Goal: Task Accomplishment & Management: Complete application form

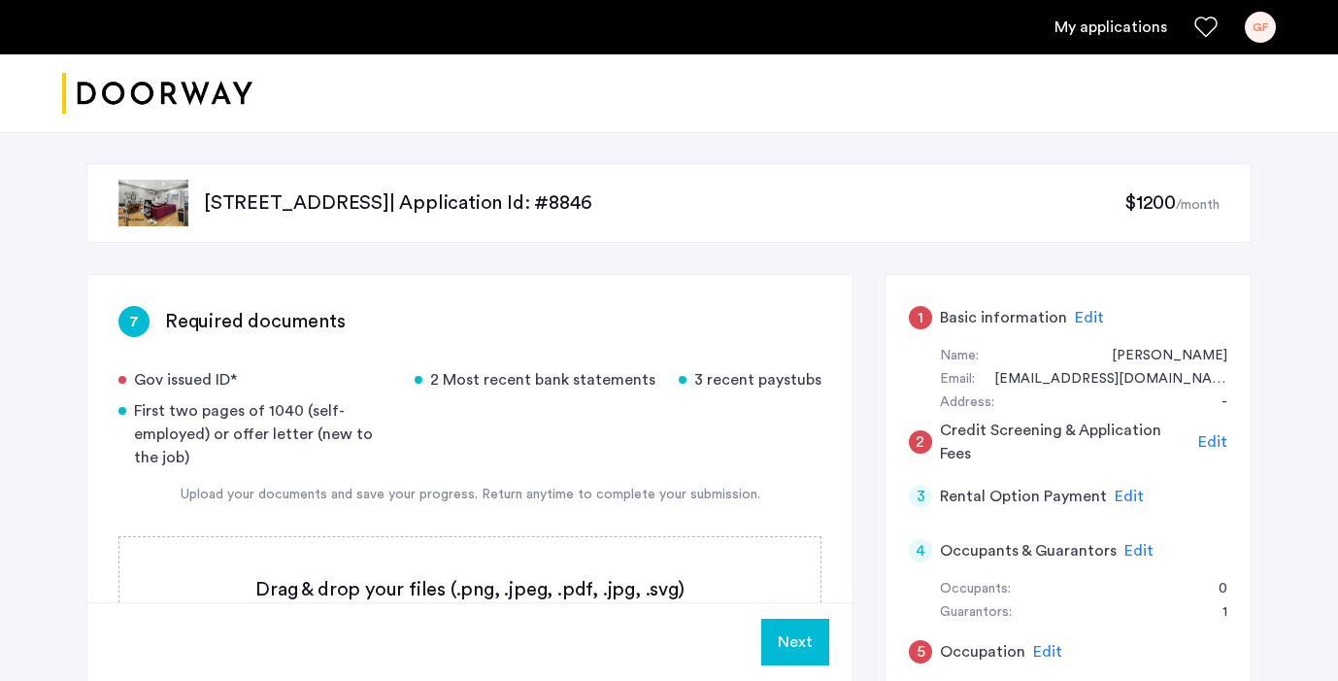
click at [1080, 316] on span "Edit" at bounding box center [1089, 318] width 29 height 16
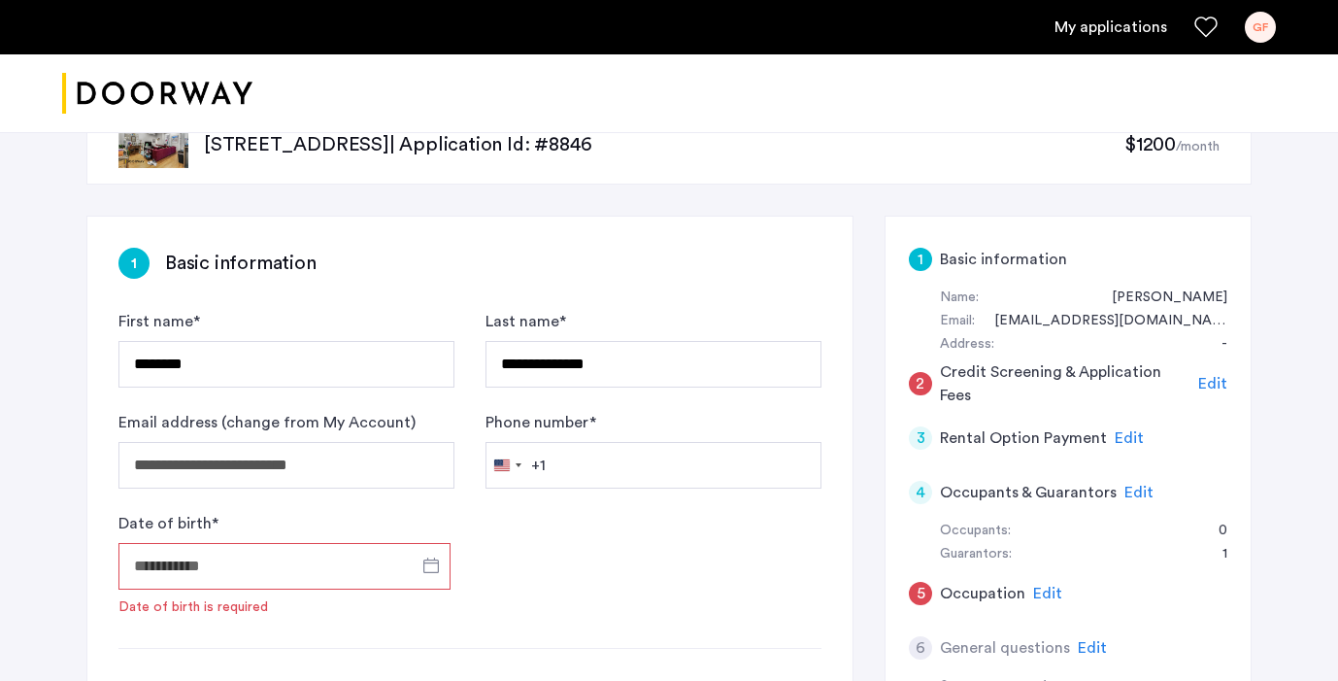
scroll to position [59, 0]
click at [257, 563] on input "Date of birth *" at bounding box center [284, 565] width 332 height 47
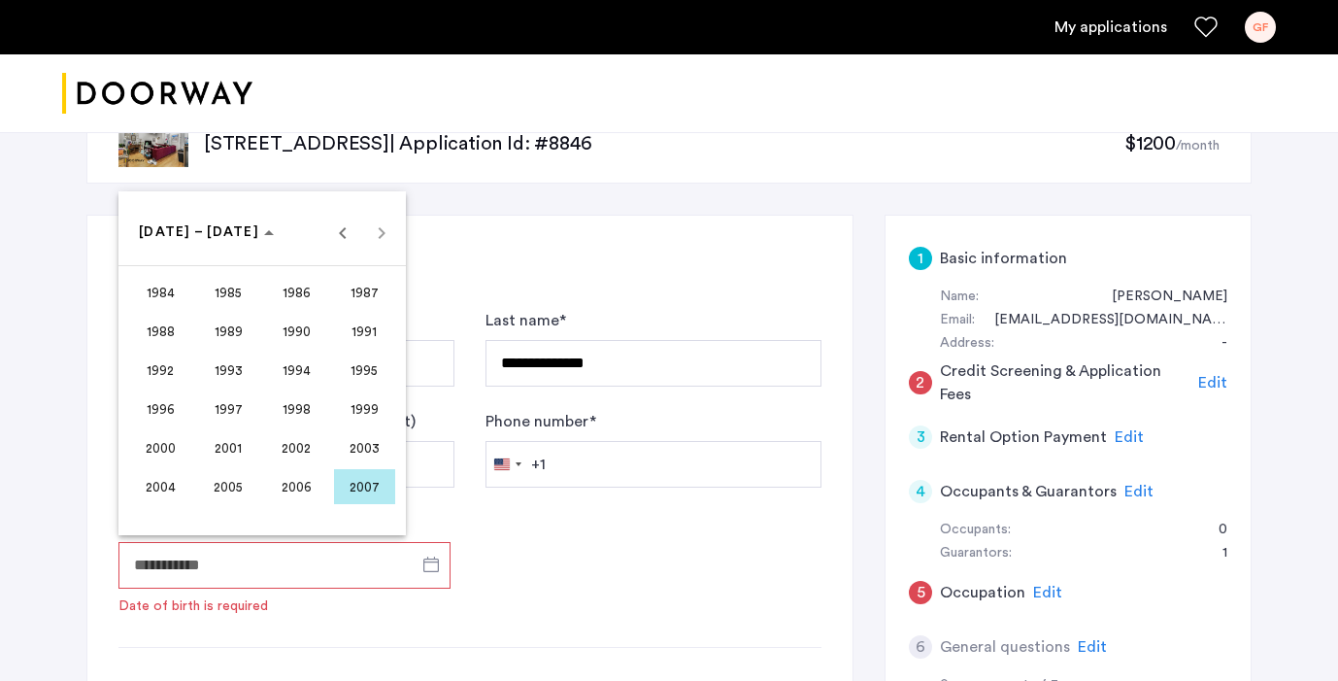
click at [251, 400] on span "1997" at bounding box center [228, 408] width 61 height 35
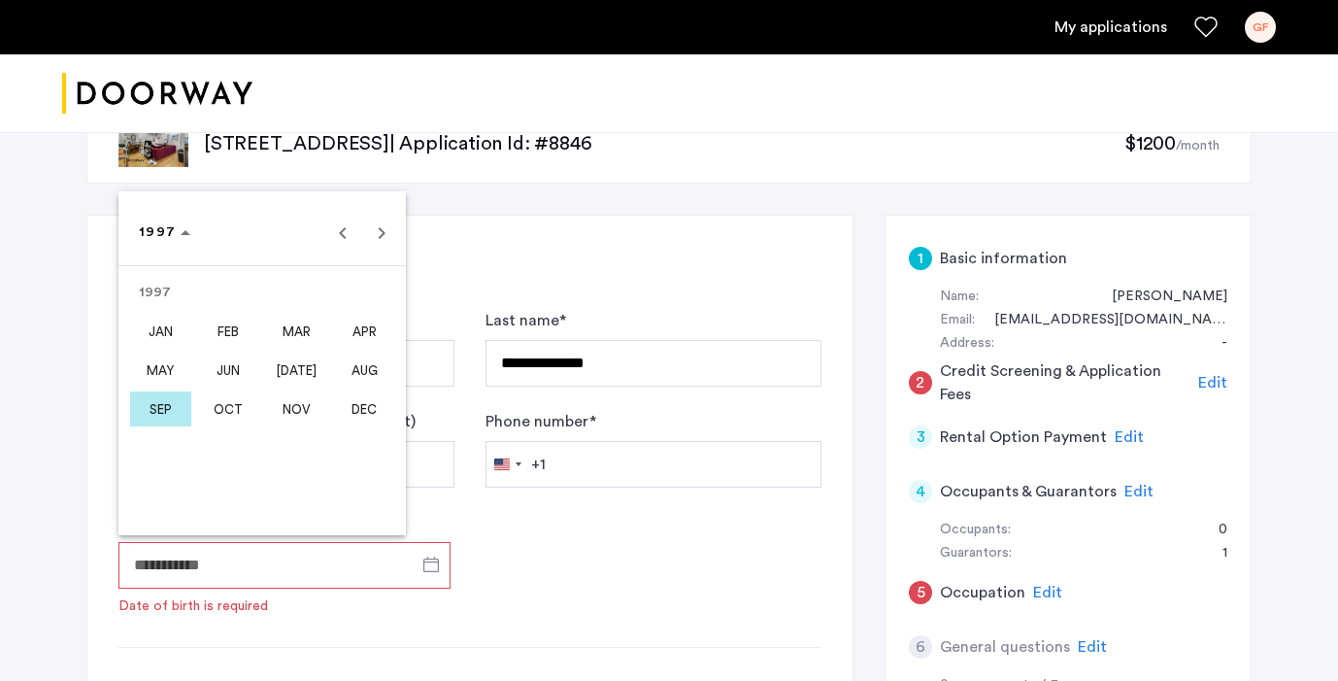
click at [319, 323] on span "MAR" at bounding box center [296, 331] width 61 height 35
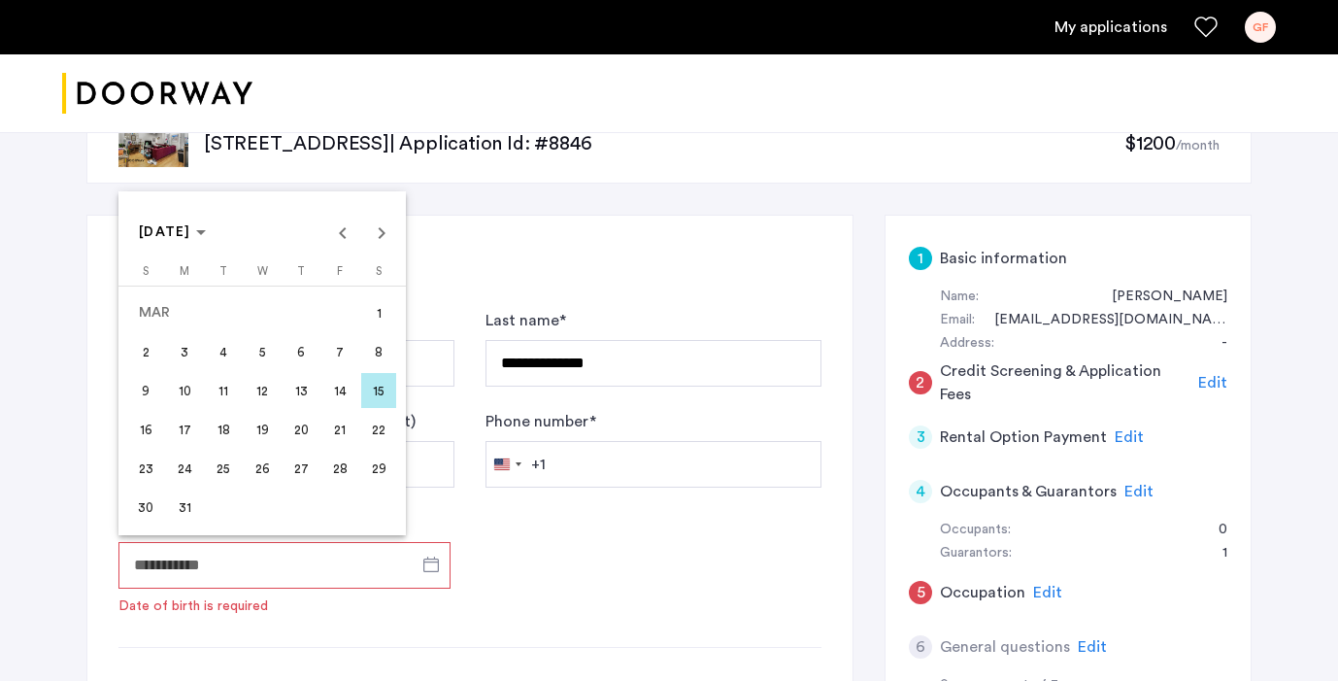
click at [233, 359] on span "4" at bounding box center [223, 351] width 35 height 35
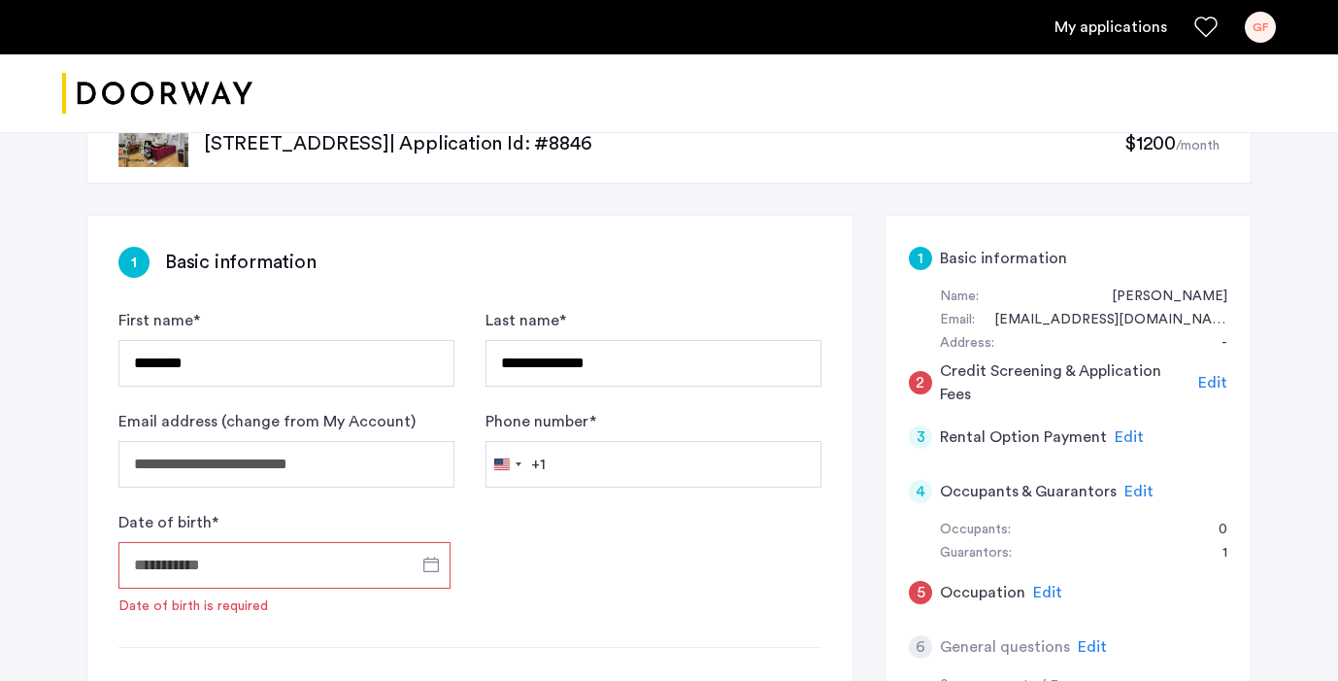
type input "**********"
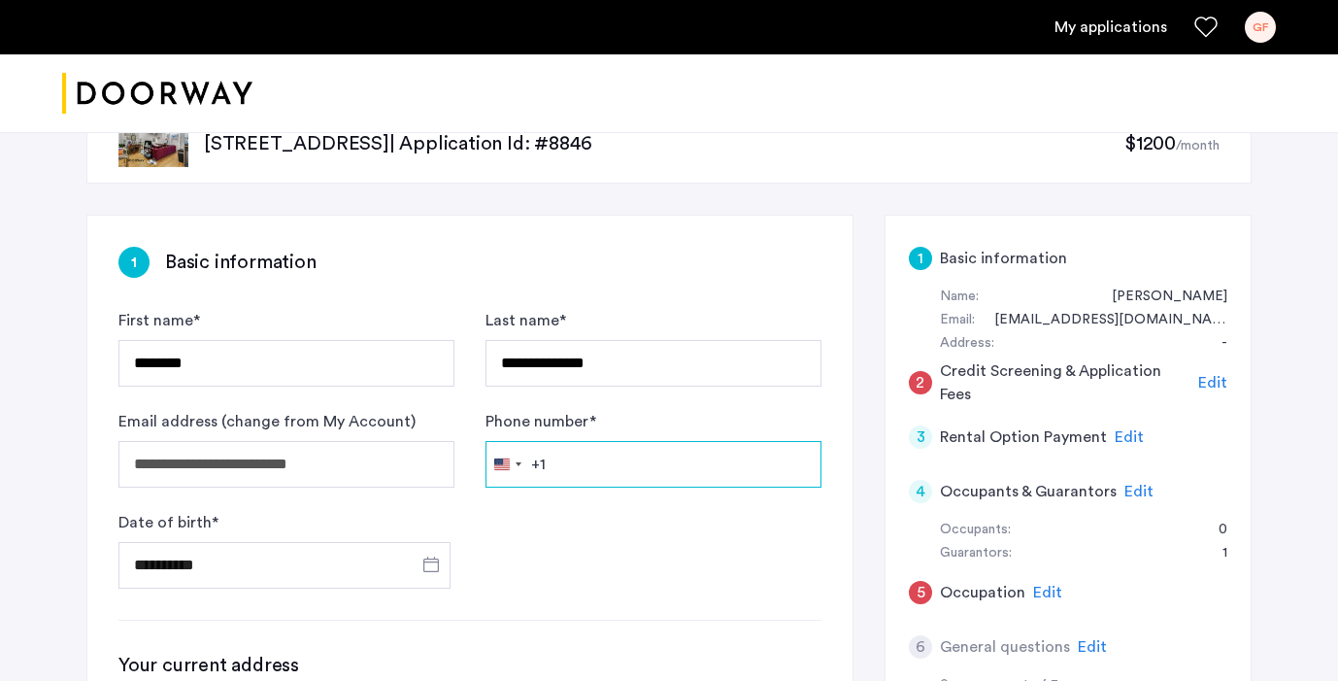
click at [599, 472] on input "Phone number *" at bounding box center [653, 464] width 336 height 47
type input "**********"
click at [558, 544] on form "**********" at bounding box center [469, 449] width 703 height 280
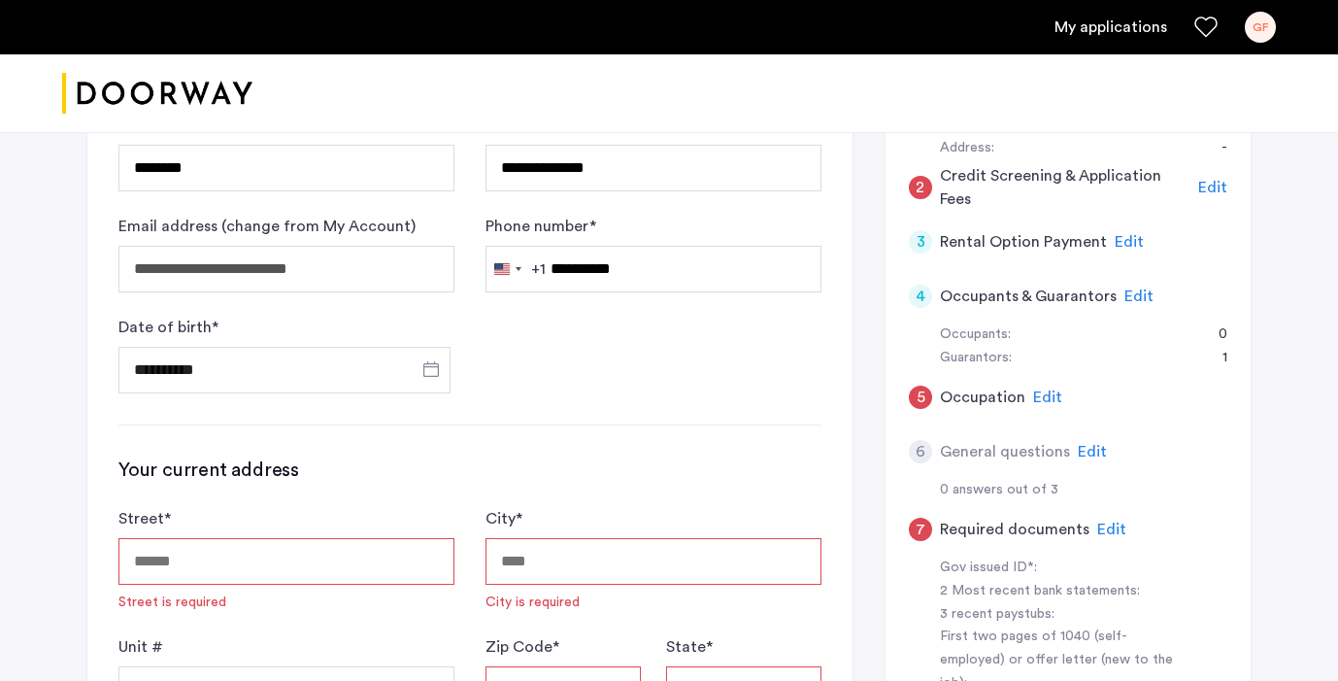
scroll to position [0, 0]
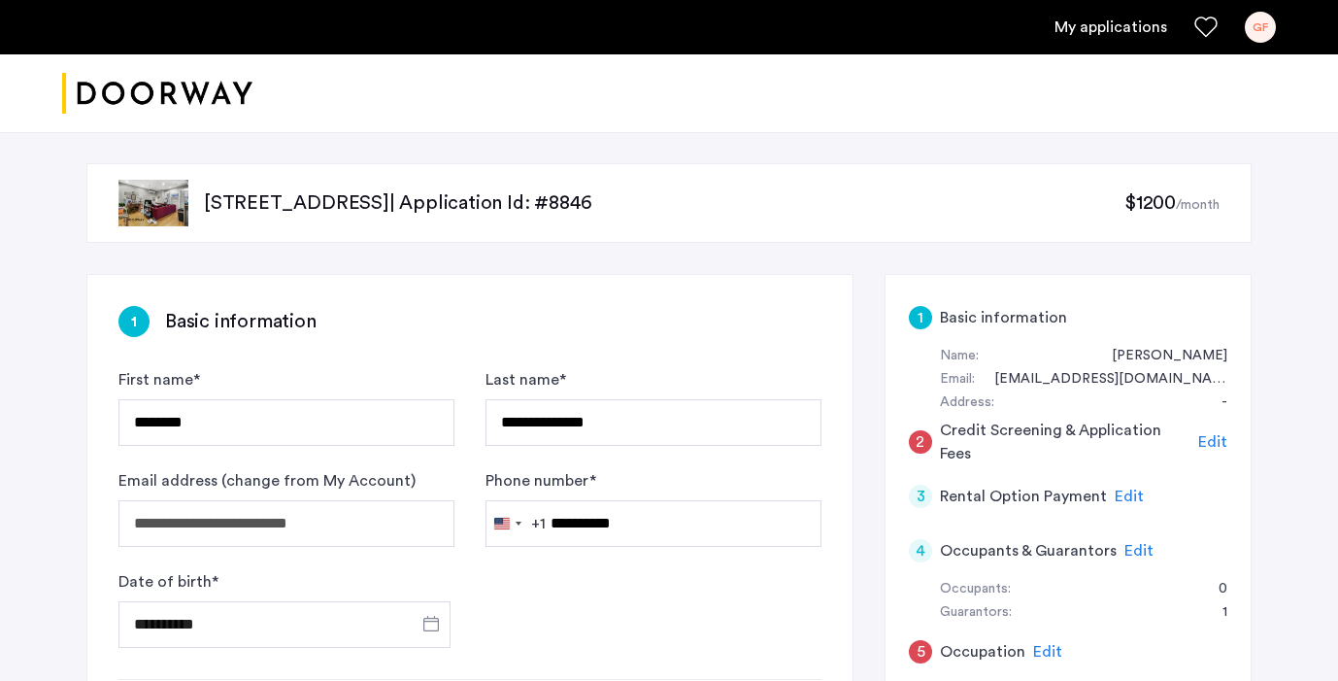
click at [1146, 552] on span "Edit" at bounding box center [1138, 551] width 29 height 16
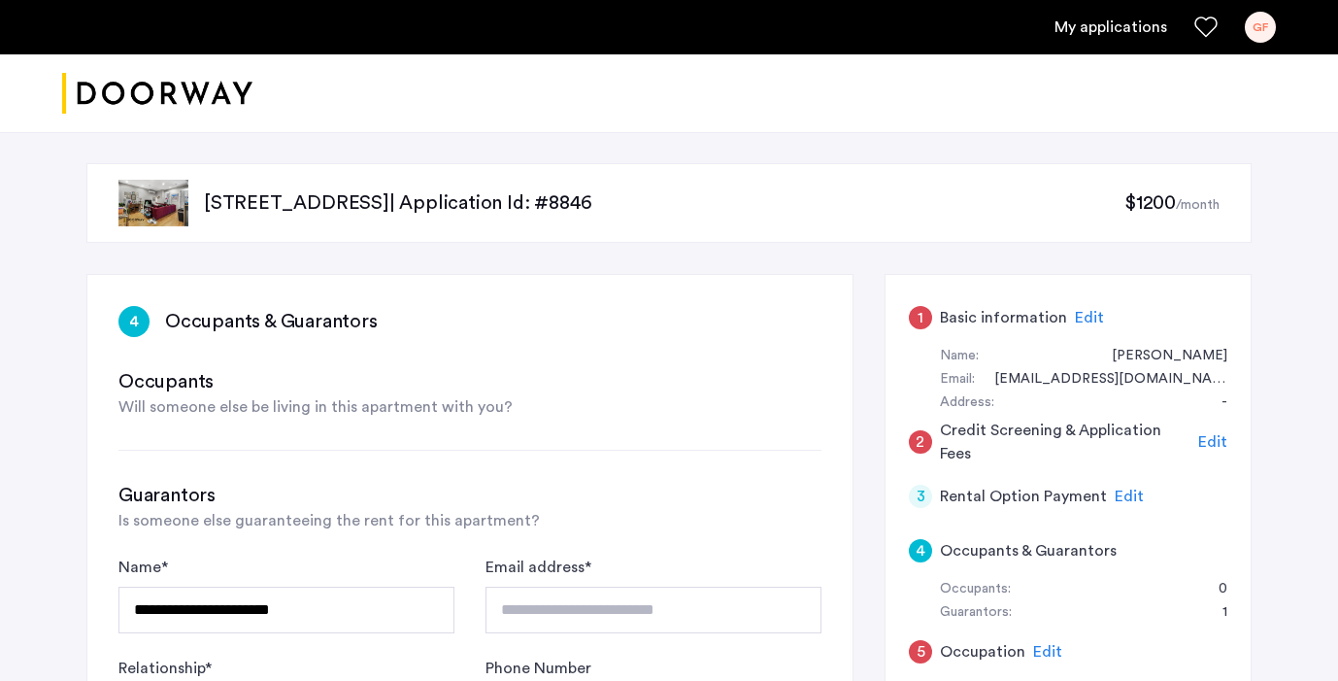
scroll to position [57, 0]
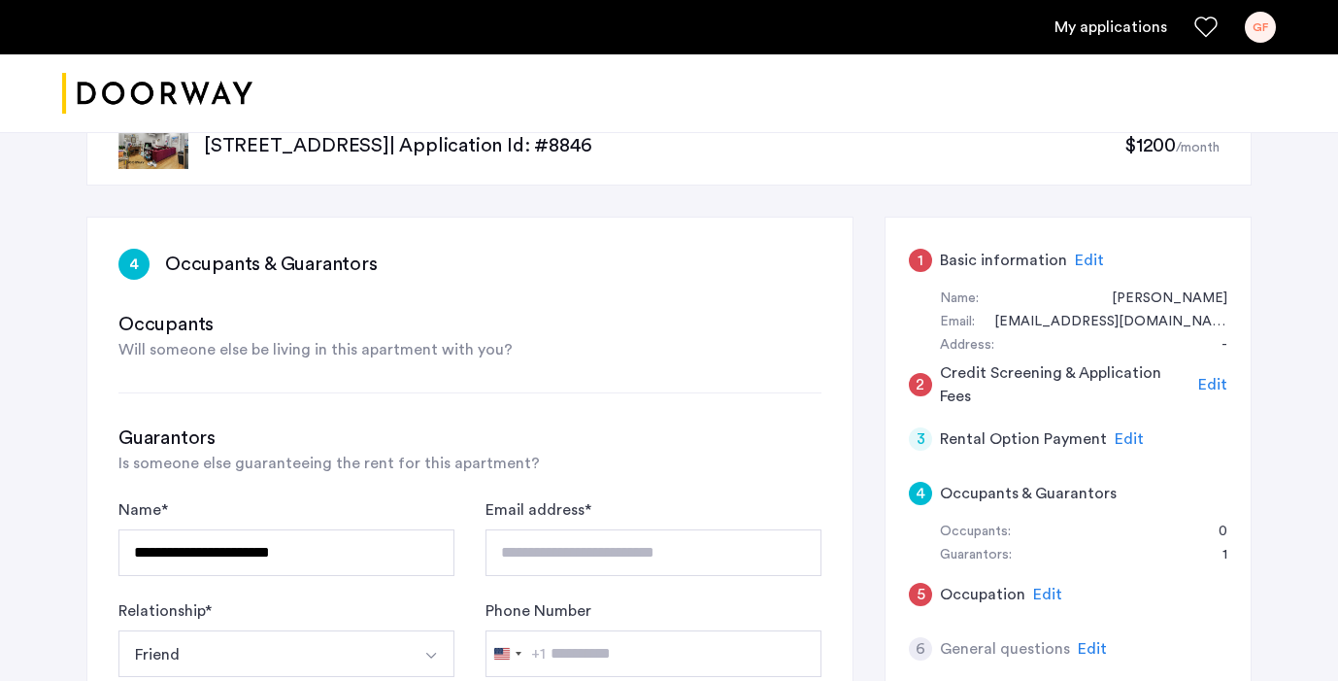
click at [435, 357] on span "Will someone else be living in this apartment with you?" at bounding box center [315, 350] width 394 height 16
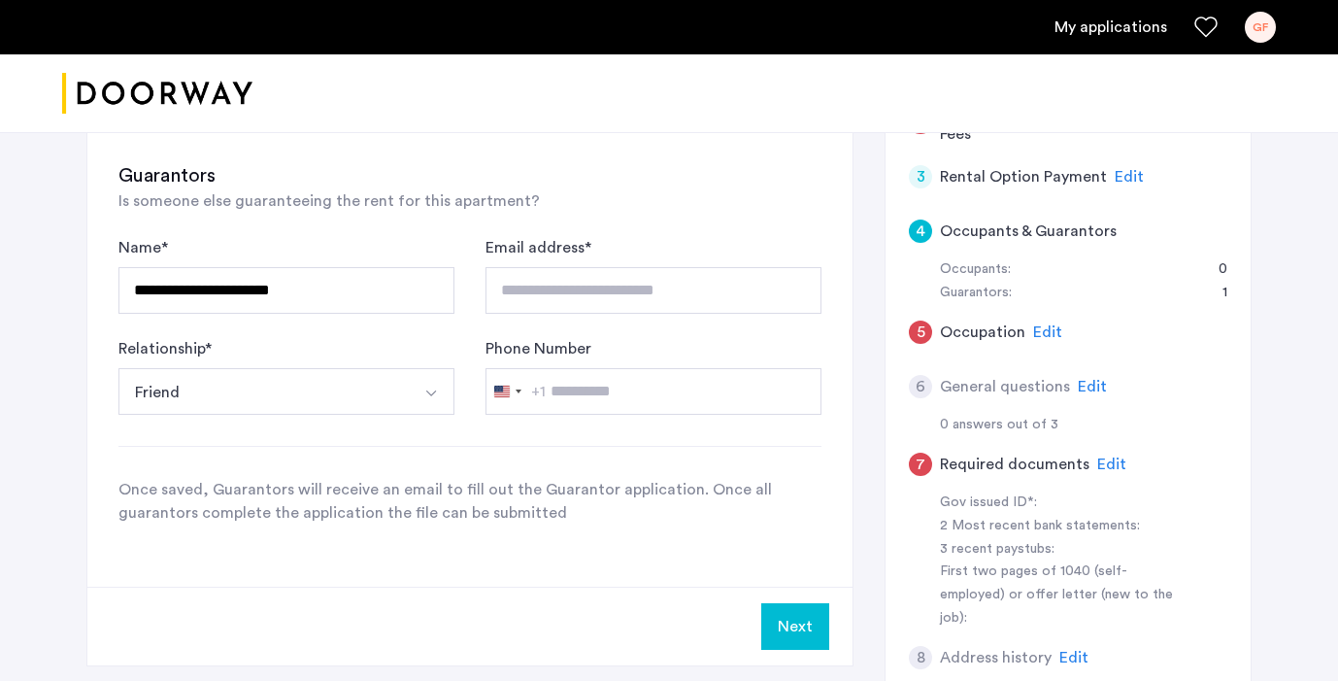
scroll to position [332, 0]
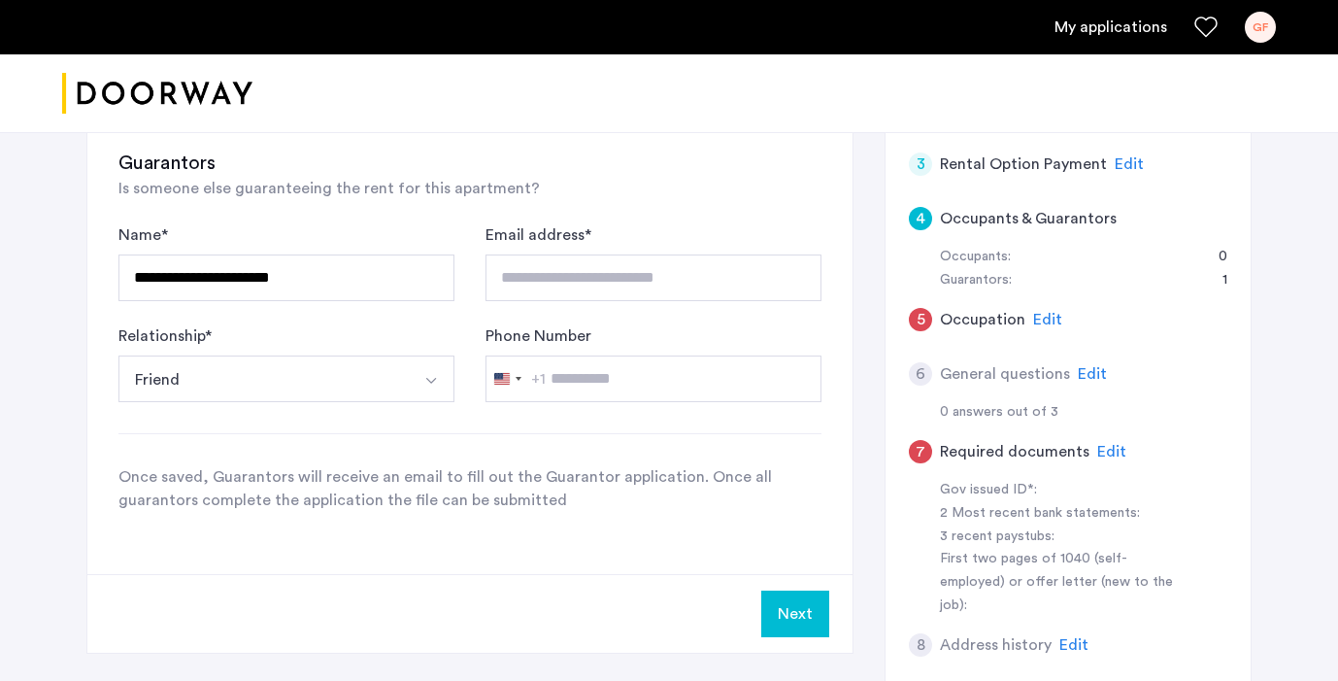
click at [788, 625] on button "Next" at bounding box center [795, 613] width 68 height 47
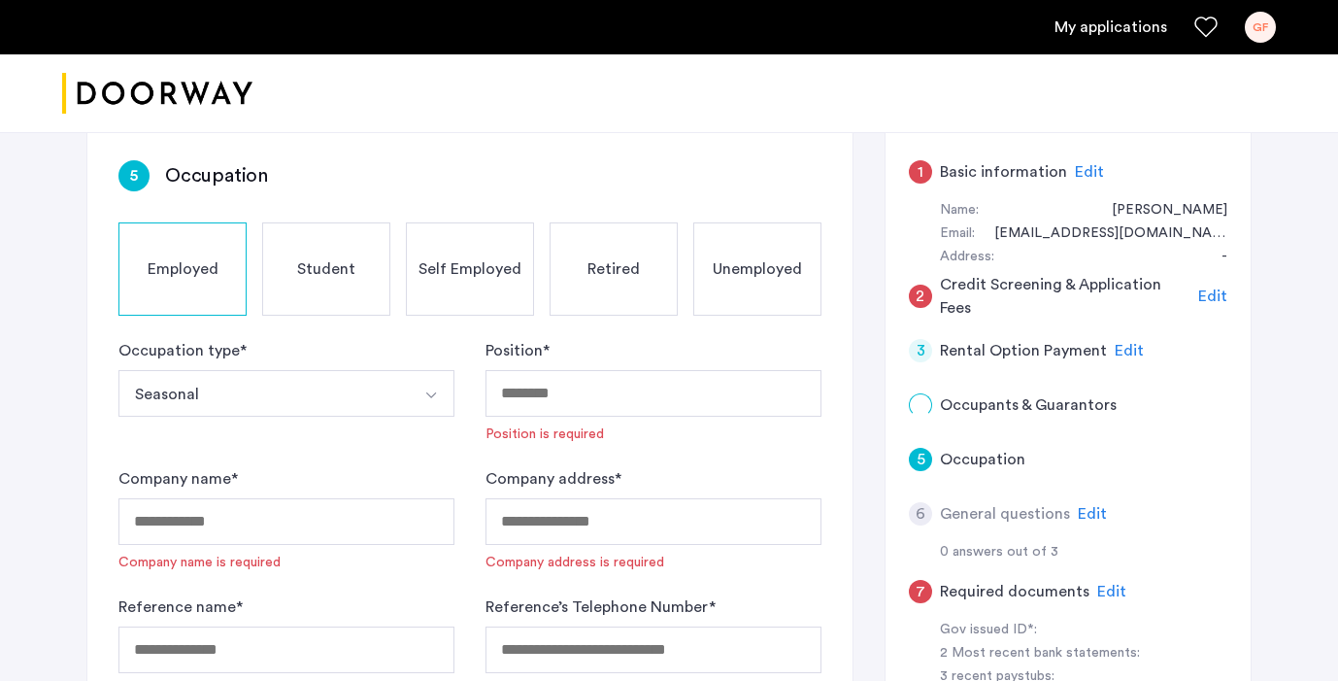
scroll to position [162, 0]
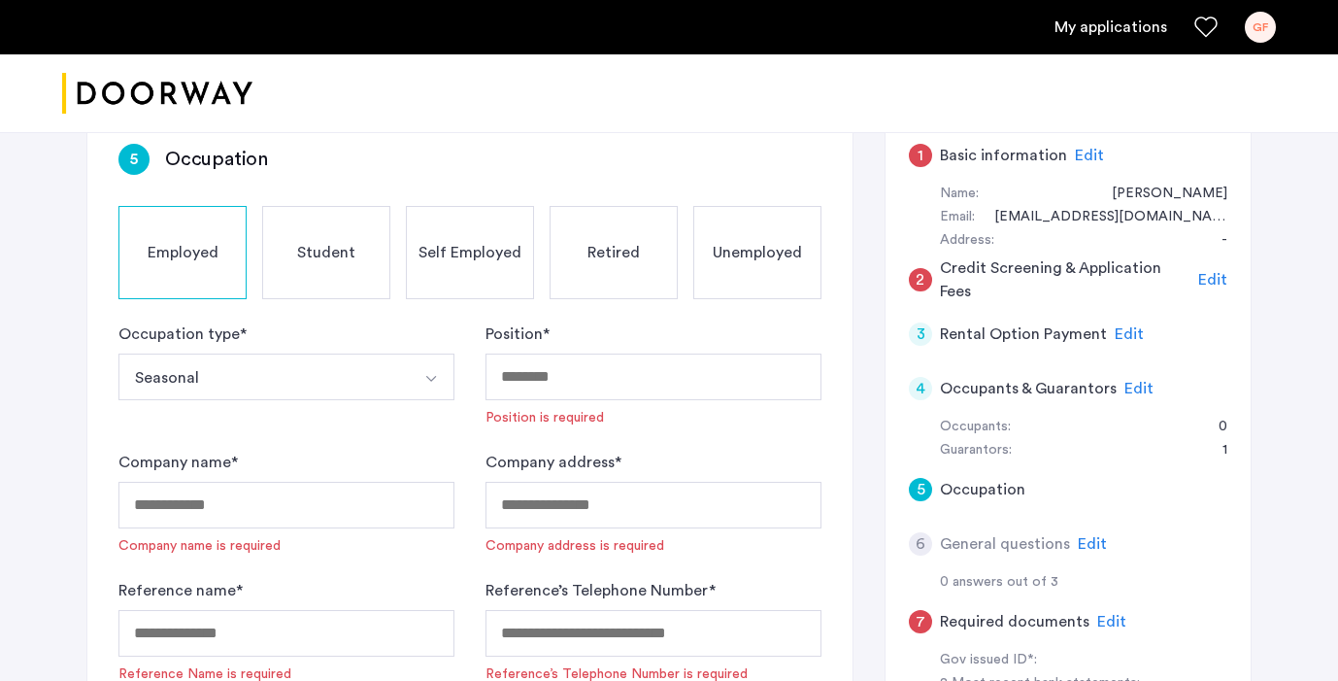
click at [268, 383] on button "Seasonal" at bounding box center [263, 376] width 290 height 47
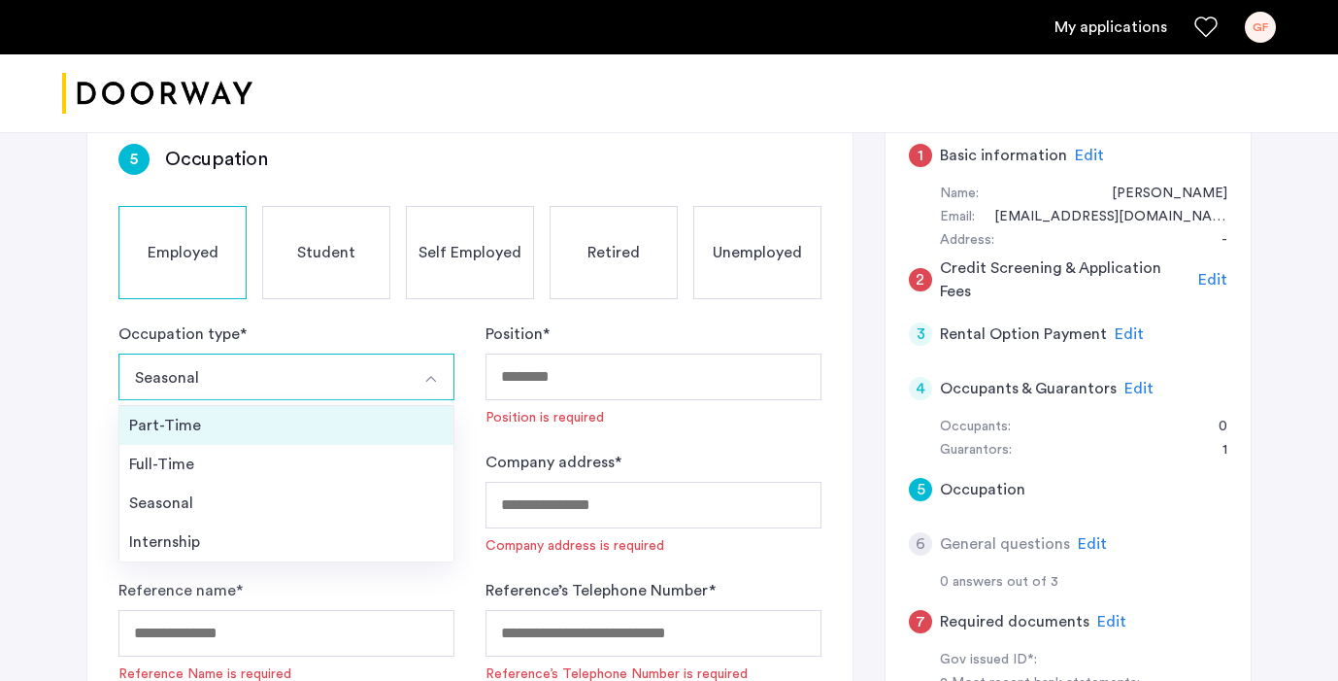
click at [135, 436] on div "Part-Time" at bounding box center [286, 425] width 315 height 23
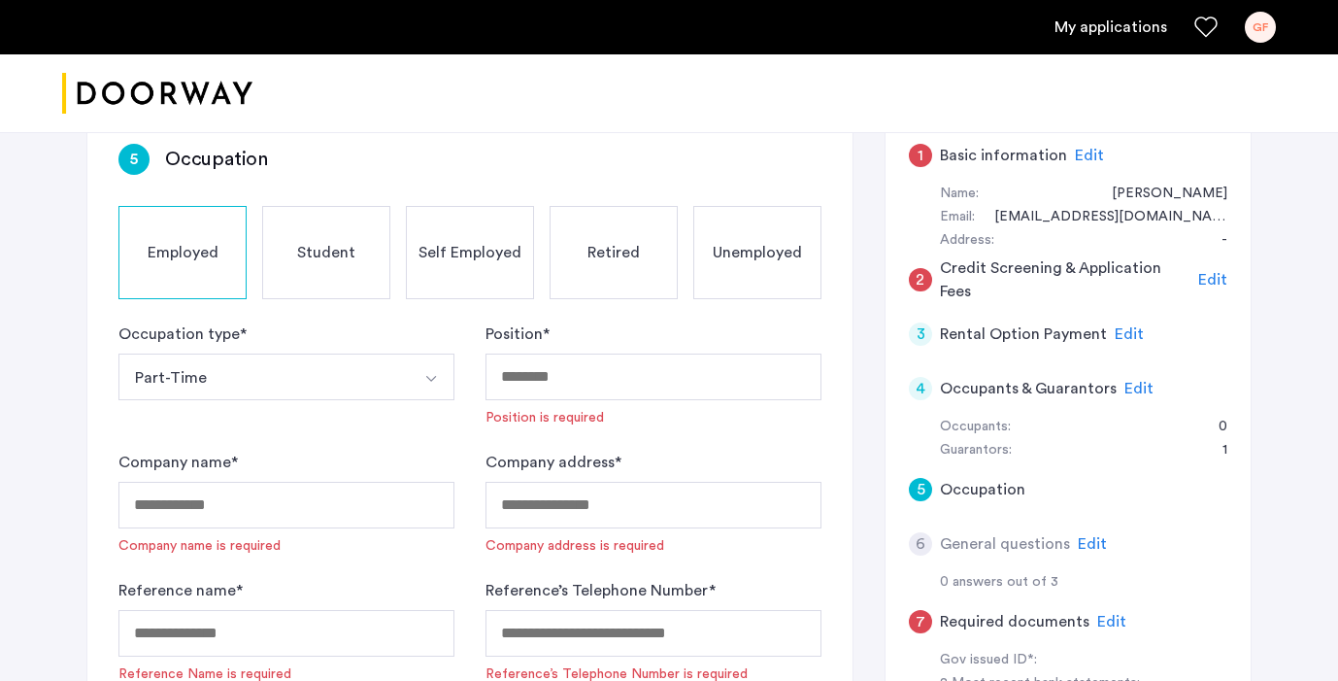
click at [182, 369] on button "Part-Time" at bounding box center [263, 376] width 290 height 47
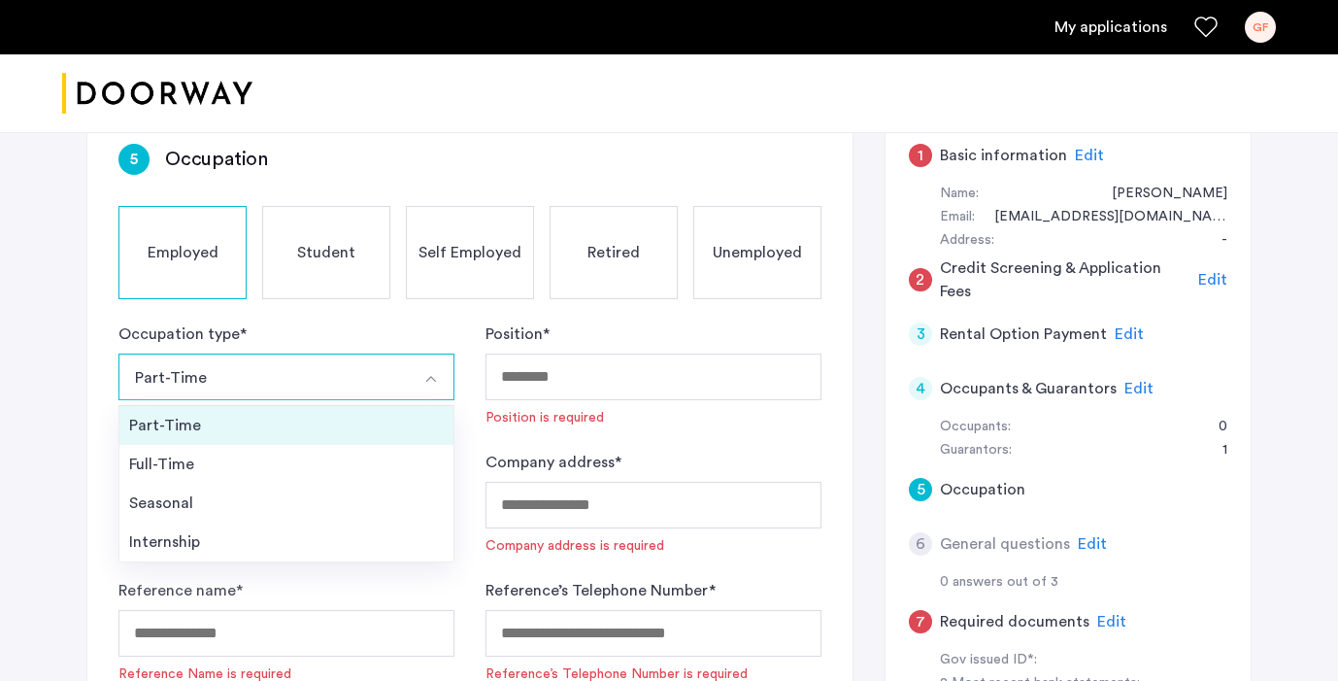
click at [232, 422] on div "Part-Time" at bounding box center [286, 425] width 315 height 23
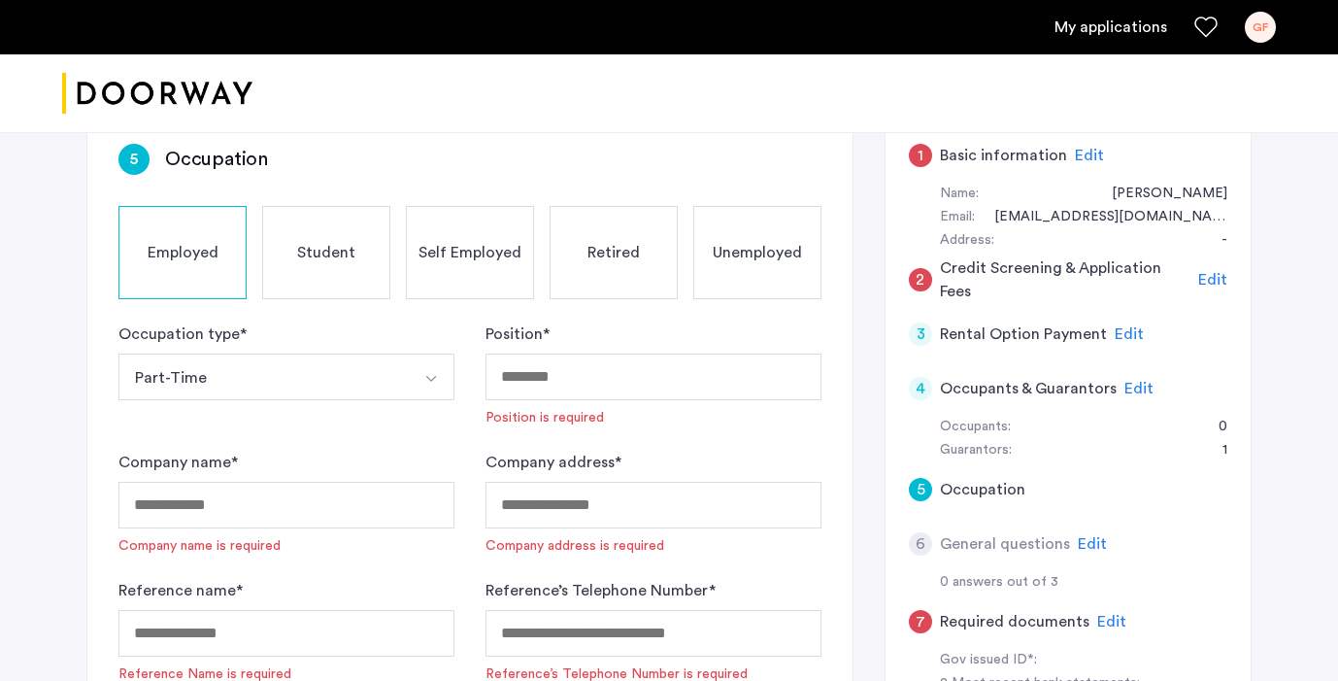
click at [572, 330] on div "Position * Position is required" at bounding box center [653, 374] width 336 height 105
click at [579, 379] on input "Position *" at bounding box center [653, 376] width 336 height 47
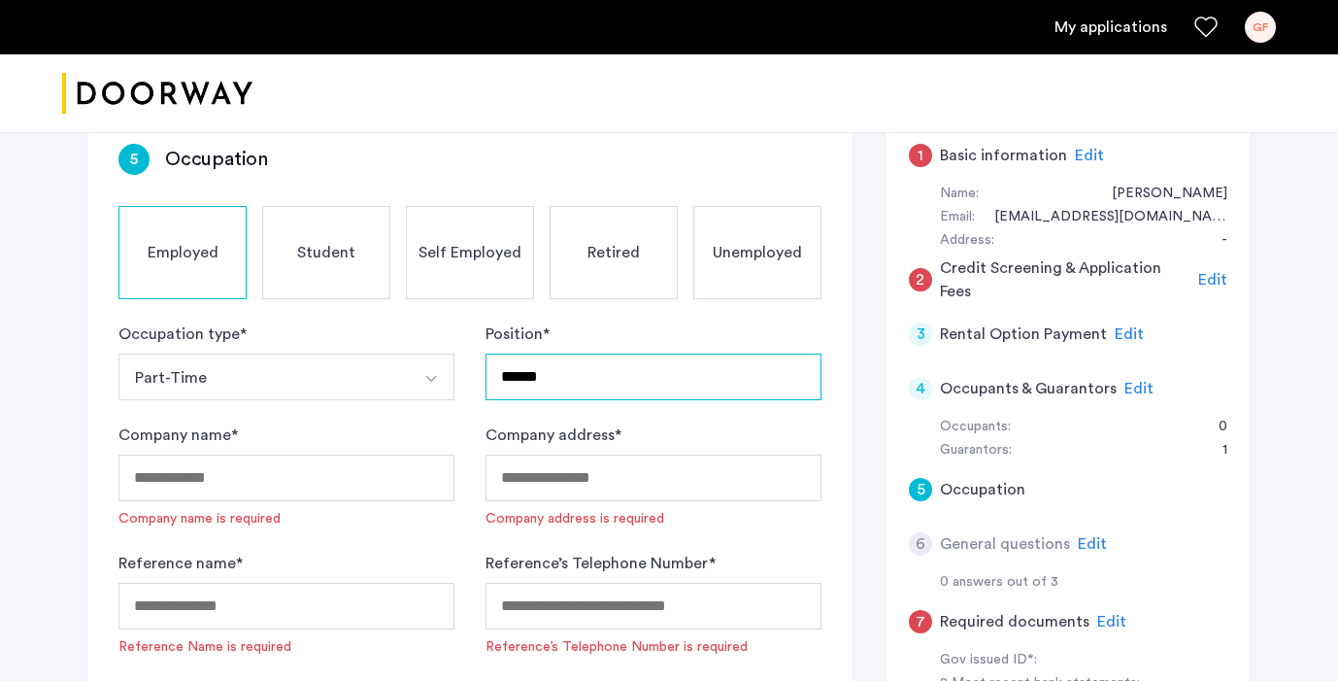
type input "******"
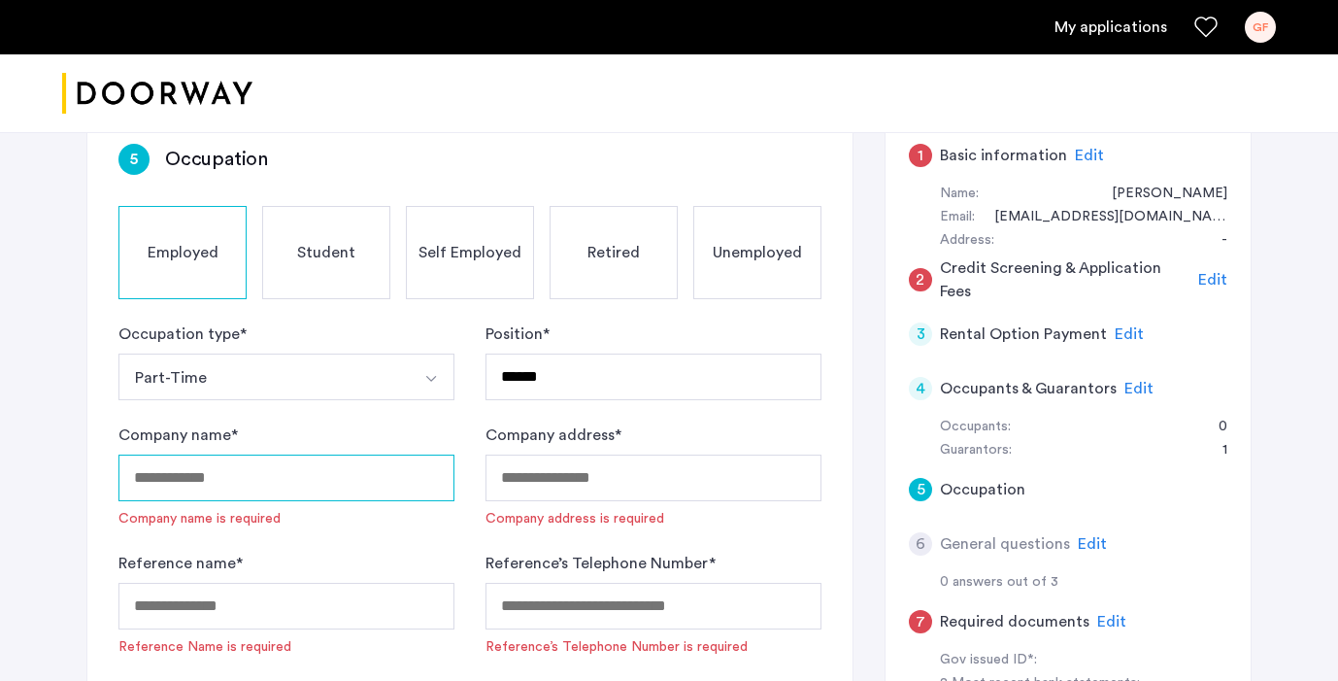
click at [380, 465] on input "Company name *" at bounding box center [286, 477] width 336 height 47
type input "*"
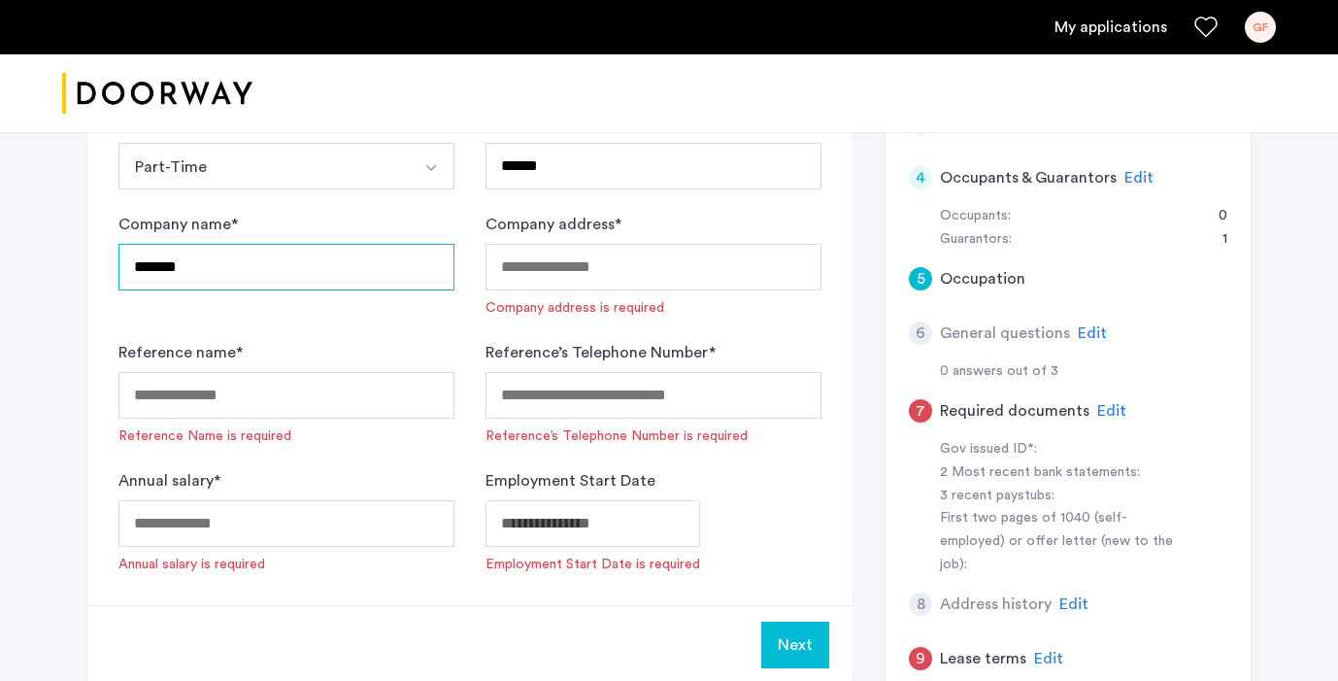
scroll to position [374, 0]
type input "*******"
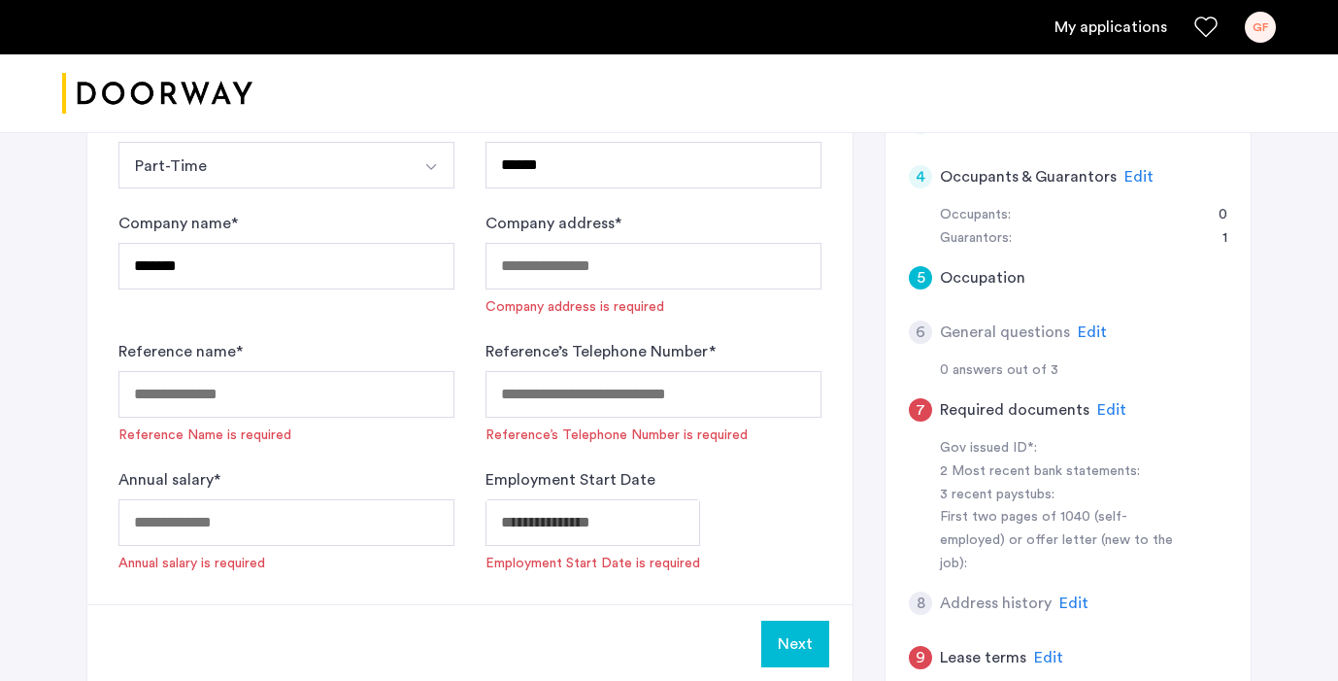
click at [619, 561] on span "Employment Start Date is required" at bounding box center [592, 562] width 215 height 19
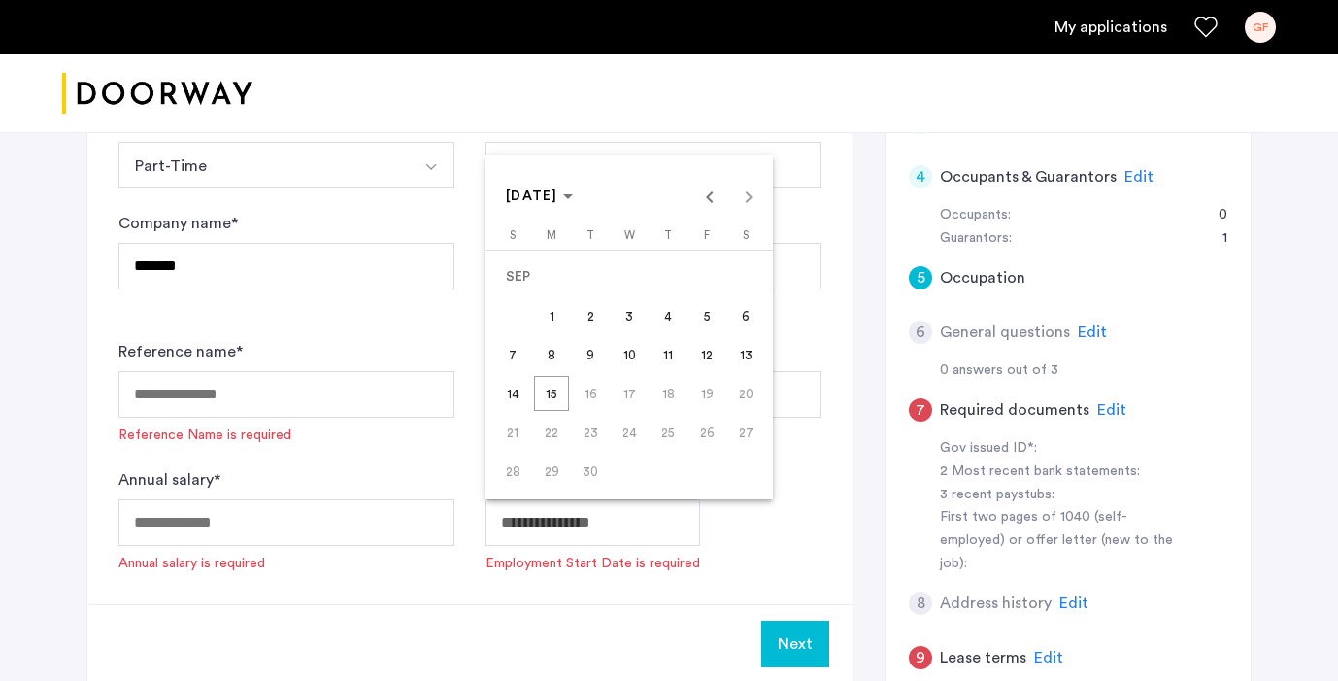
click at [334, 540] on div at bounding box center [669, 340] width 1338 height 681
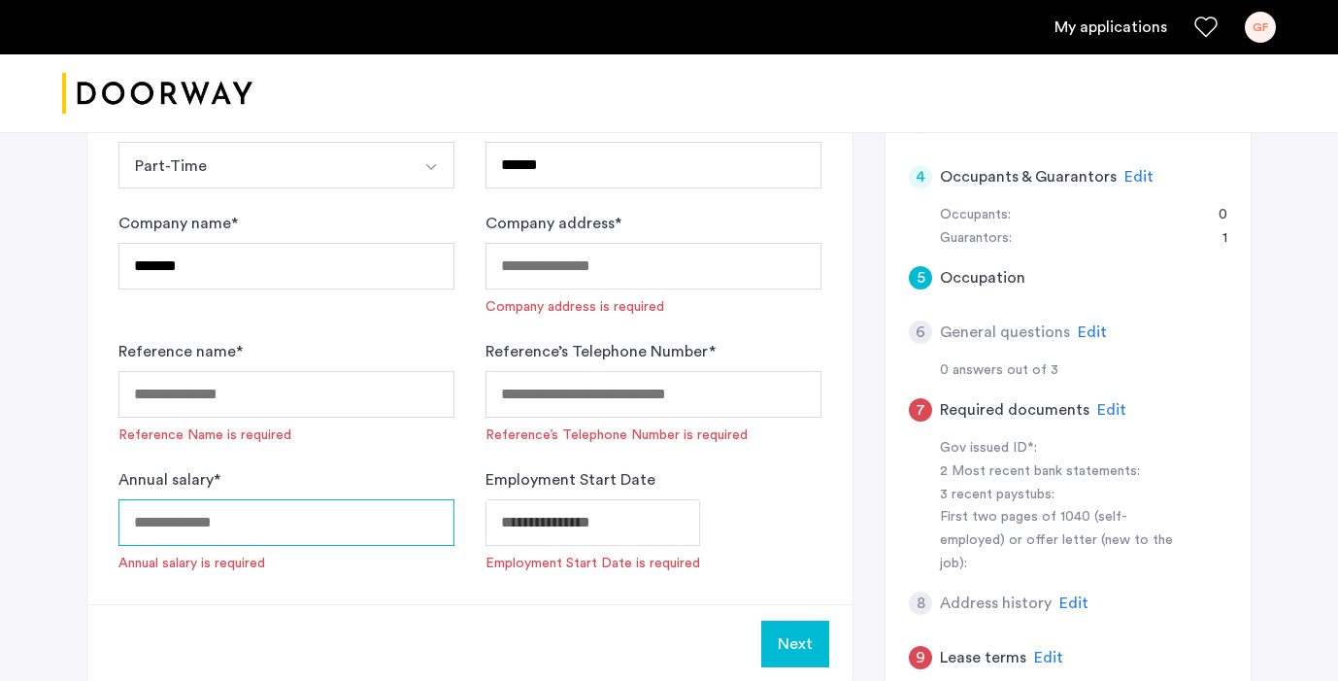
click at [334, 536] on input "Annual salary *" at bounding box center [286, 522] width 336 height 47
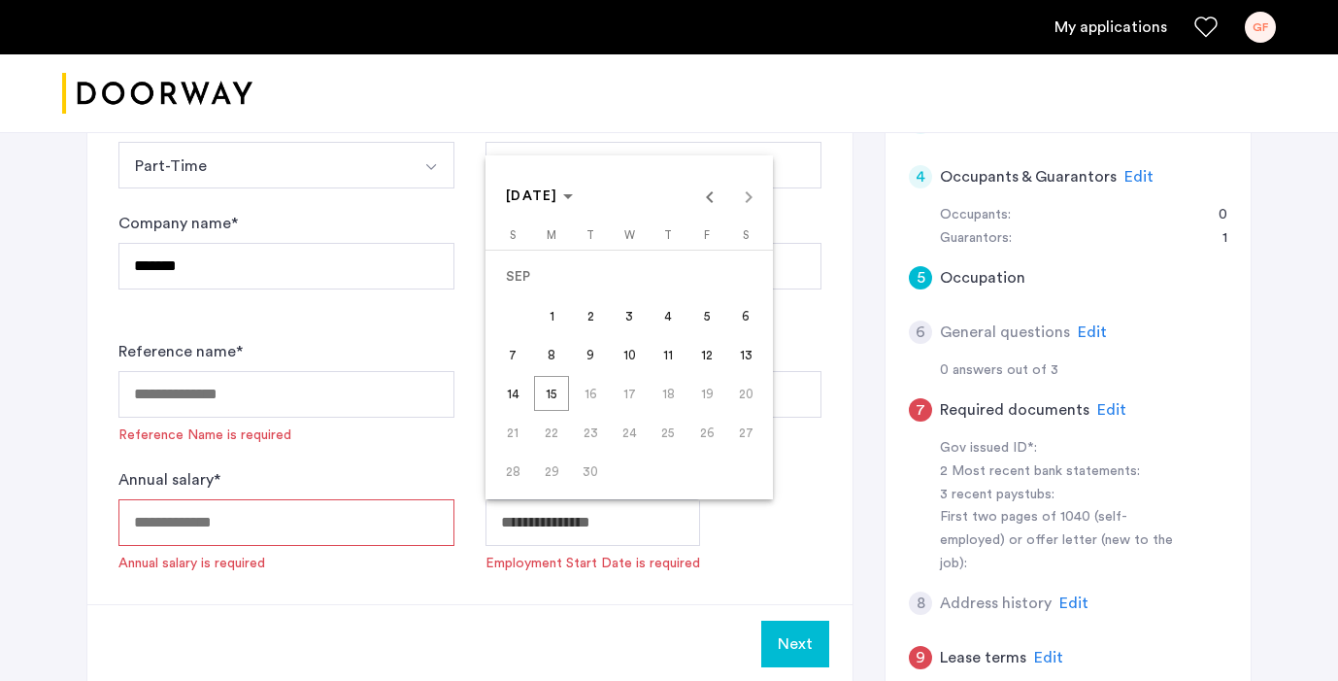
click at [558, 207] on span "Choose month and year" at bounding box center [539, 196] width 83 height 47
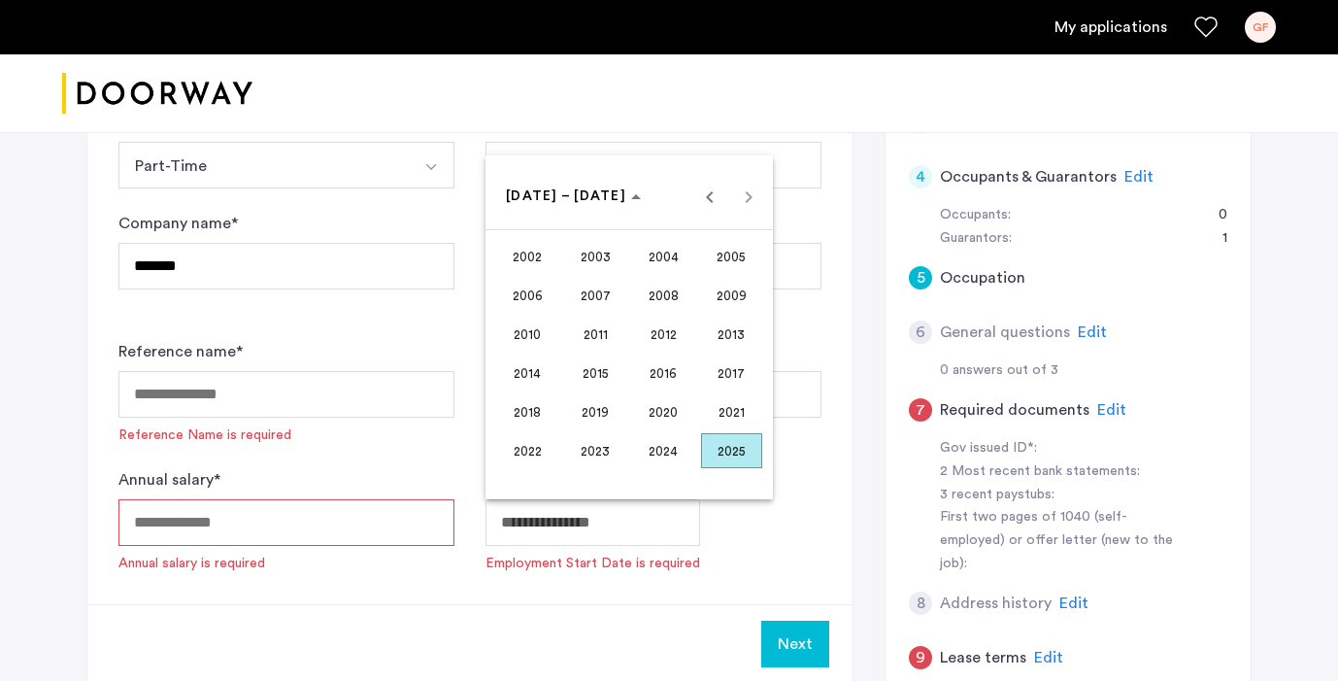
click at [589, 464] on span "2023" at bounding box center [595, 450] width 61 height 35
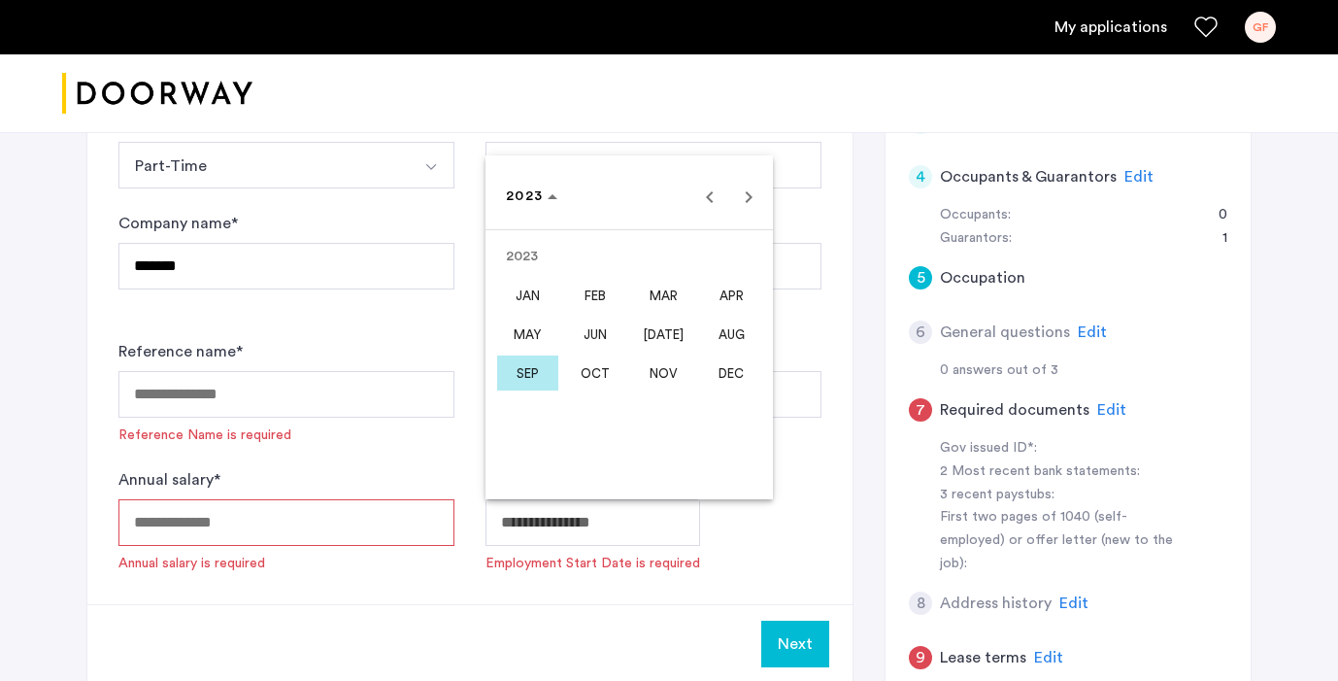
click at [718, 379] on span "DEC" at bounding box center [731, 372] width 61 height 35
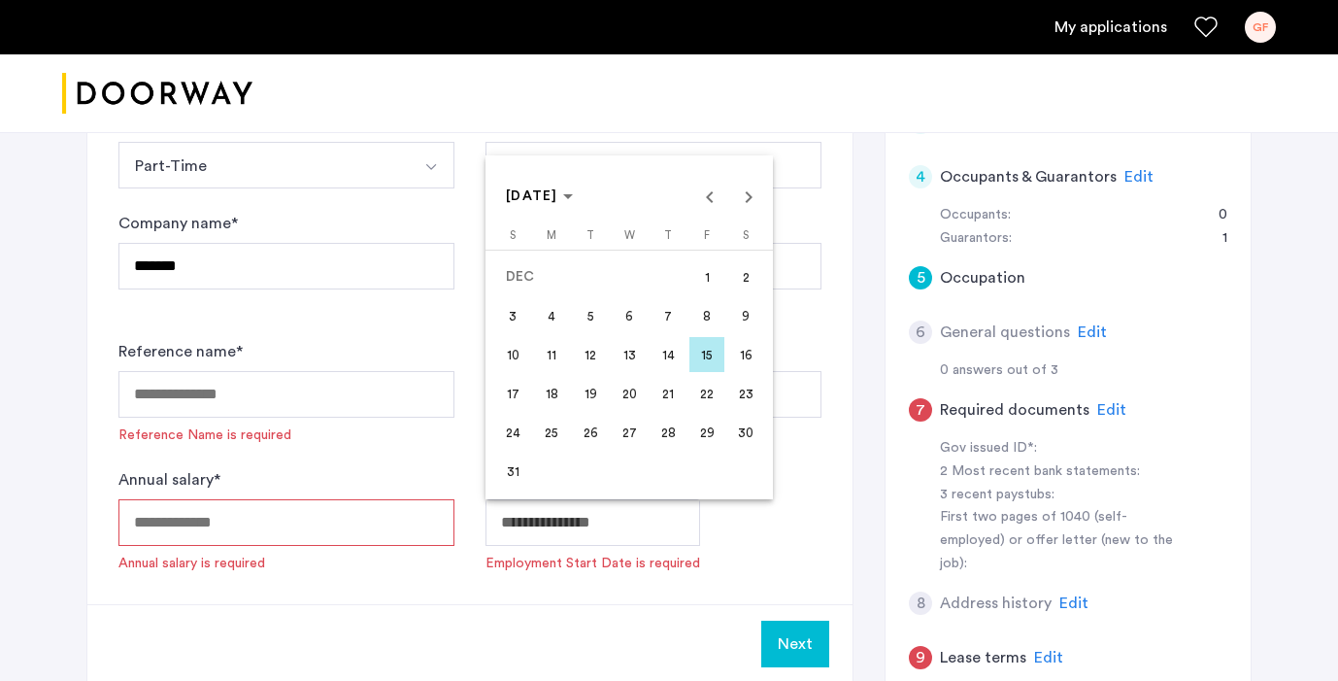
click at [707, 359] on span "15" at bounding box center [706, 354] width 35 height 35
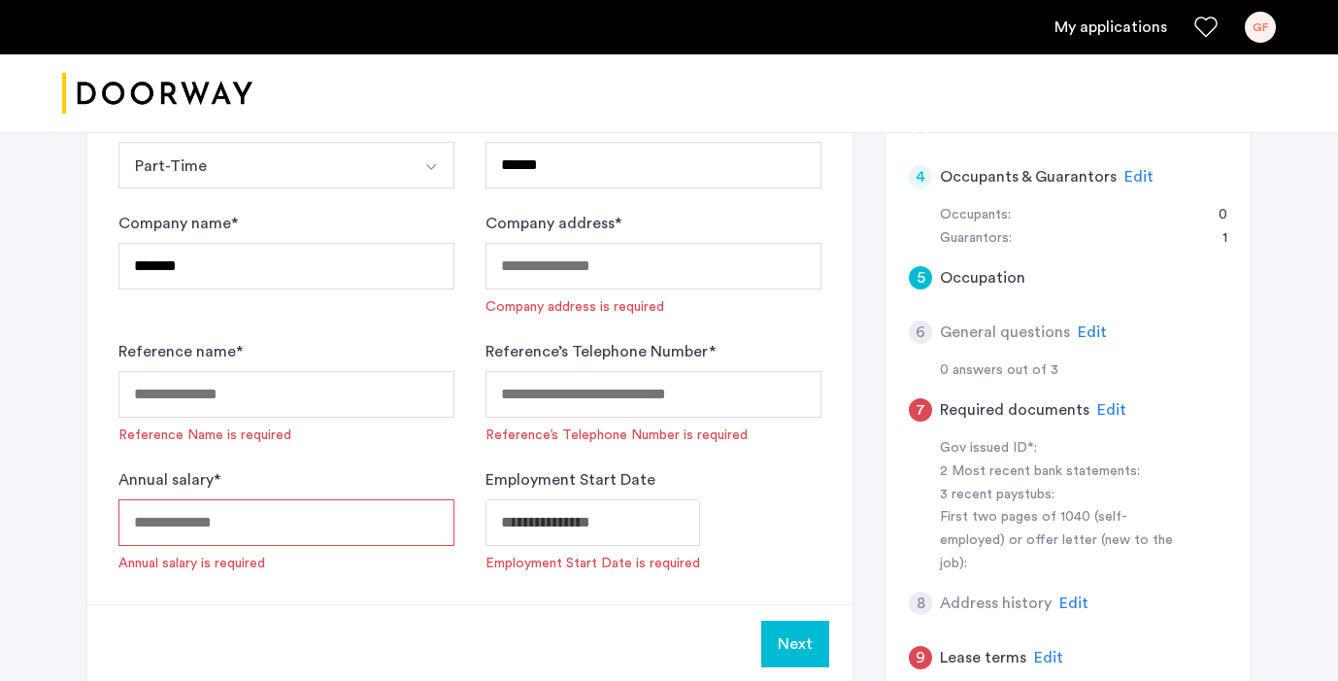
type input "**********"
click at [314, 615] on div "Next" at bounding box center [469, 643] width 765 height 79
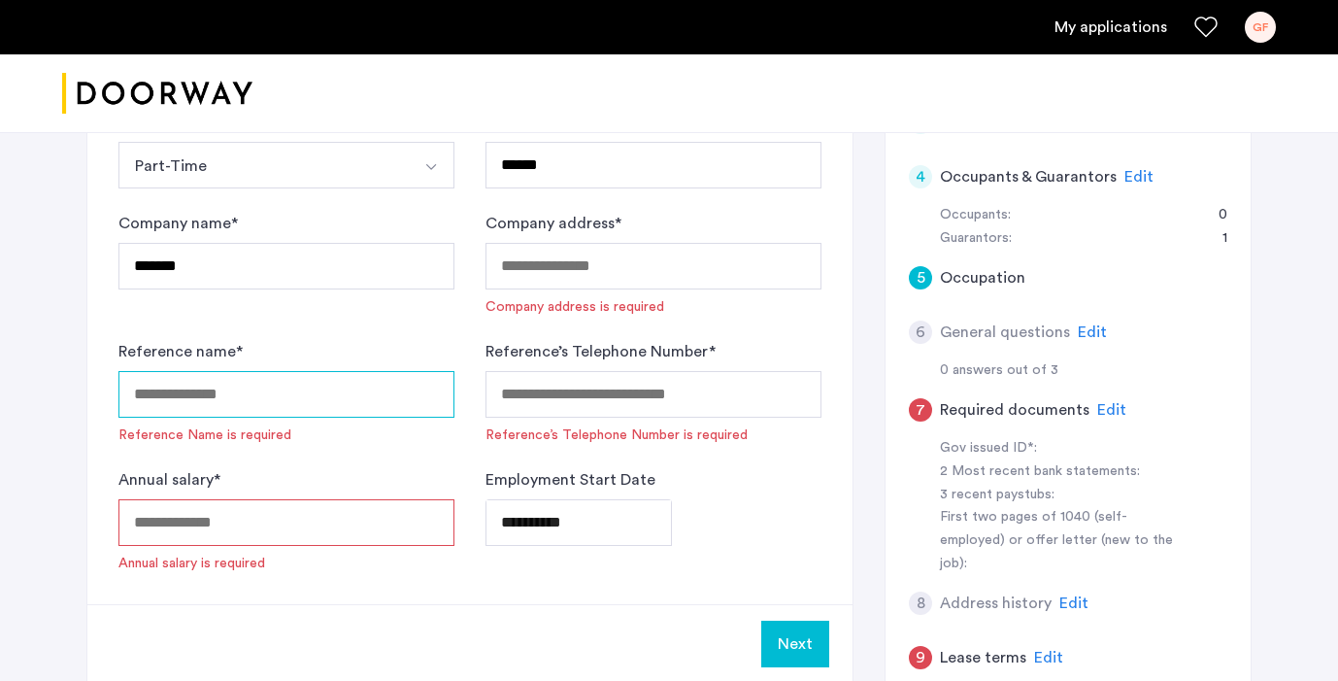
click at [246, 377] on input "Reference name *" at bounding box center [286, 394] width 336 height 47
click at [312, 462] on form "**********" at bounding box center [469, 342] width 703 height 462
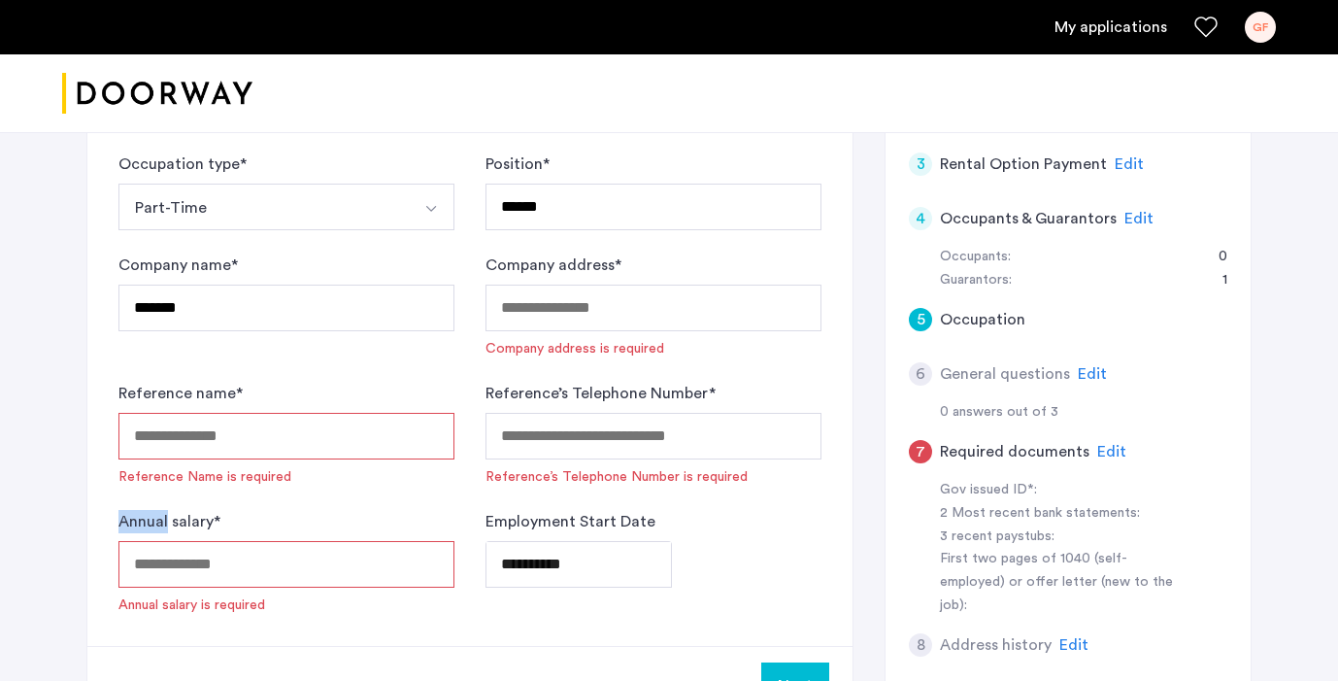
scroll to position [317, 0]
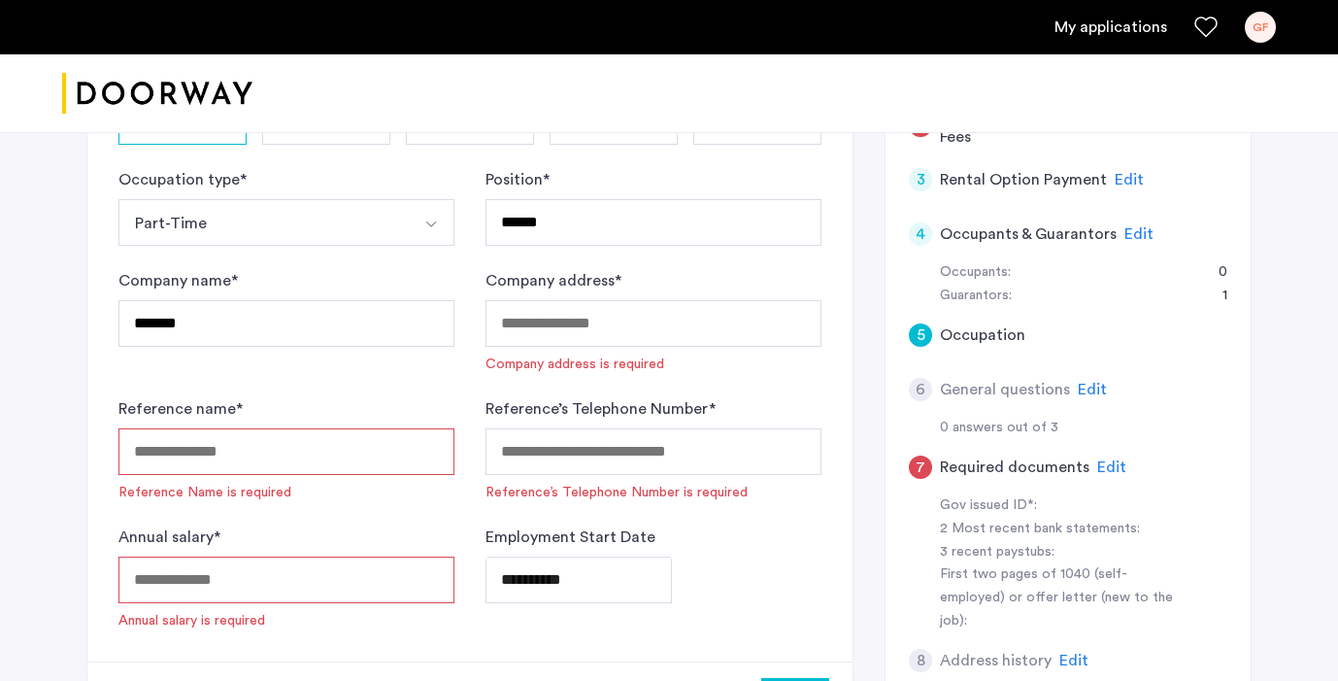
click at [312, 462] on input "Reference name *" at bounding box center [286, 451] width 336 height 47
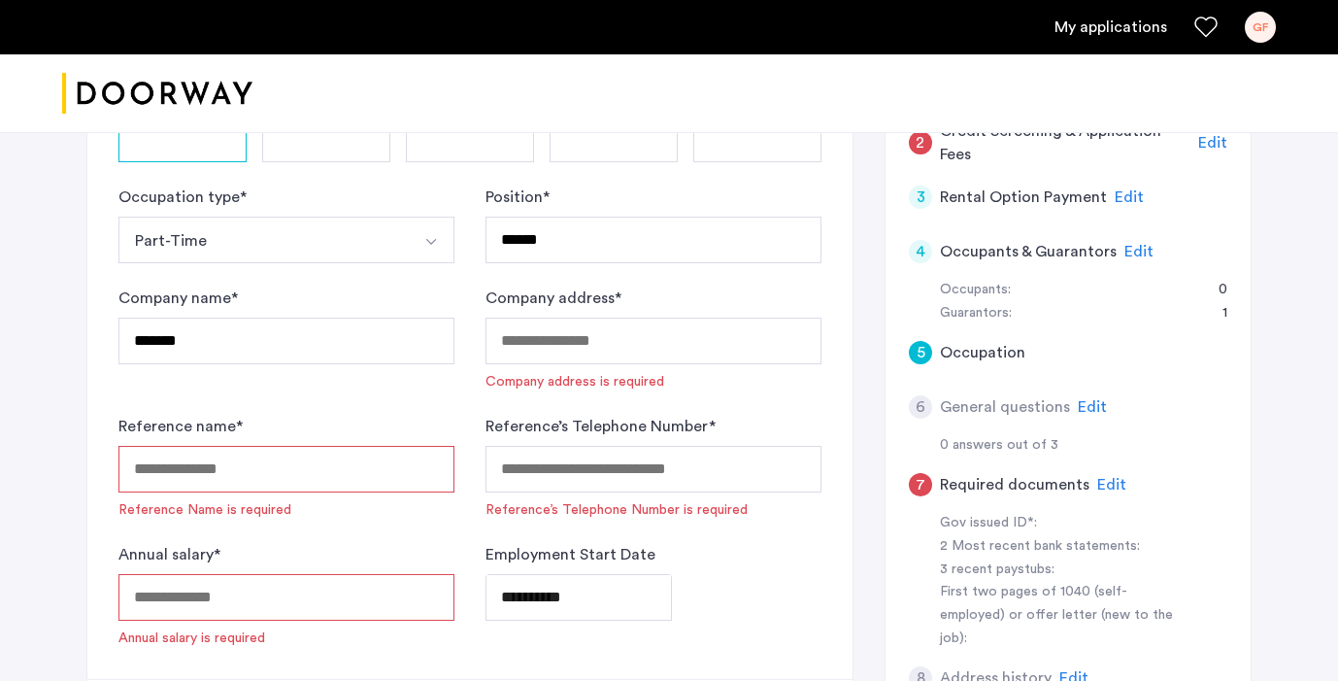
scroll to position [300, 0]
type input "*"
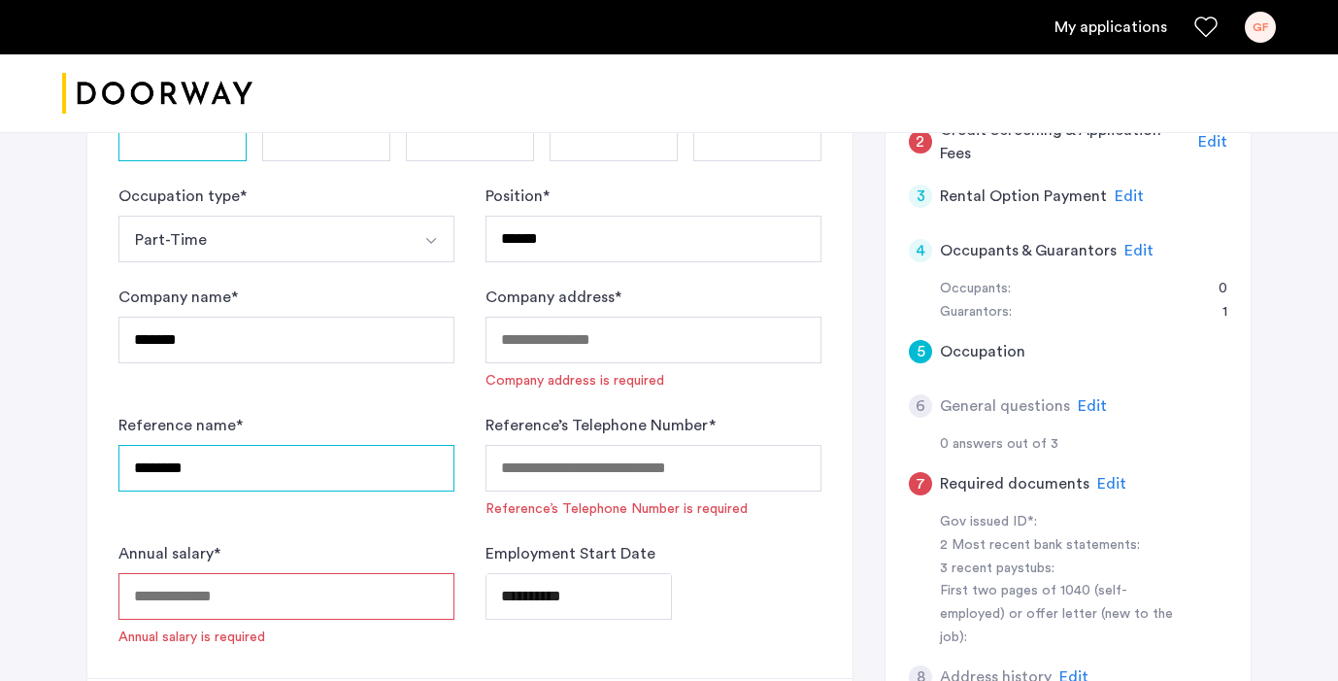
type input "********"
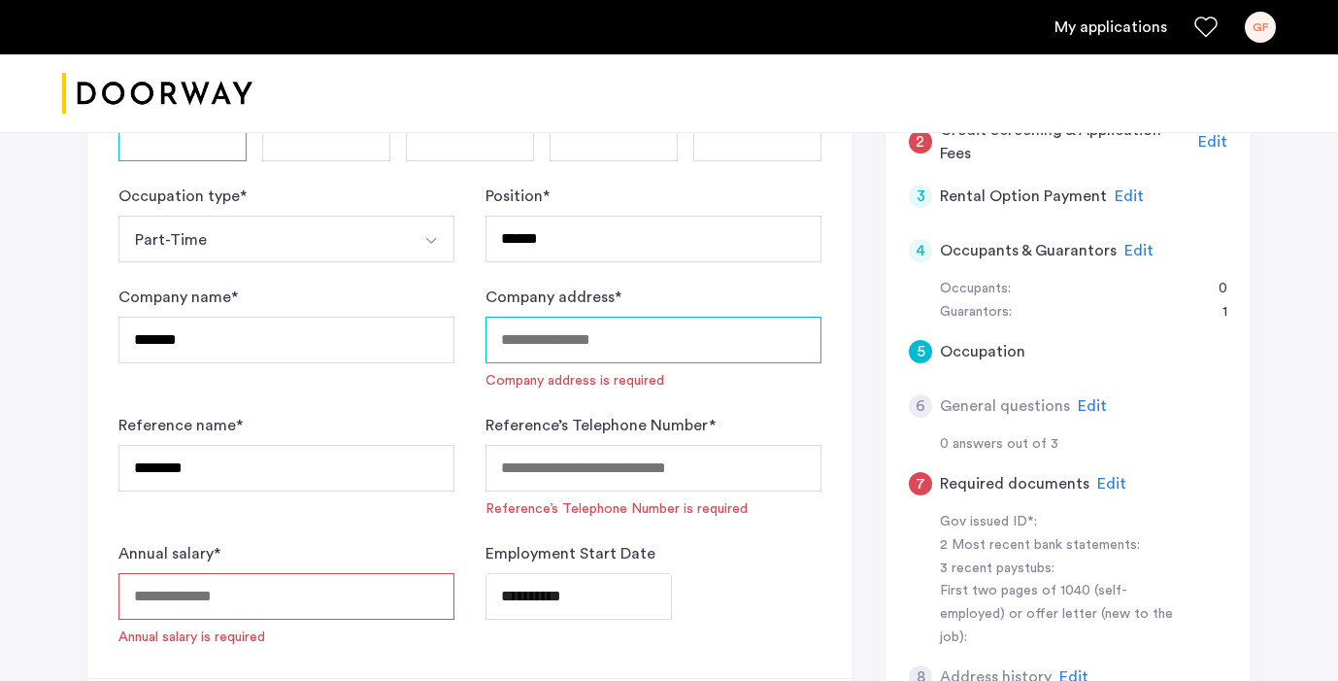
click at [608, 341] on input "Company address *" at bounding box center [653, 340] width 336 height 47
paste input "**********"
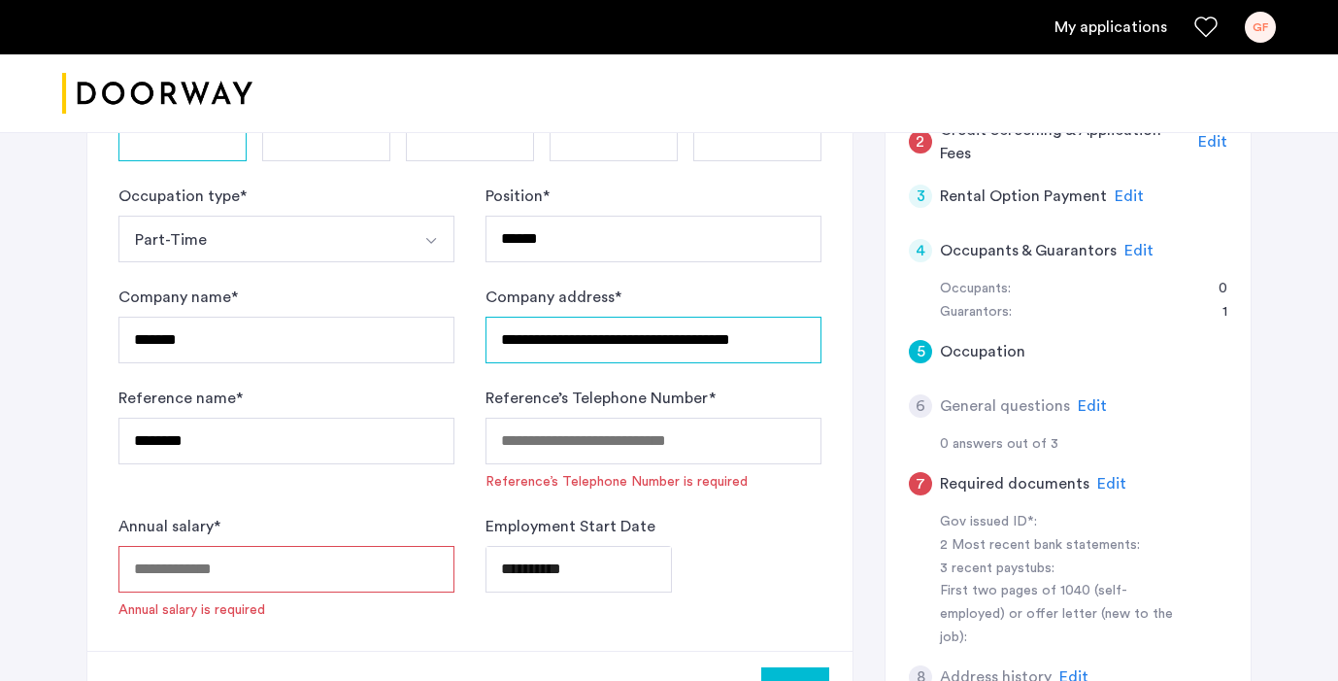
type input "**********"
click at [423, 393] on div "Reference name * ********" at bounding box center [286, 438] width 336 height 105
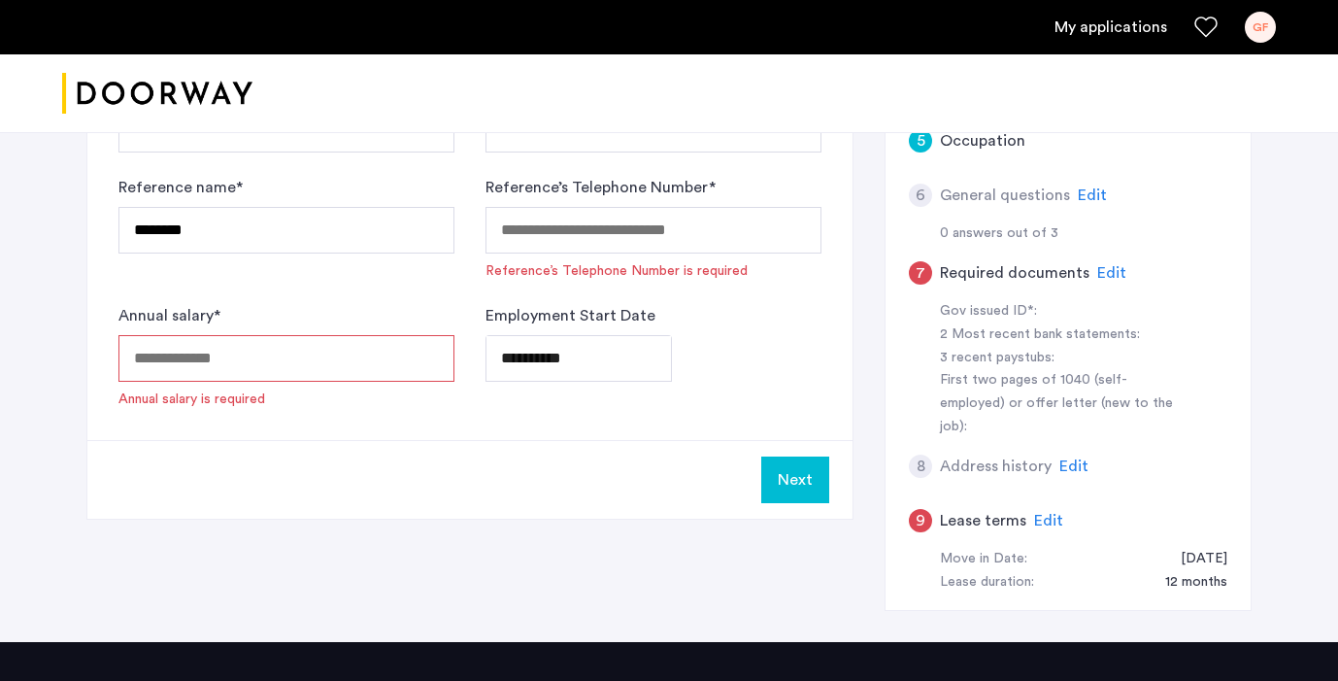
scroll to position [512, 0]
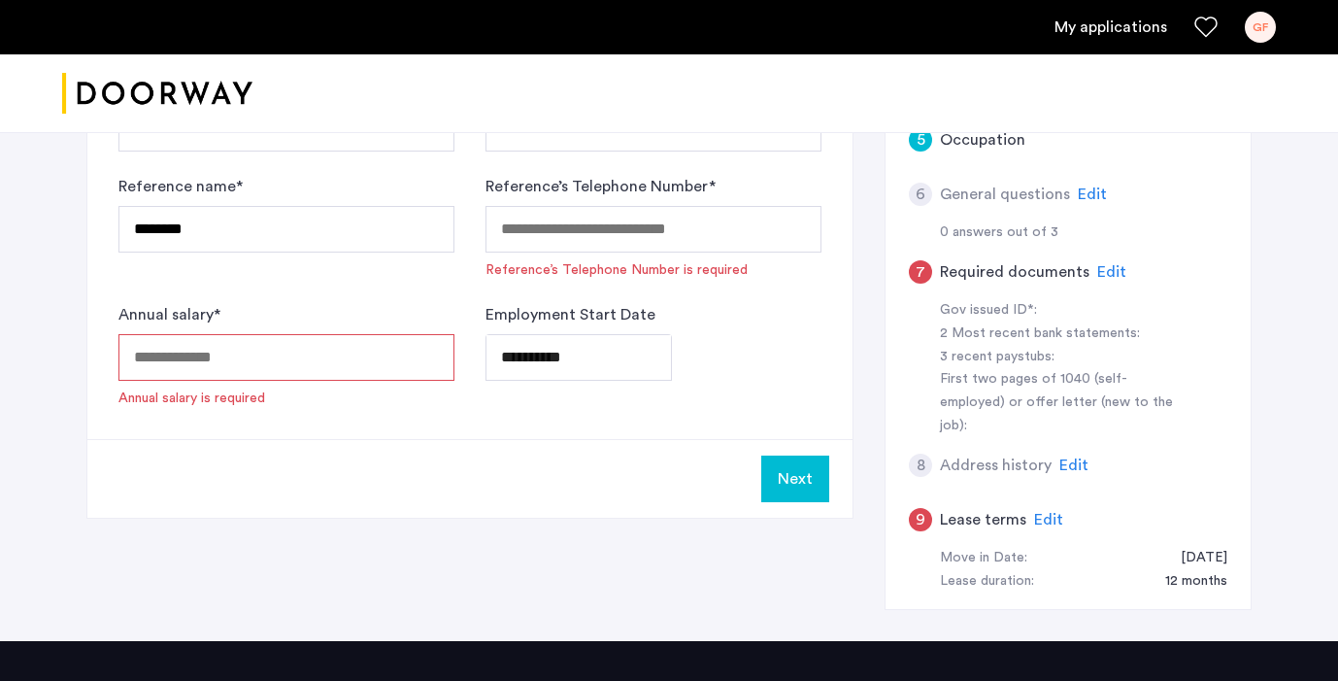
click at [1030, 492] on div "9 Lease terms Edit" at bounding box center [1068, 519] width 318 height 54
click at [1040, 512] on span "Edit" at bounding box center [1048, 520] width 29 height 16
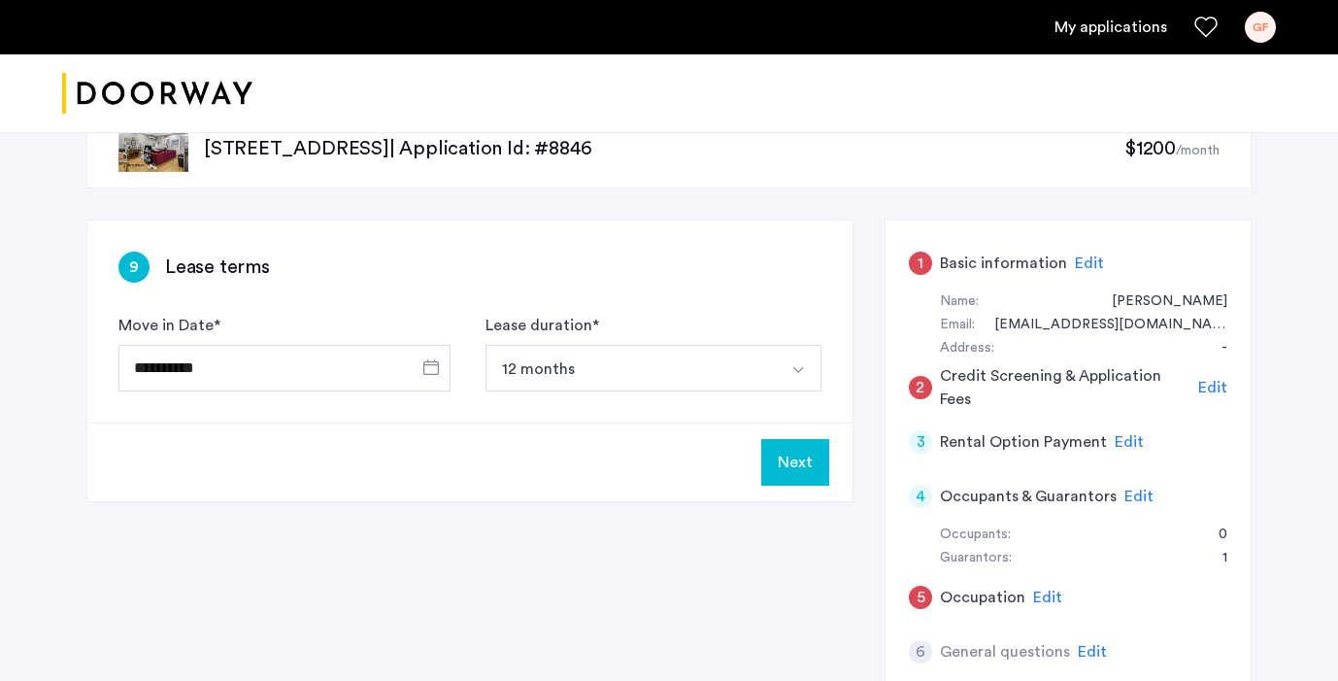
scroll to position [67, 0]
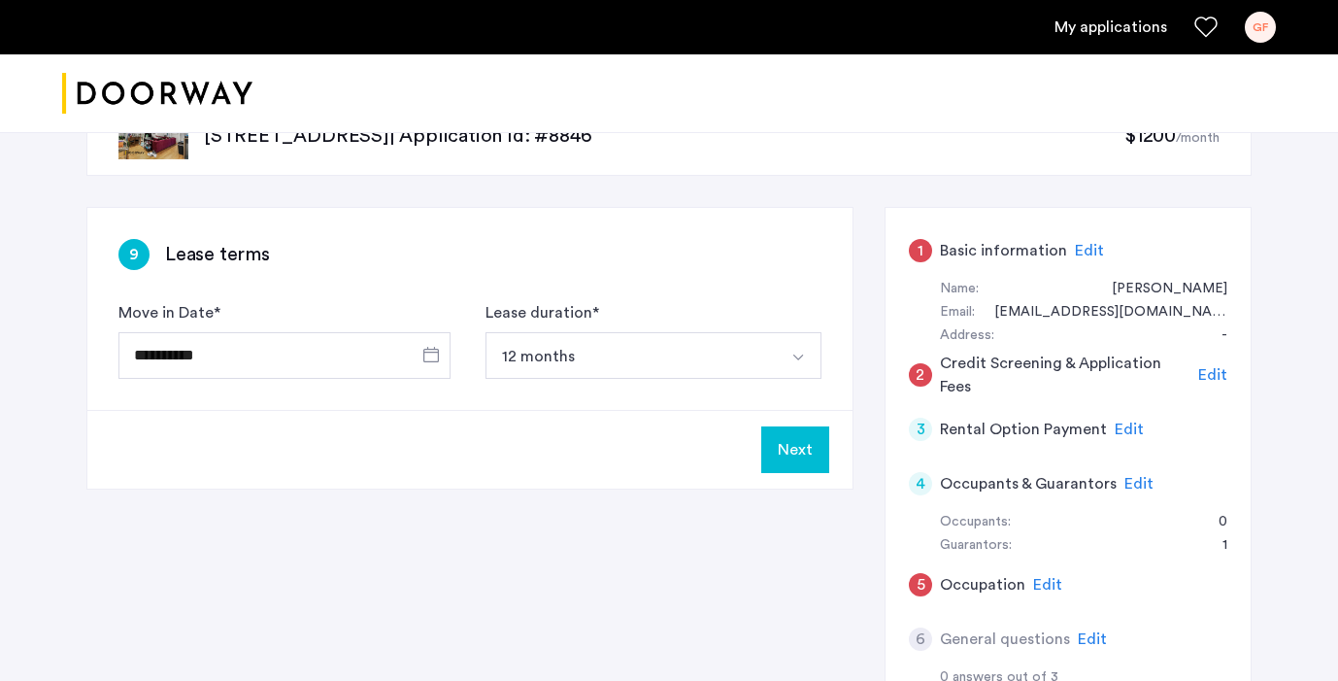
click at [1203, 381] on span "Edit" at bounding box center [1212, 375] width 29 height 16
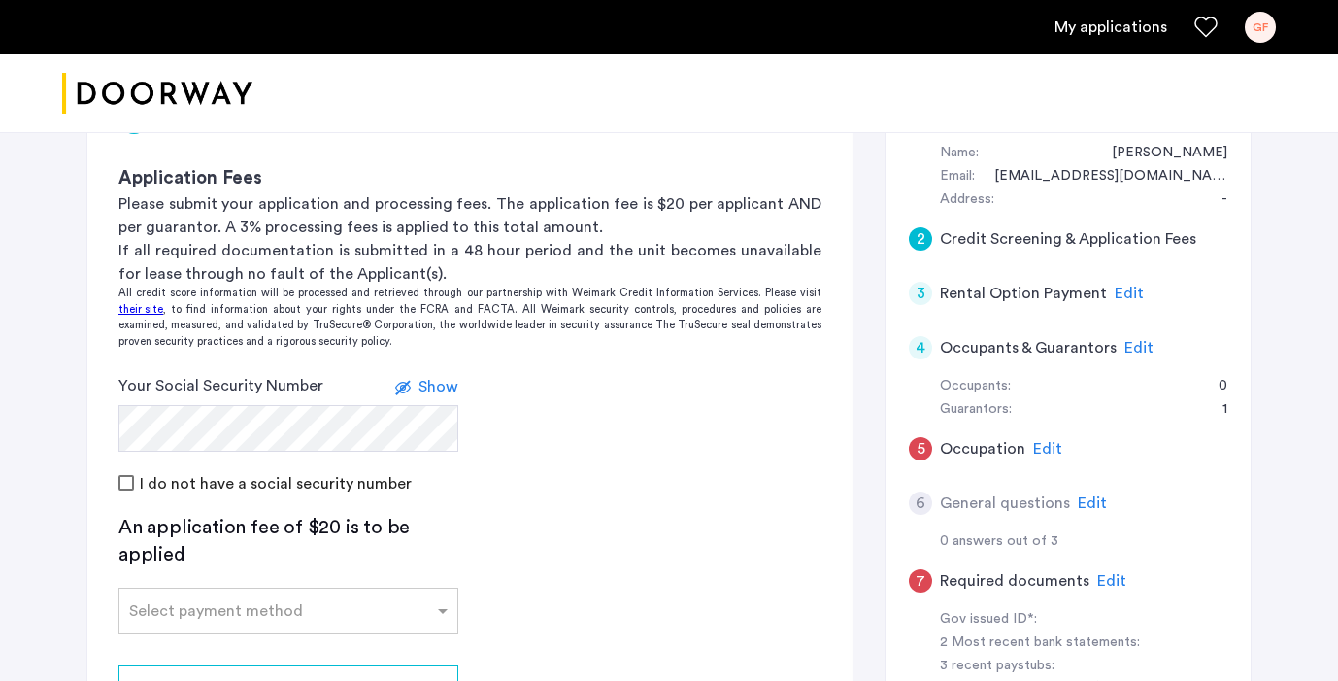
scroll to position [274, 0]
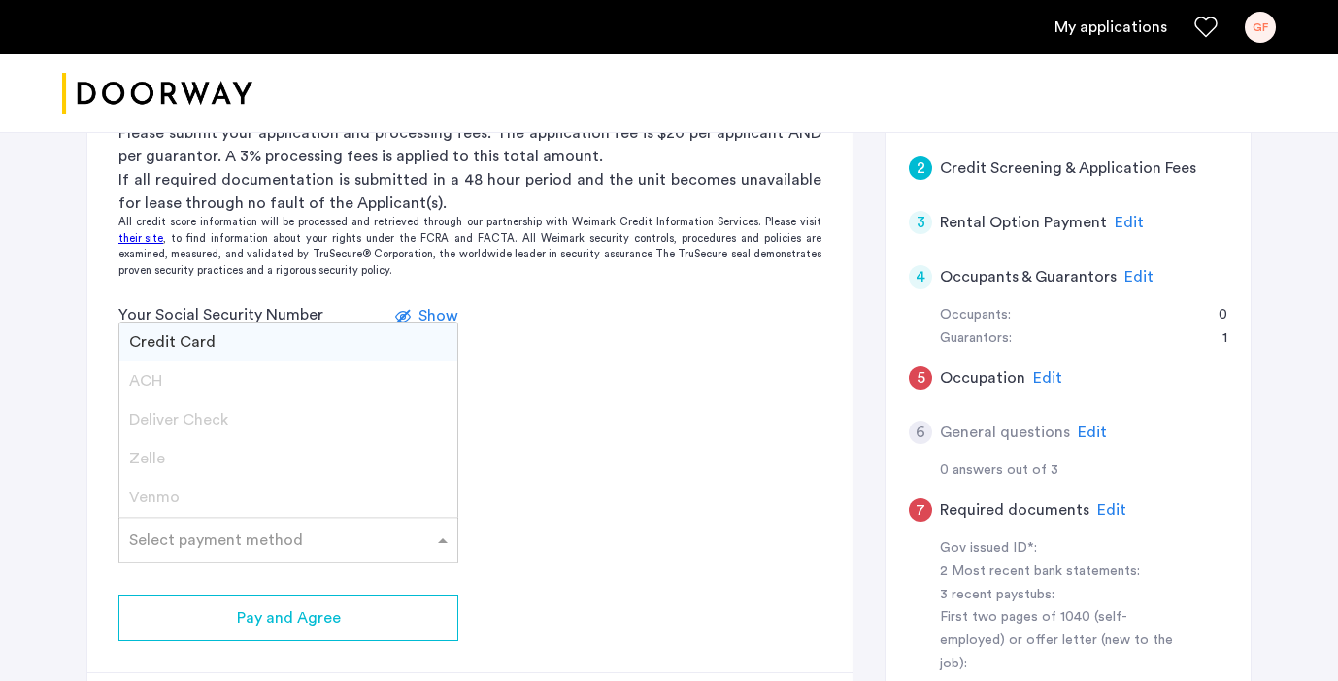
click at [159, 533] on input "text" at bounding box center [269, 536] width 280 height 14
click at [159, 346] on span "Credit Card" at bounding box center [172, 342] width 86 height 16
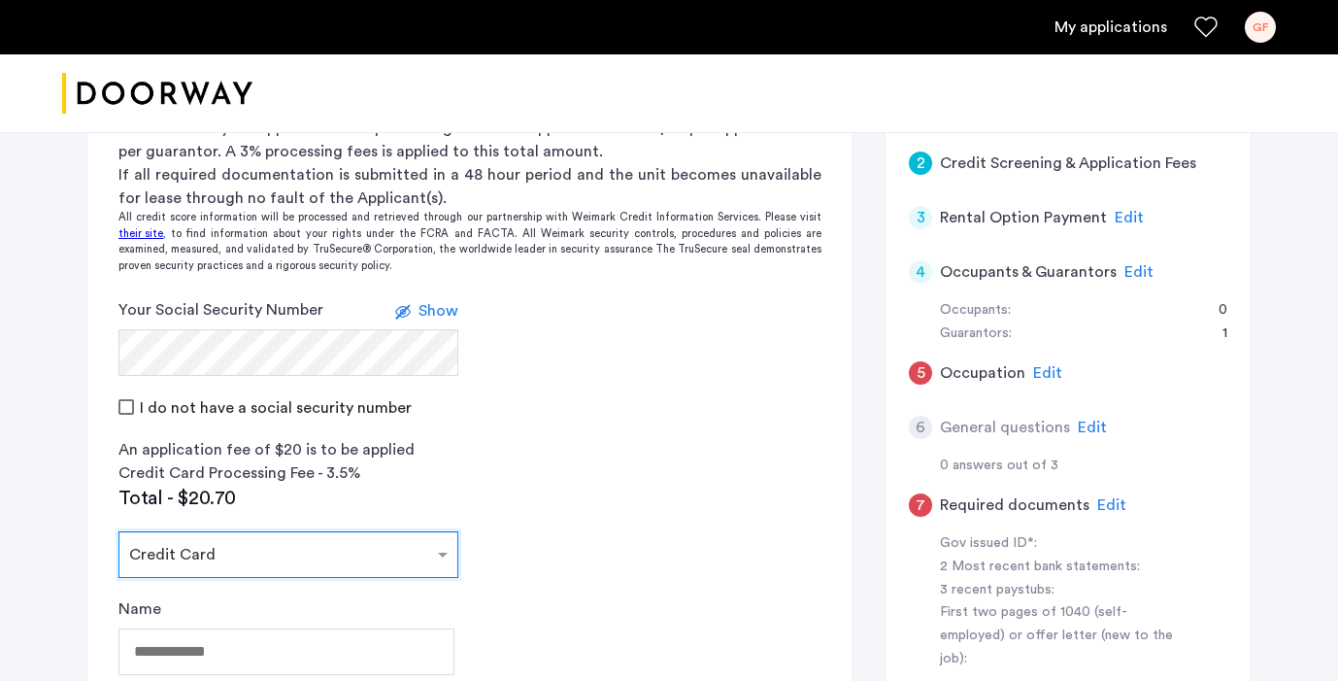
scroll to position [0, 0]
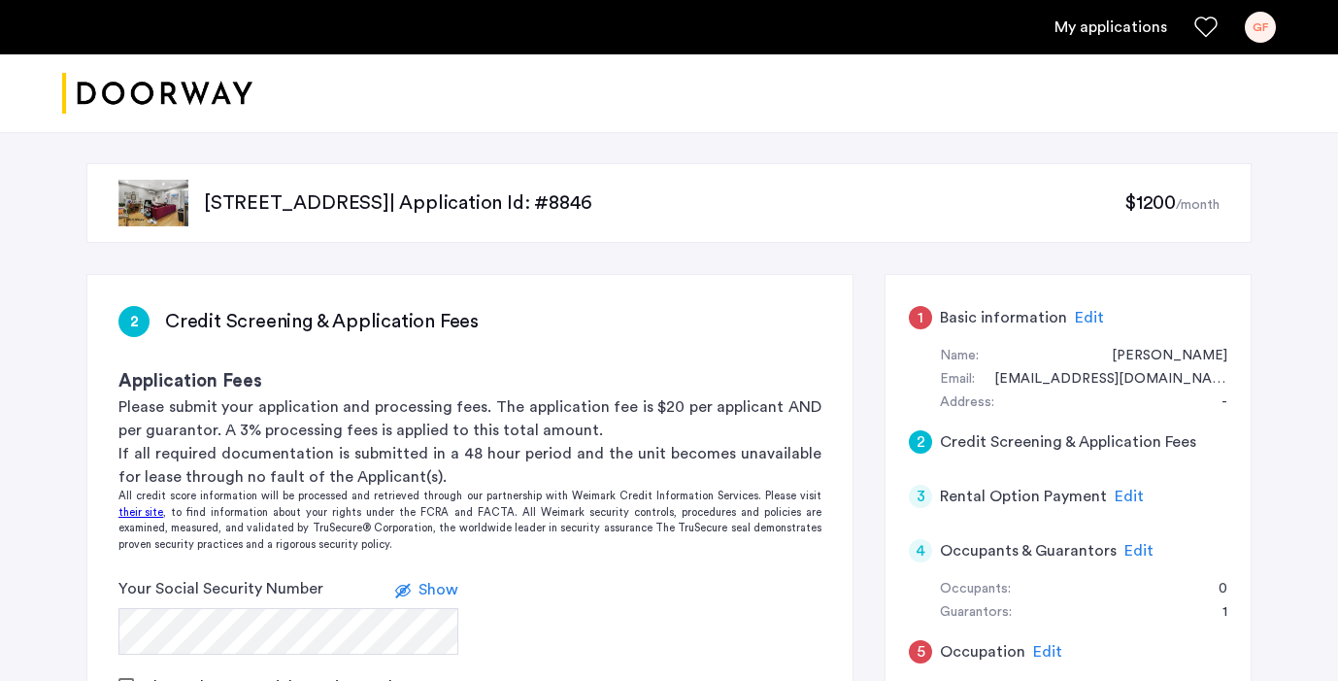
click at [1082, 316] on span "Edit" at bounding box center [1089, 318] width 29 height 16
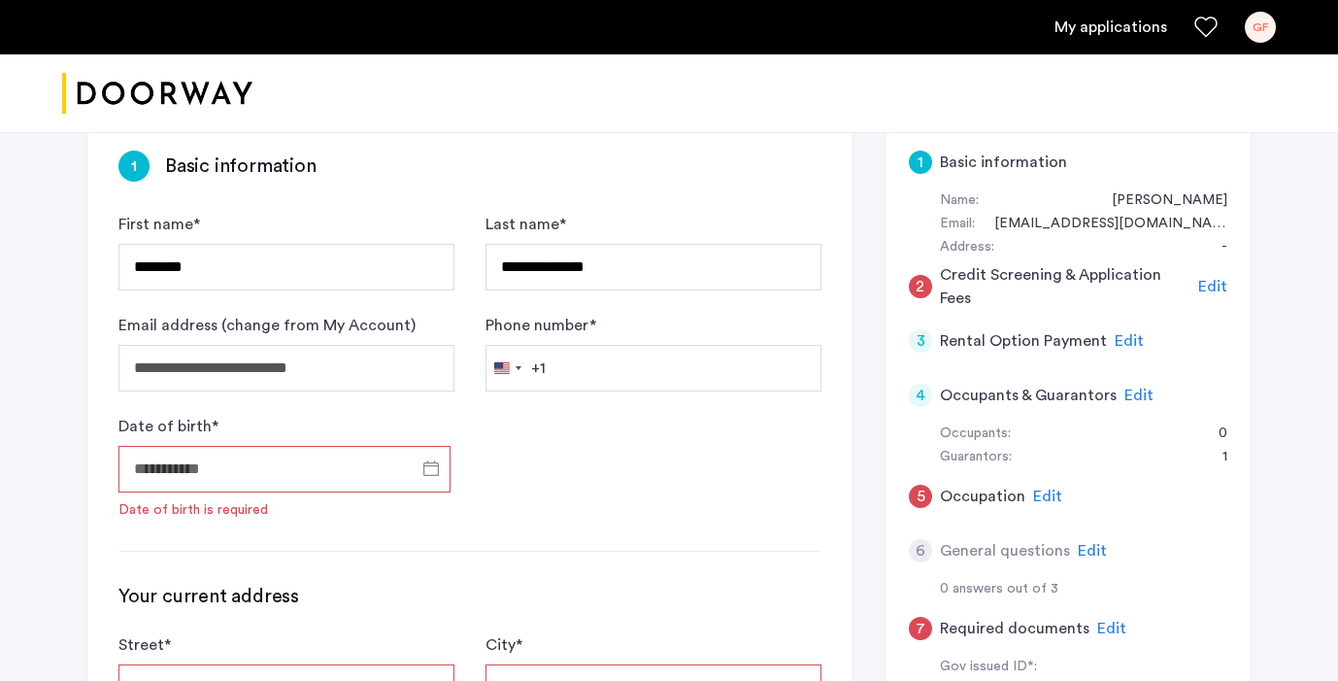
scroll to position [157, 0]
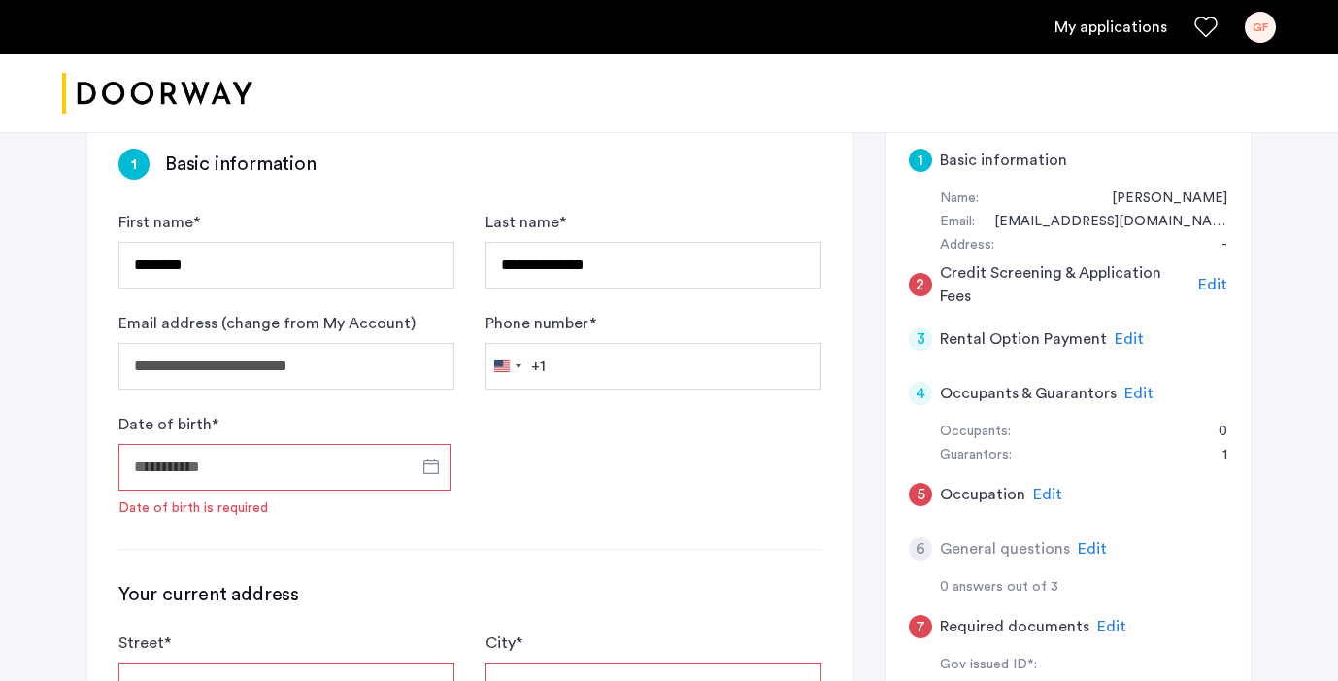
click at [583, 393] on form "**********" at bounding box center [469, 364] width 703 height 307
click at [583, 377] on input "Phone number *" at bounding box center [653, 366] width 336 height 47
type input "**********"
click at [240, 486] on input "Date of birth *" at bounding box center [284, 467] width 332 height 47
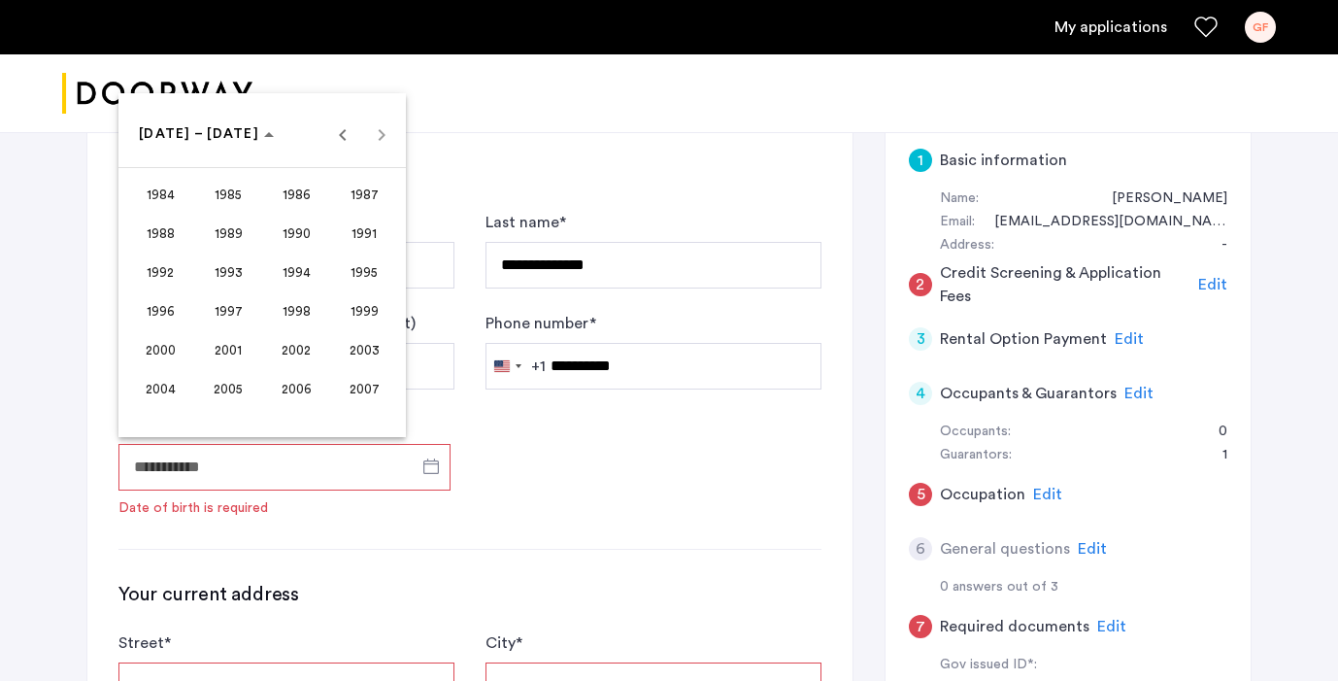
click at [222, 305] on span "1997" at bounding box center [228, 310] width 61 height 35
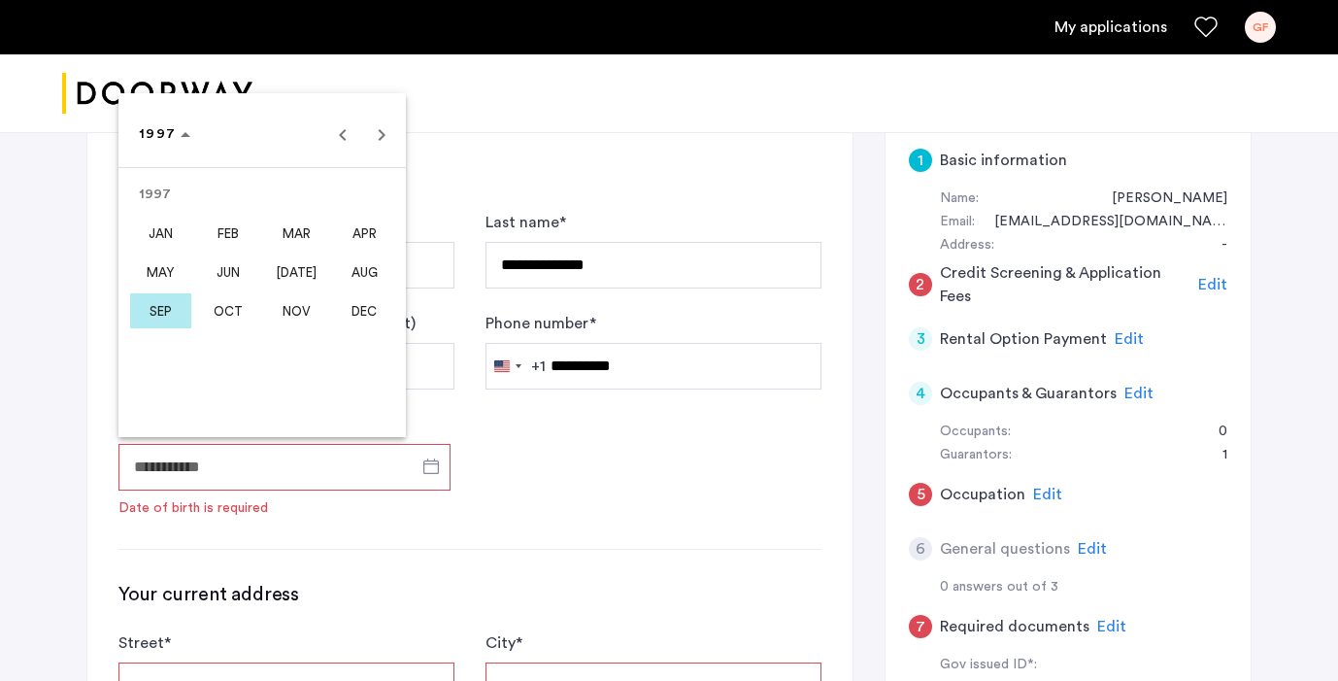
click at [301, 233] on span "MAR" at bounding box center [296, 233] width 61 height 35
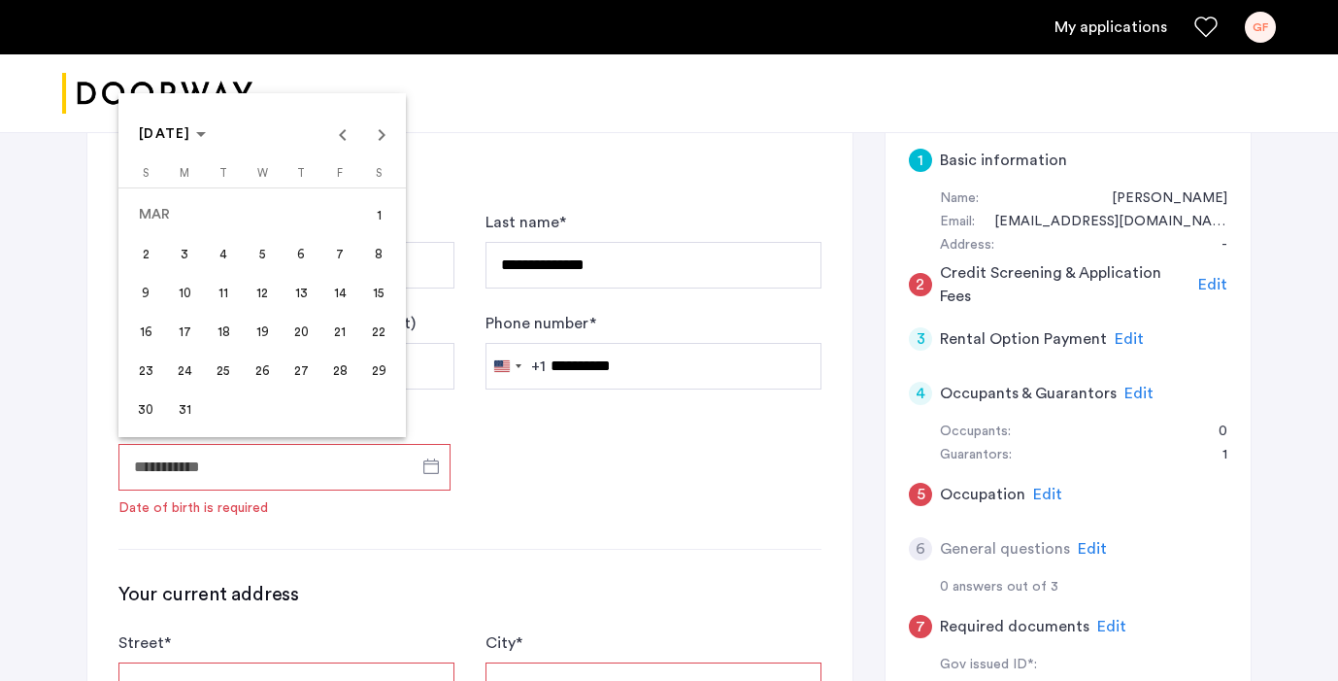
click at [226, 259] on span "4" at bounding box center [223, 253] width 35 height 35
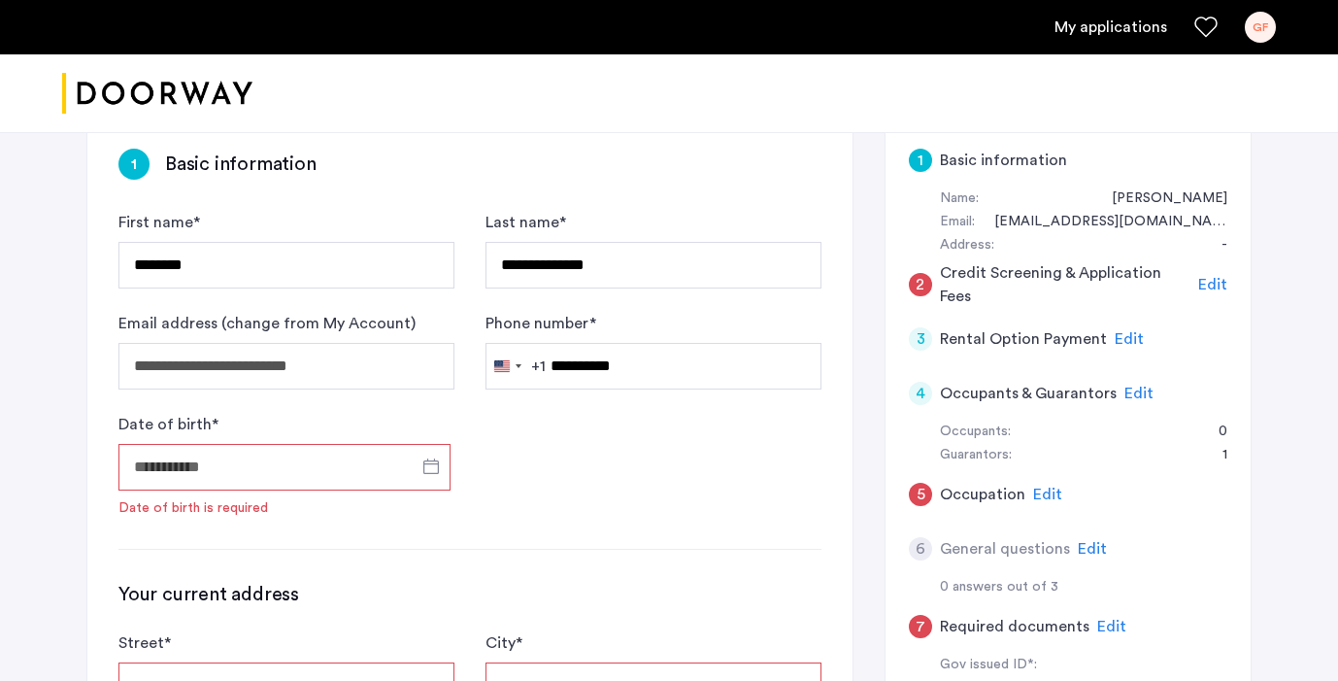
type input "**********"
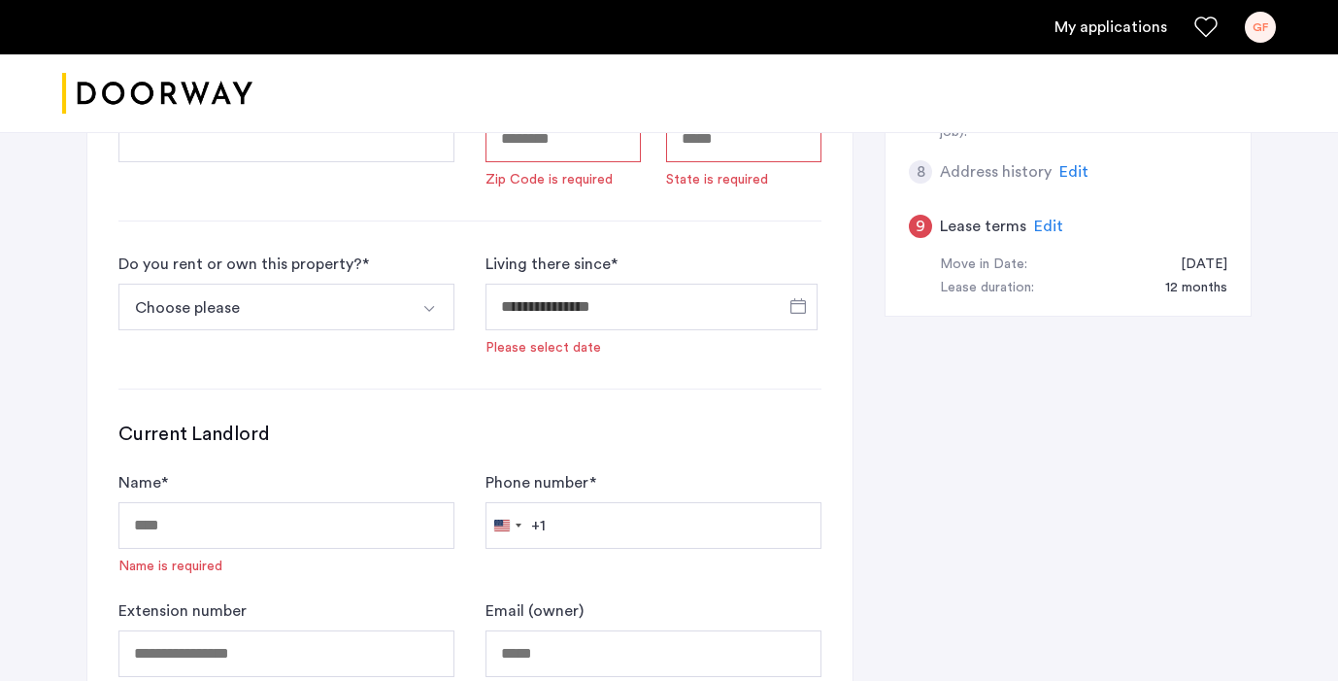
scroll to position [787, 0]
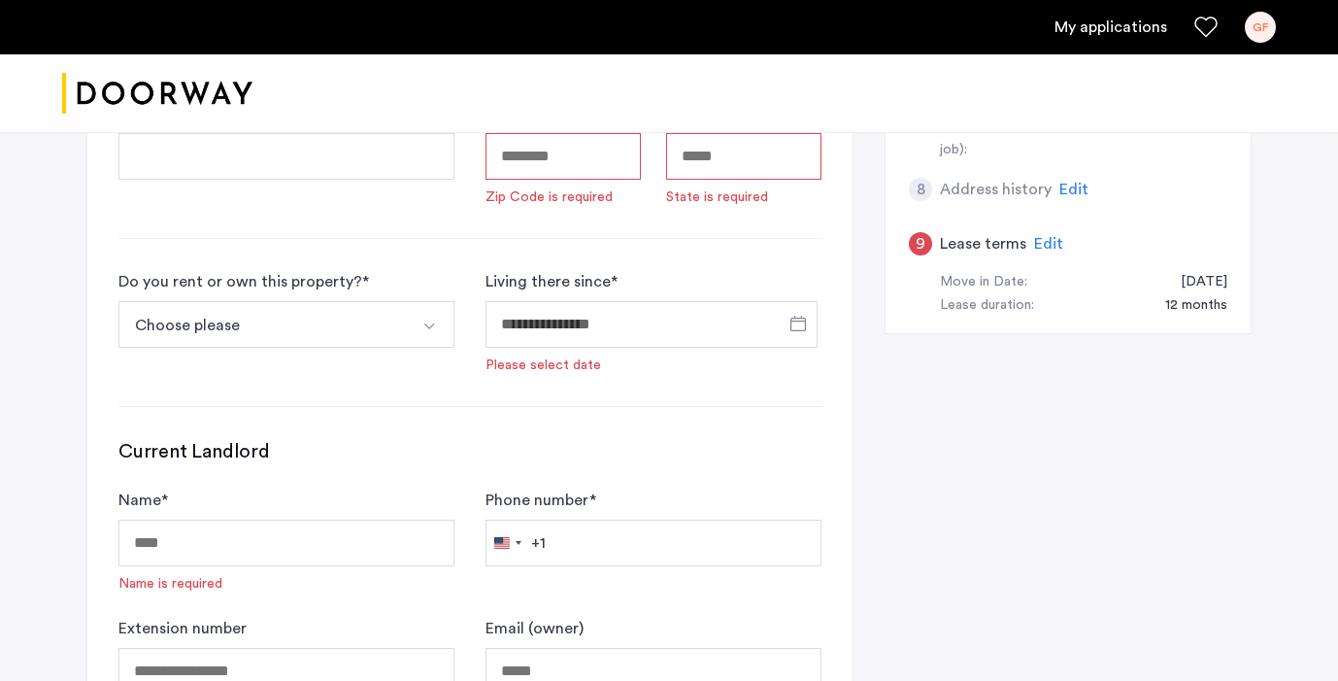
click at [355, 310] on button "Choose please" at bounding box center [263, 324] width 290 height 47
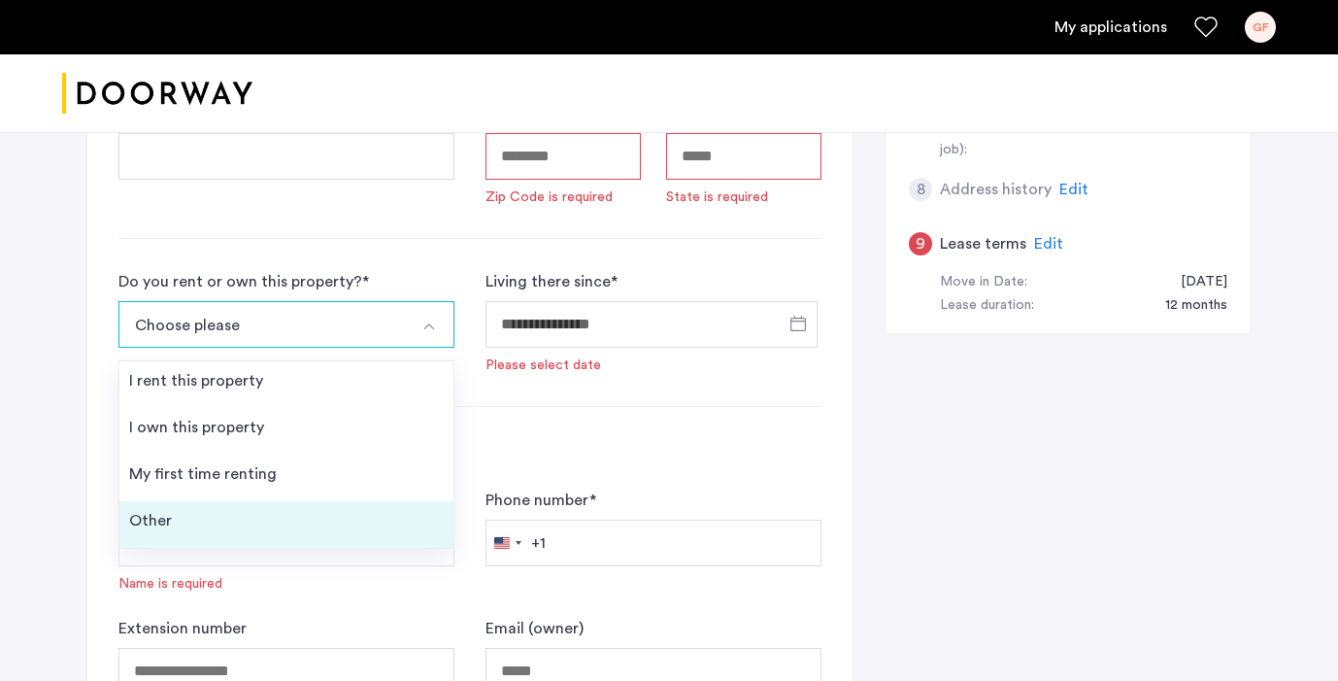
click at [361, 514] on li "Other" at bounding box center [286, 524] width 334 height 47
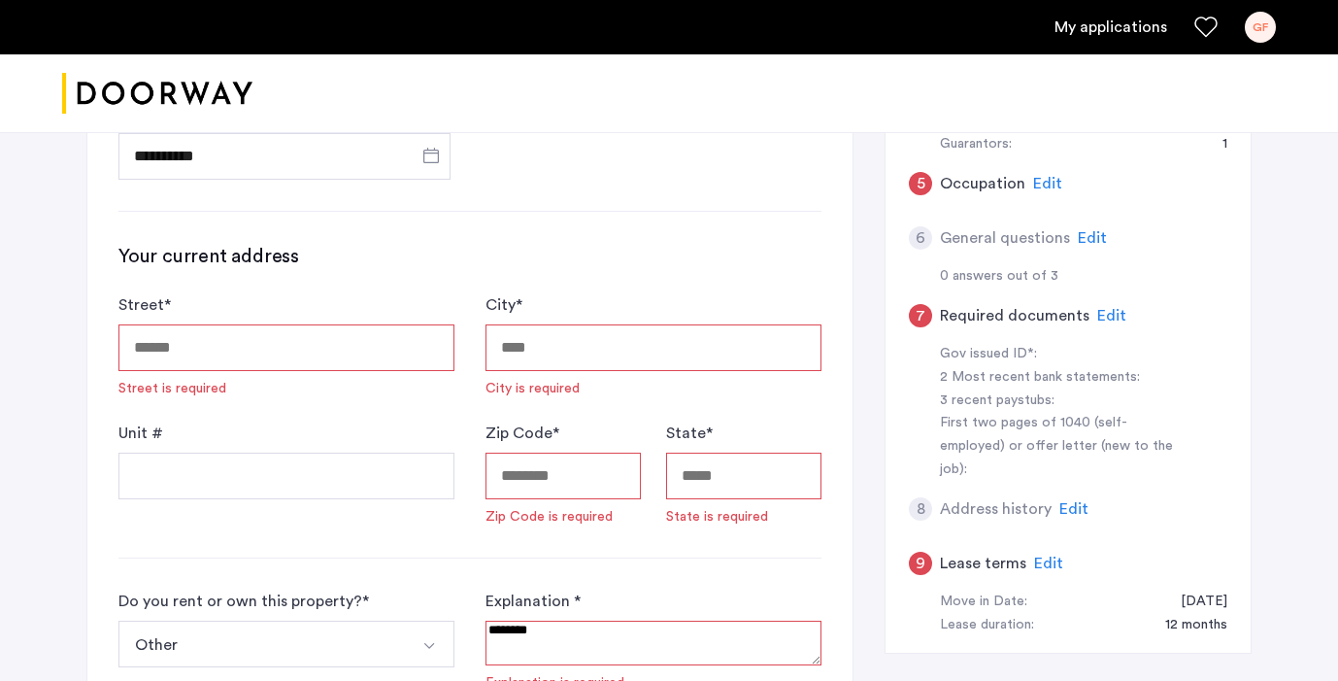
scroll to position [466, 0]
click at [284, 352] on input "Street *" at bounding box center [286, 349] width 336 height 47
click at [317, 288] on div "Your current address [GEOGRAPHIC_DATA] is required City * City is required Unit…" at bounding box center [469, 386] width 703 height 283
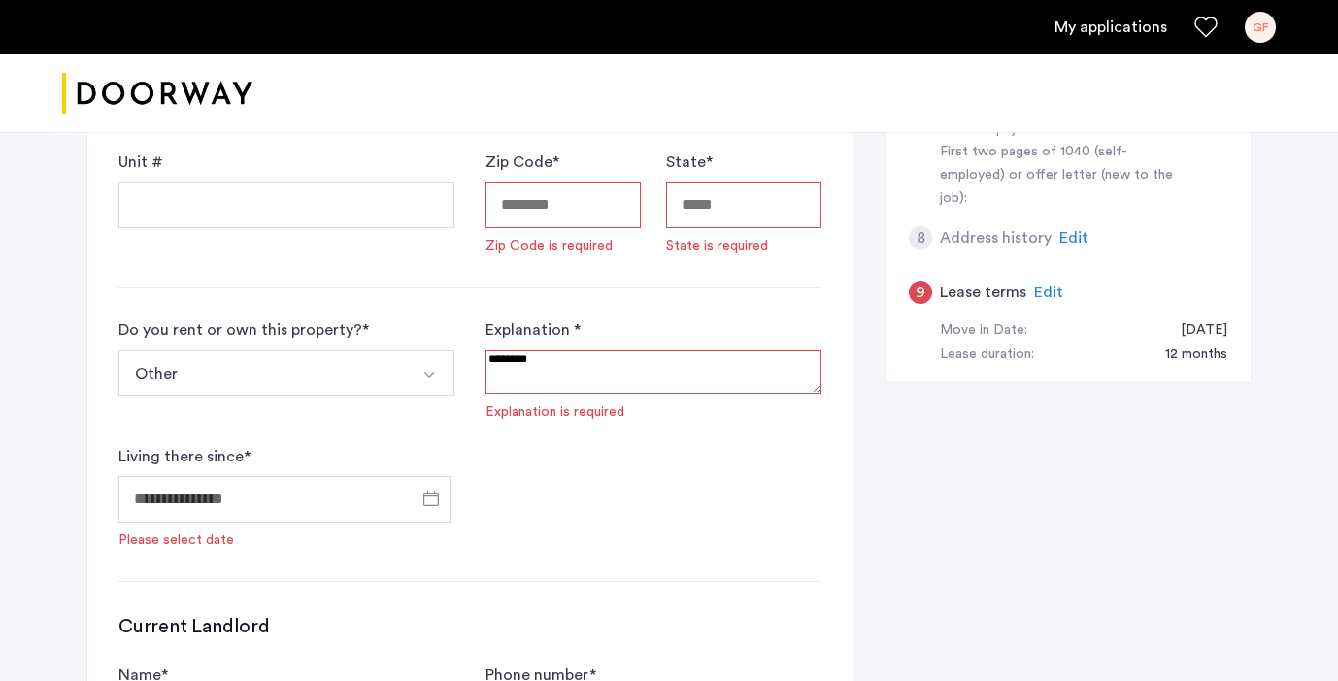
scroll to position [809, 0]
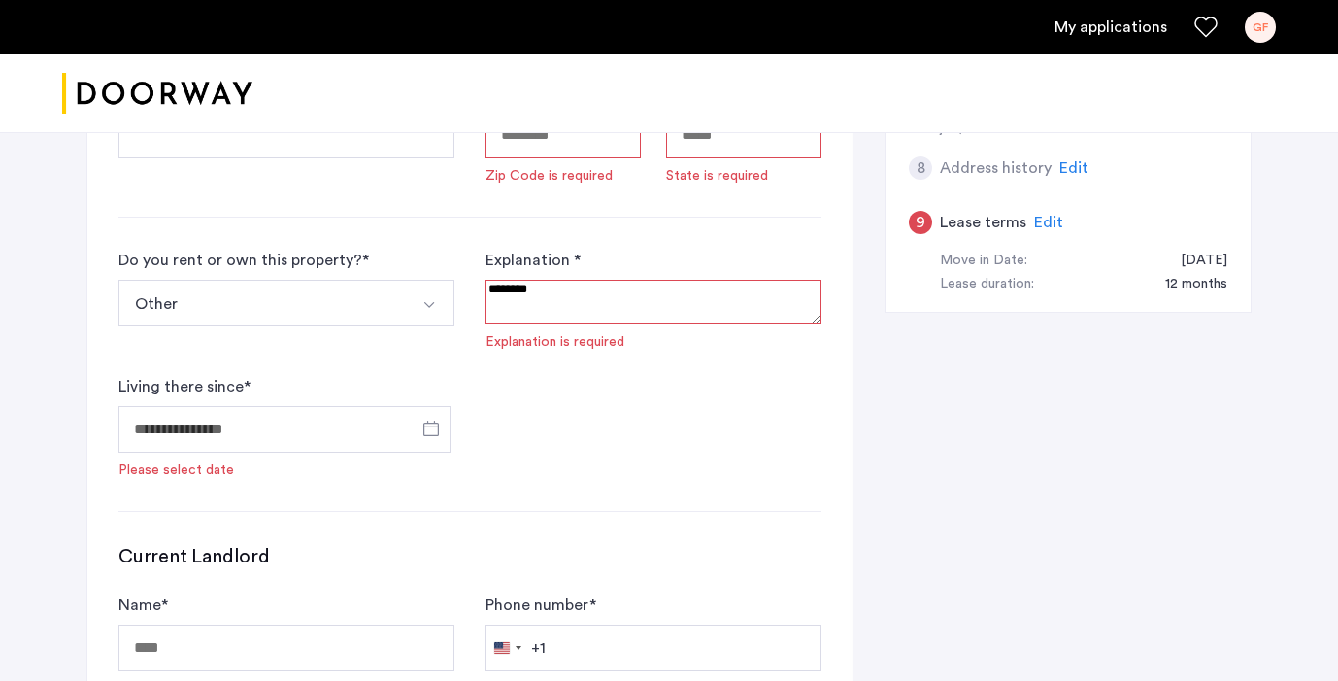
click at [317, 289] on button "Other" at bounding box center [263, 303] width 290 height 47
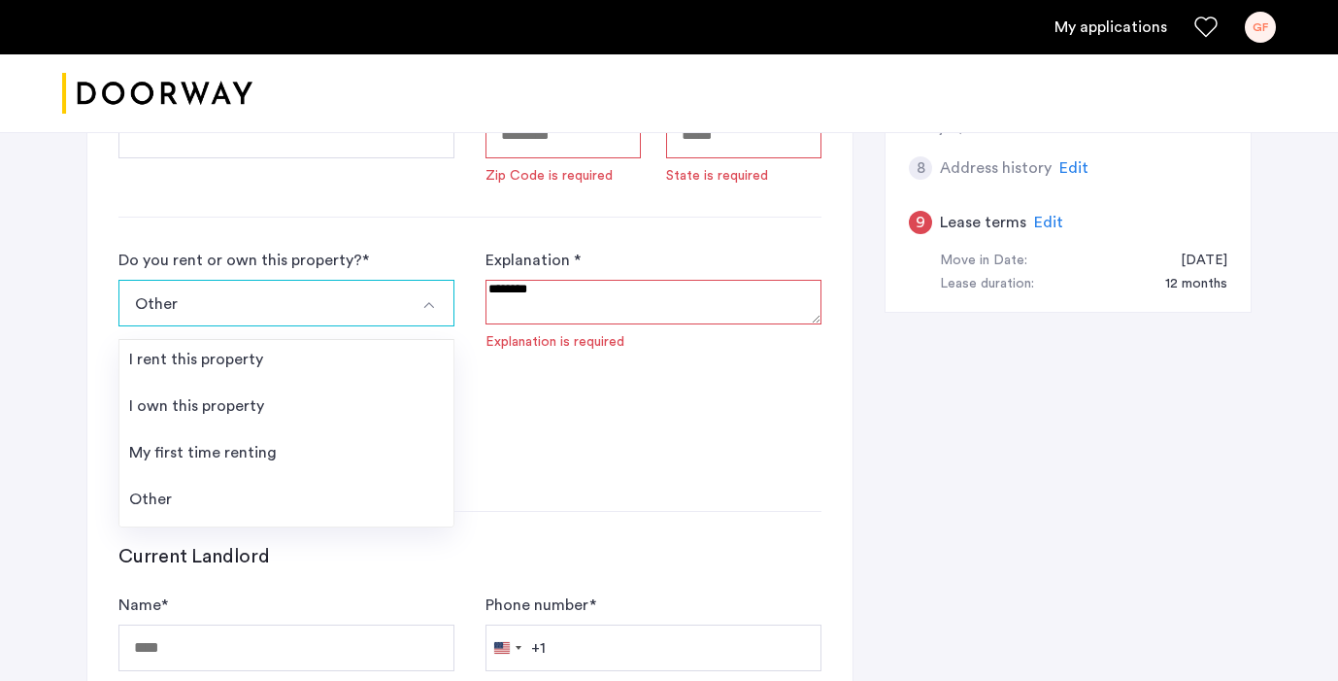
click at [536, 458] on form "Do you rent or own this property? * Other I rent this property I own this prope…" at bounding box center [469, 364] width 703 height 231
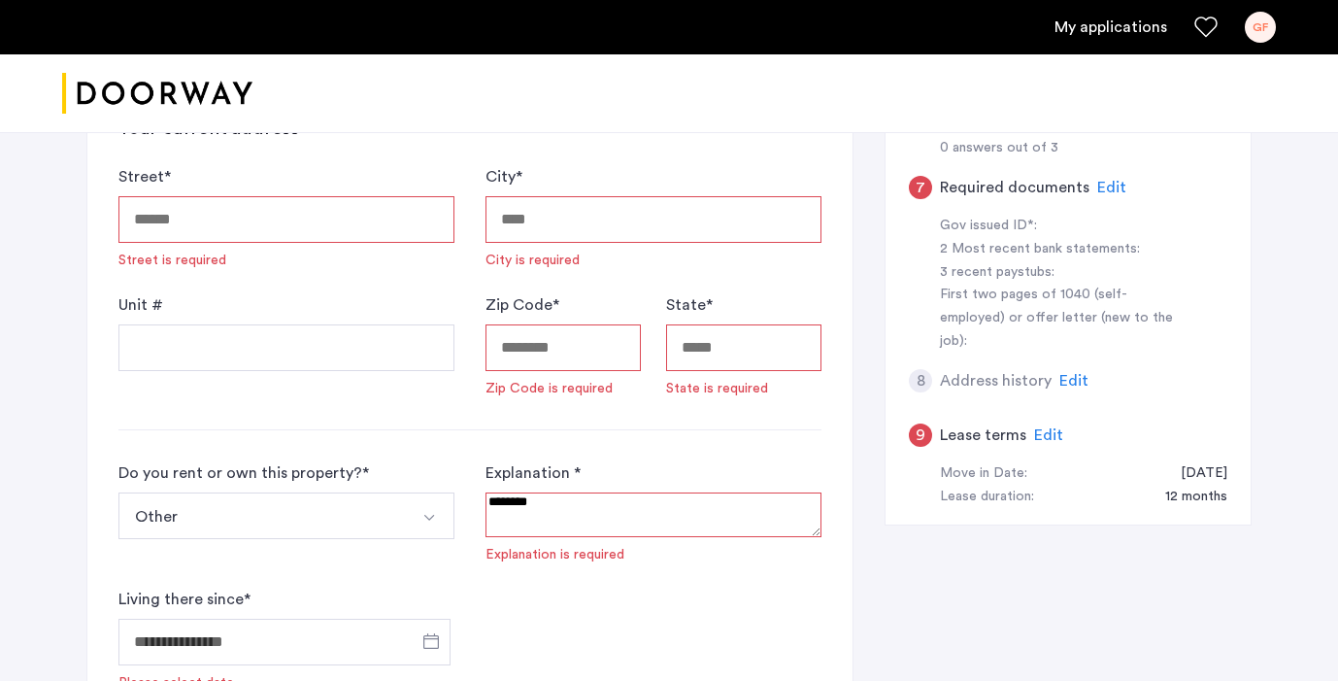
scroll to position [597, 0]
click at [395, 514] on button "Other" at bounding box center [263, 514] width 290 height 47
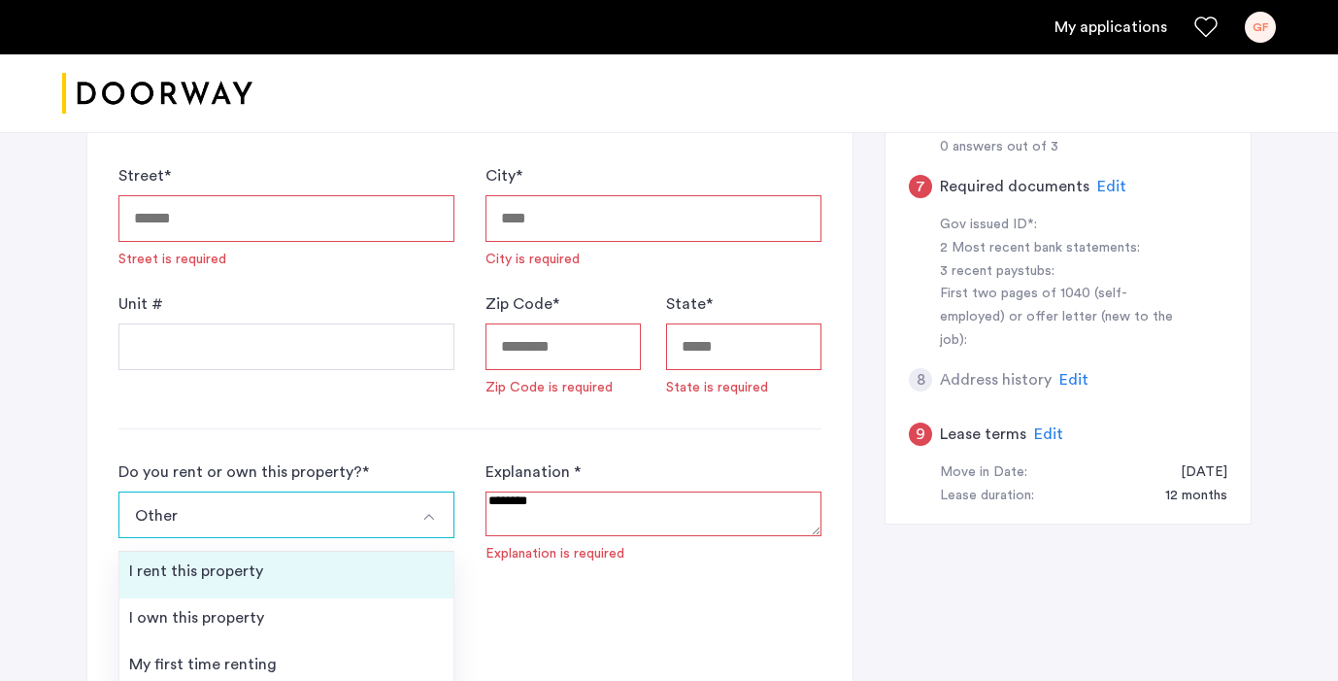
click at [412, 591] on li "I rent this property" at bounding box center [286, 574] width 334 height 47
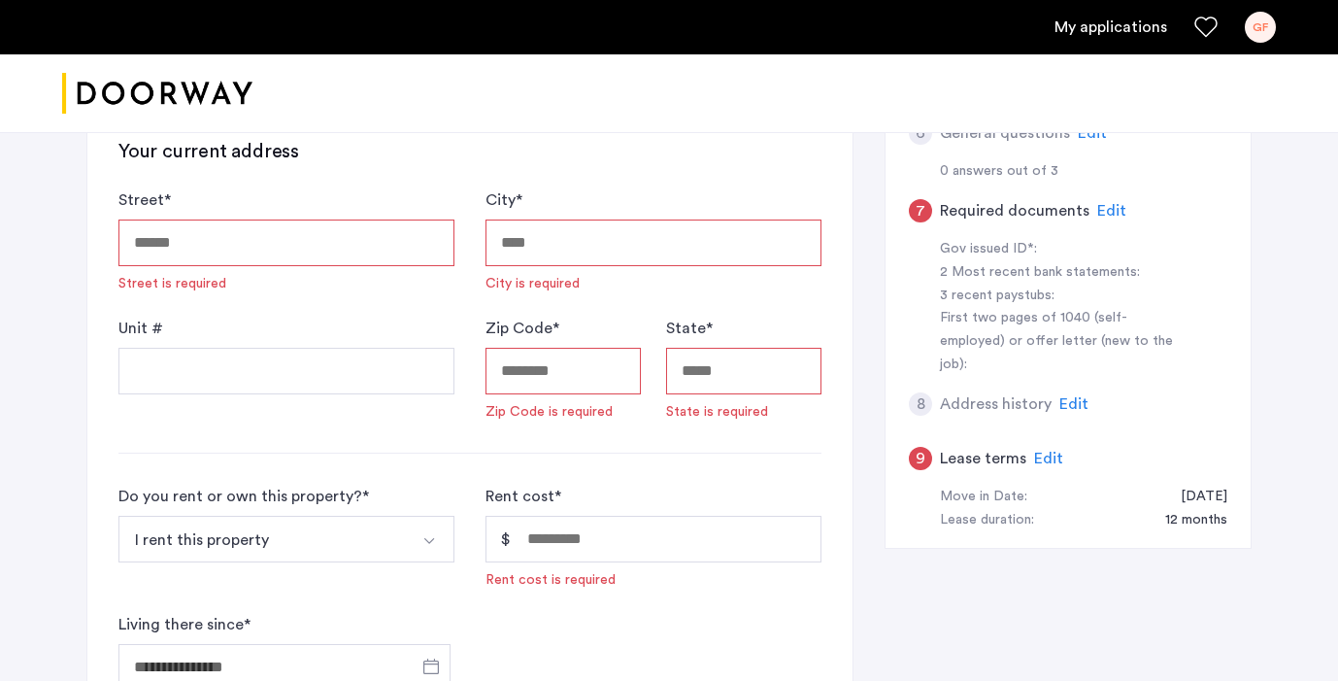
scroll to position [522, 0]
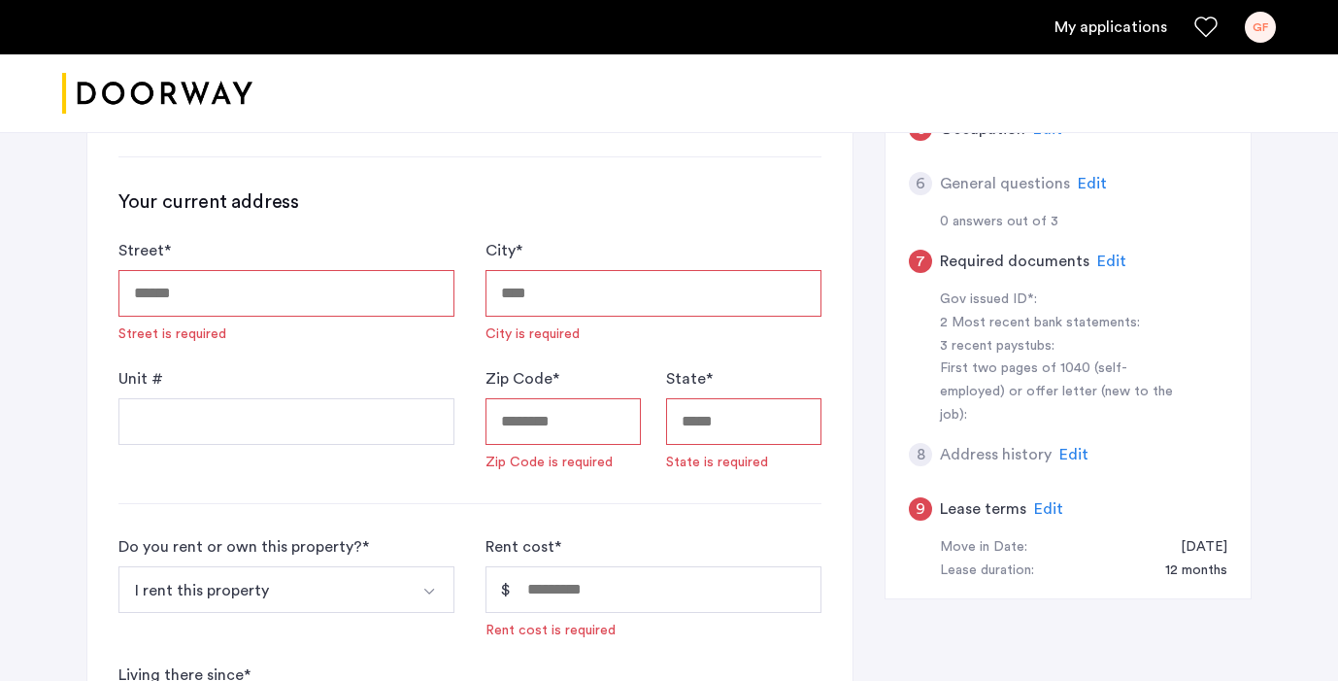
click at [252, 302] on input "Street *" at bounding box center [286, 293] width 336 height 47
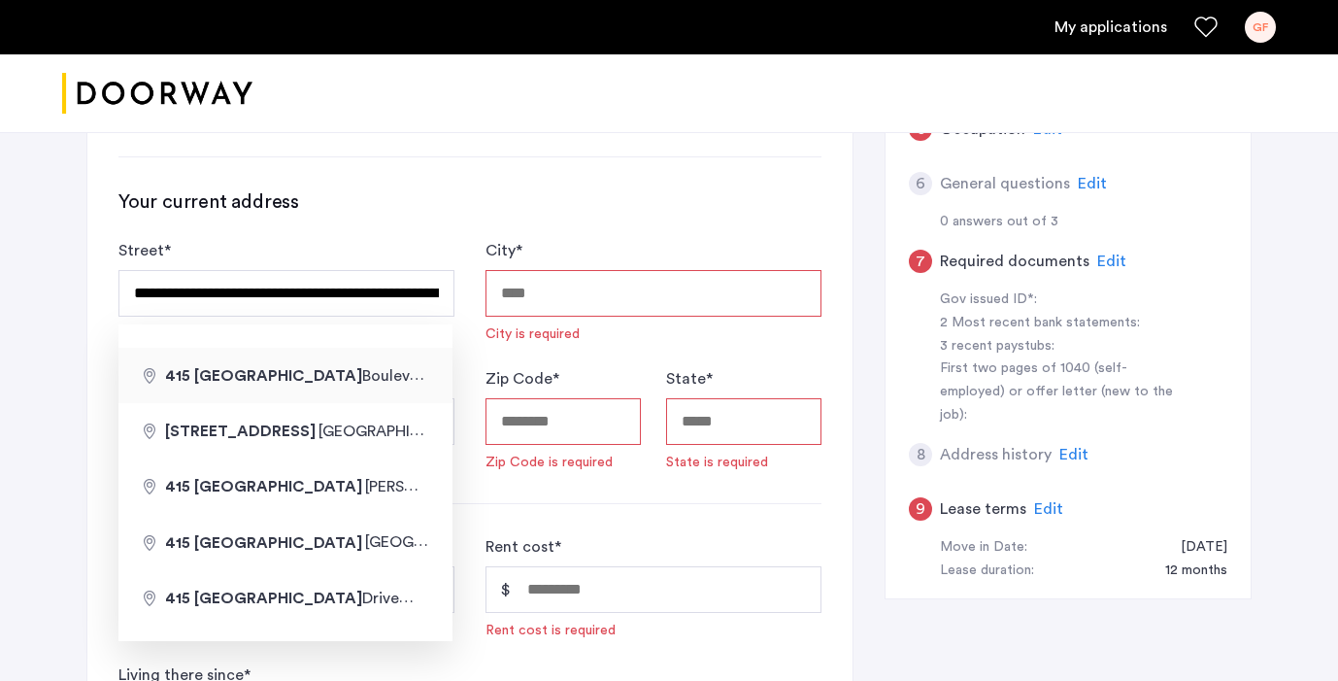
type input "**********"
type input "*****"
type input "**"
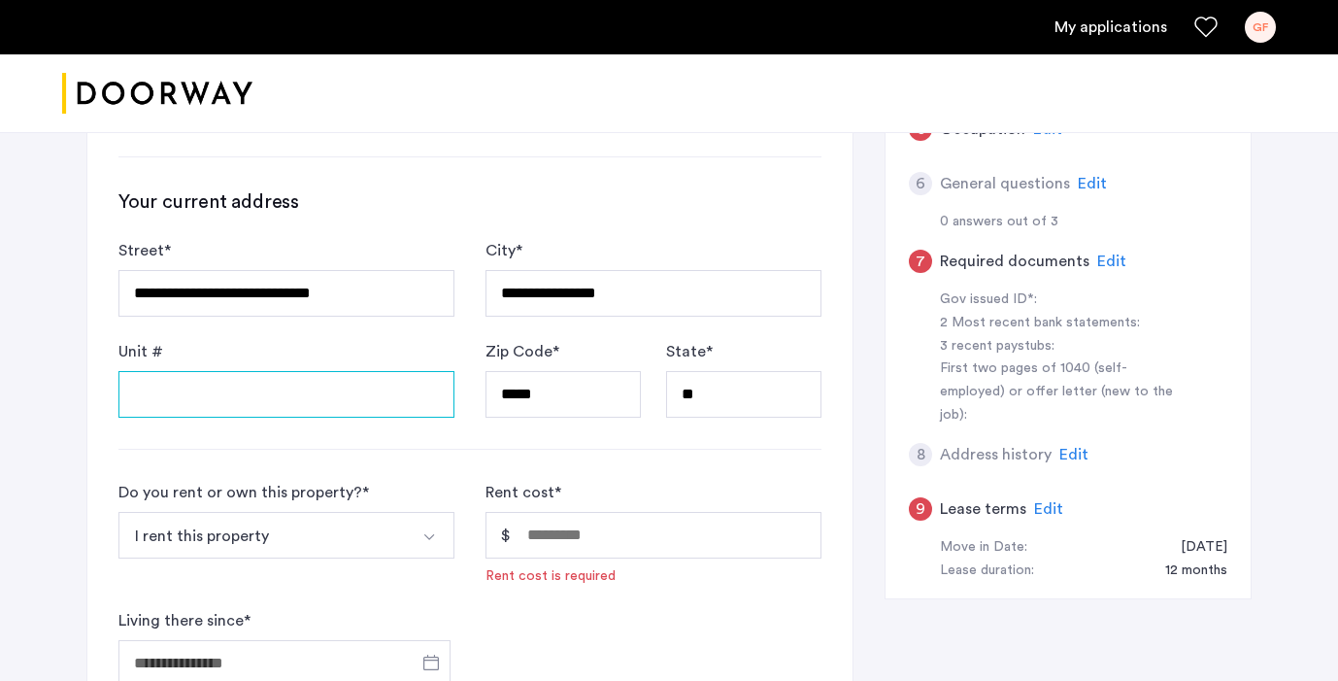
click at [287, 416] on input "Unit #" at bounding box center [286, 394] width 336 height 47
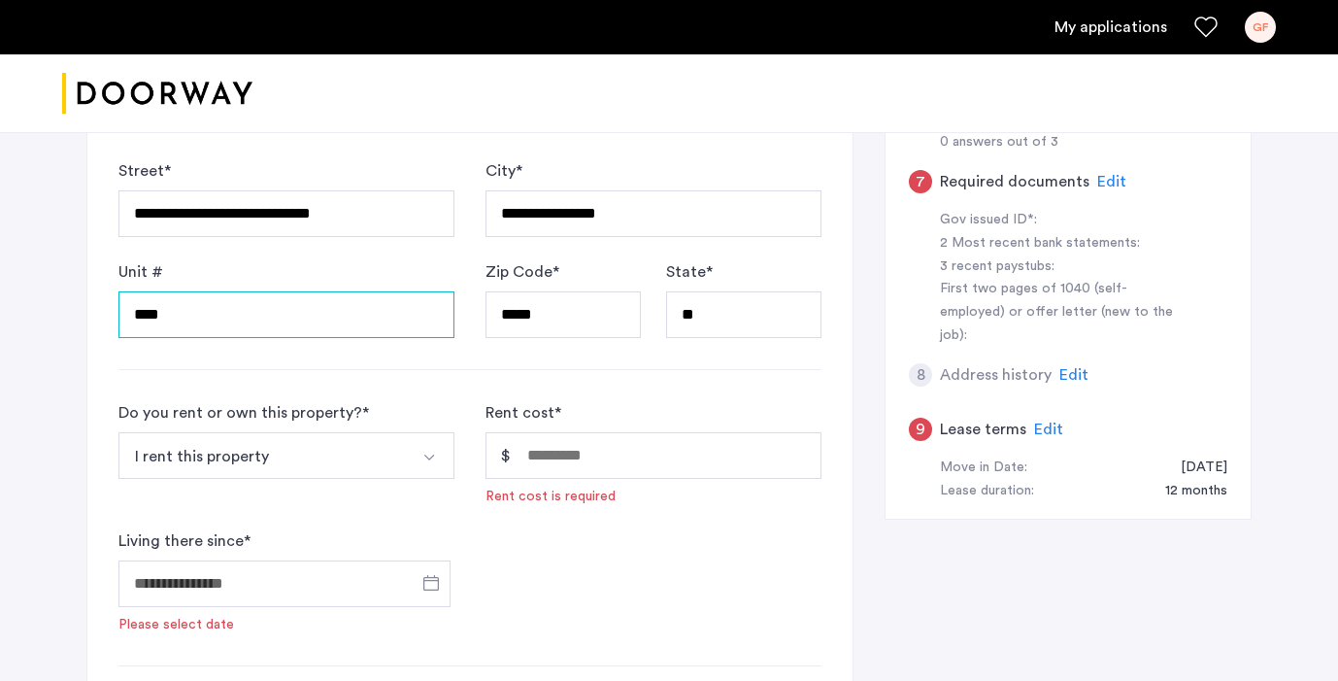
scroll to position [603, 0]
type input "****"
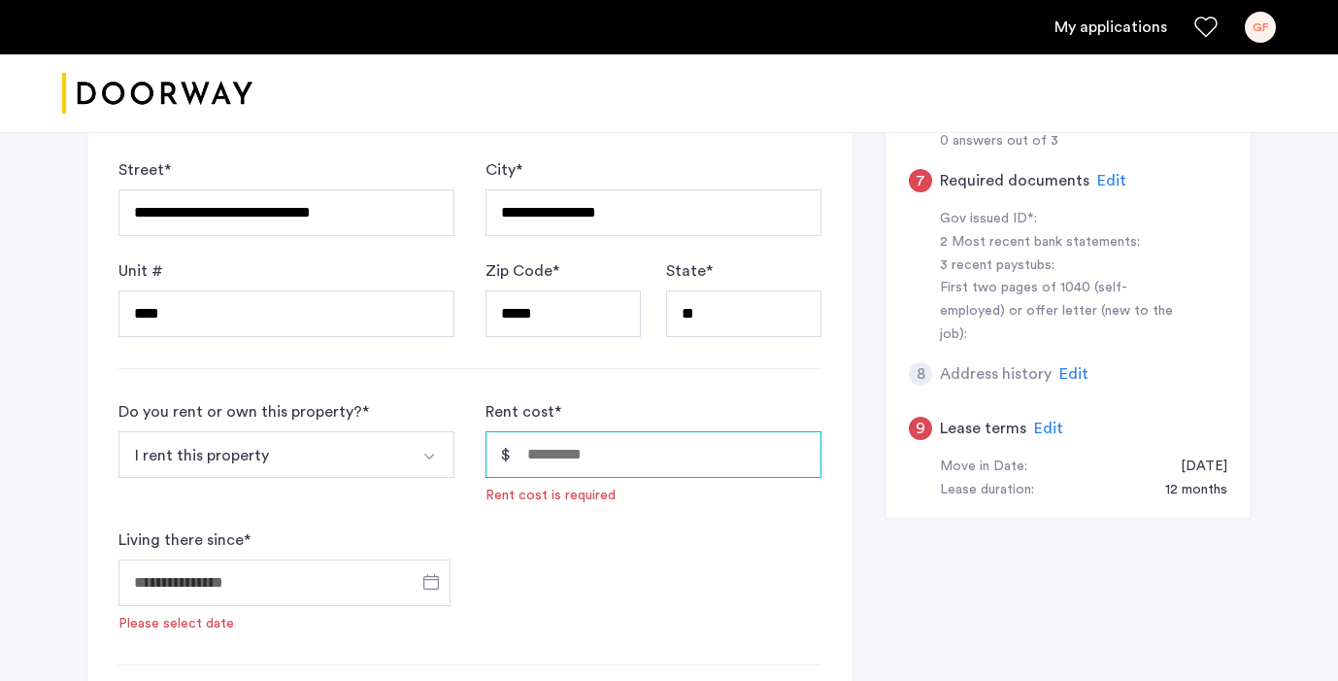
click at [544, 472] on input "Rent cost *" at bounding box center [653, 454] width 336 height 47
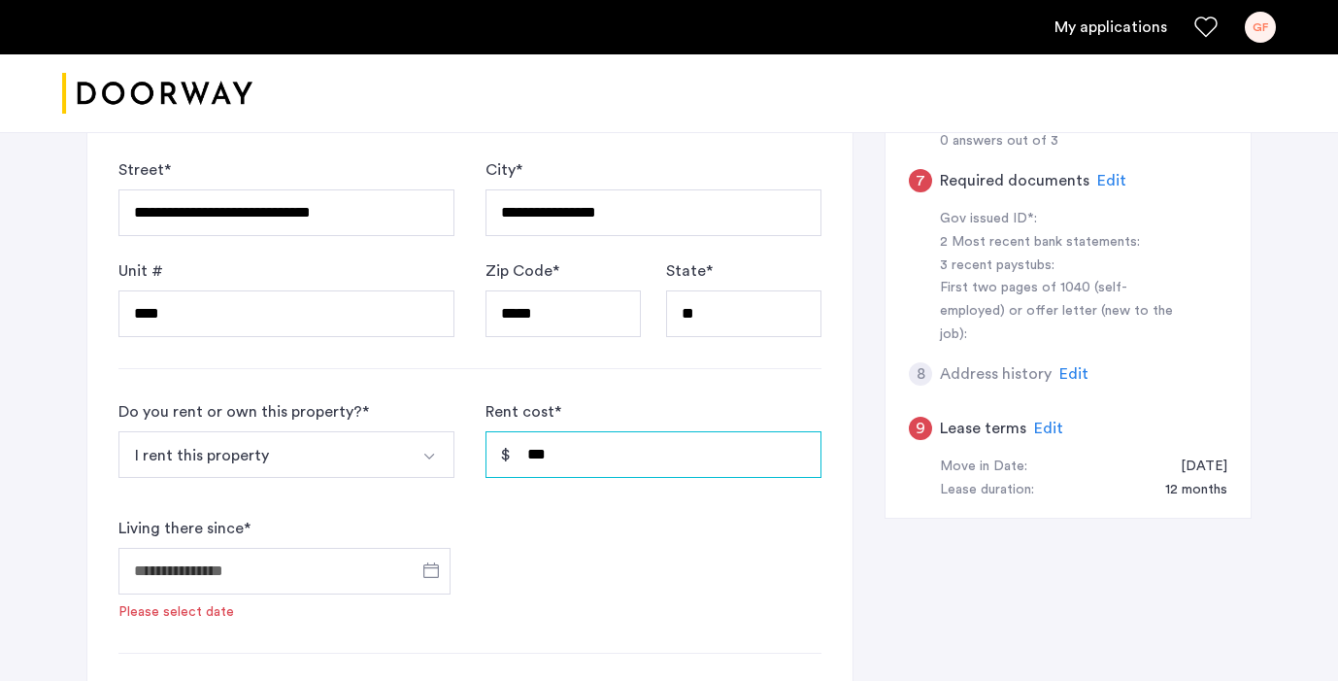
type input "***"
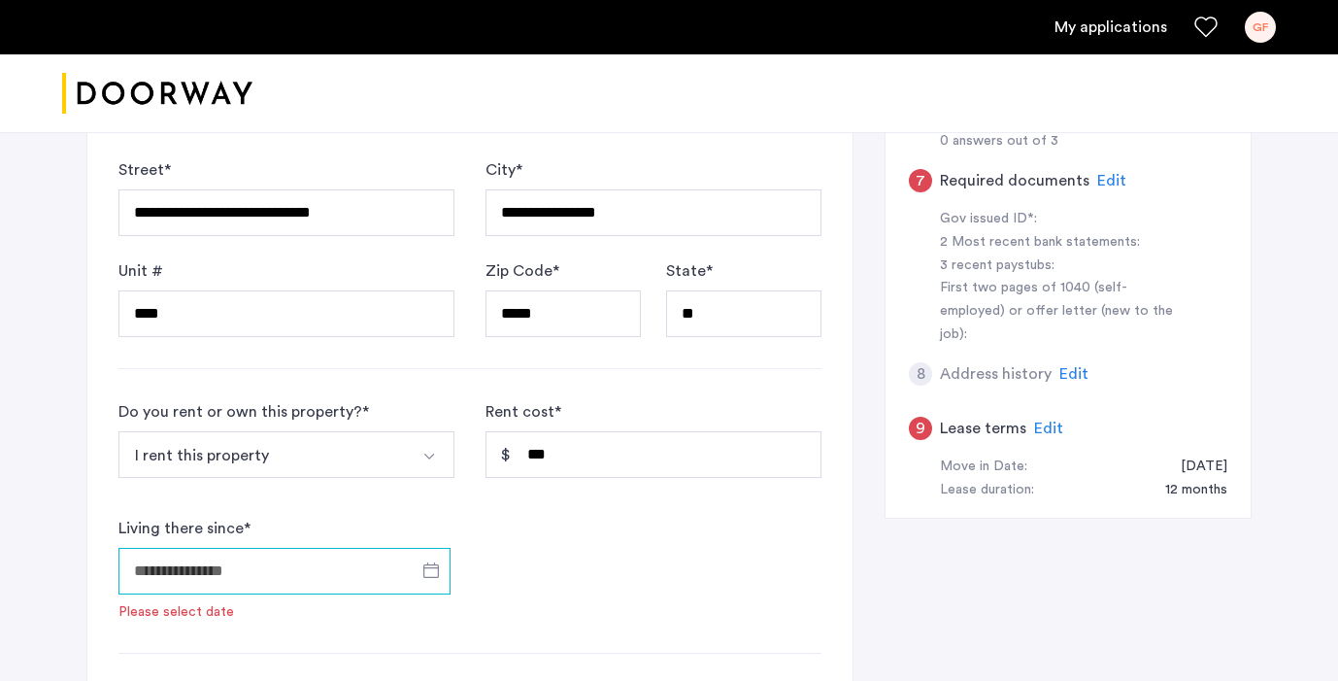
click at [255, 580] on input "Living there since *" at bounding box center [284, 571] width 332 height 47
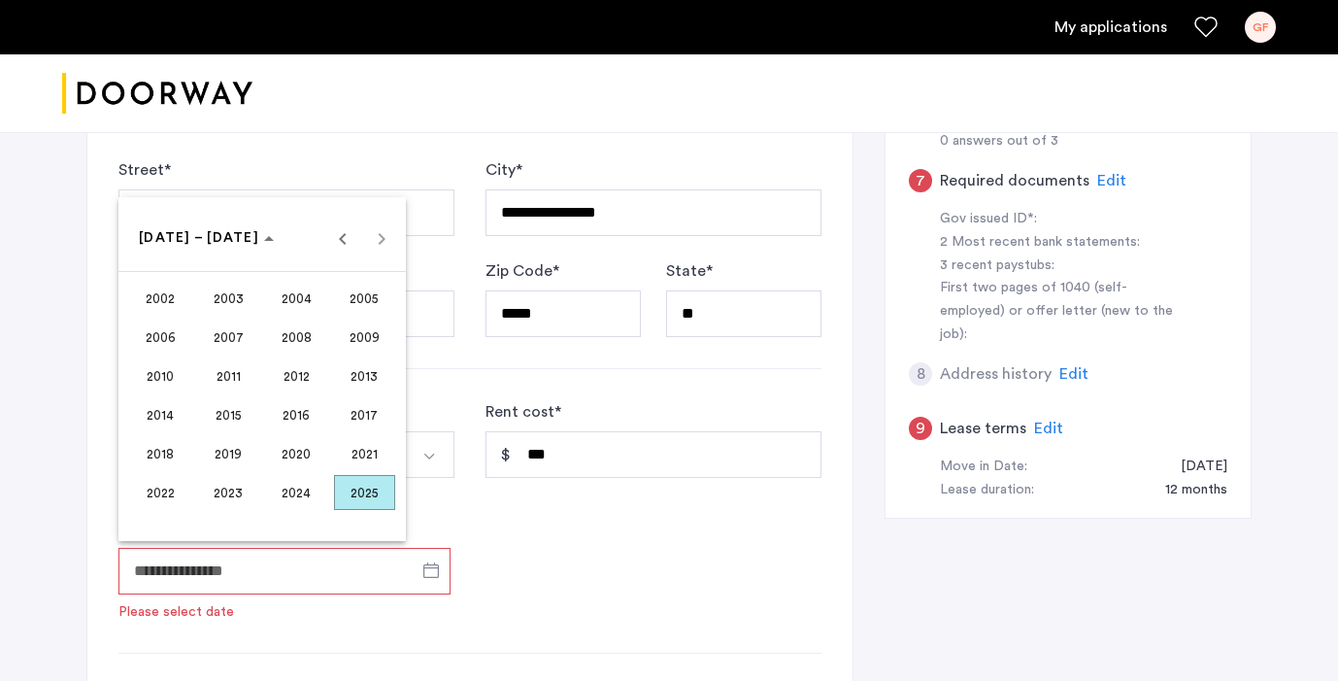
click at [294, 488] on span "2024" at bounding box center [296, 492] width 61 height 35
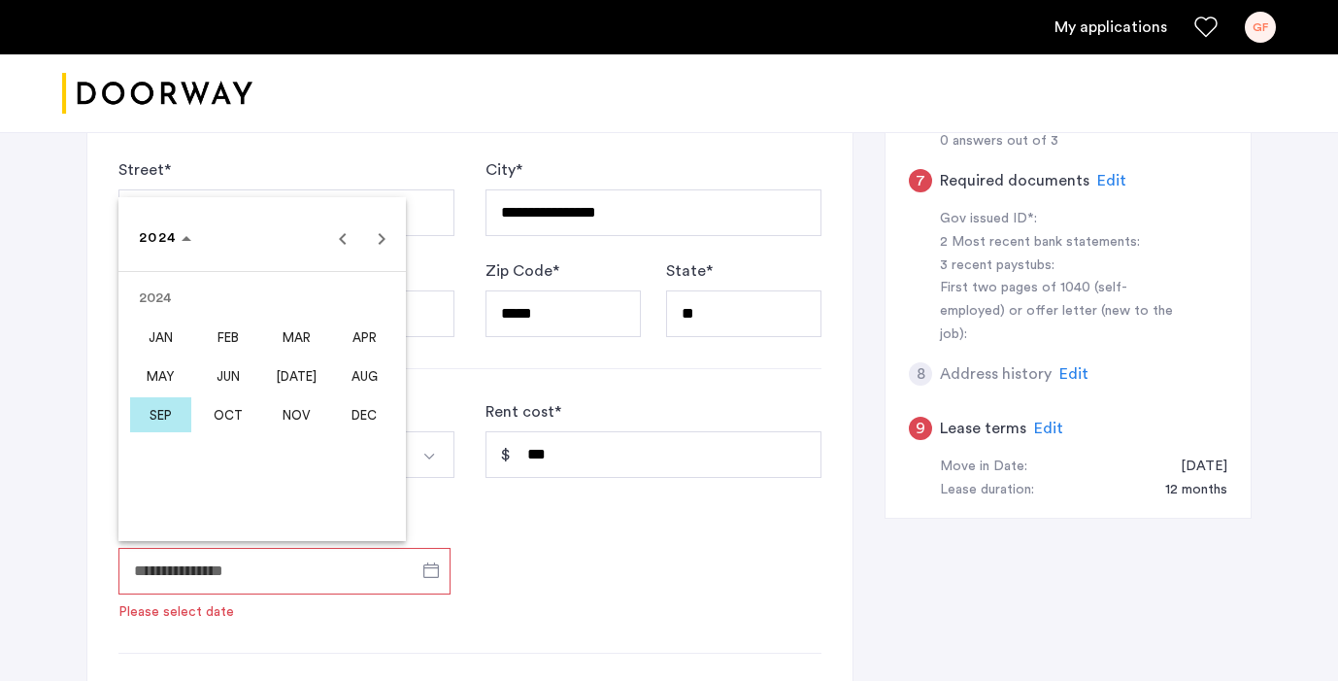
click at [288, 380] on span "[DATE]" at bounding box center [296, 375] width 61 height 35
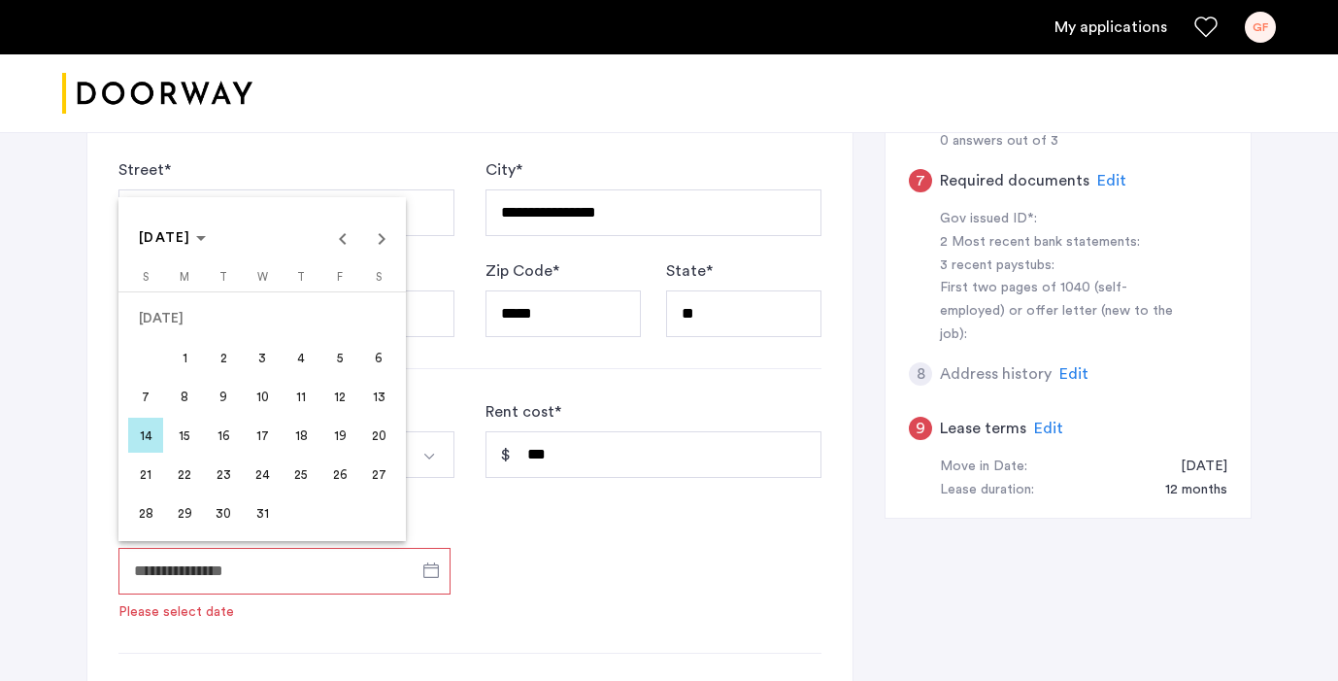
click at [219, 430] on span "16" at bounding box center [223, 434] width 35 height 35
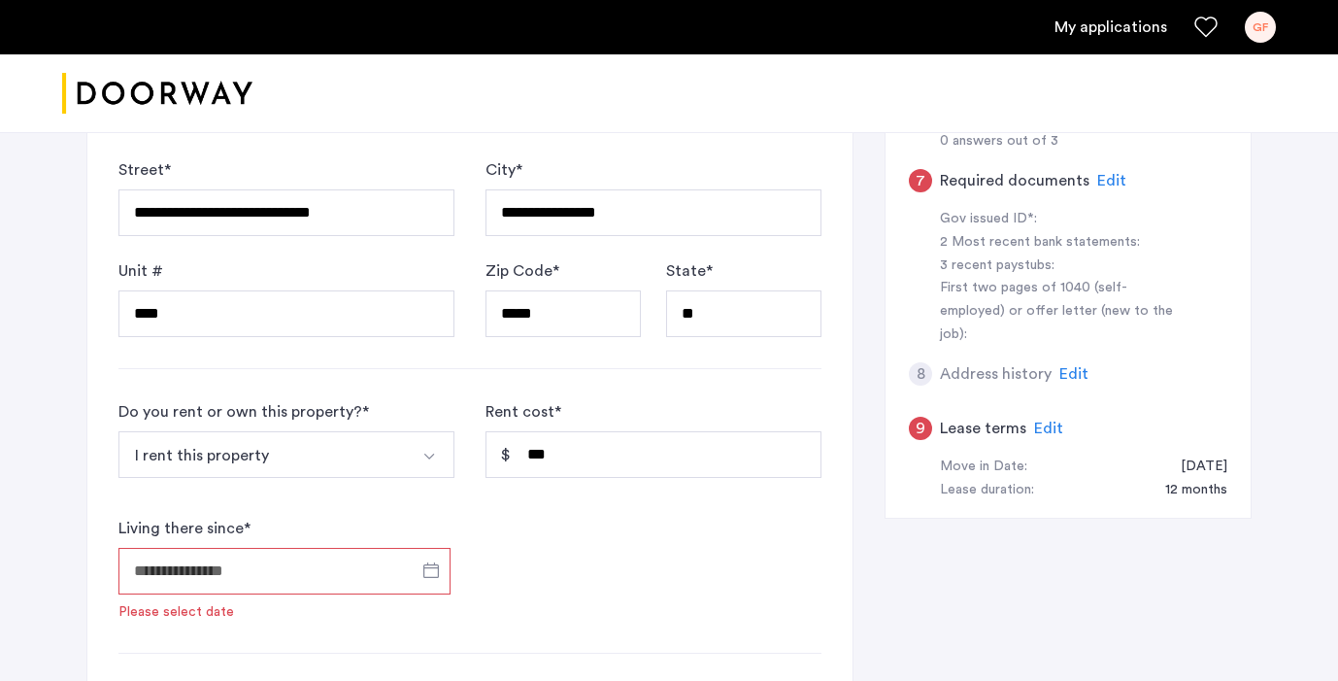
type input "**********"
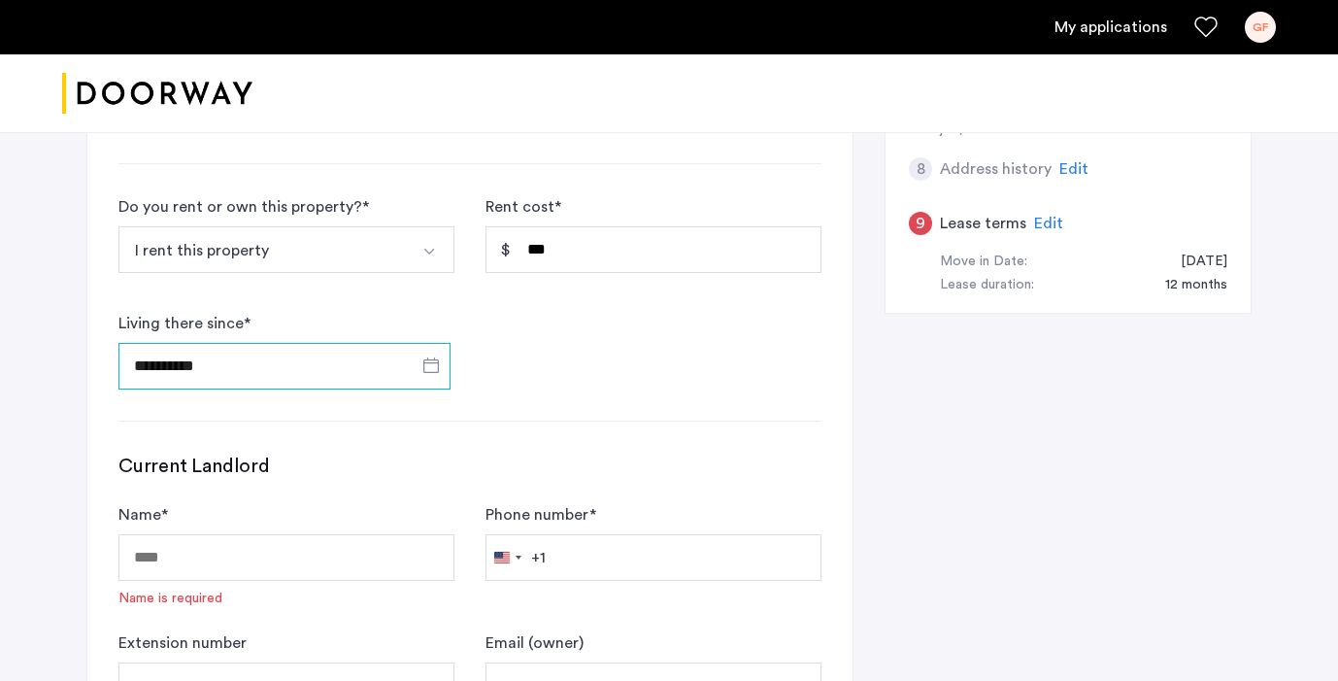
scroll to position [921, 0]
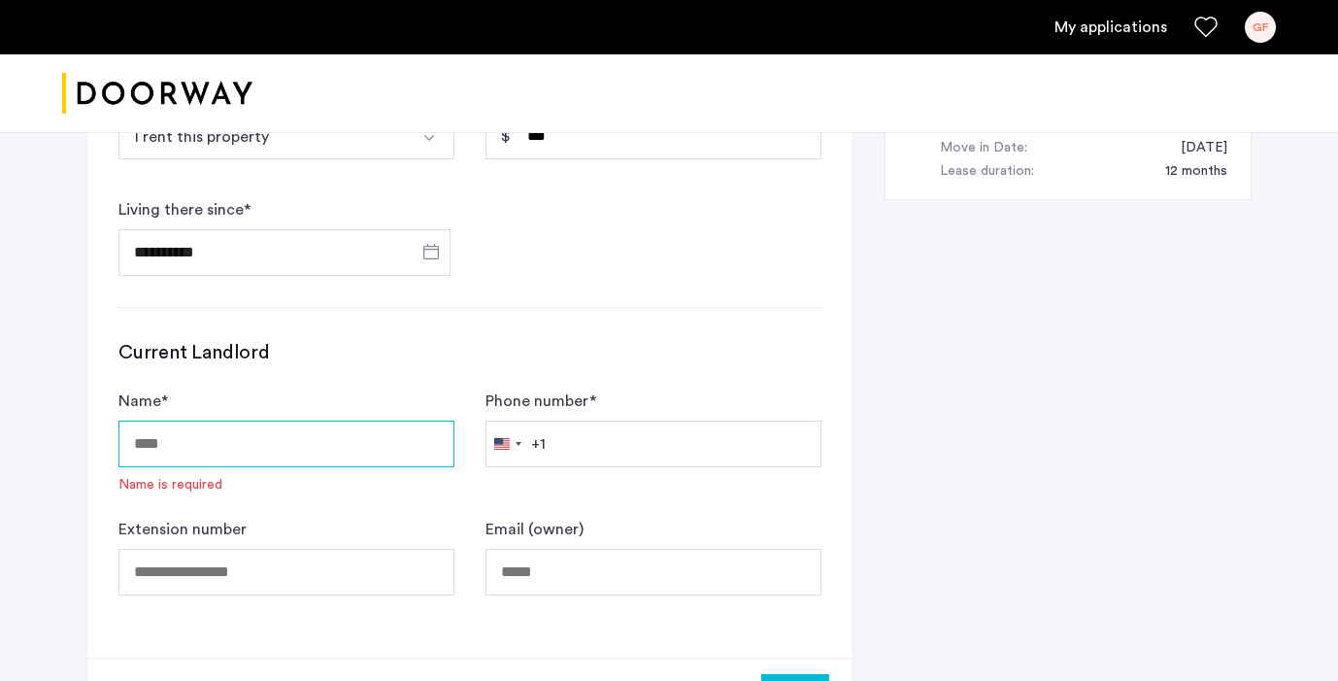
click at [342, 451] on input "Name *" at bounding box center [286, 443] width 336 height 47
click at [352, 391] on div "Name * Name is required" at bounding box center [286, 441] width 336 height 105
click at [338, 436] on input "Name *" at bounding box center [286, 443] width 336 height 47
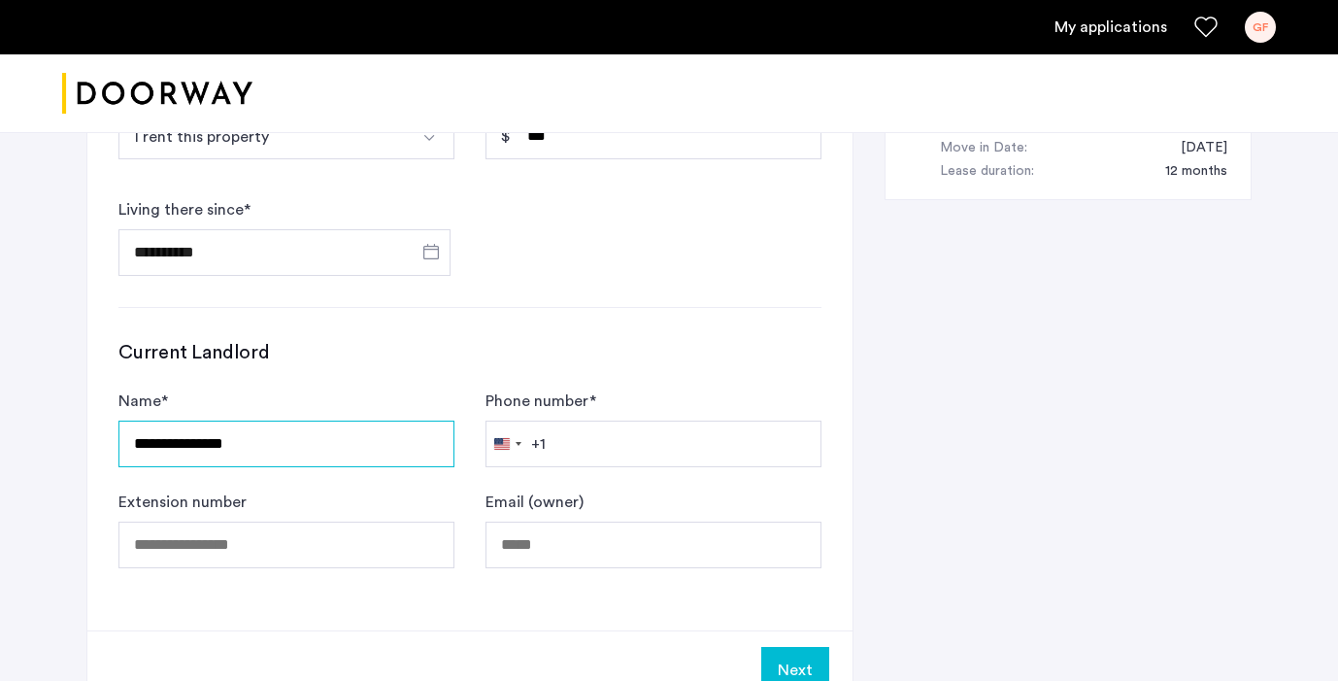
click at [158, 438] on input "**********" at bounding box center [286, 443] width 336 height 47
type input "**********"
click at [539, 429] on button "United States +1 +1" at bounding box center [515, 443] width 59 height 45
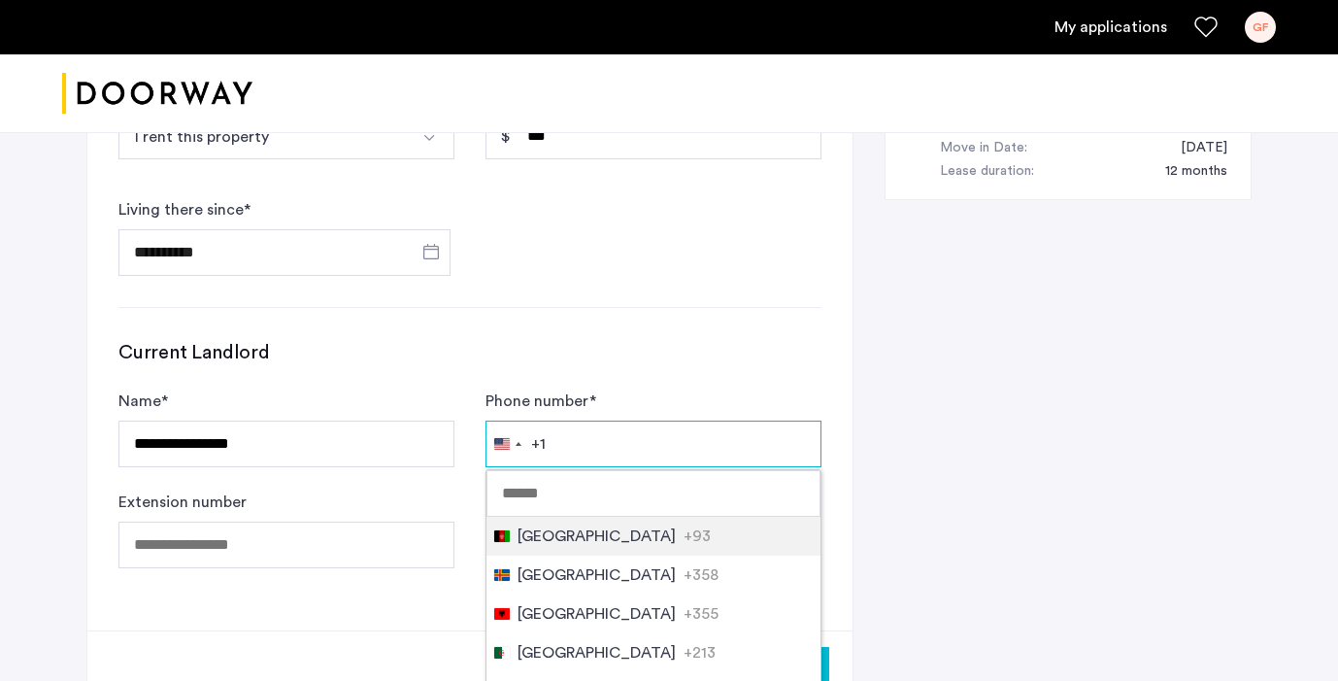
click at [586, 463] on input "Phone number *" at bounding box center [653, 443] width 336 height 47
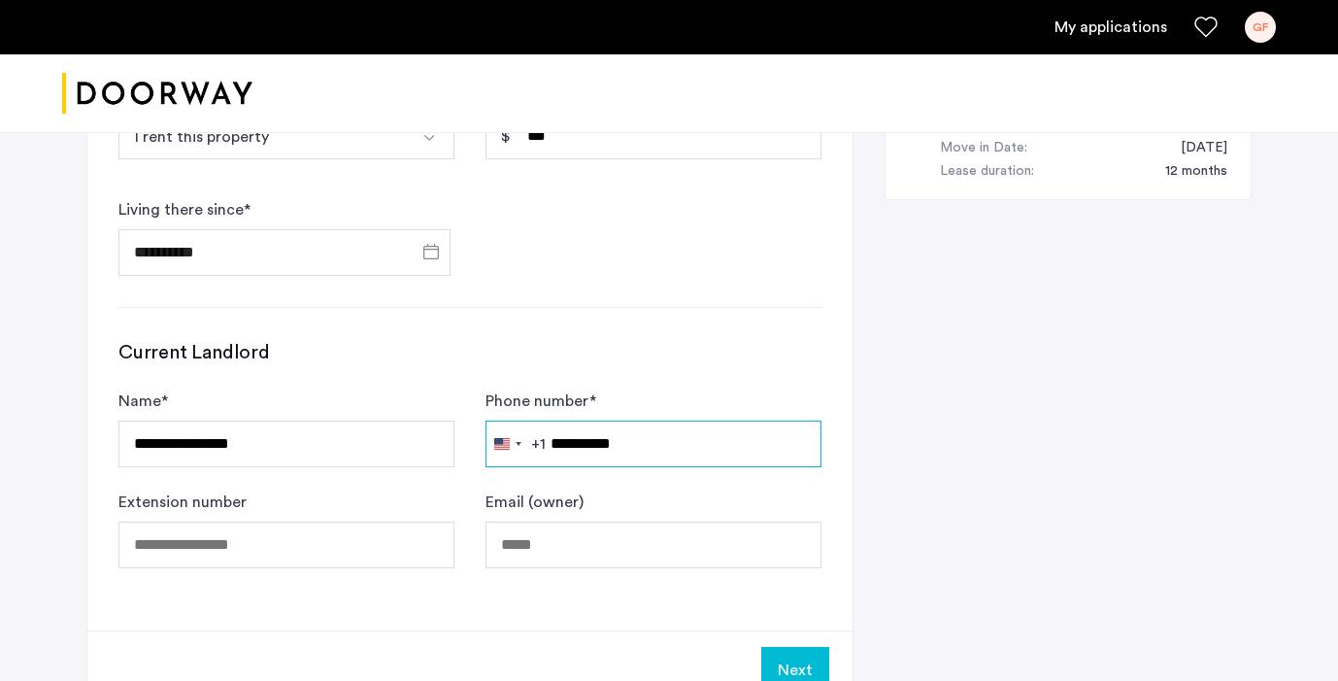
scroll to position [1148, 0]
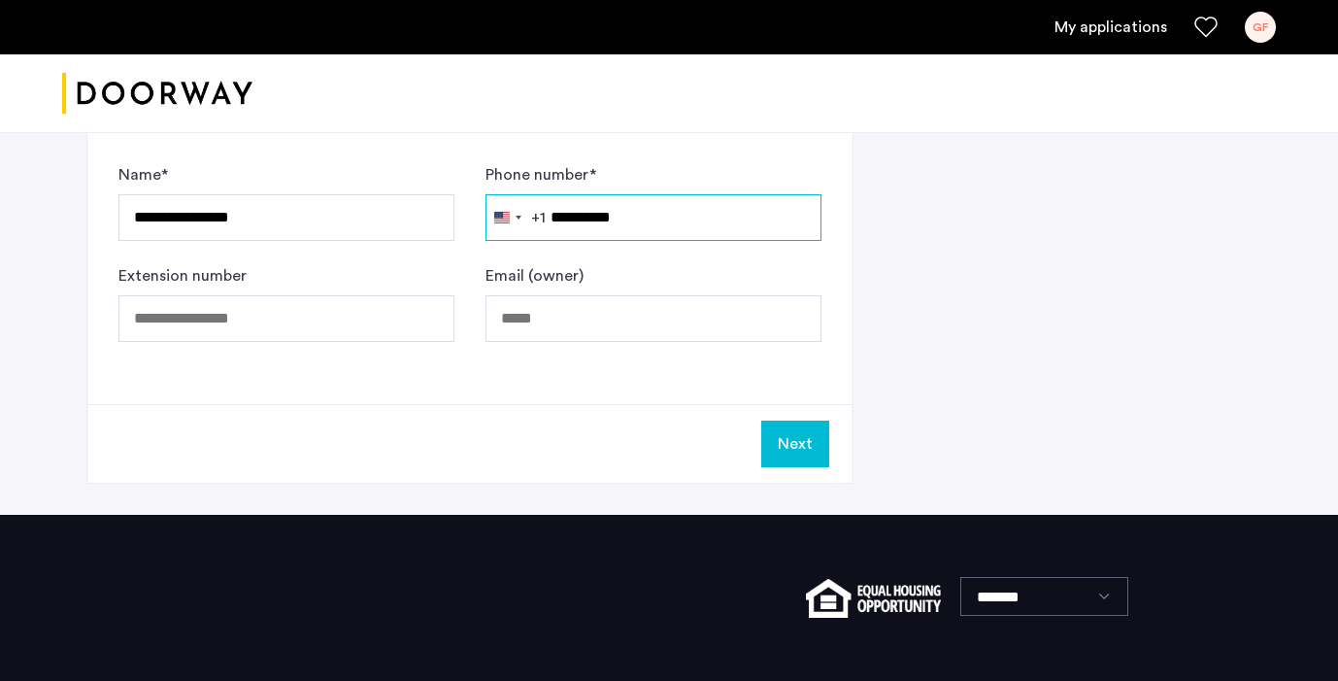
type input "**********"
click at [801, 443] on button "Next" at bounding box center [795, 443] width 68 height 47
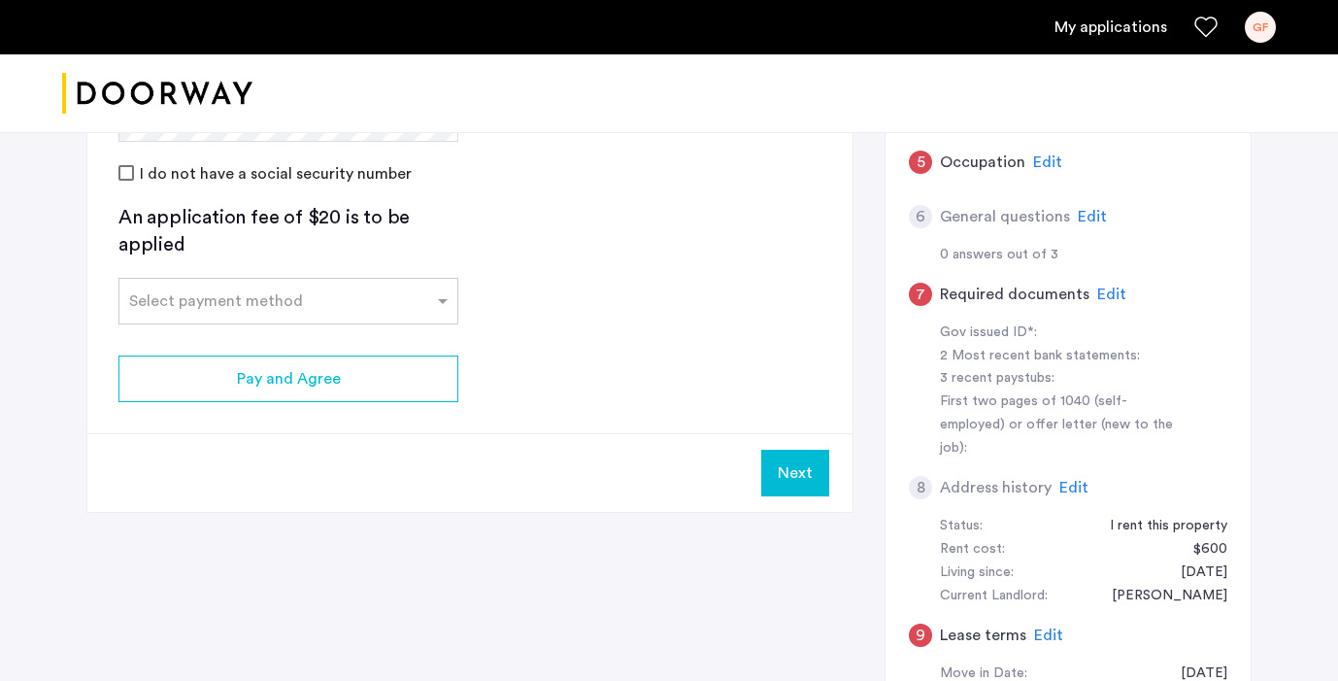
scroll to position [502, 0]
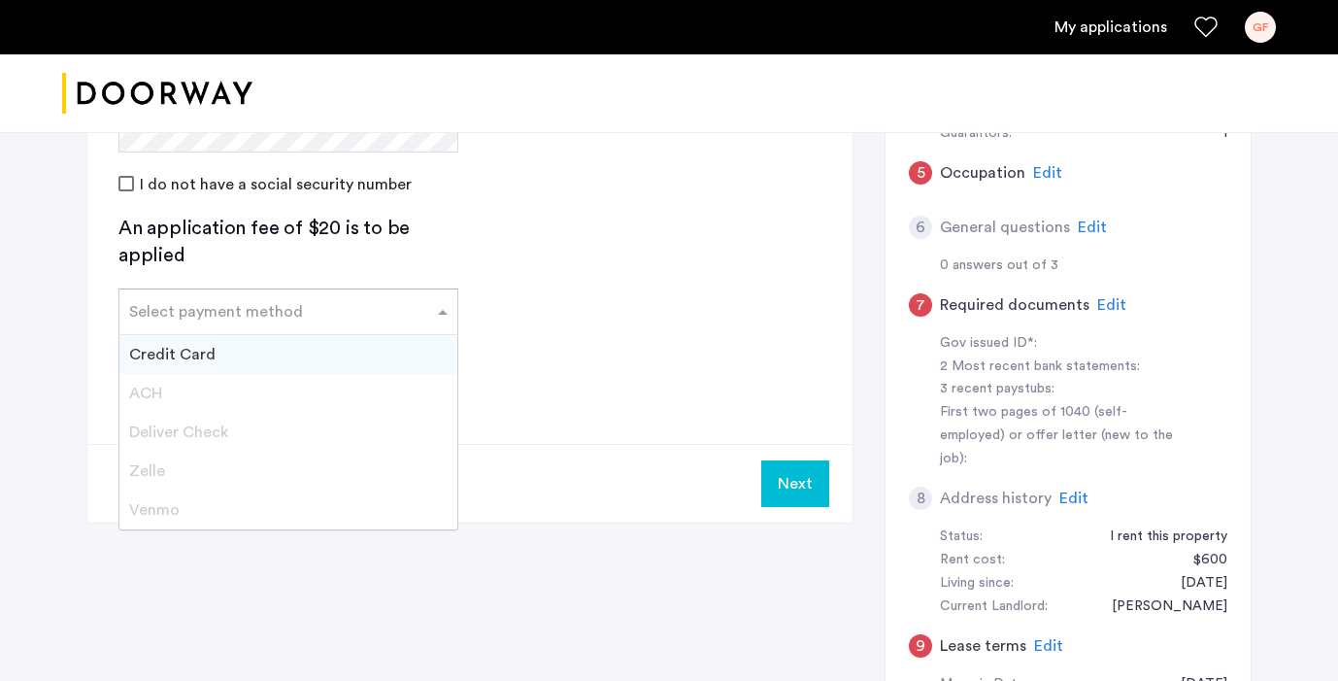
click at [420, 327] on div "Select payment method" at bounding box center [288, 311] width 340 height 47
click at [411, 358] on div "Credit Card" at bounding box center [288, 354] width 338 height 39
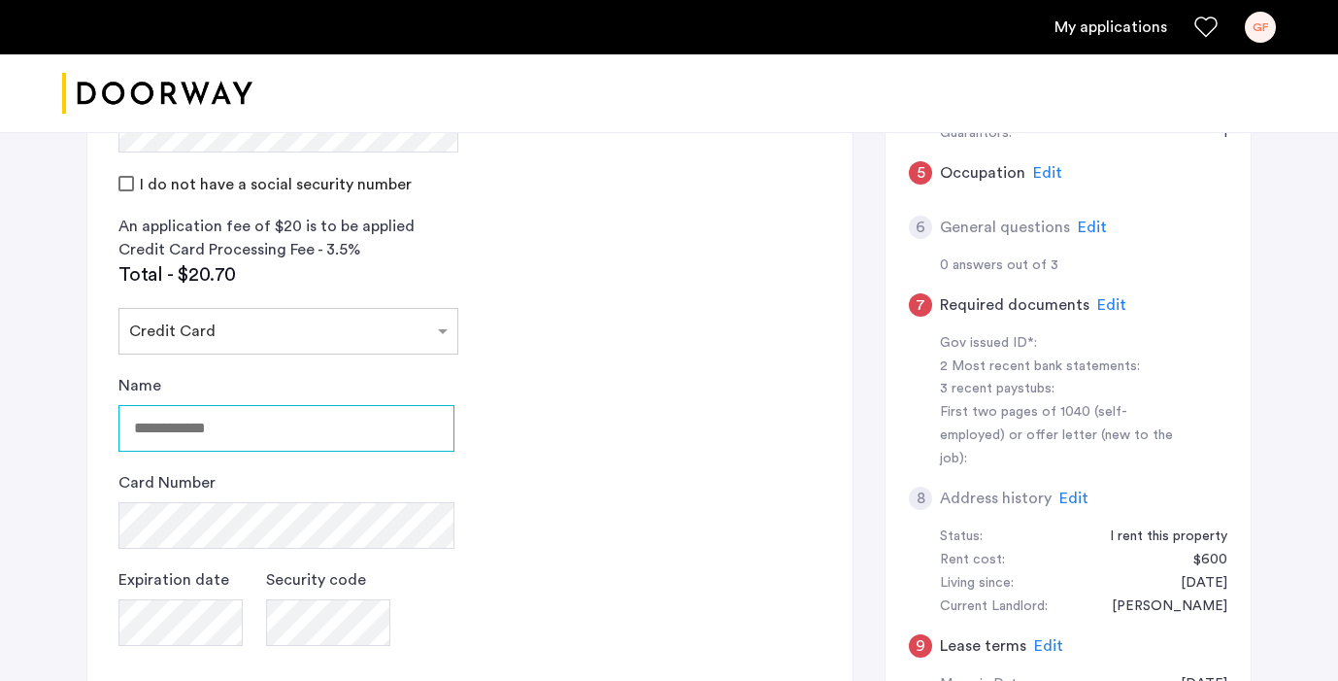
click at [379, 416] on input "Name" at bounding box center [286, 428] width 336 height 47
type input "**********"
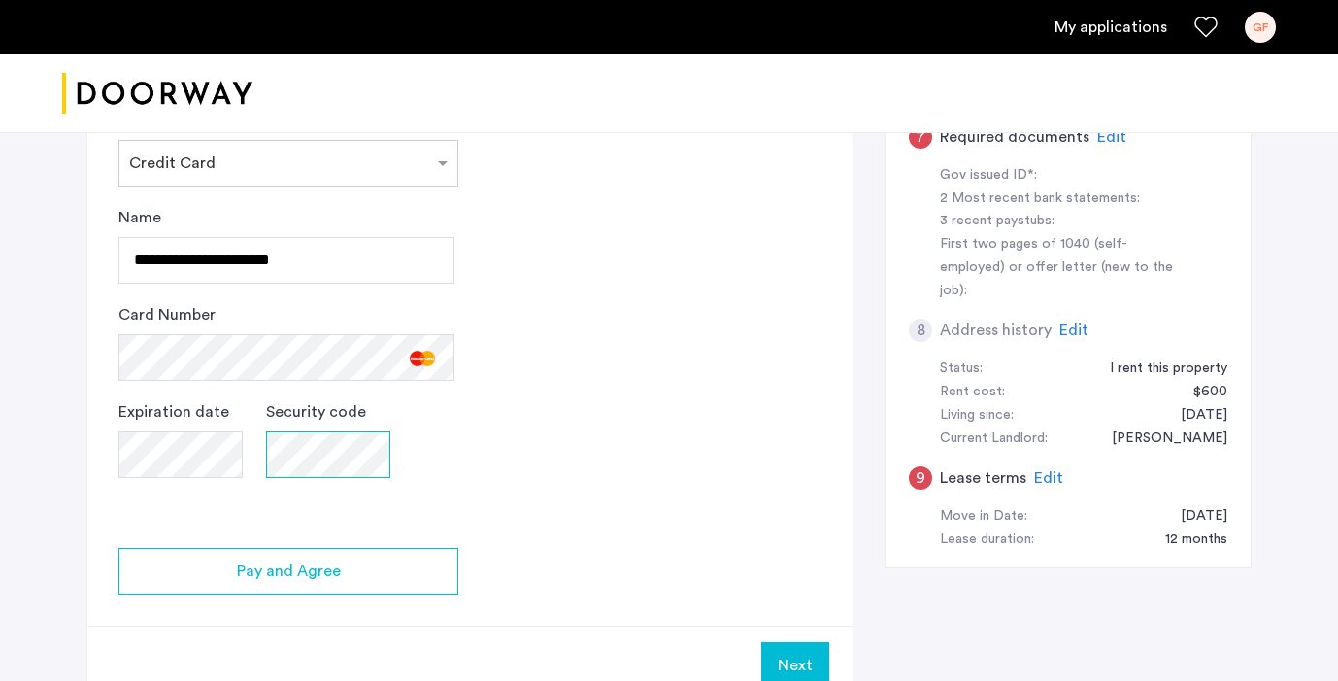
scroll to position [677, 0]
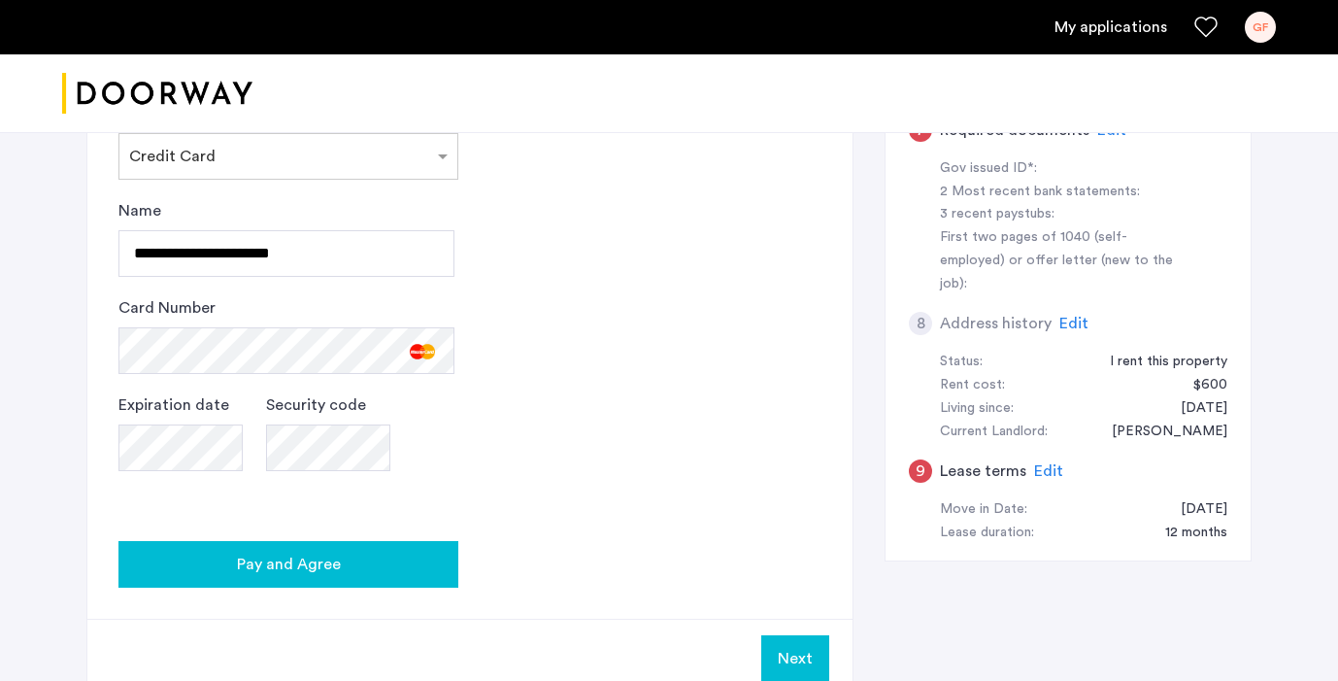
click at [342, 572] on div "Pay and Agree" at bounding box center [288, 563] width 309 height 23
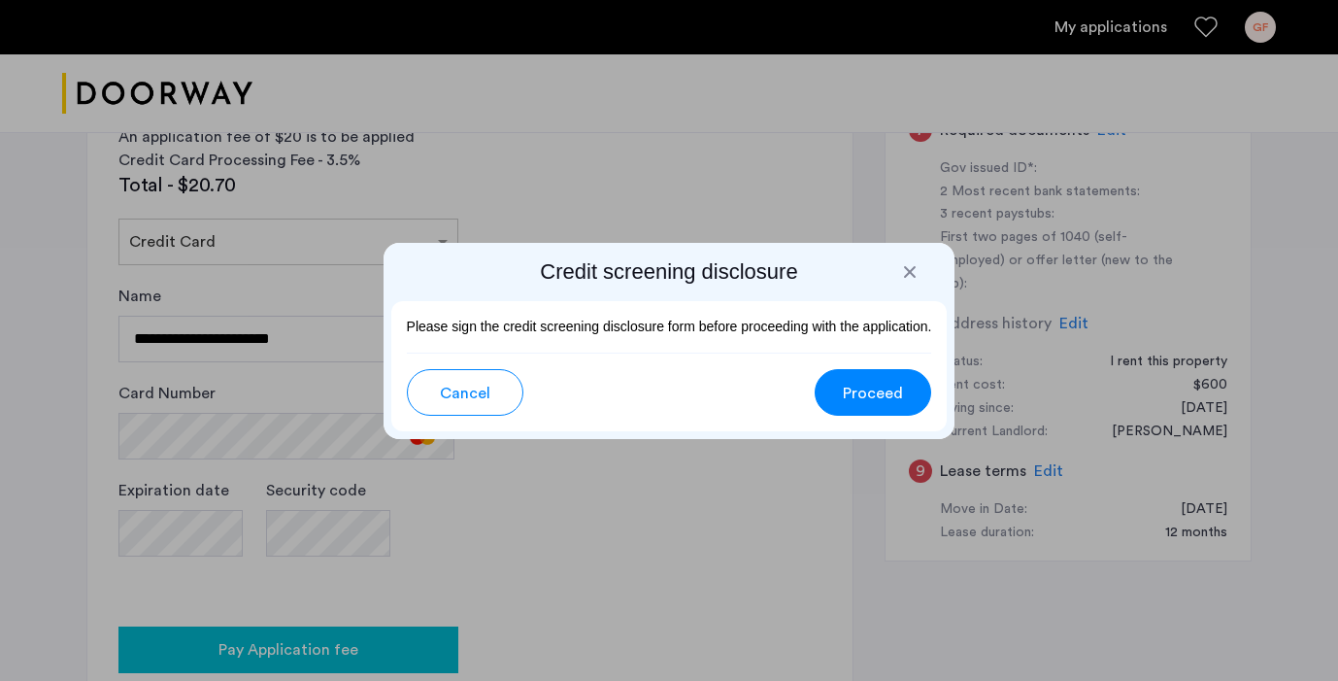
scroll to position [0, 0]
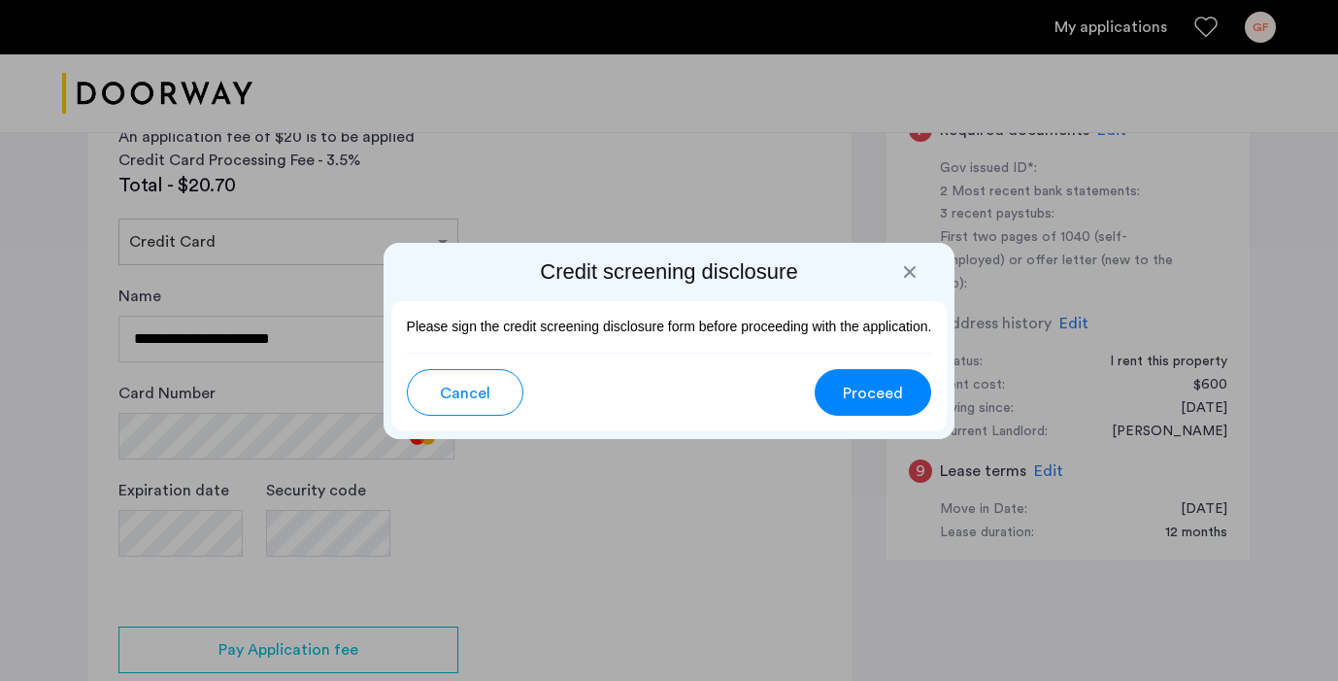
click at [878, 387] on span "Proceed" at bounding box center [873, 393] width 60 height 23
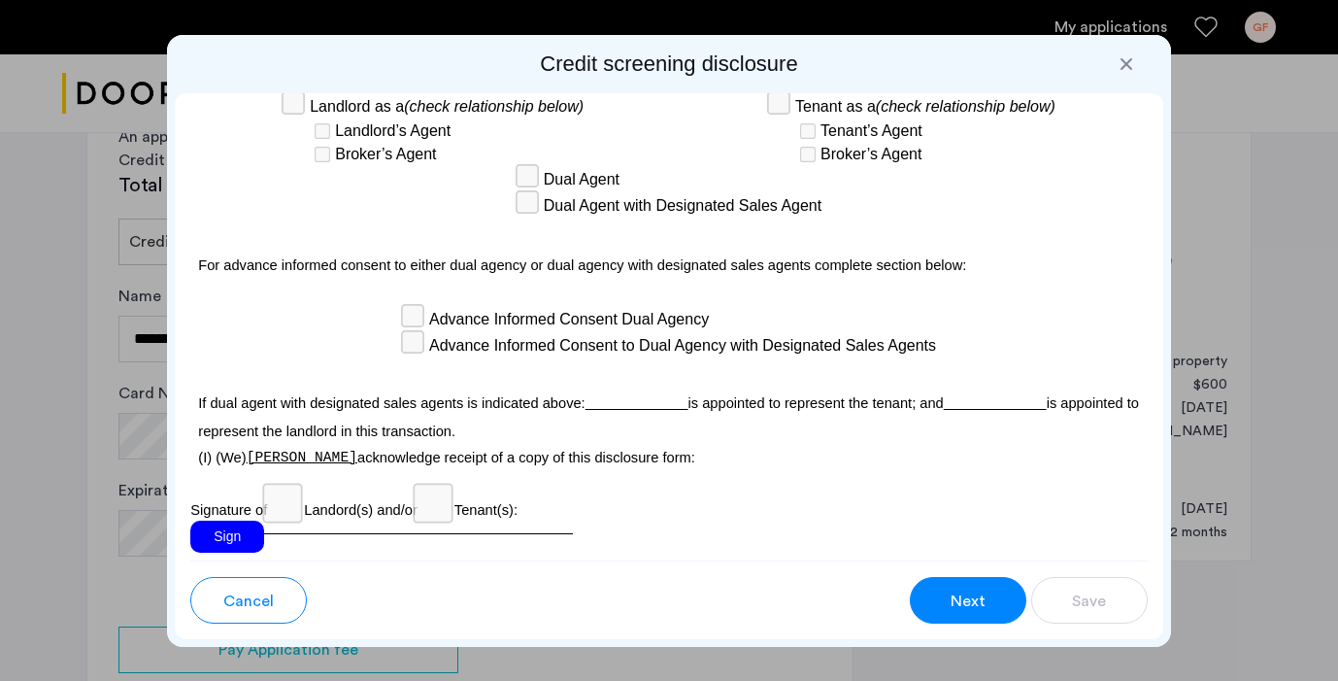
scroll to position [5881, 0]
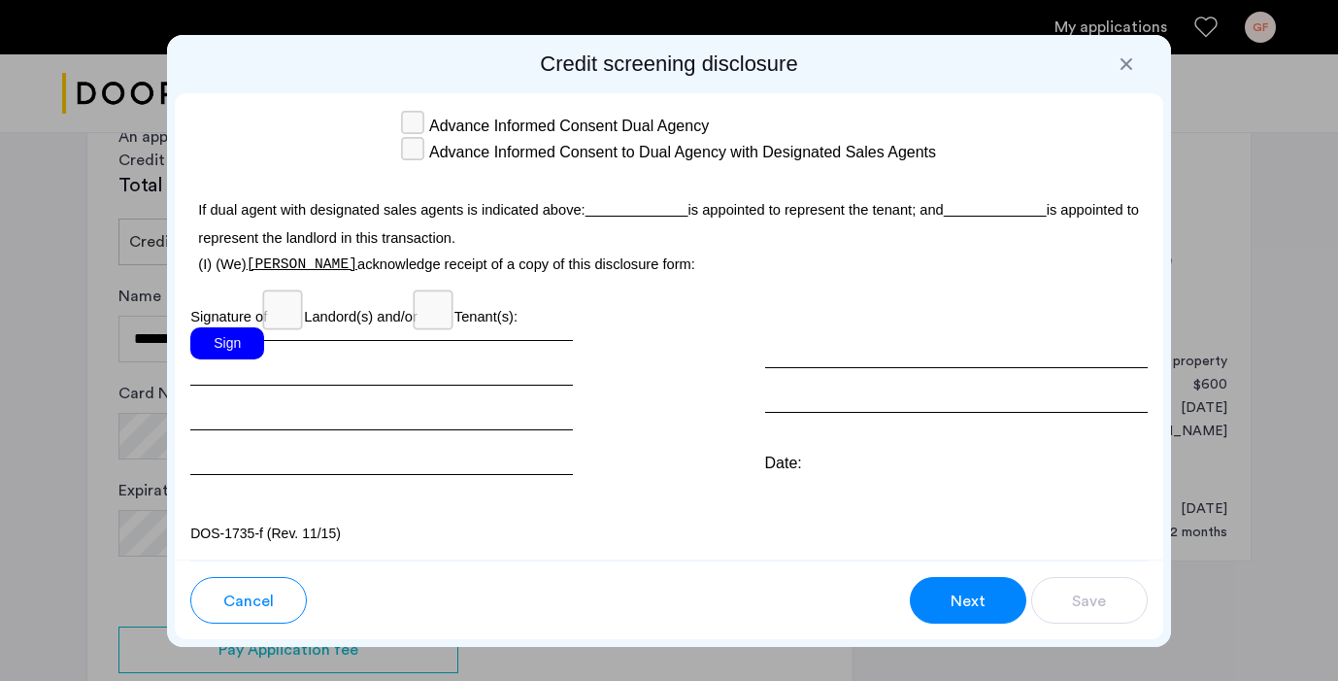
click at [232, 350] on div "Sign" at bounding box center [227, 343] width 74 height 32
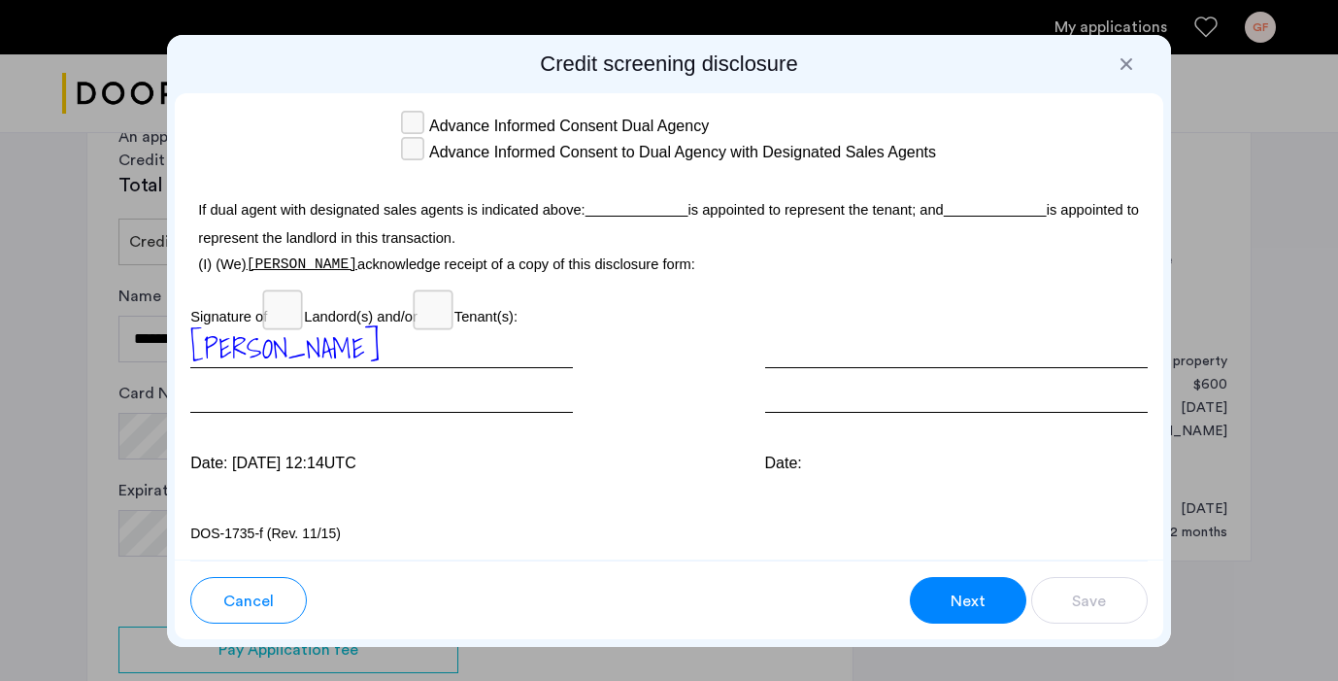
click at [990, 591] on button "Next" at bounding box center [968, 600] width 117 height 47
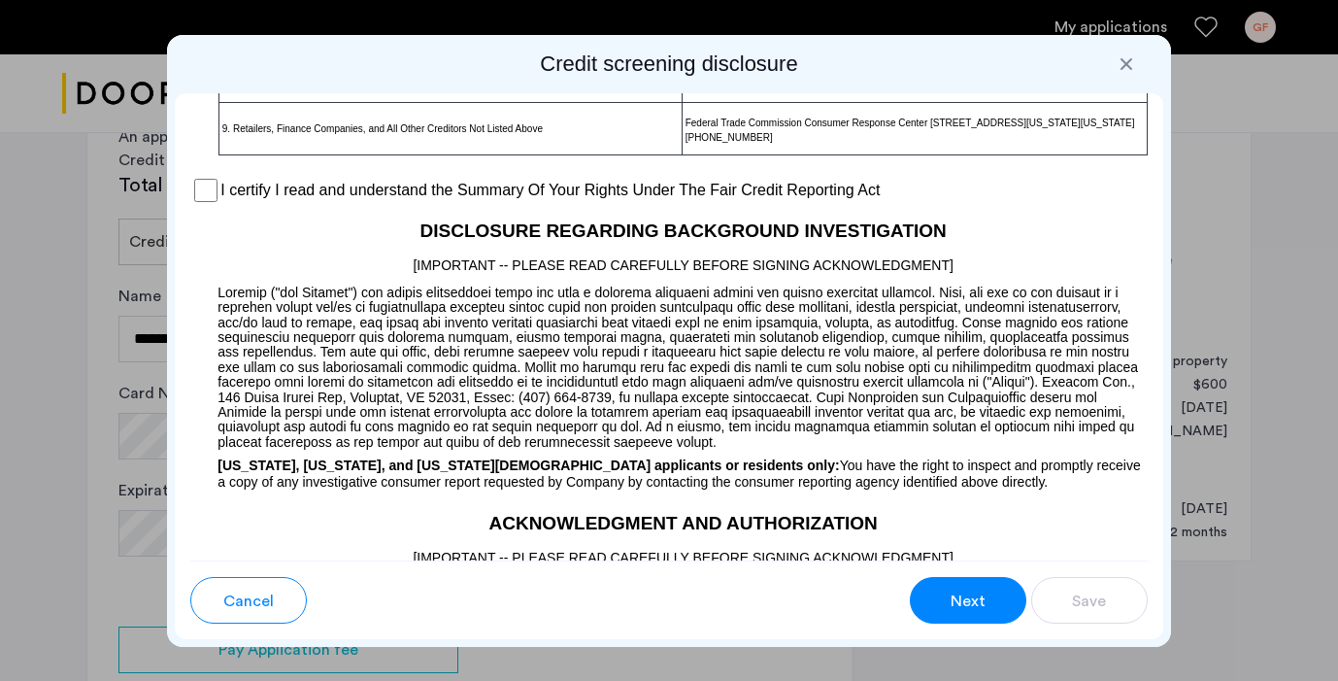
scroll to position [1562, 0]
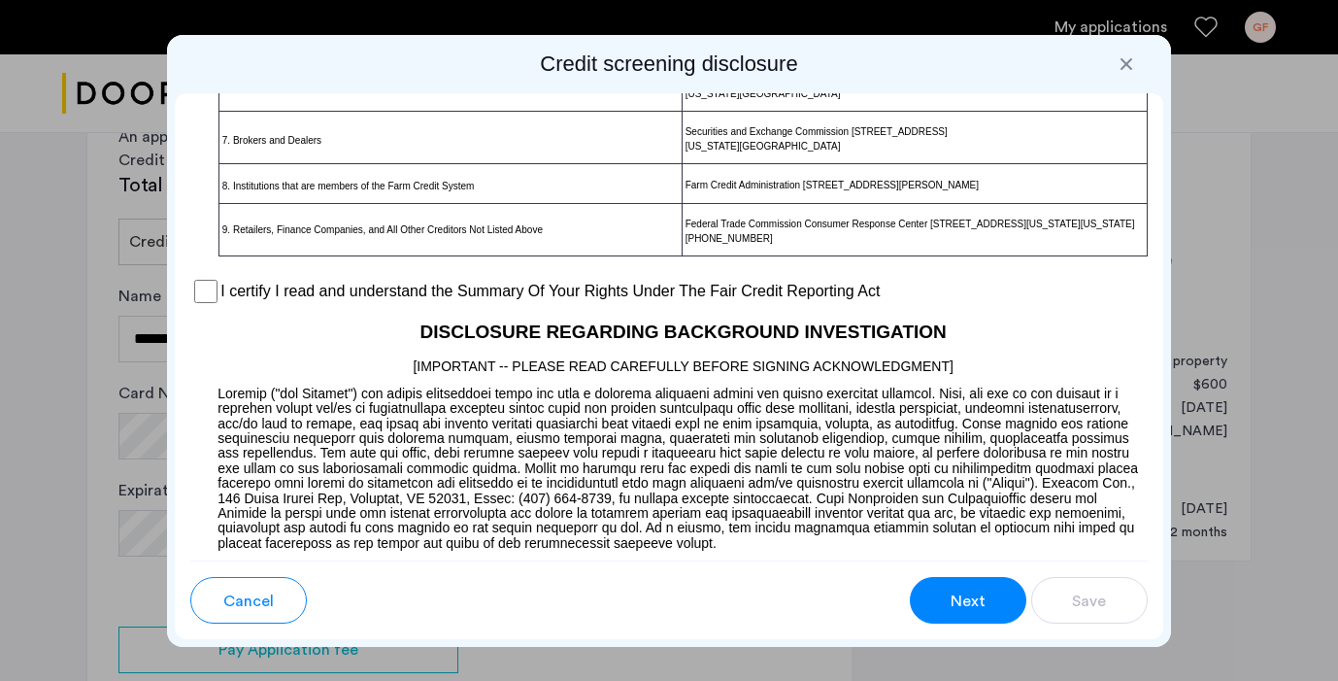
click at [224, 303] on label "I certify I read and understand the Summary Of Your Rights Under The Fair Credi…" at bounding box center [549, 291] width 659 height 23
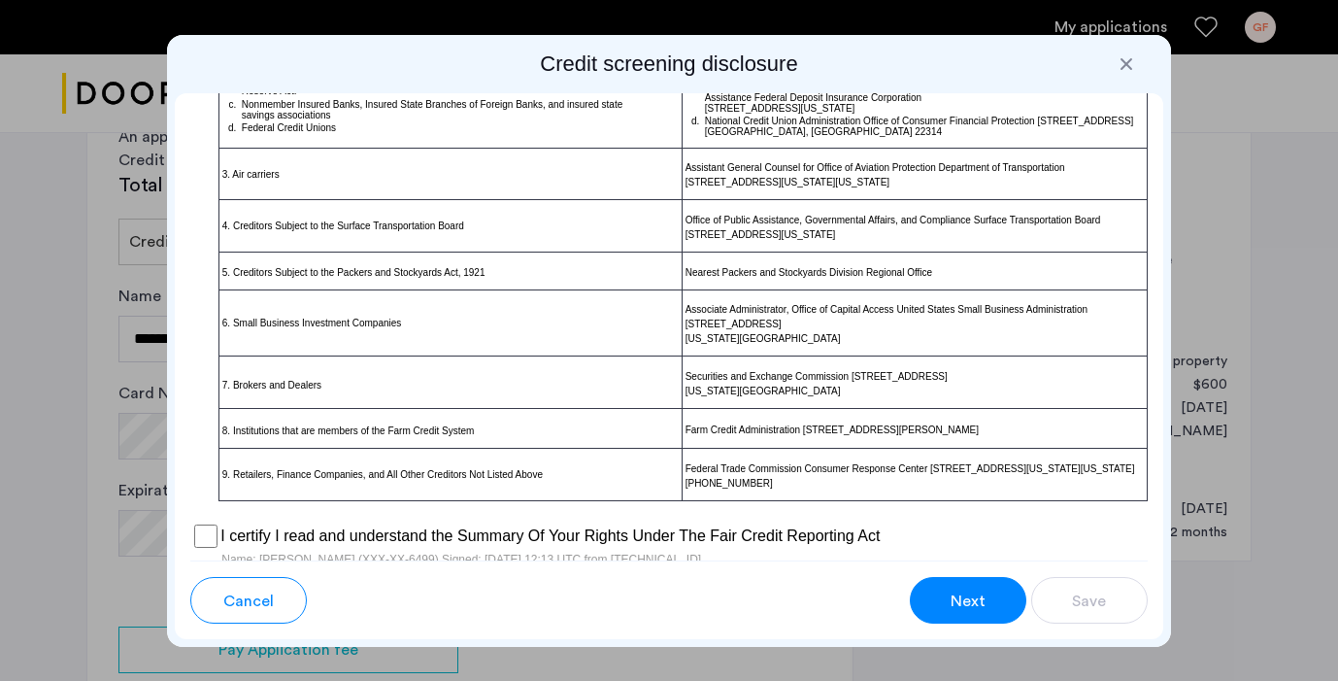
scroll to position [1315, 0]
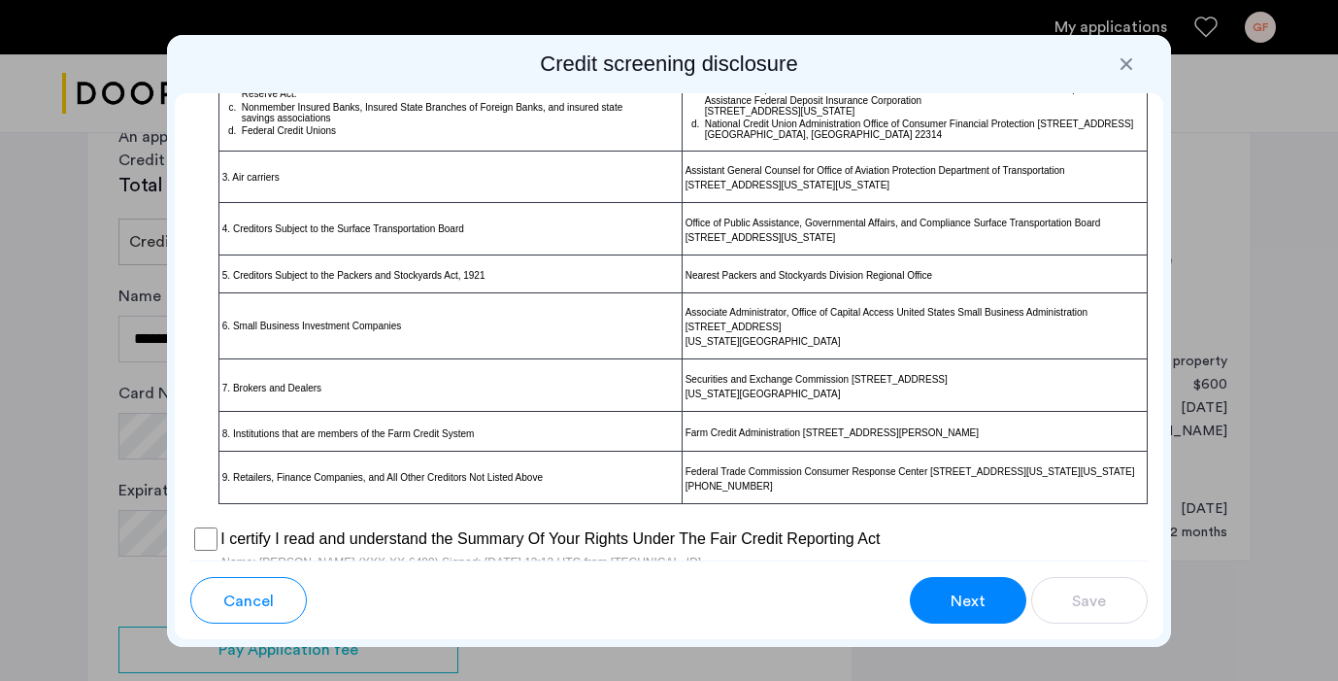
click at [959, 601] on span "Next" at bounding box center [967, 600] width 35 height 23
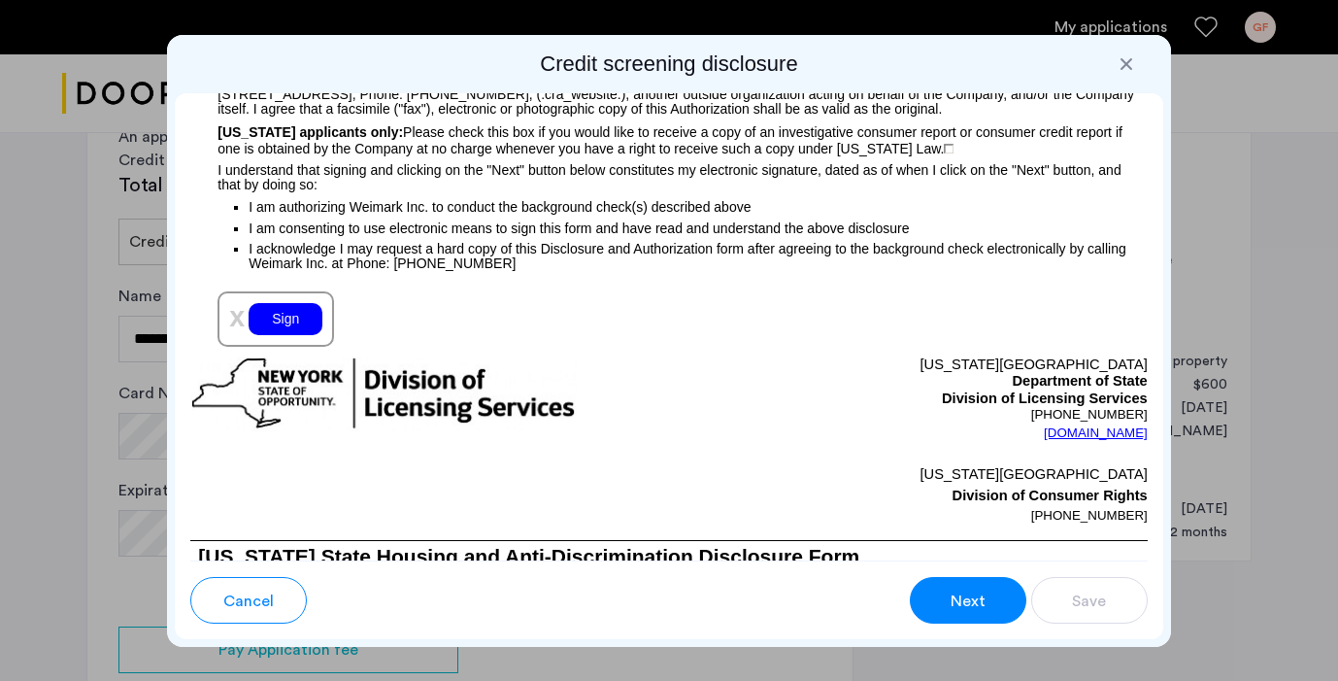
scroll to position [2273, 0]
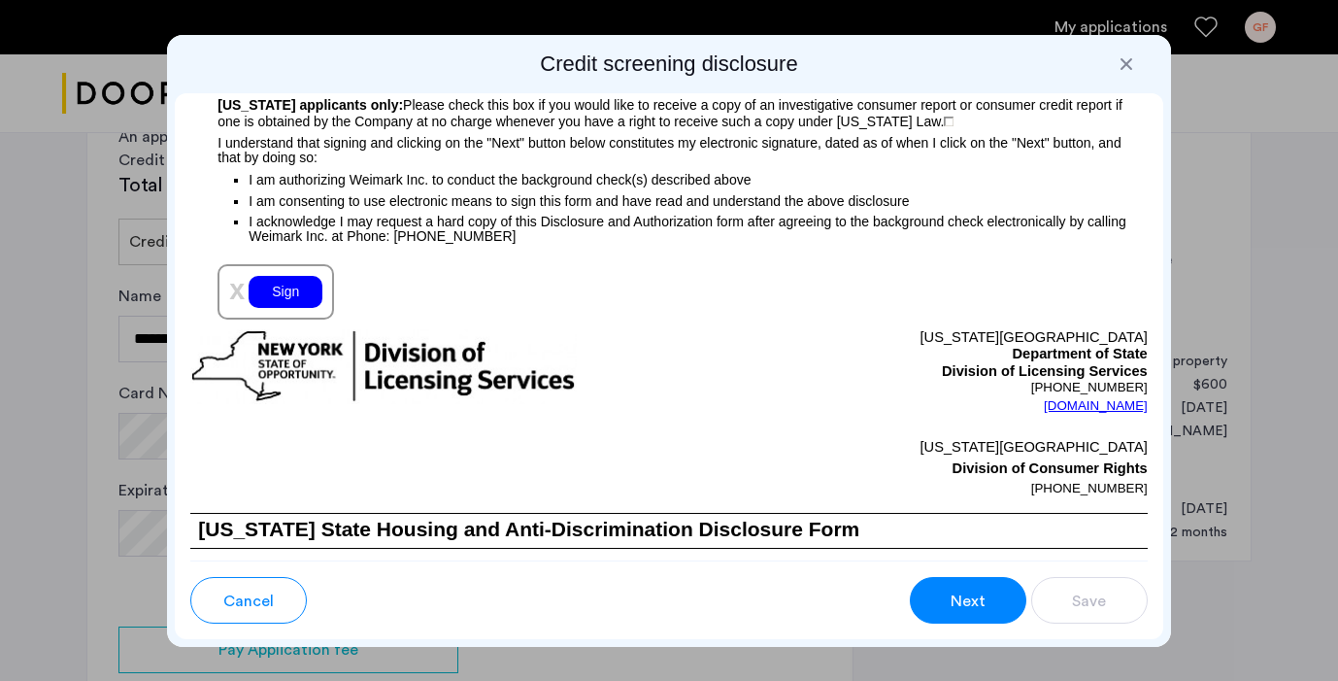
click at [284, 308] on div "Sign" at bounding box center [286, 292] width 74 height 32
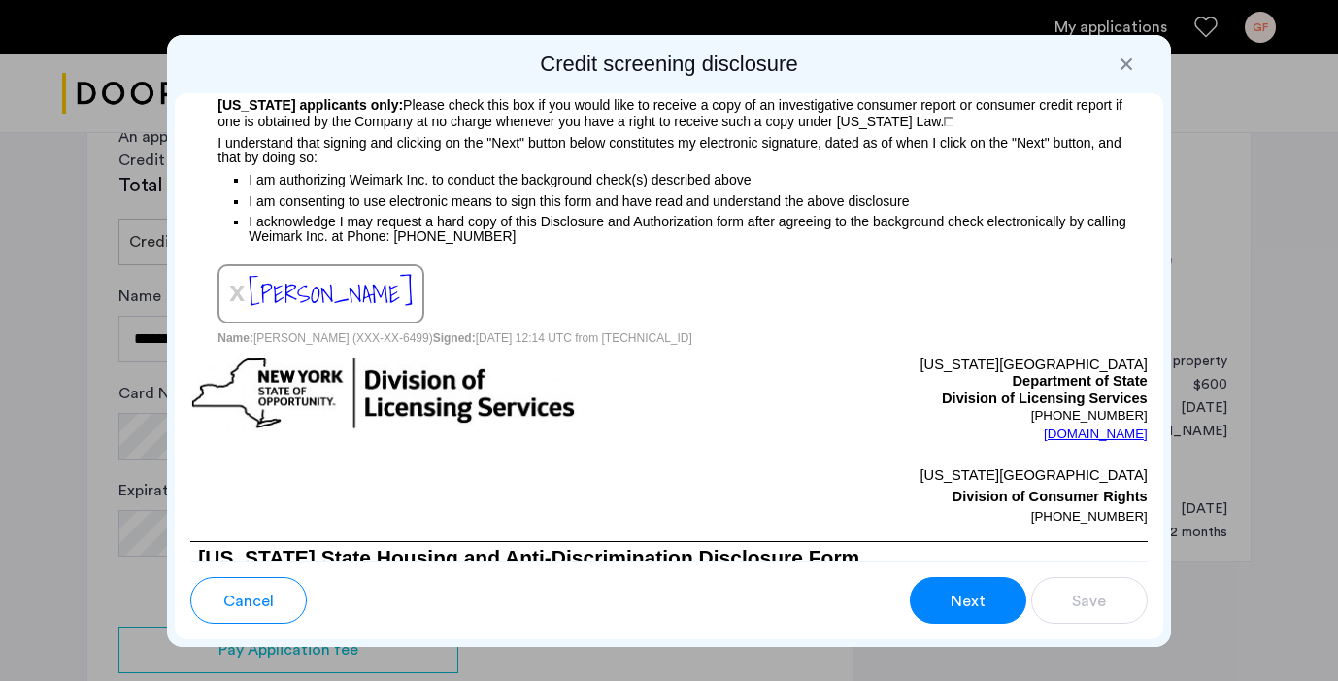
click at [930, 618] on button "Next" at bounding box center [968, 600] width 117 height 47
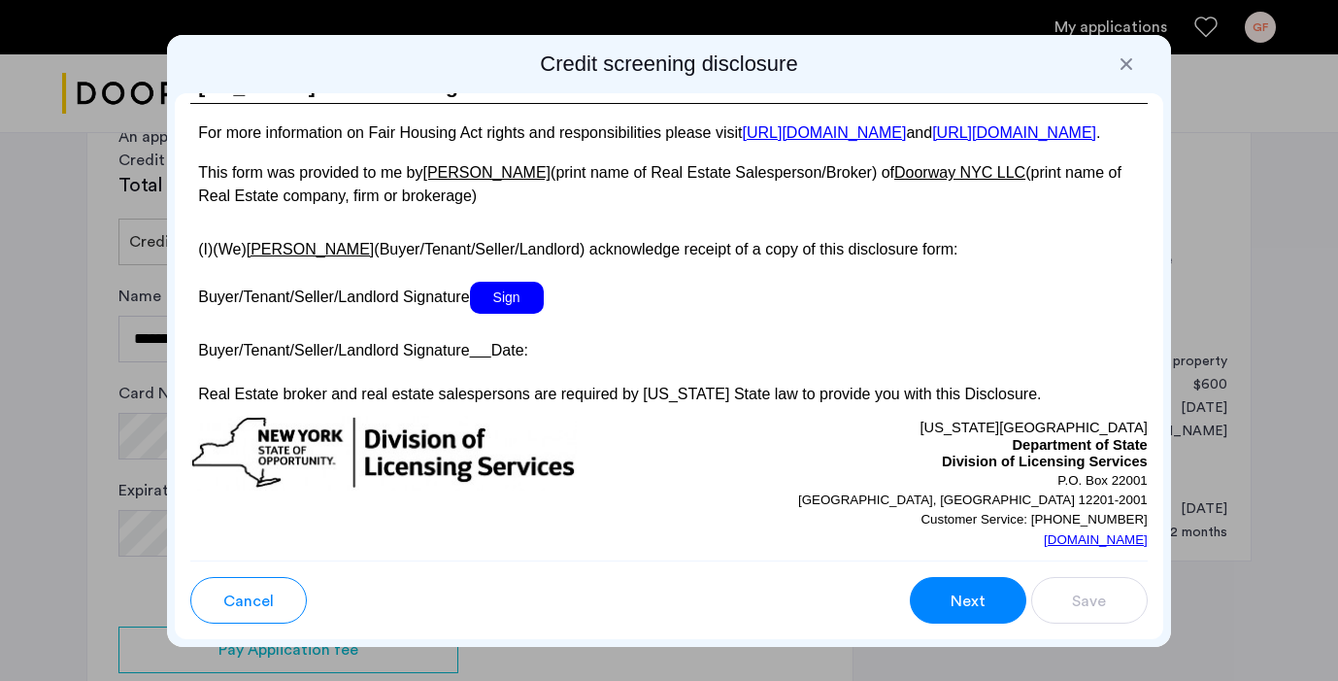
scroll to position [3715, 0]
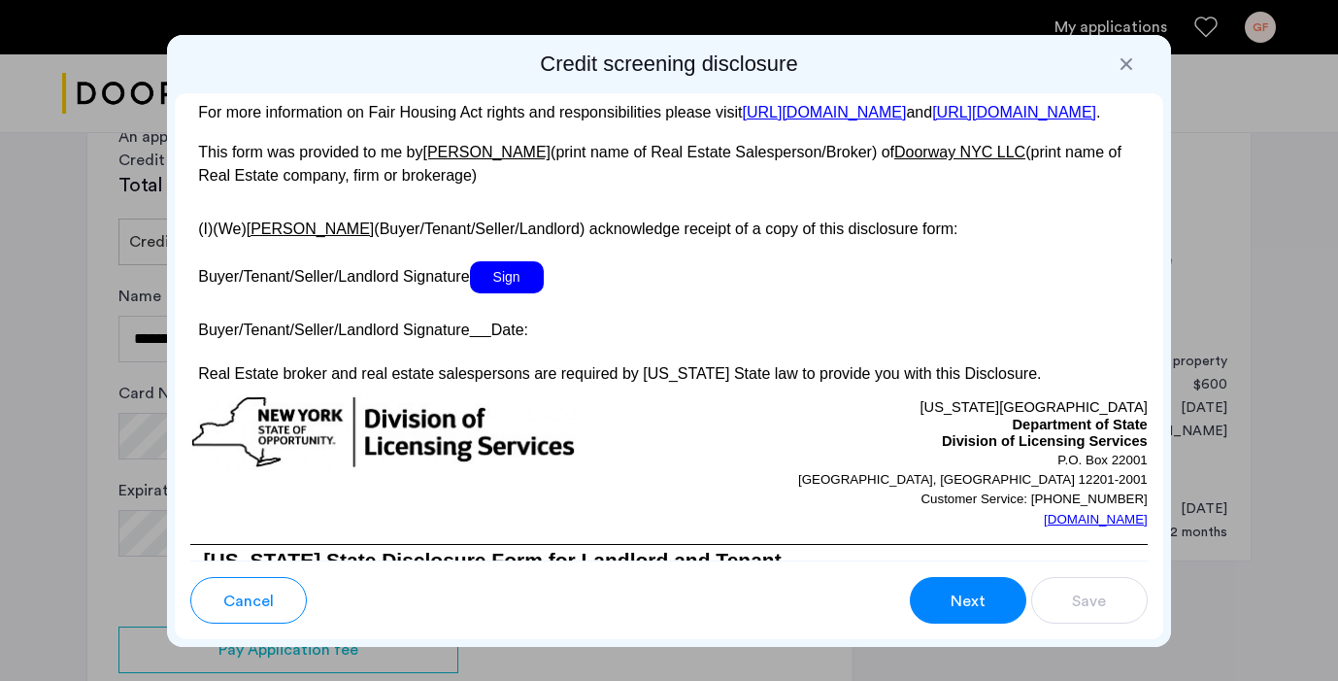
click at [518, 293] on span "Sign" at bounding box center [507, 277] width 74 height 32
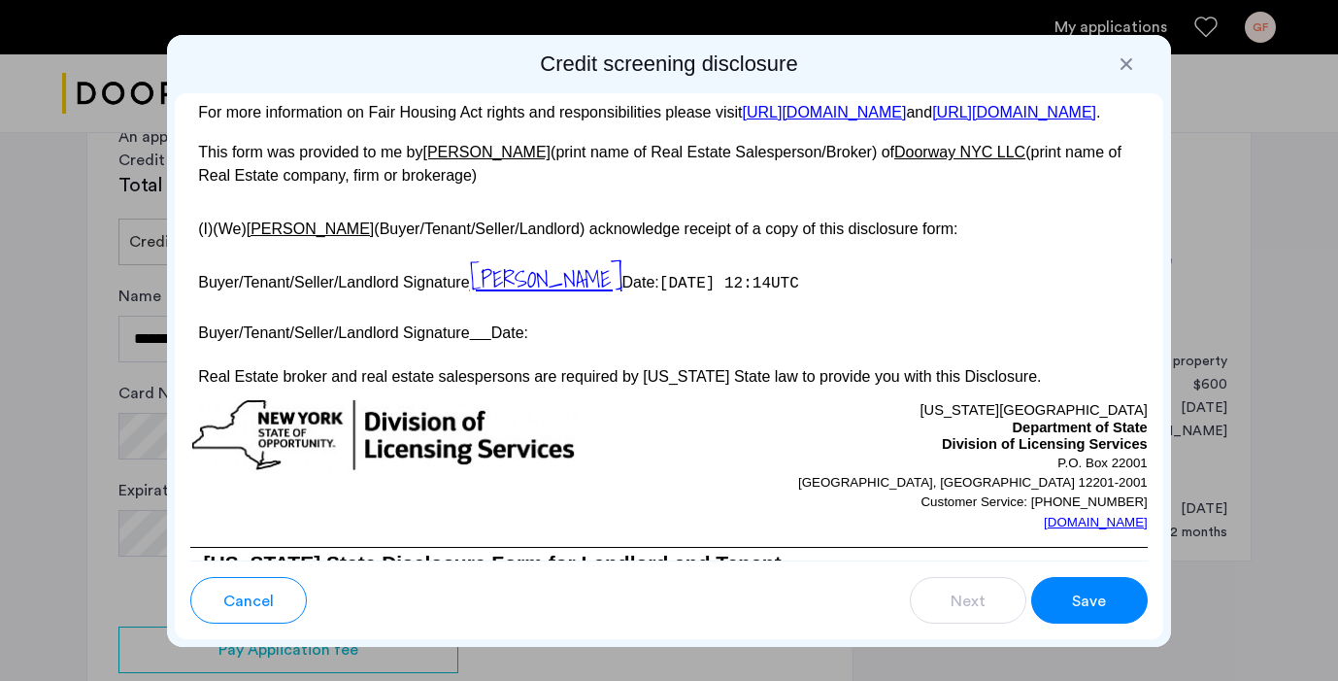
click at [1099, 597] on span "Save" at bounding box center [1089, 600] width 34 height 23
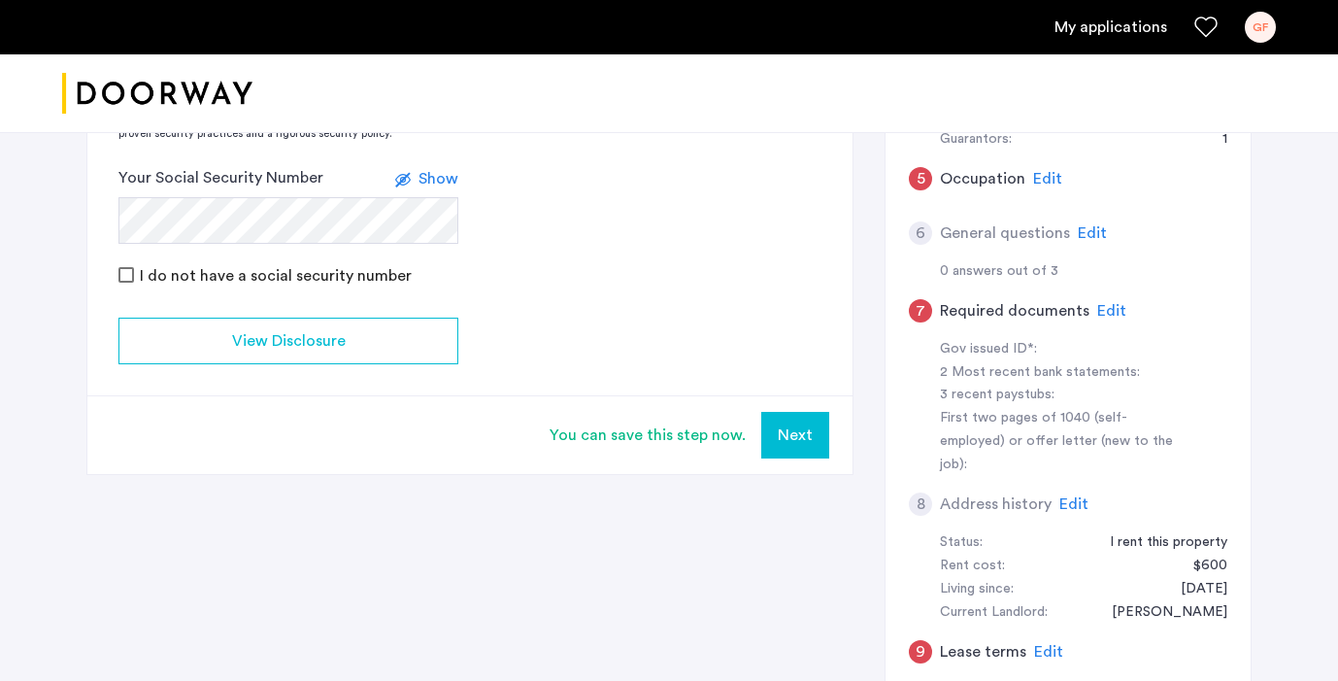
scroll to position [405, 0]
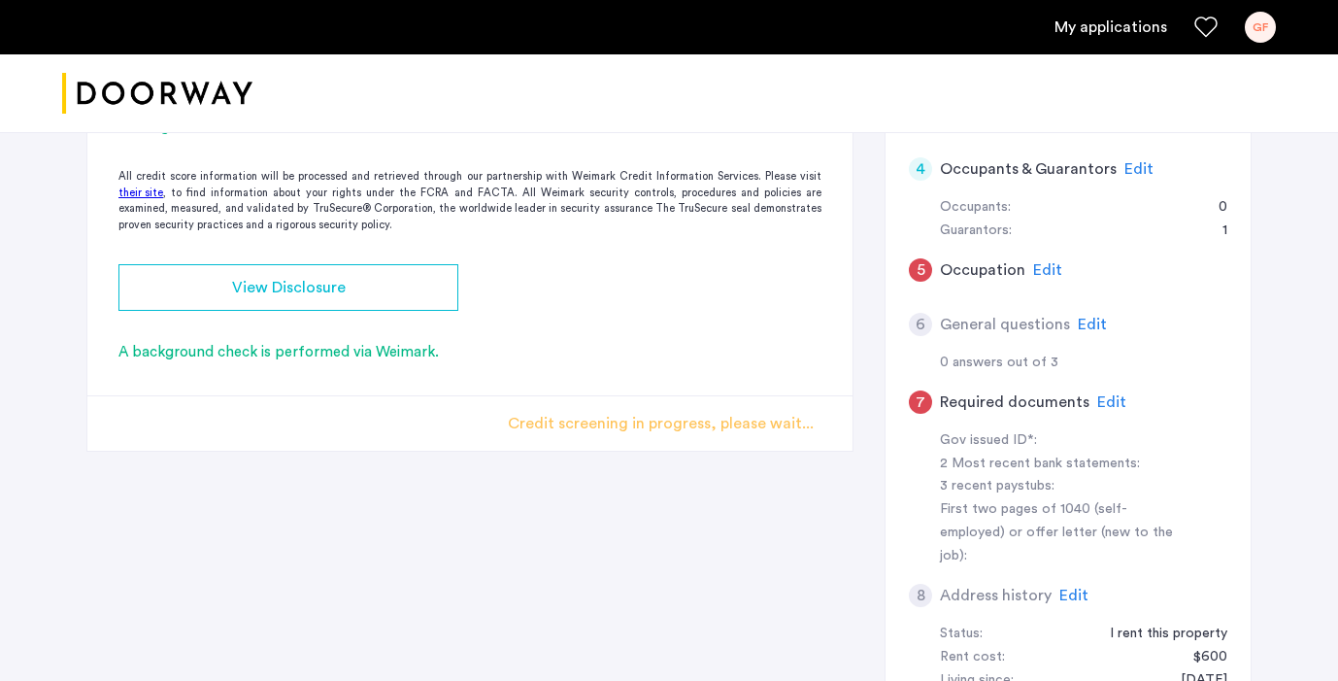
click at [750, 331] on app-credit-screening "2 Credit Screening & Application Fees Application Fees Please submit your appli…" at bounding box center [469, 160] width 765 height 581
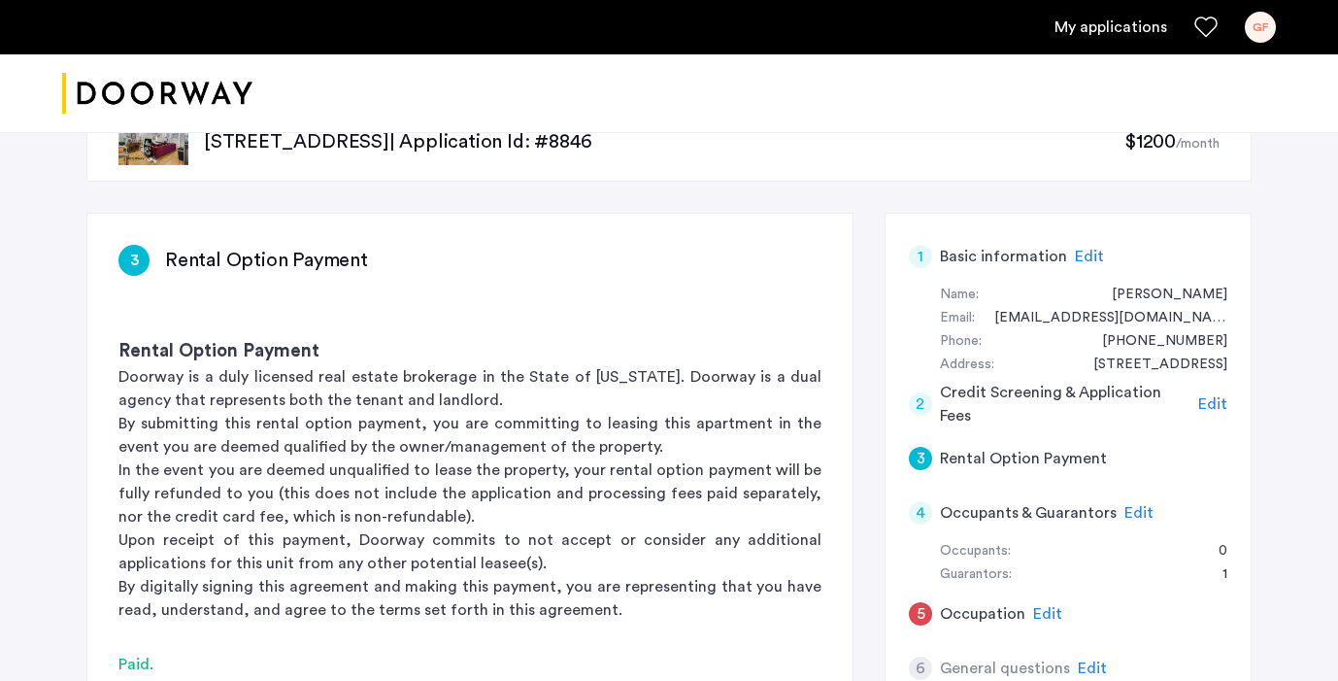
scroll to position [60, 0]
click at [1200, 409] on span "Edit" at bounding box center [1212, 405] width 29 height 16
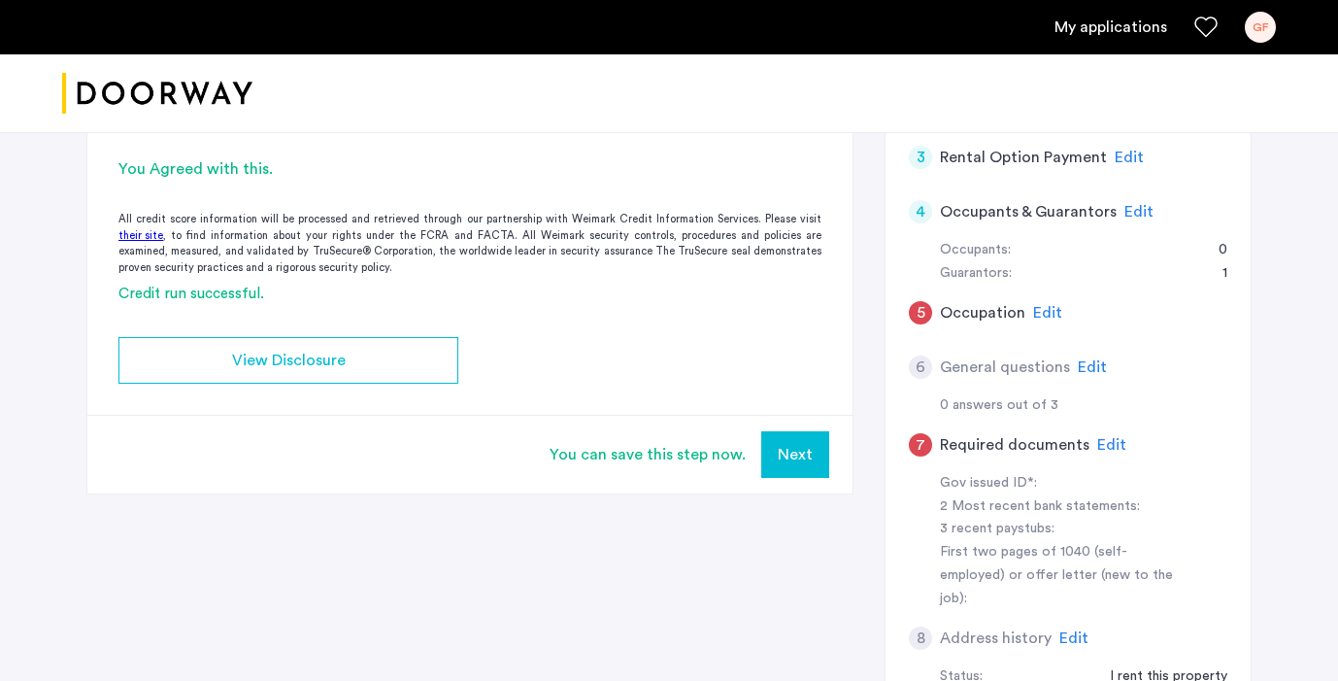
scroll to position [411, 0]
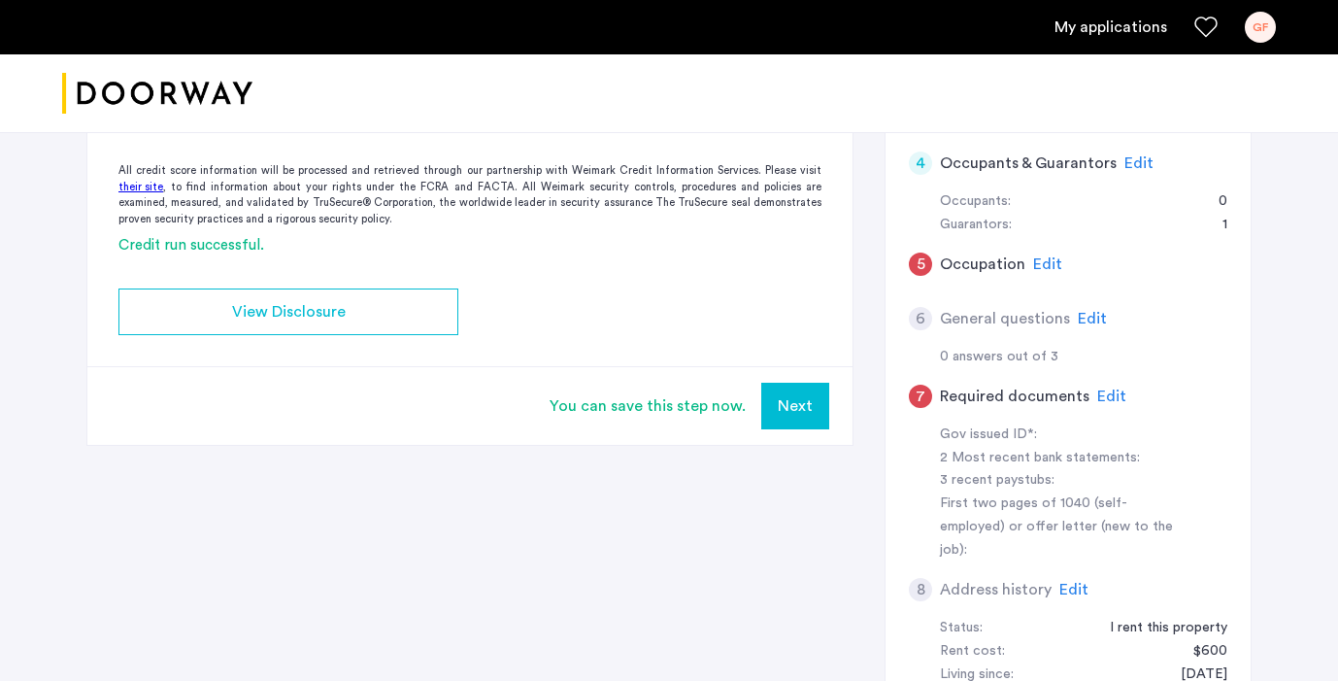
click at [1041, 265] on span "Edit" at bounding box center [1047, 264] width 29 height 16
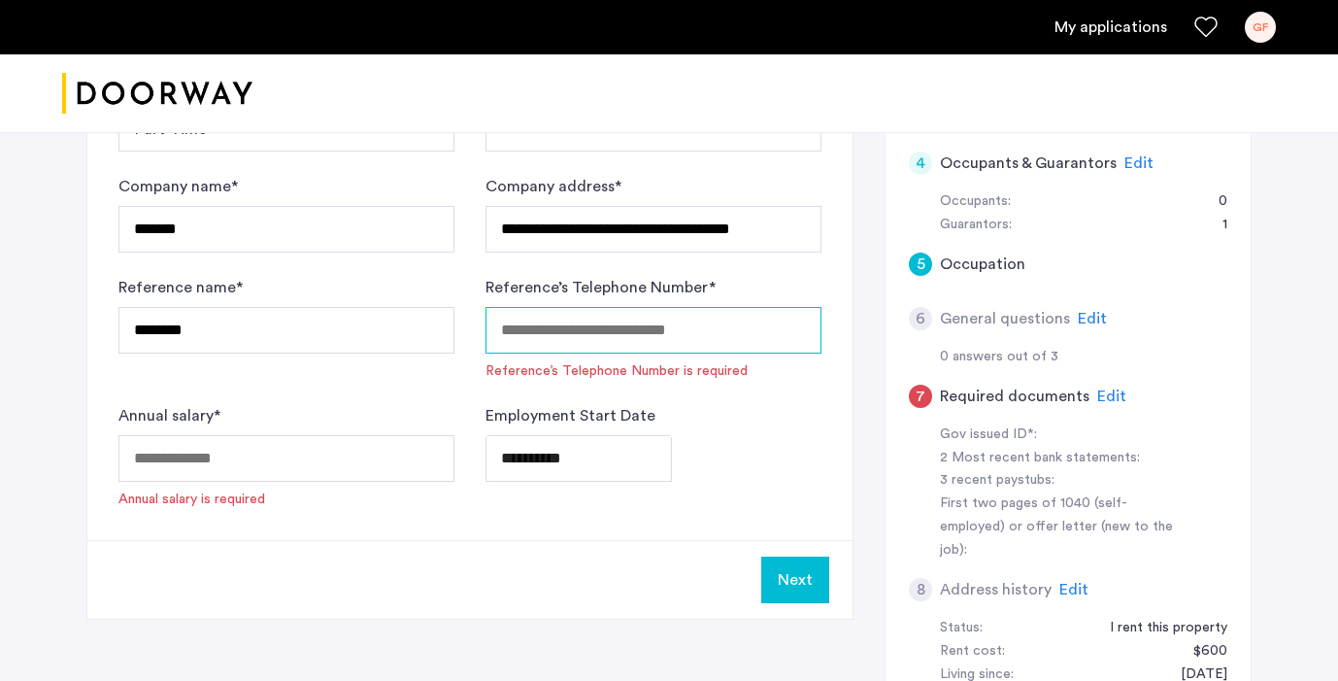
click at [724, 343] on input "Reference’s Telephone Number *" at bounding box center [653, 330] width 336 height 47
click at [550, 338] on input "Reference’s Telephone Number *" at bounding box center [653, 330] width 336 height 47
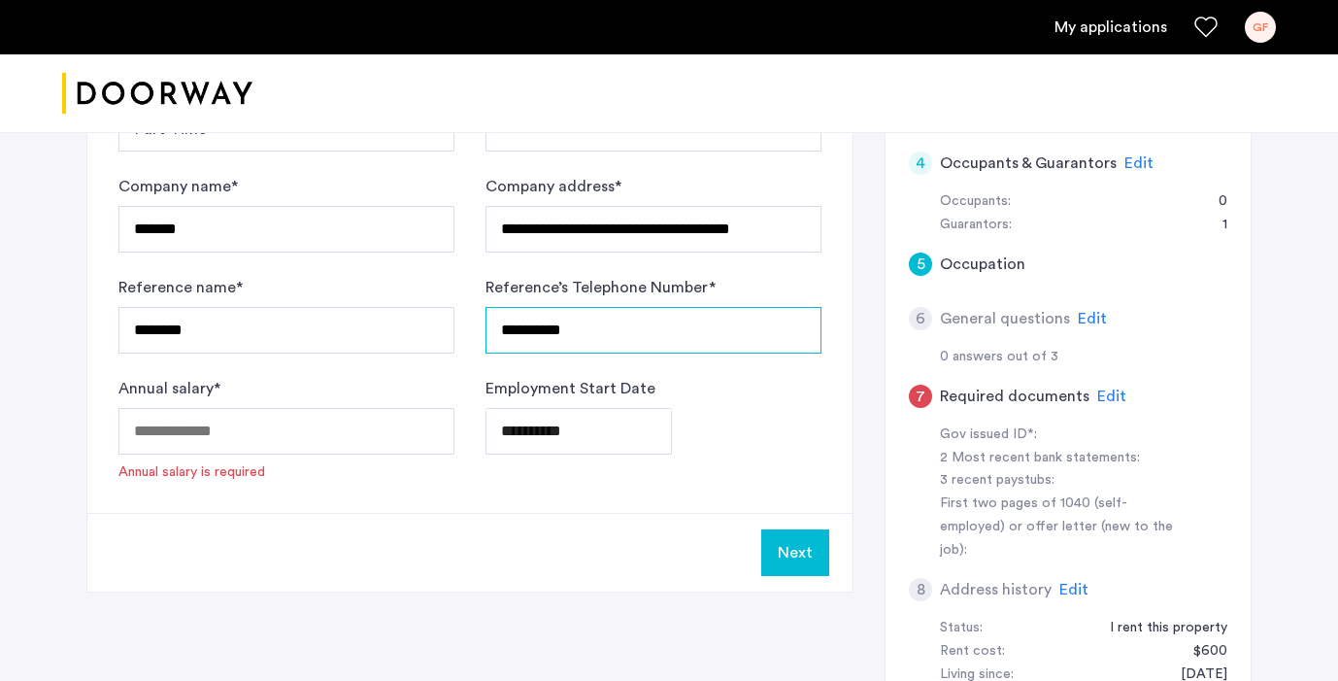
type input "**********"
click at [715, 379] on div "**********" at bounding box center [653, 429] width 336 height 105
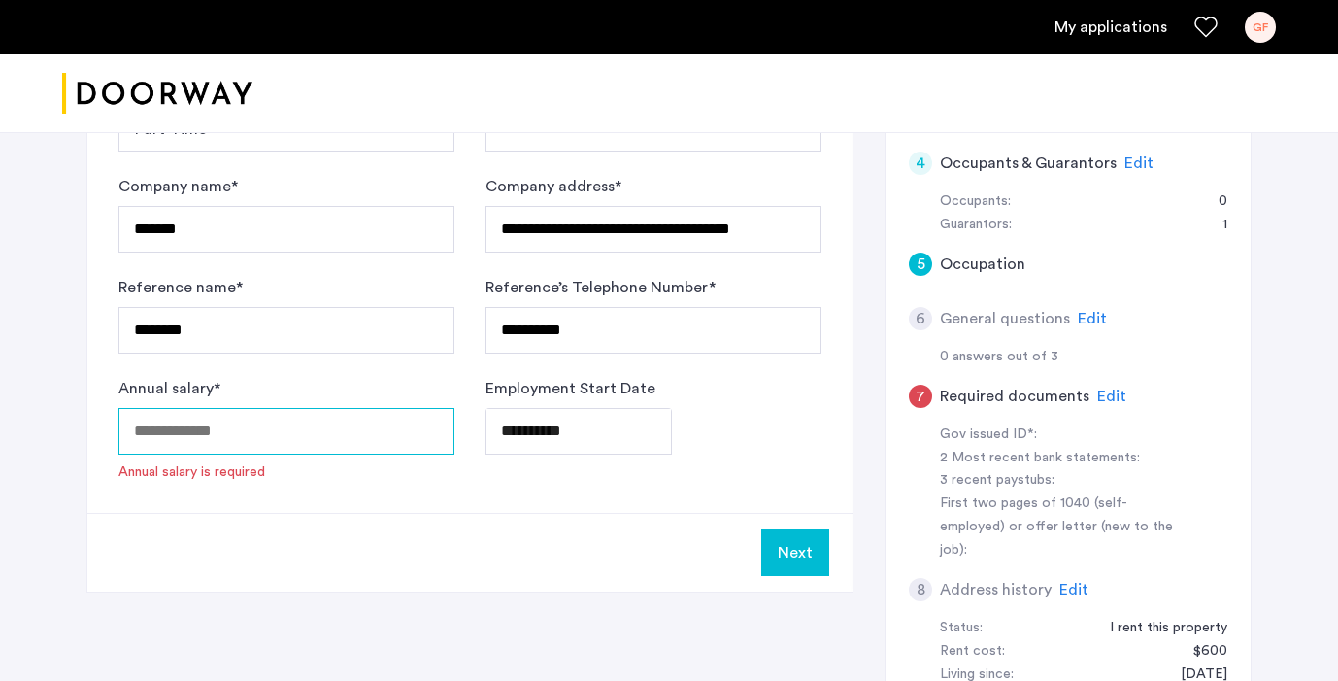
click at [378, 429] on input "Annual salary *" at bounding box center [286, 431] width 336 height 47
click at [803, 550] on button "Next" at bounding box center [795, 552] width 68 height 47
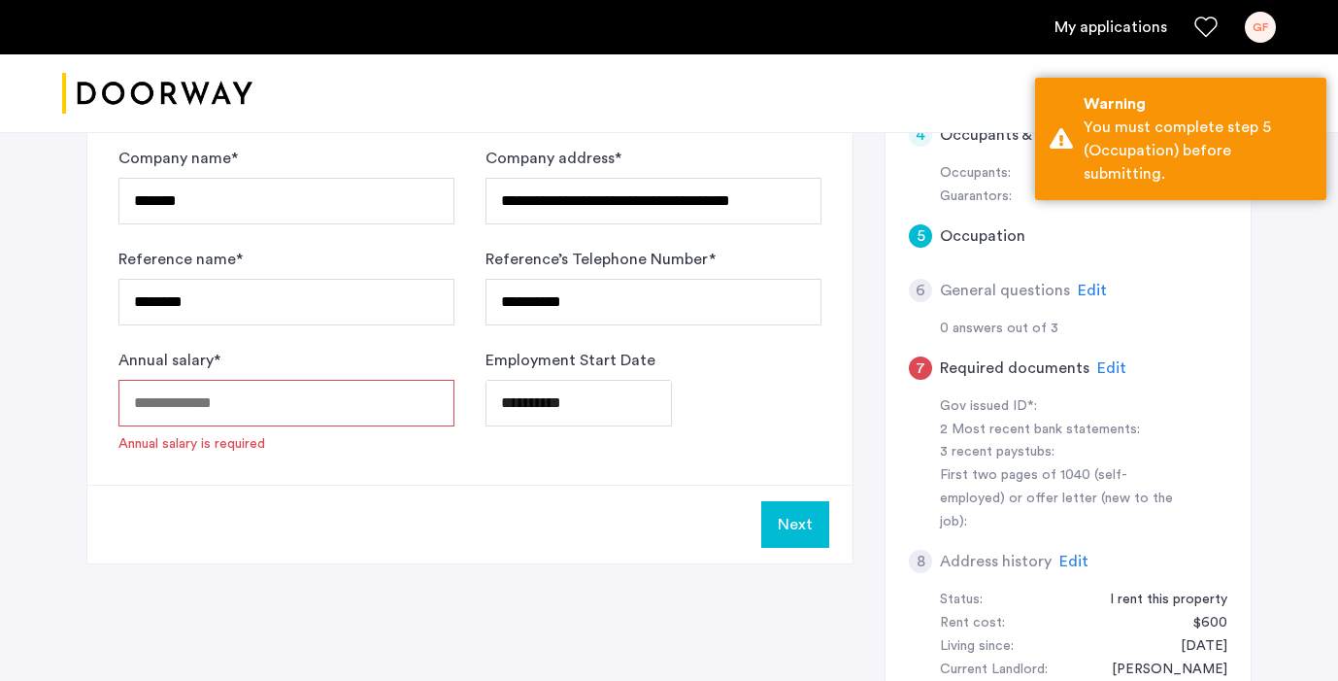
scroll to position [442, 0]
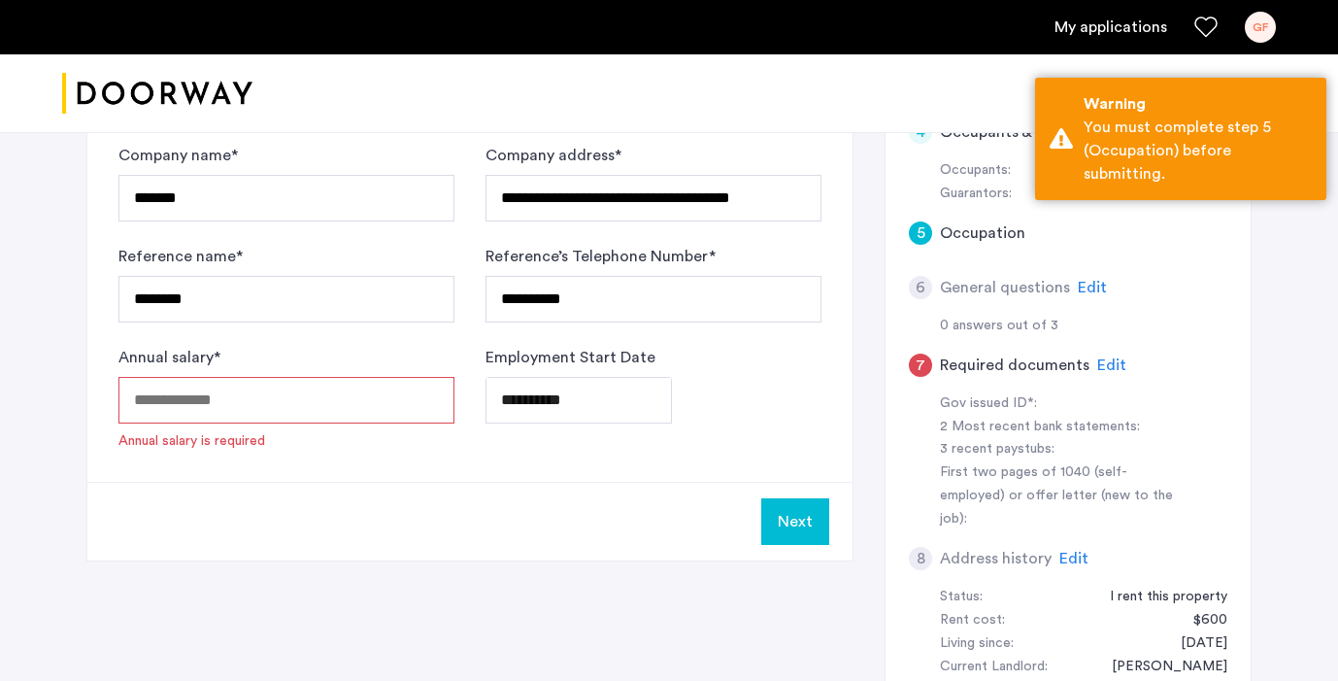
click at [288, 381] on input "Annual salary *" at bounding box center [286, 400] width 336 height 47
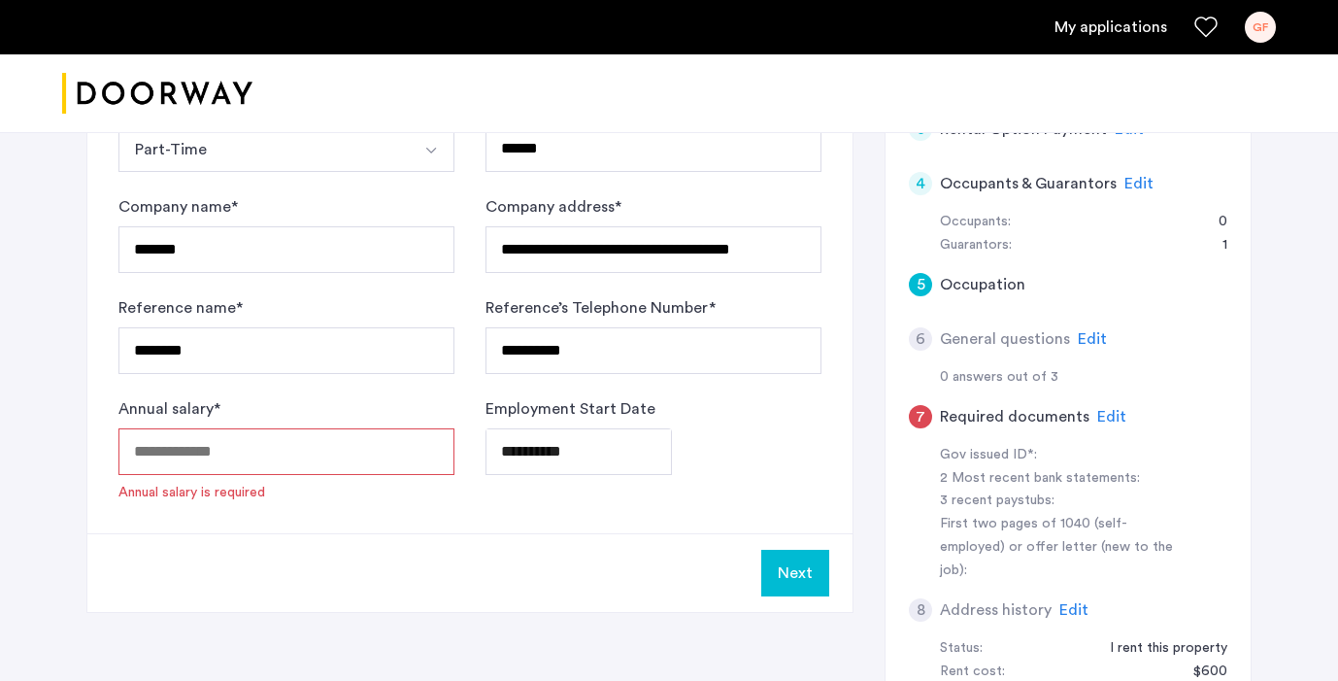
scroll to position [214, 0]
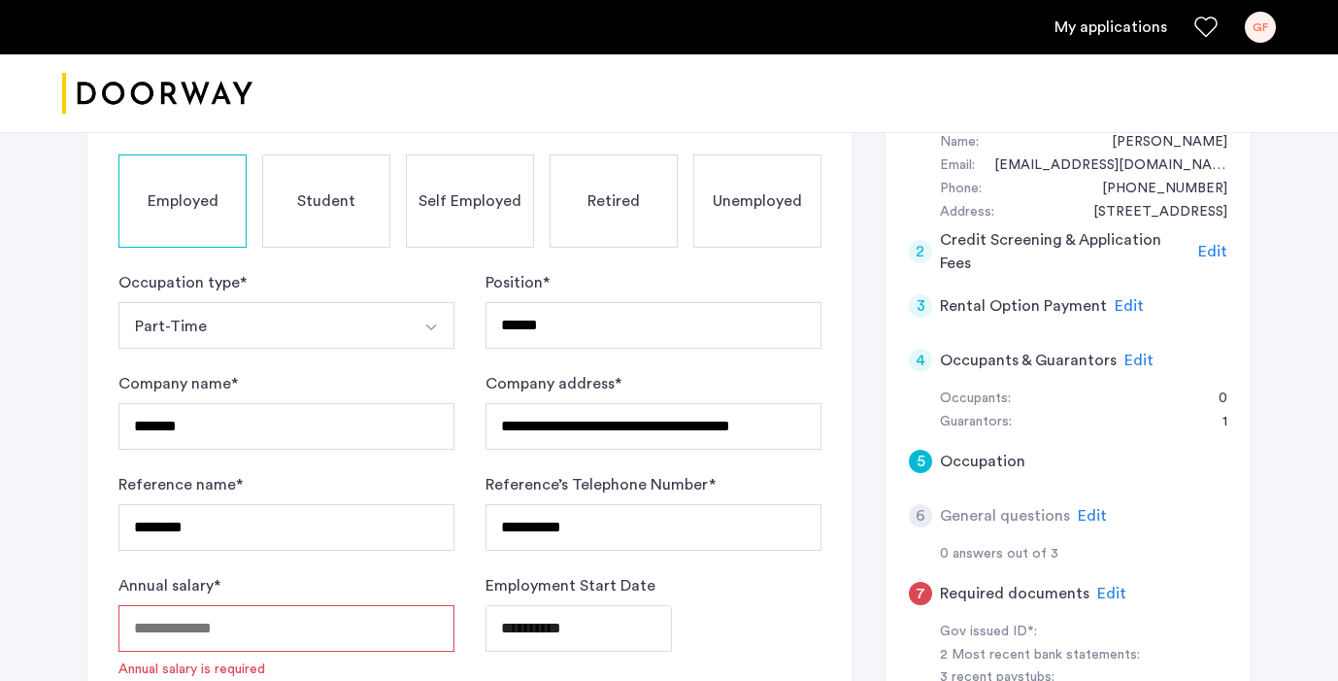
click at [273, 339] on button "Part-Time" at bounding box center [263, 325] width 290 height 47
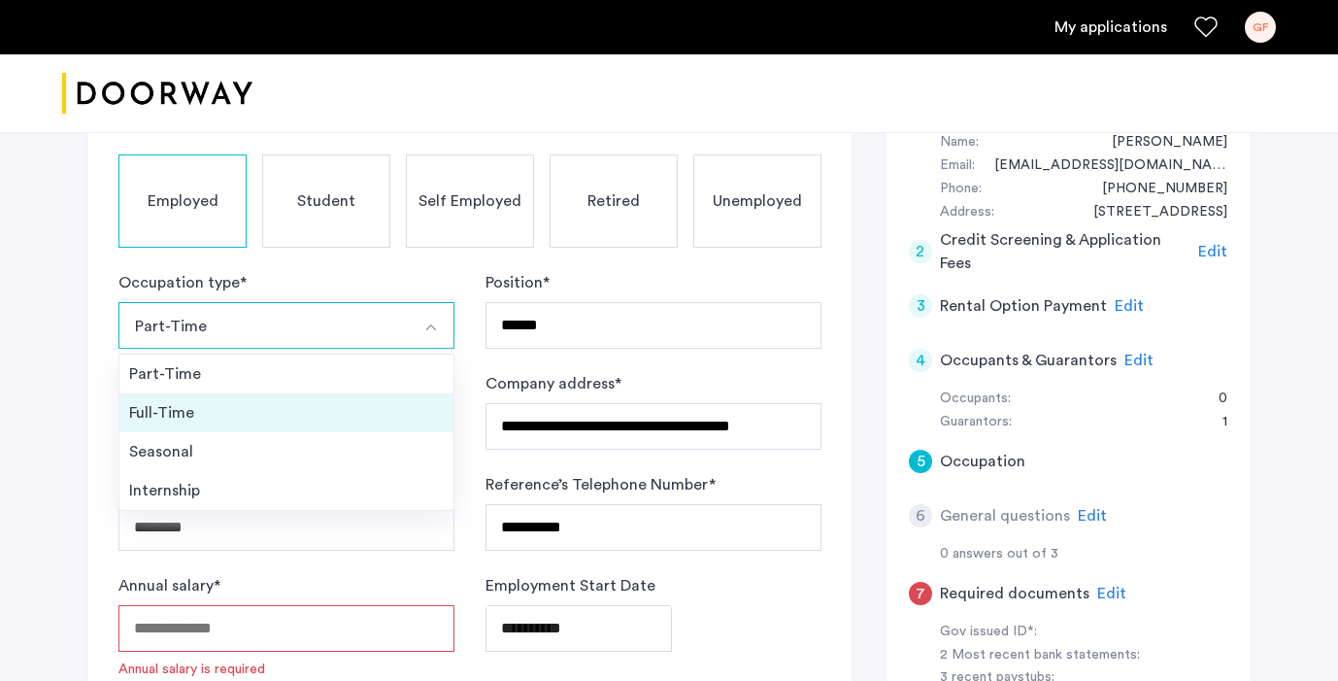
click at [269, 412] on div "Full-Time" at bounding box center [286, 412] width 315 height 23
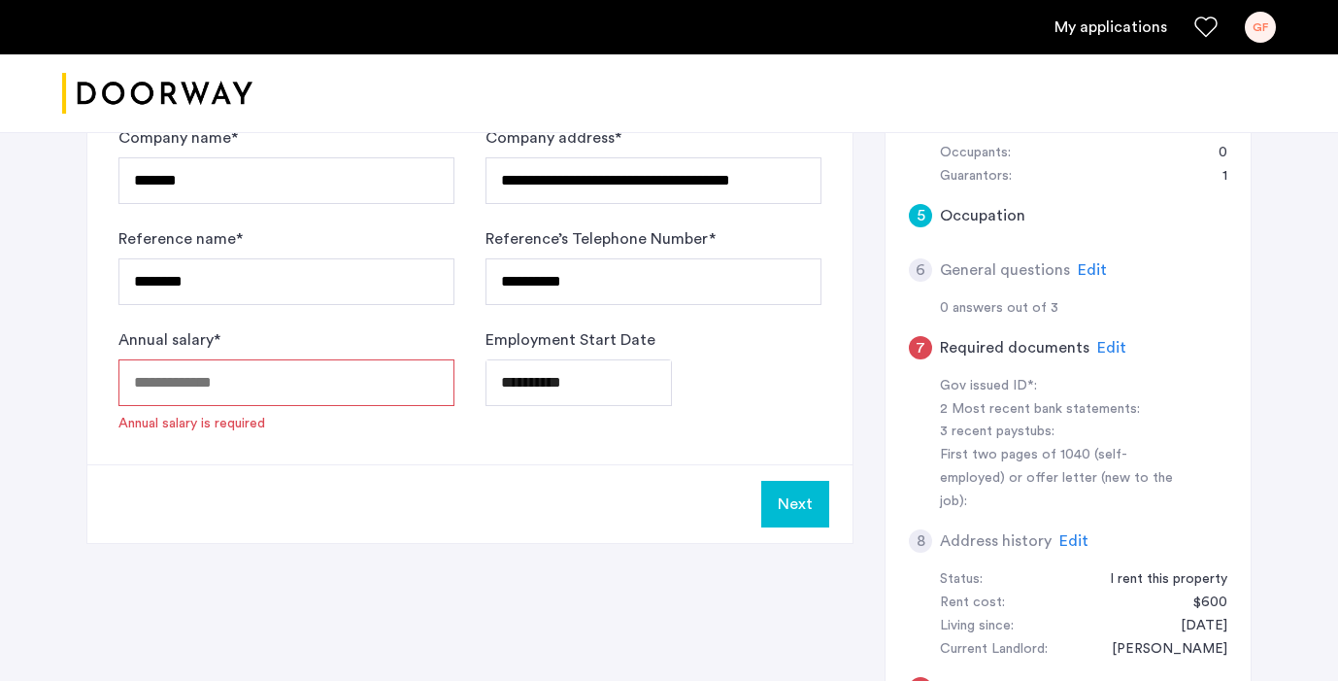
scroll to position [461, 0]
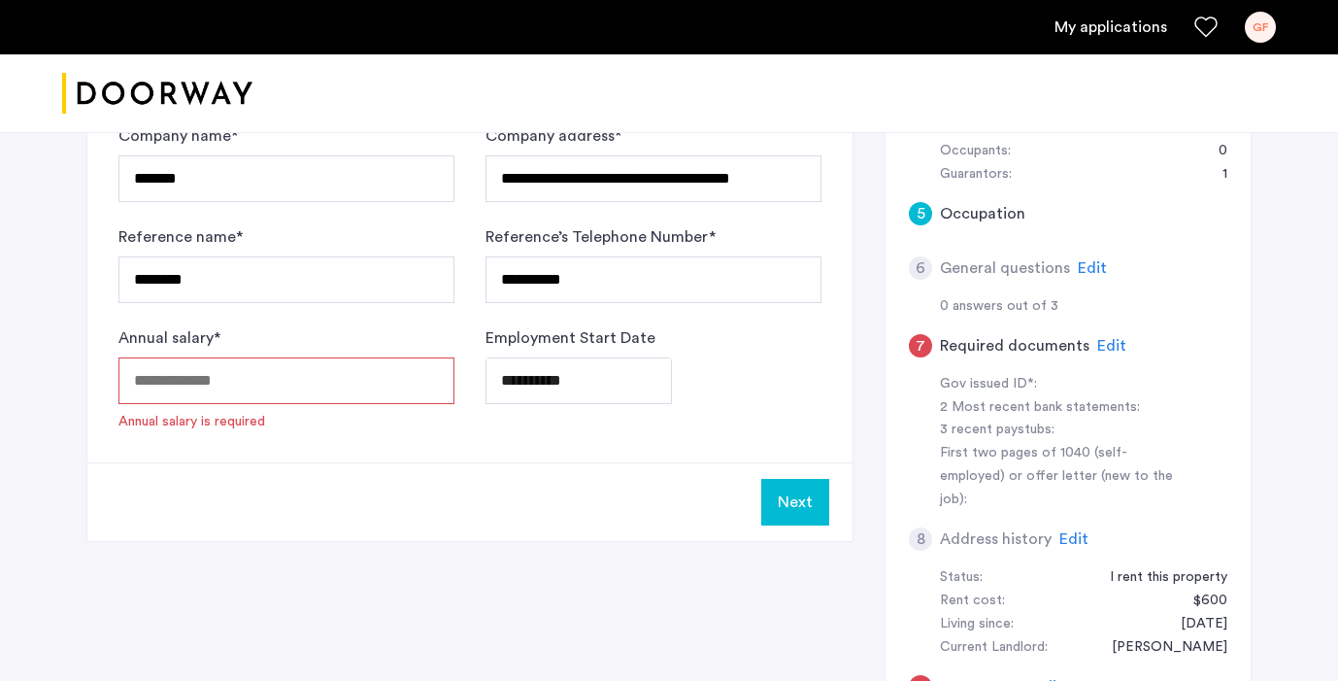
click at [261, 373] on input "Annual salary *" at bounding box center [286, 380] width 336 height 47
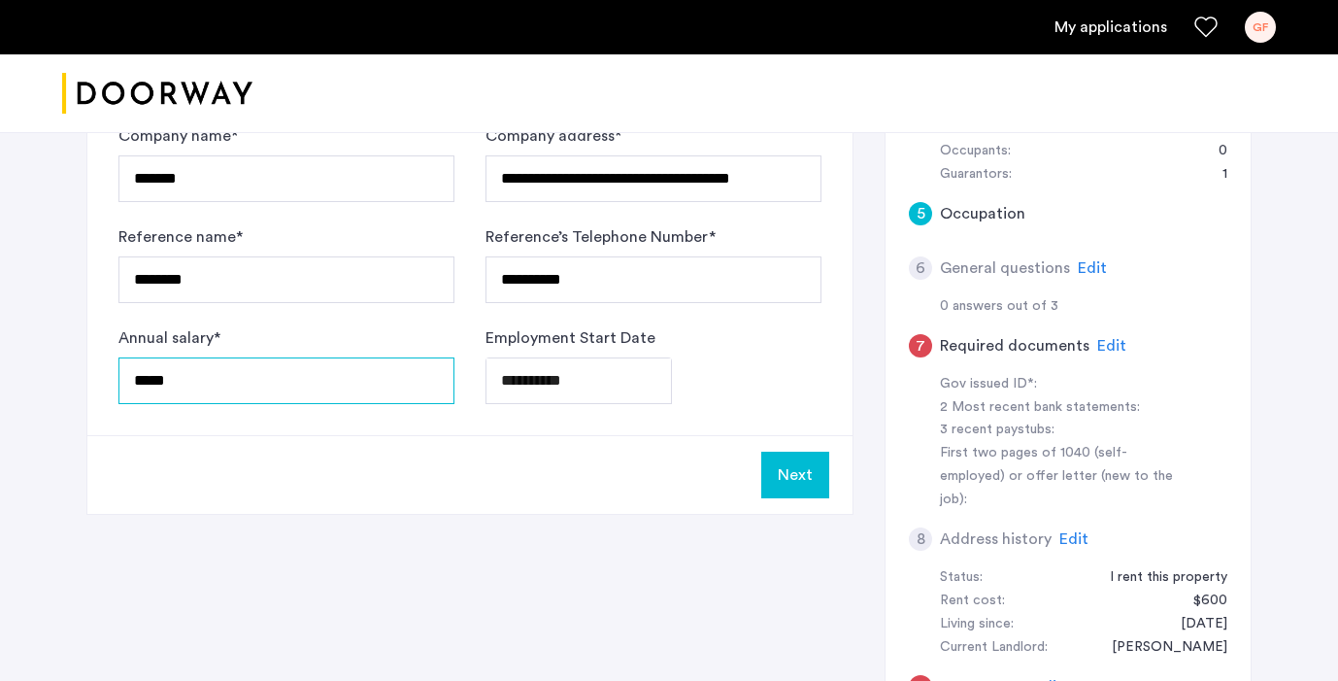
drag, startPoint x: 155, startPoint y: 381, endPoint x: 210, endPoint y: 381, distance: 54.4
click at [210, 381] on input "*****" at bounding box center [286, 380] width 336 height 47
type input "*****"
click at [210, 450] on div "Next" at bounding box center [469, 474] width 765 height 79
click at [788, 483] on button "Next" at bounding box center [795, 474] width 68 height 47
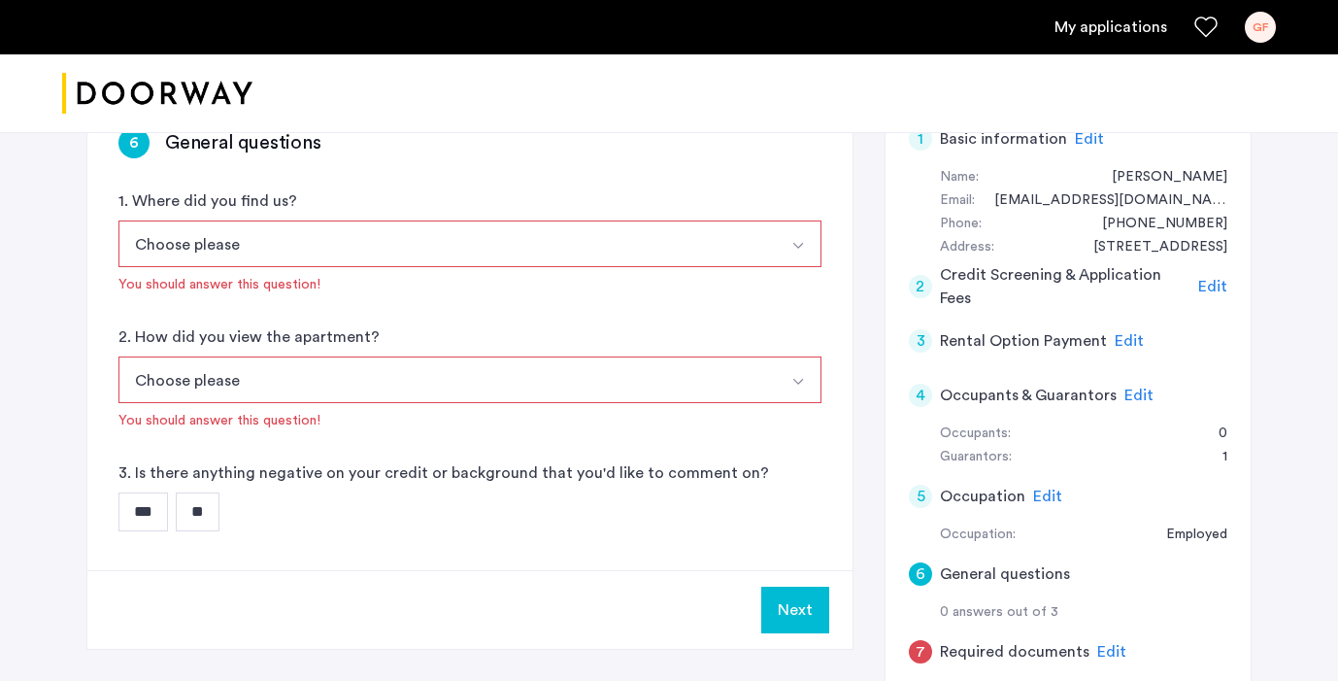
scroll to position [181, 0]
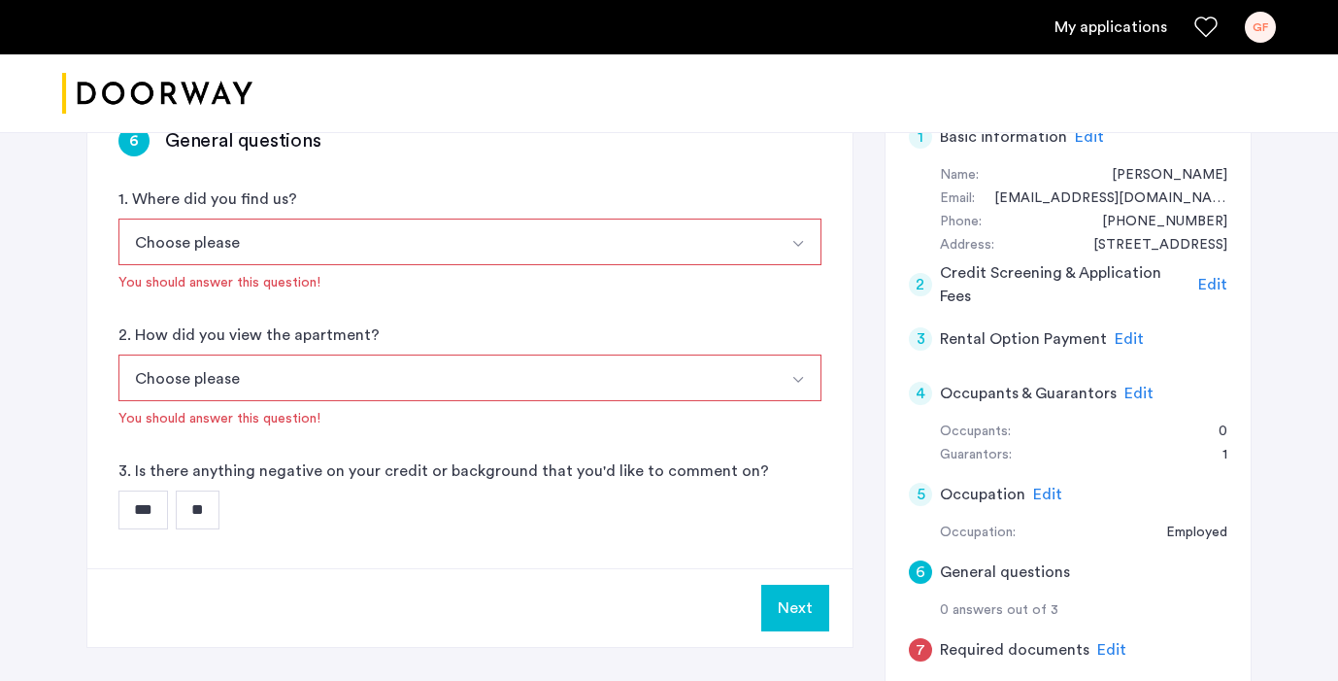
click at [205, 511] on input "**" at bounding box center [198, 509] width 44 height 39
click at [431, 338] on div "2. How did you view the apartment? Choose please In-Person Pre-recorded Video O…" at bounding box center [469, 375] width 703 height 105
click at [431, 375] on button "Choose please" at bounding box center [446, 377] width 657 height 47
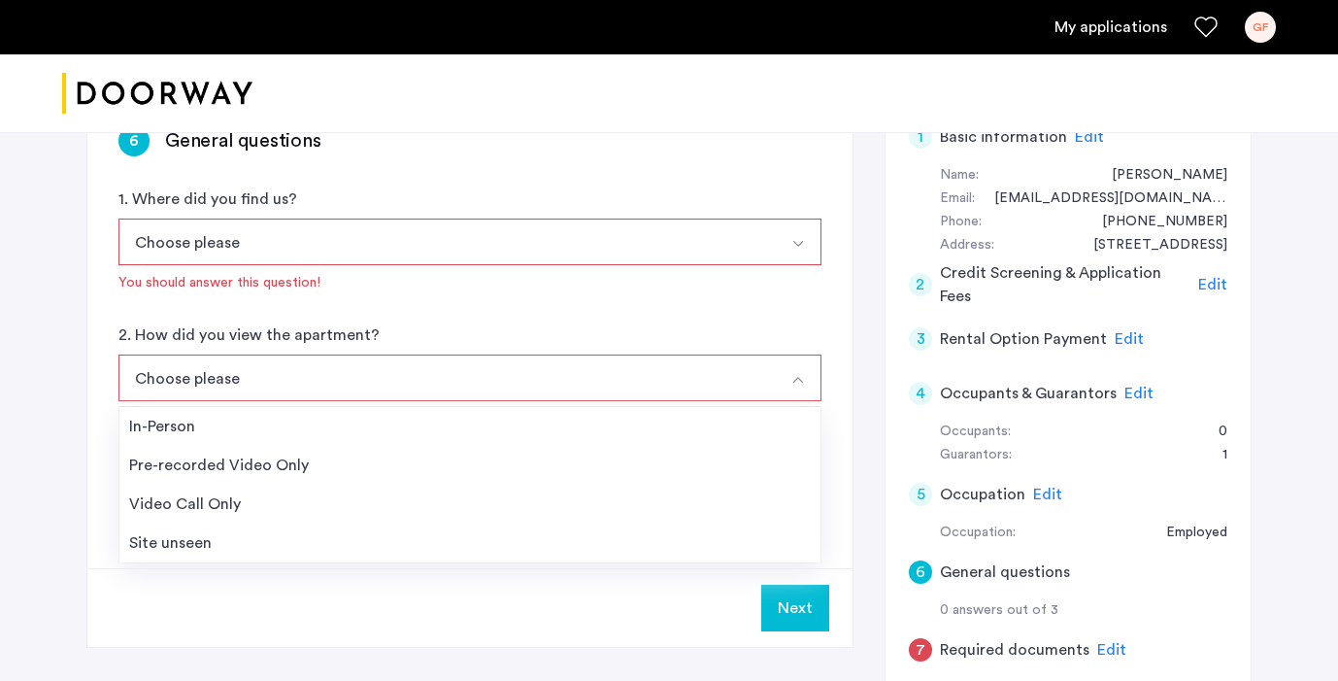
click at [416, 316] on div "6 General questions 1. Where did you find us? Choose please [DOMAIN_NAME][URL][…" at bounding box center [469, 331] width 765 height 474
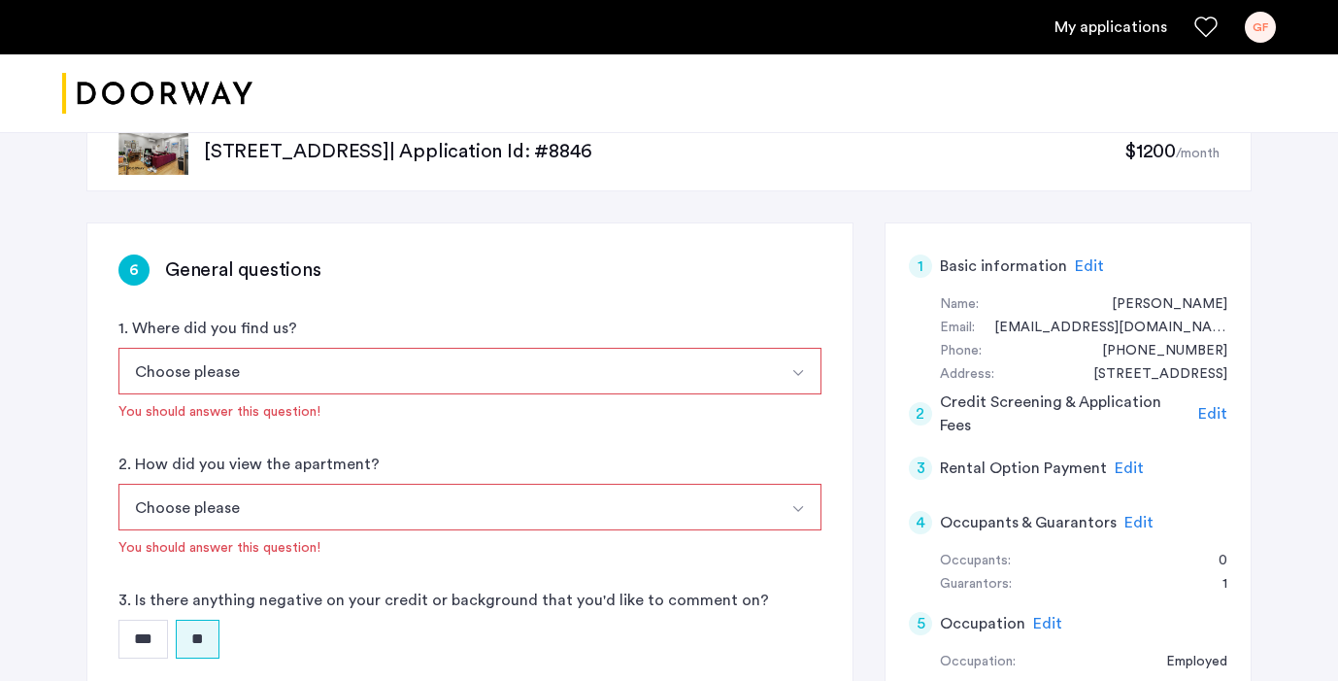
scroll to position [52, 0]
click at [397, 365] on button "Choose please" at bounding box center [446, 370] width 657 height 47
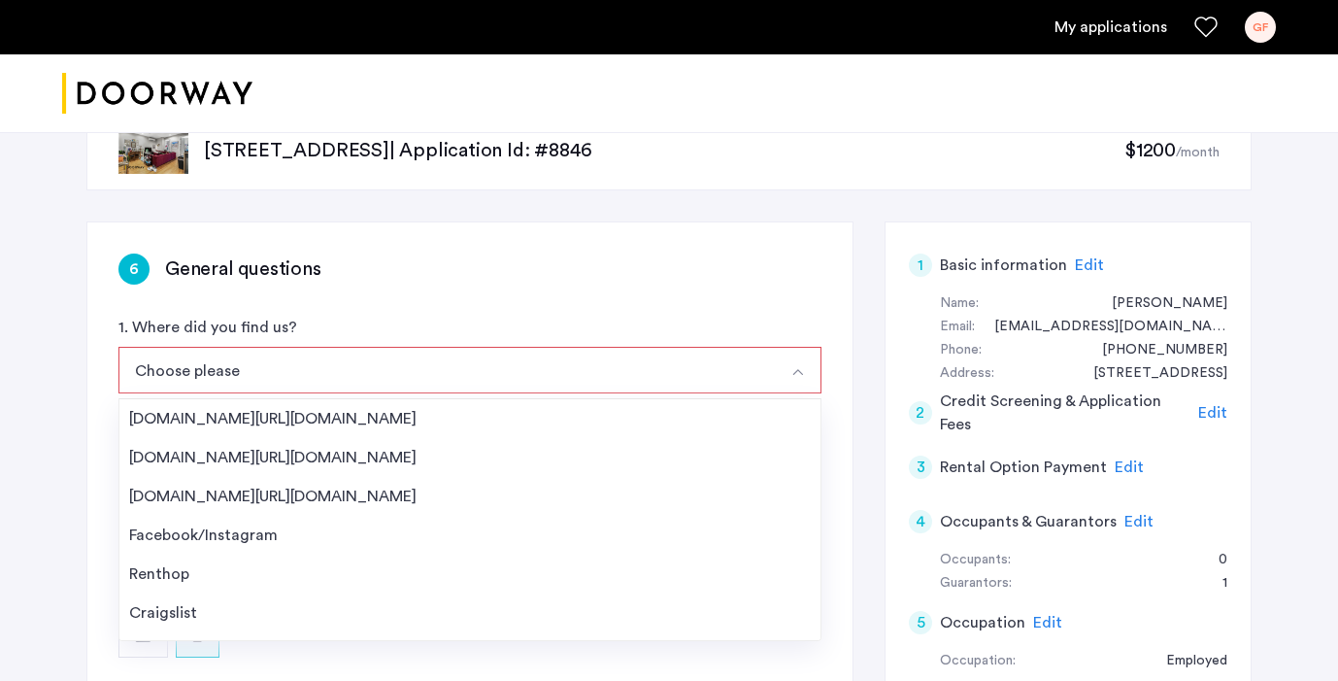
click at [435, 286] on div "6 General questions 1. Where did you find us? Choose please [DOMAIN_NAME][URL][…" at bounding box center [469, 459] width 765 height 474
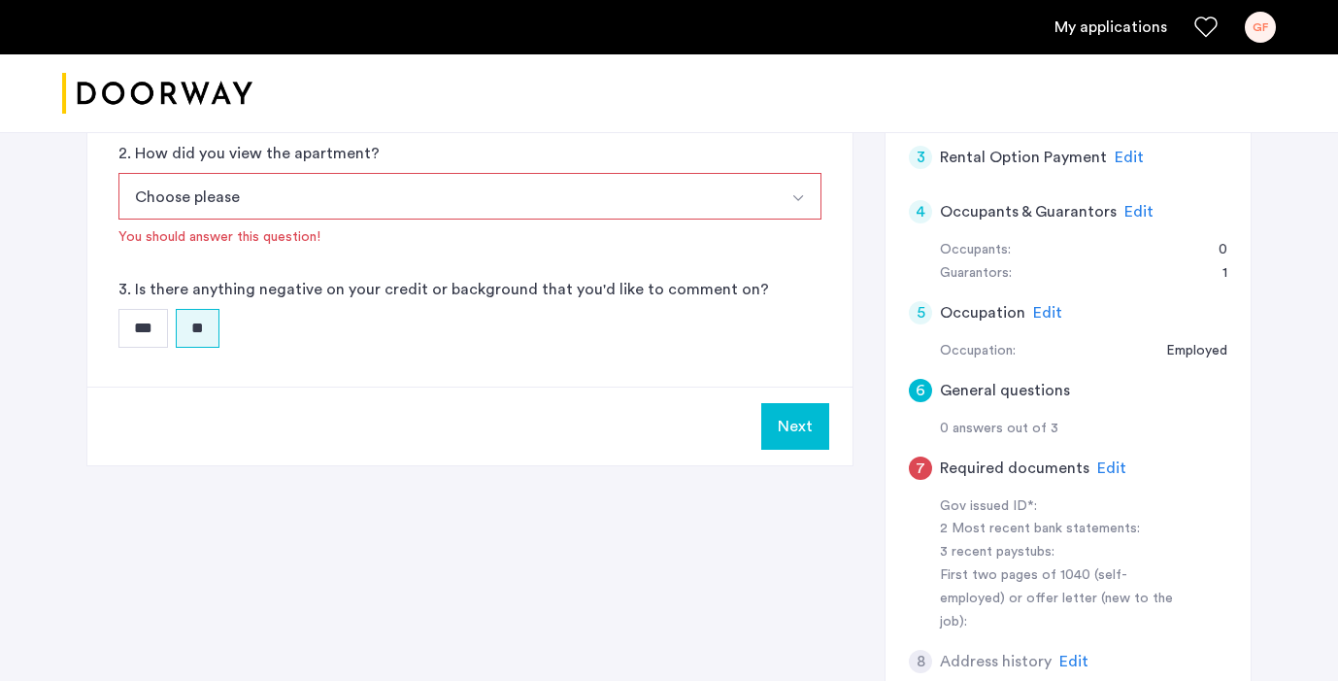
scroll to position [363, 0]
click at [793, 433] on button "Next" at bounding box center [795, 425] width 68 height 47
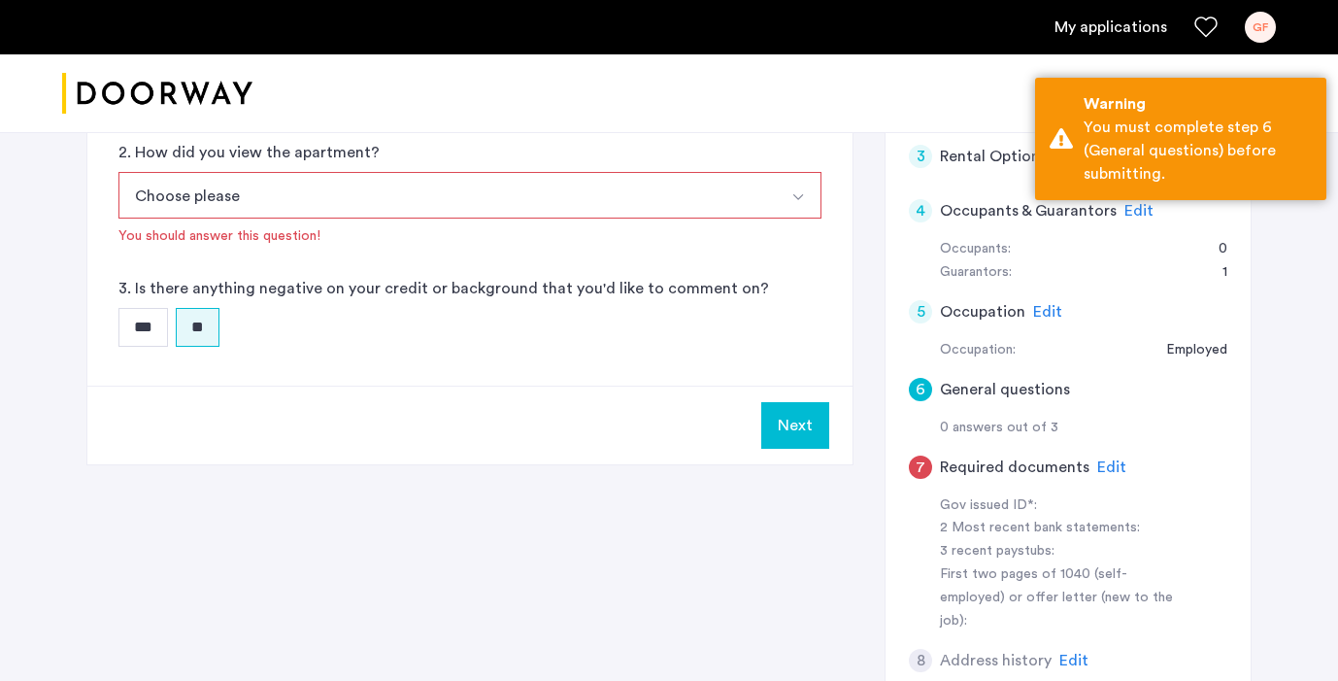
click at [558, 416] on div "Next" at bounding box center [469, 424] width 765 height 79
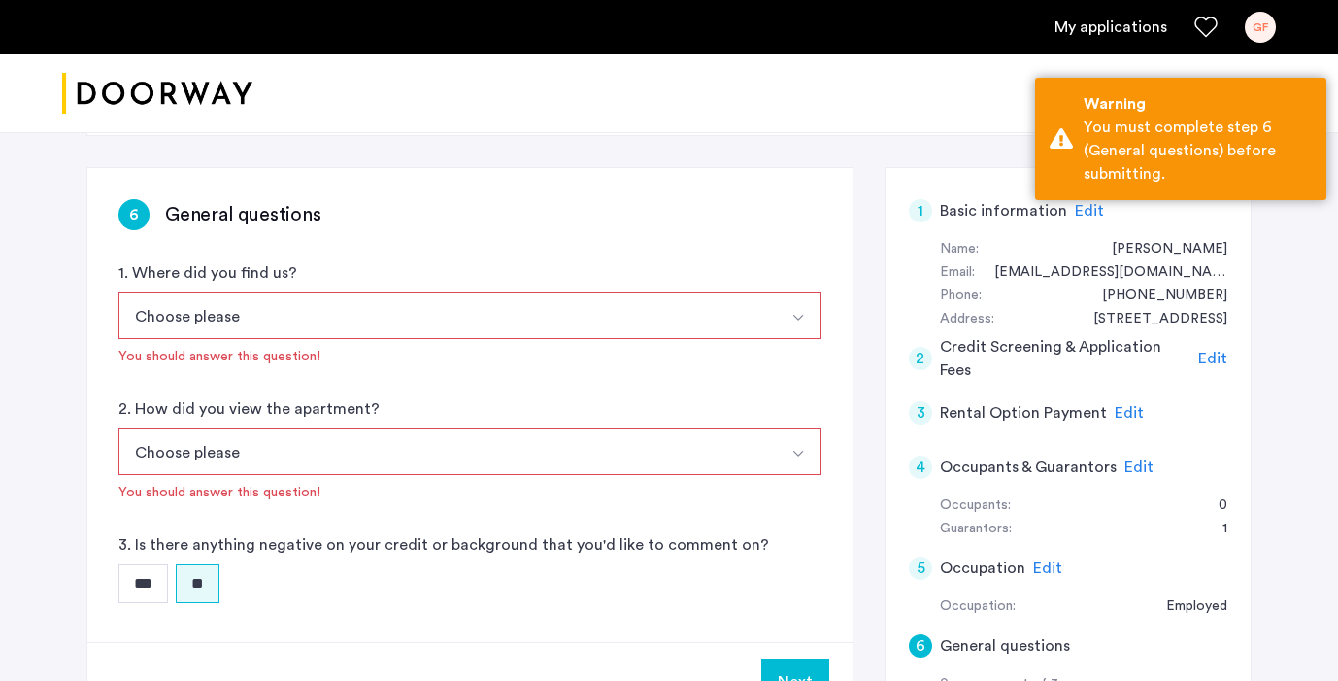
scroll to position [80, 0]
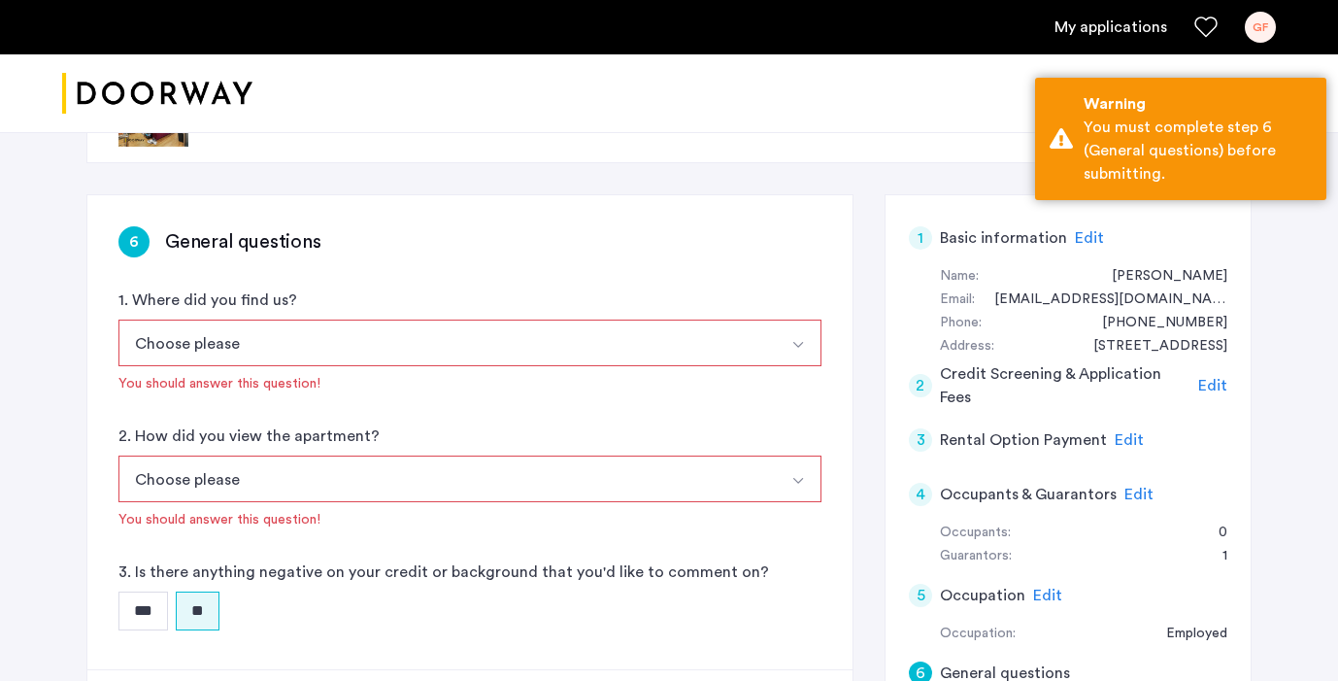
click at [458, 346] on button "Choose please" at bounding box center [446, 342] width 657 height 47
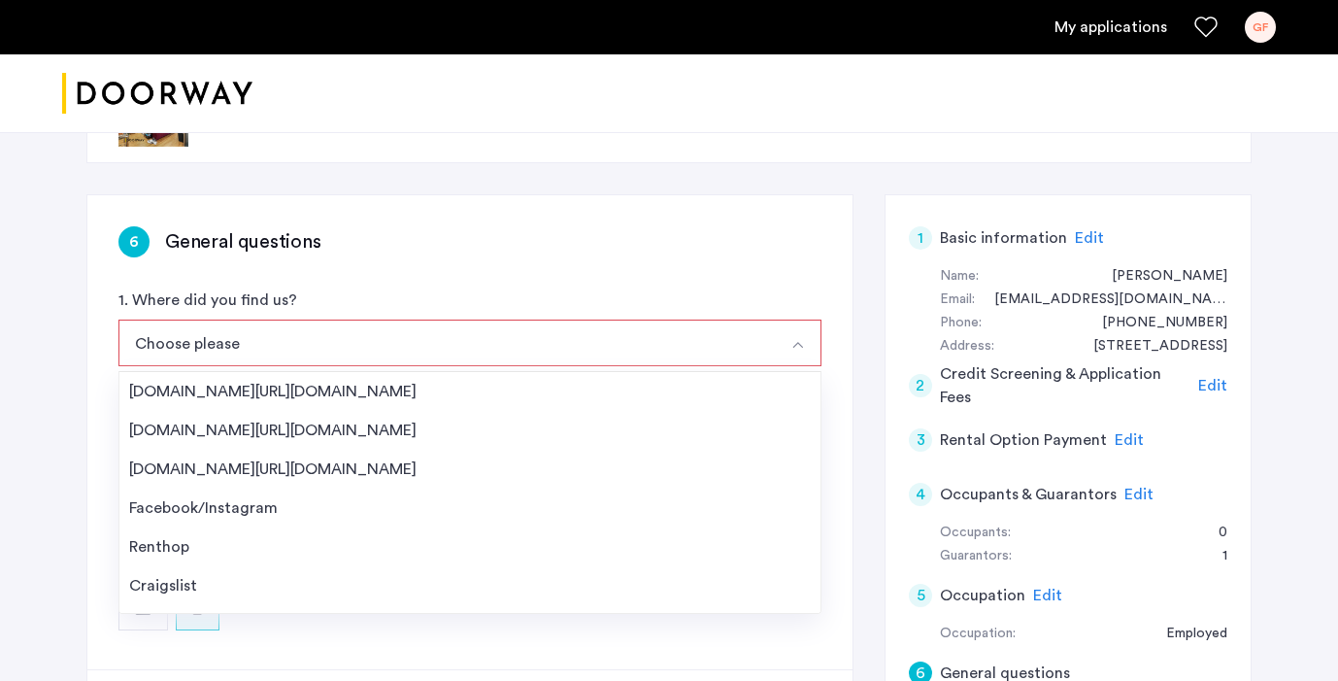
click at [483, 272] on div "6 General questions 1. Where did you find us? Choose please [DOMAIN_NAME][URL][…" at bounding box center [469, 432] width 765 height 474
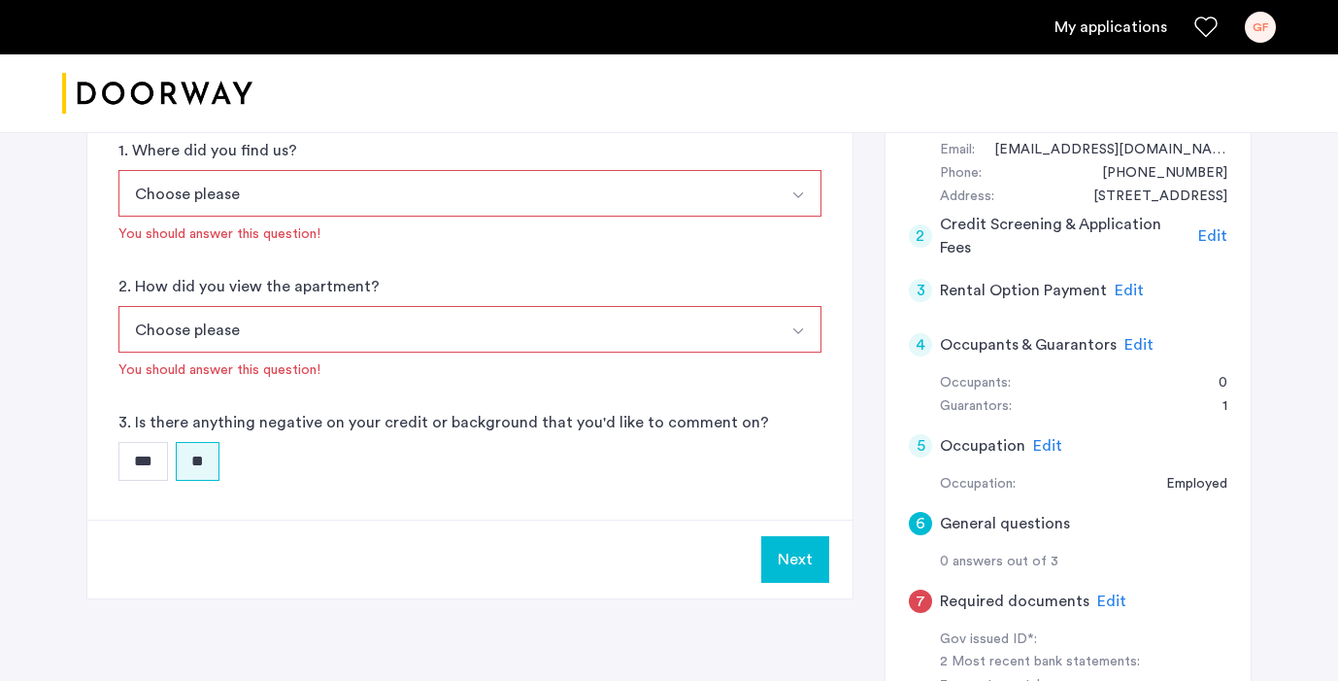
scroll to position [251, 0]
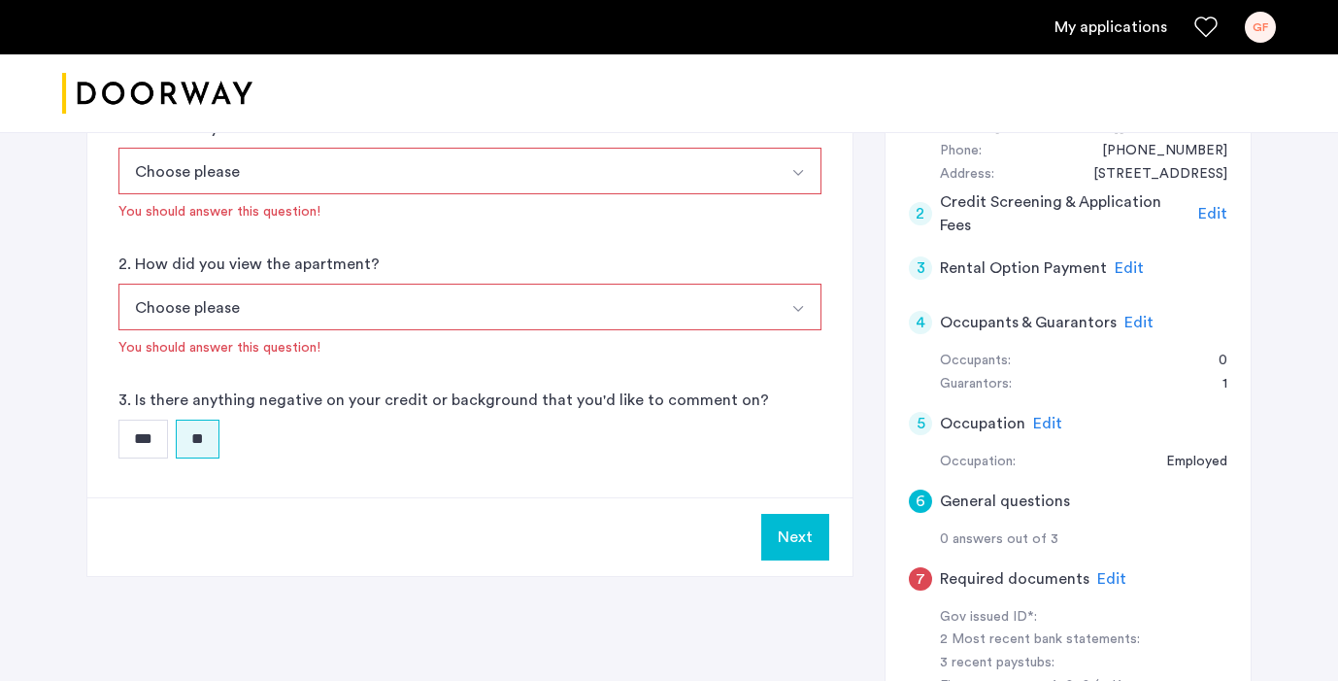
click at [1091, 575] on div "7 Required documents Edit" at bounding box center [1068, 578] width 318 height 54
click at [1108, 576] on span "Edit" at bounding box center [1111, 579] width 29 height 16
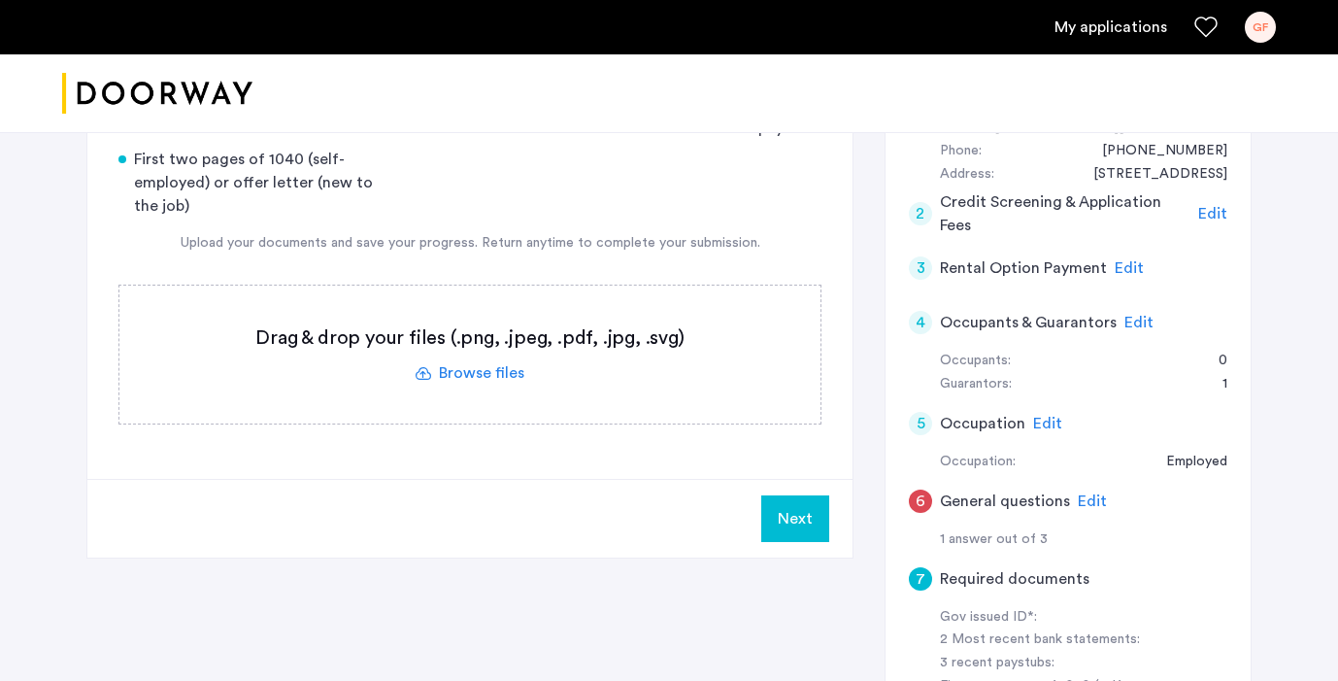
scroll to position [0, 0]
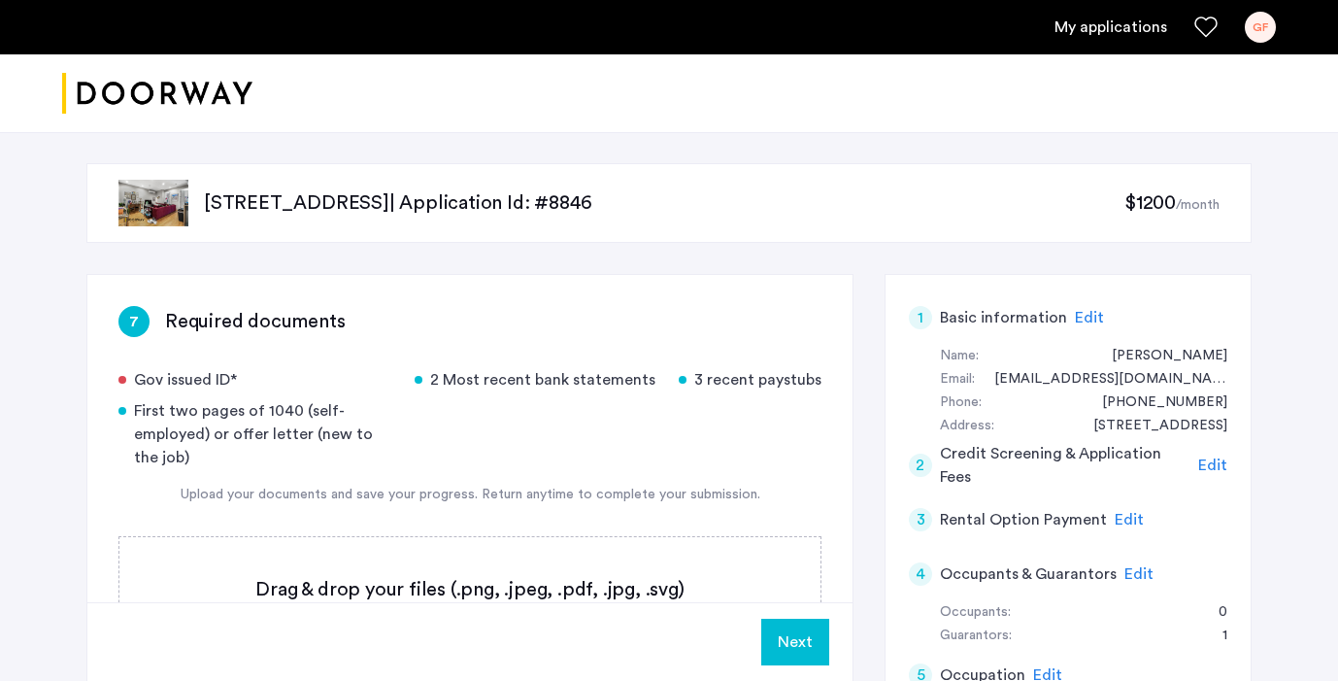
drag, startPoint x: 123, startPoint y: 380, endPoint x: 283, endPoint y: 370, distance: 159.5
click at [283, 370] on div "Gov issued ID*" at bounding box center [254, 379] width 273 height 23
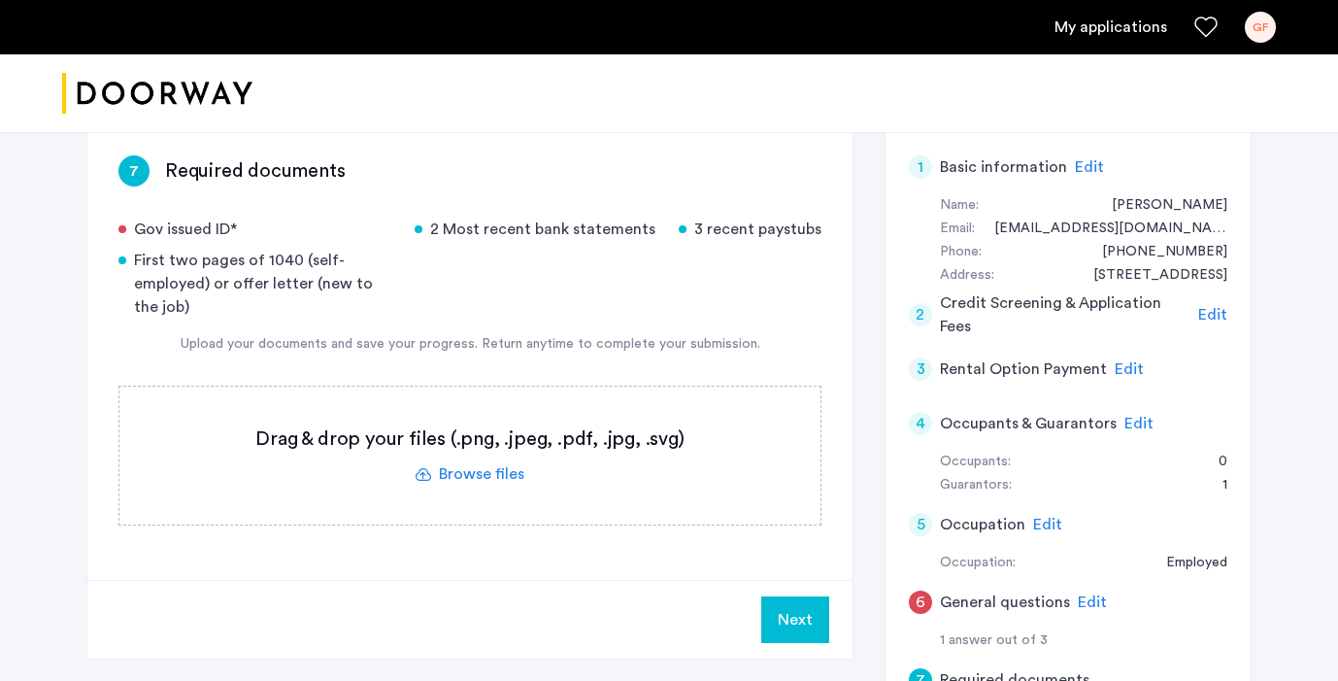
scroll to position [151, 0]
click at [511, 462] on label at bounding box center [469, 454] width 701 height 138
click at [0, 0] on input "file" at bounding box center [0, 0] width 0 height 0
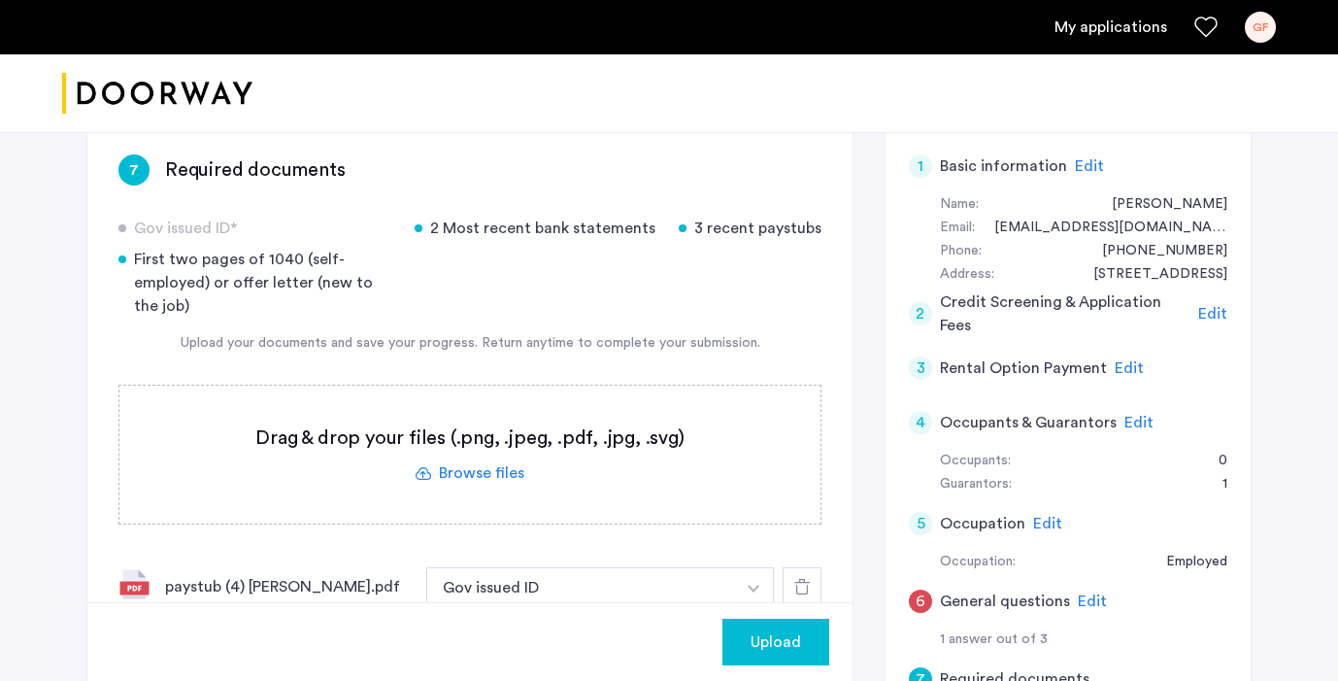
scroll to position [274, 0]
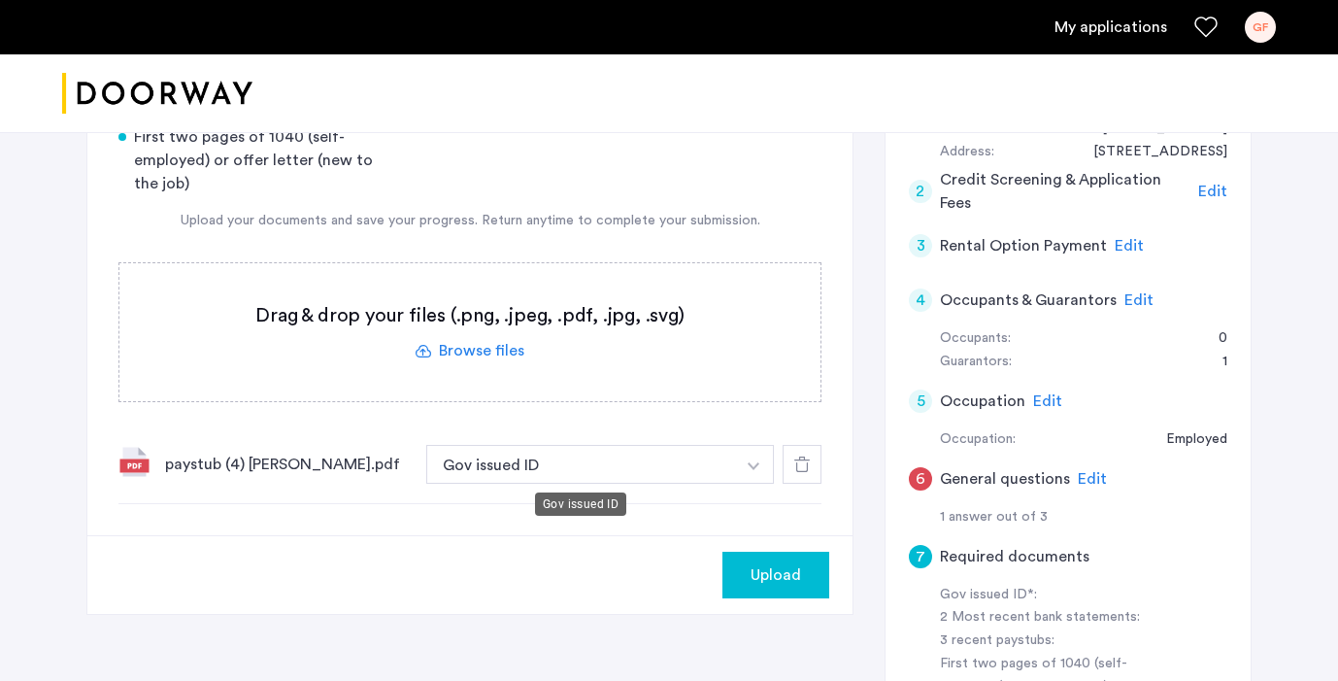
click at [709, 461] on button "Gov issued ID" at bounding box center [580, 464] width 309 height 39
click at [748, 464] on img "button" at bounding box center [754, 466] width 12 height 8
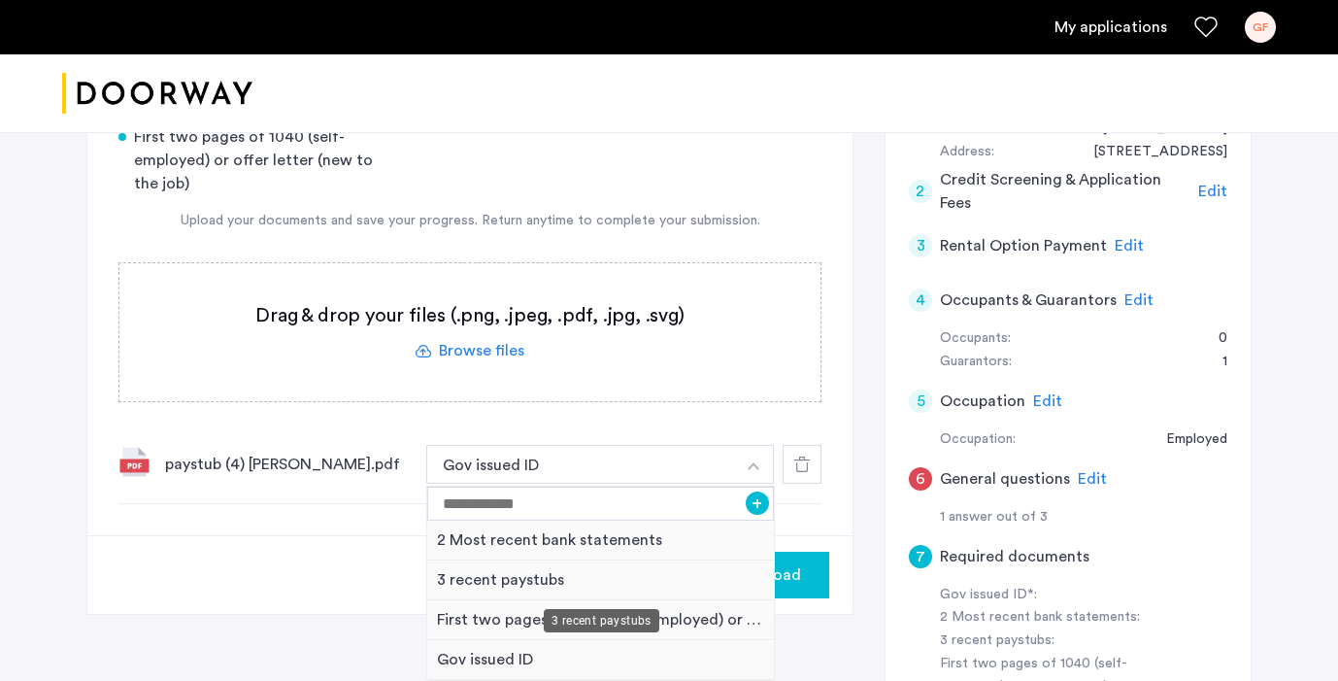
click at [496, 581] on div "3 recent paystubs" at bounding box center [600, 580] width 347 height 40
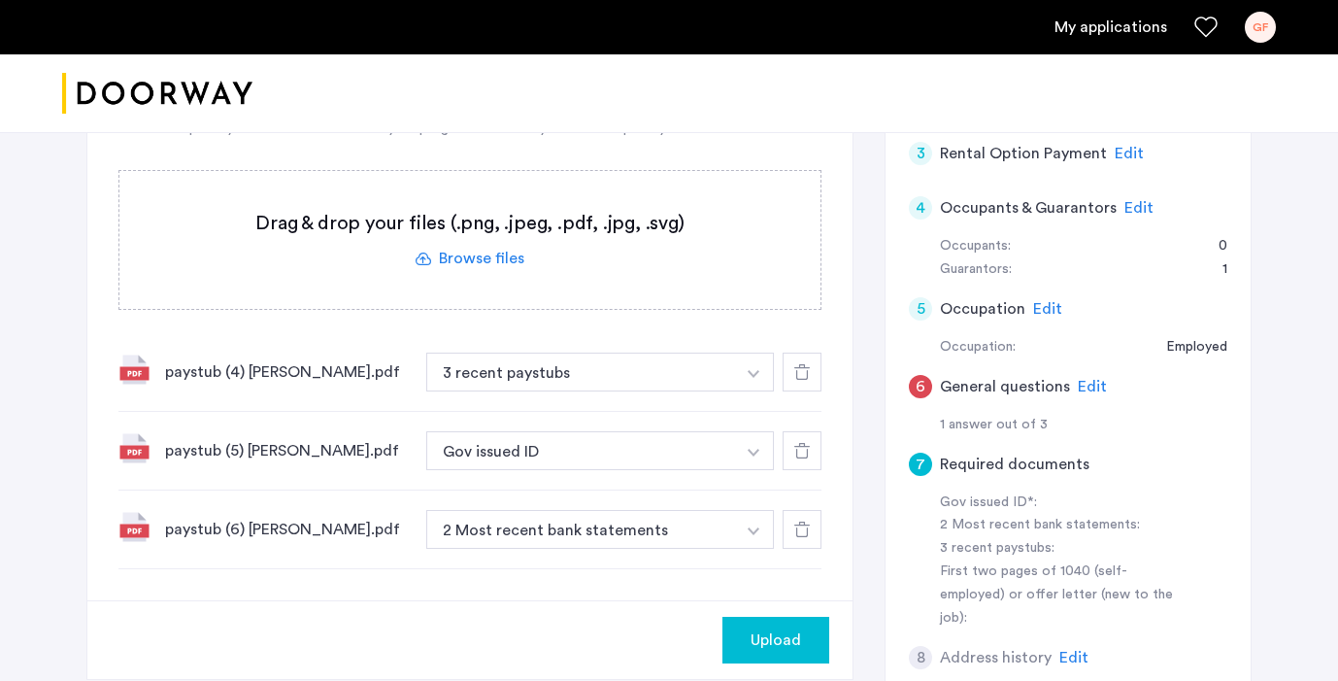
scroll to position [444, 0]
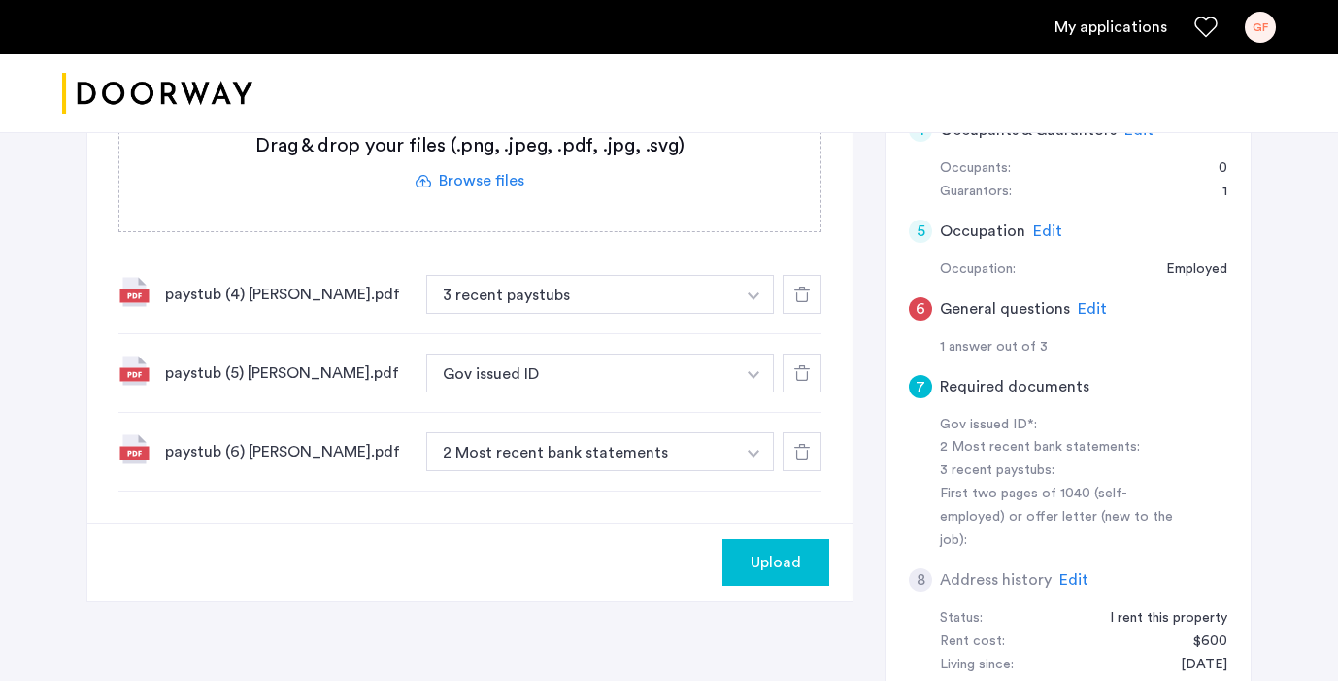
click at [682, 379] on button "Gov issued ID" at bounding box center [580, 372] width 309 height 39
click at [757, 381] on button "button" at bounding box center [754, 372] width 40 height 39
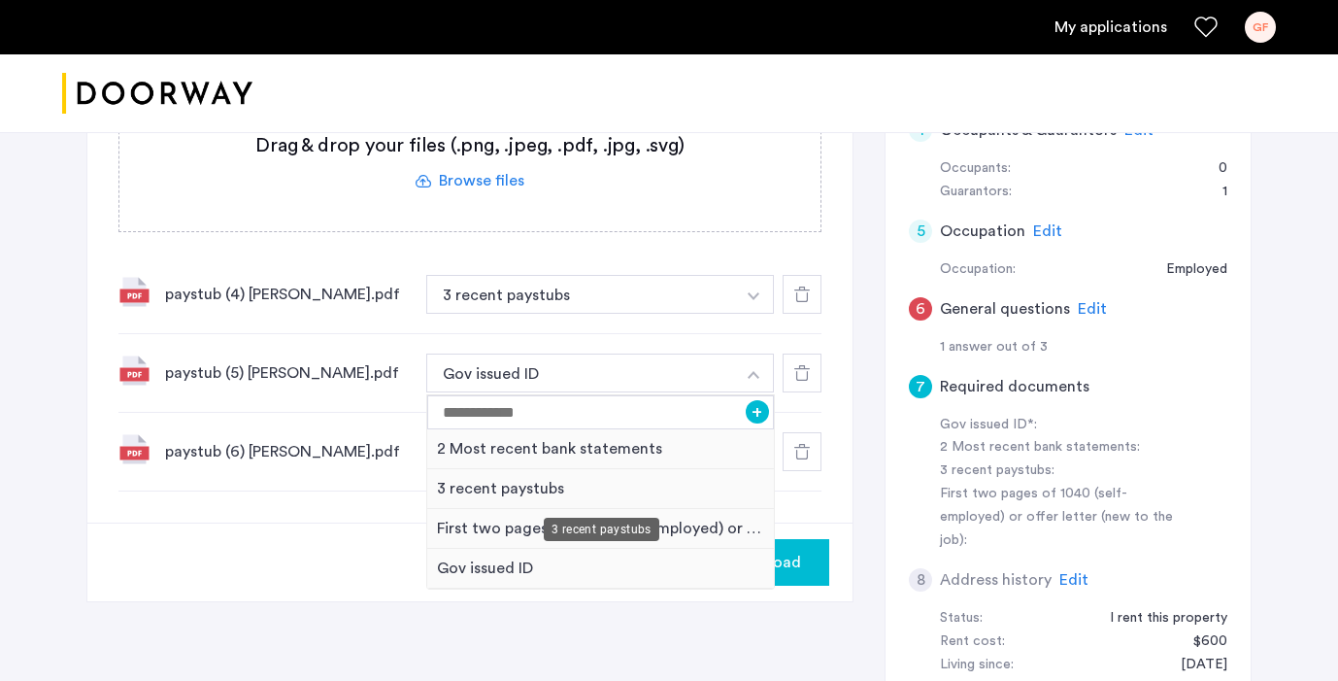
click at [598, 492] on div "3 recent paystubs" at bounding box center [600, 489] width 347 height 40
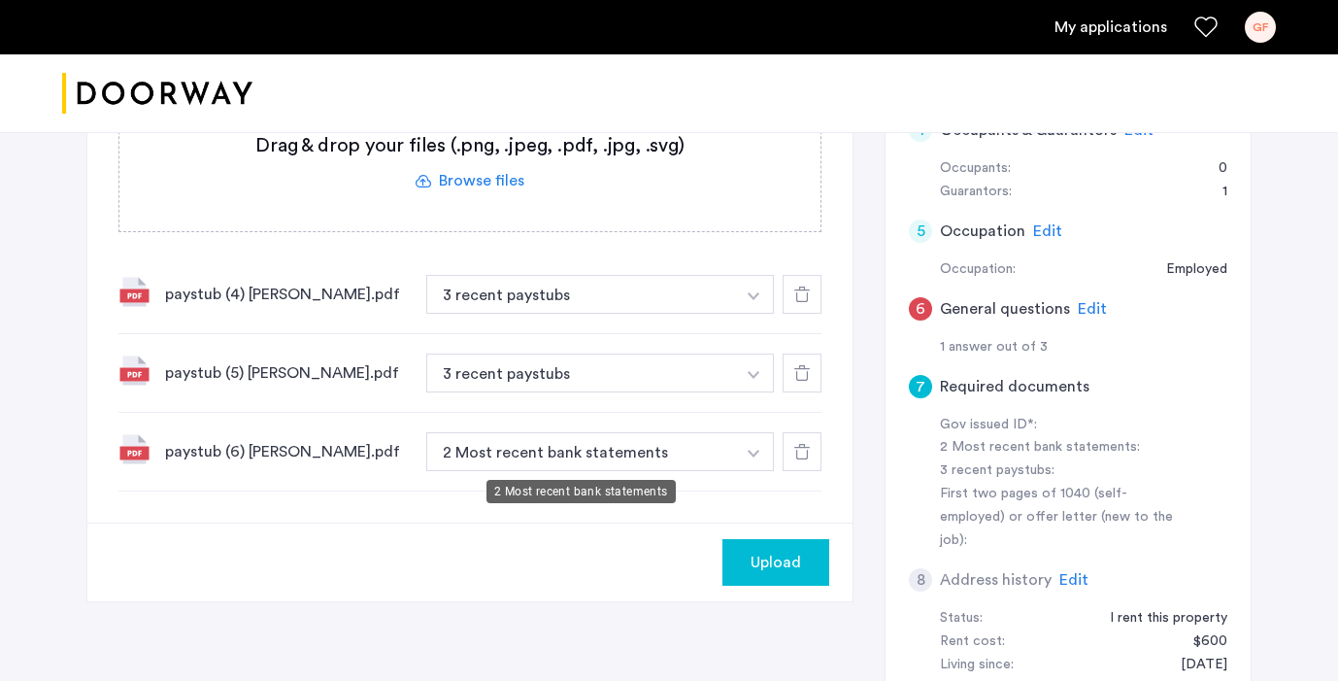
click at [598, 453] on button "2 Most recent bank statements" at bounding box center [580, 451] width 309 height 39
click at [728, 452] on button "2 Most recent bank statements" at bounding box center [580, 451] width 309 height 39
click at [747, 452] on button "button" at bounding box center [754, 451] width 40 height 39
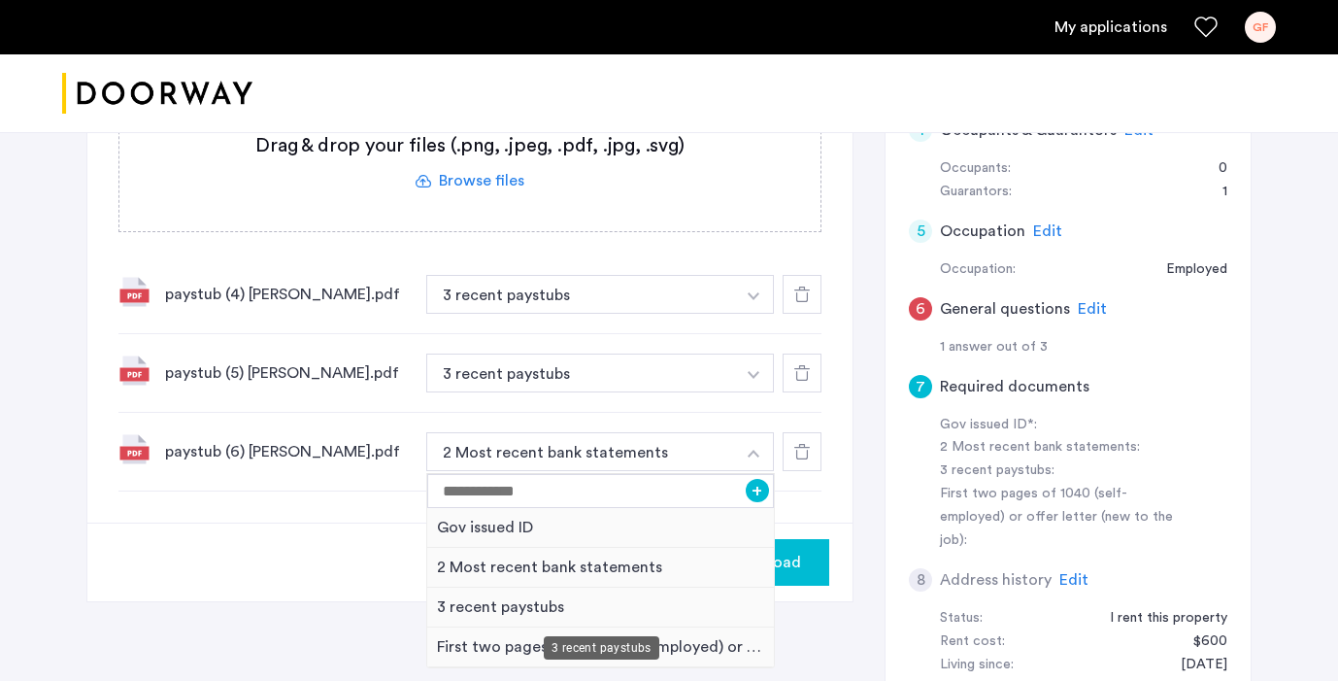
click at [486, 618] on div "3 recent paystubs" at bounding box center [600, 607] width 347 height 40
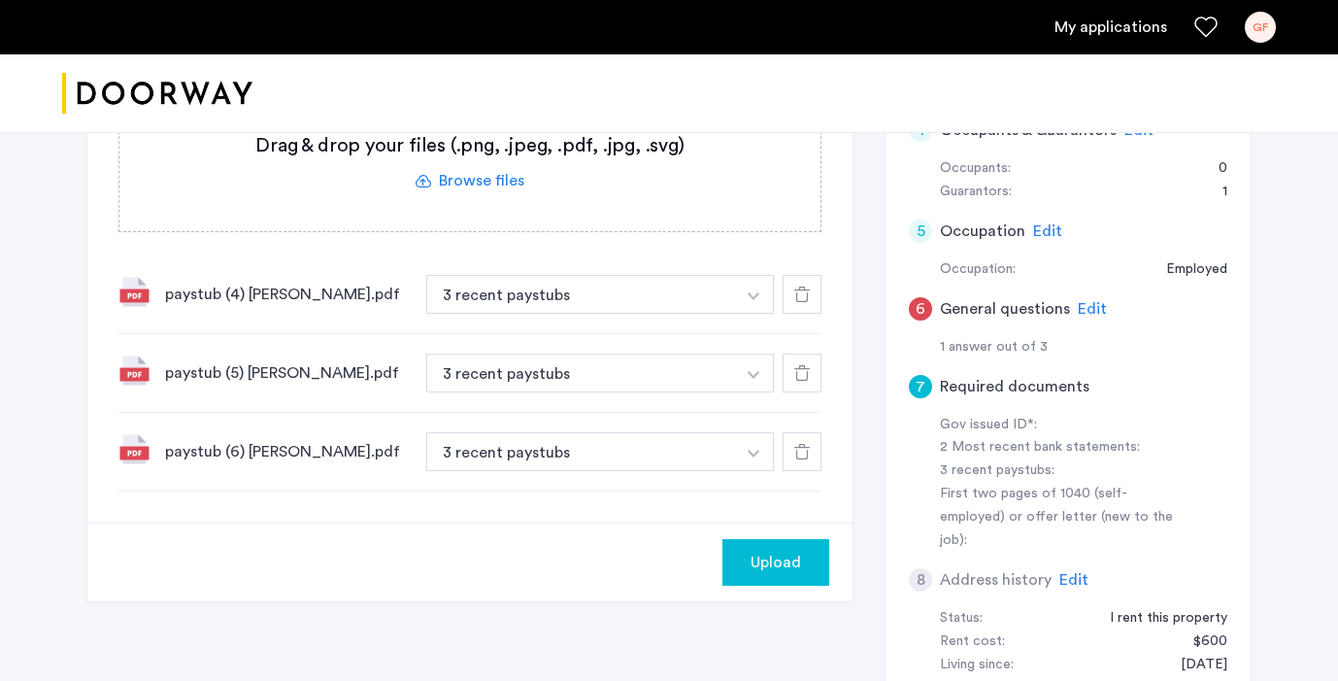
click at [803, 543] on button "Upload" at bounding box center [775, 562] width 107 height 47
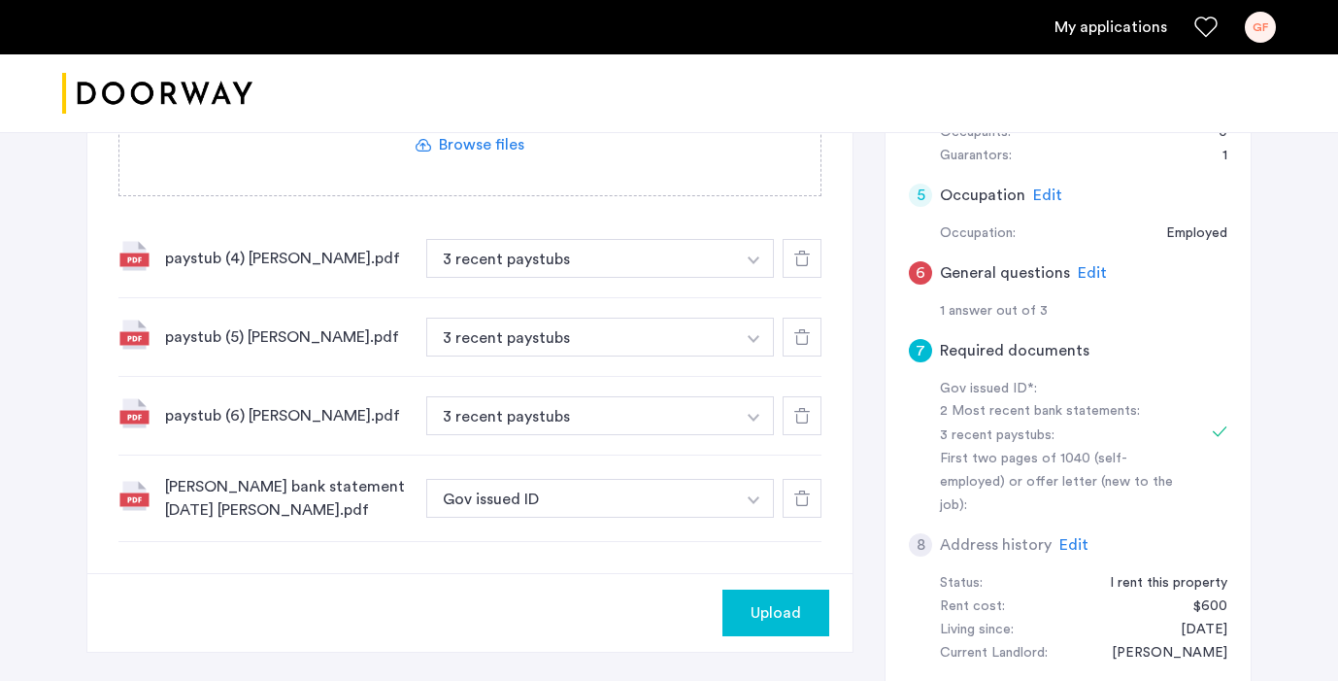
scroll to position [583, 0]
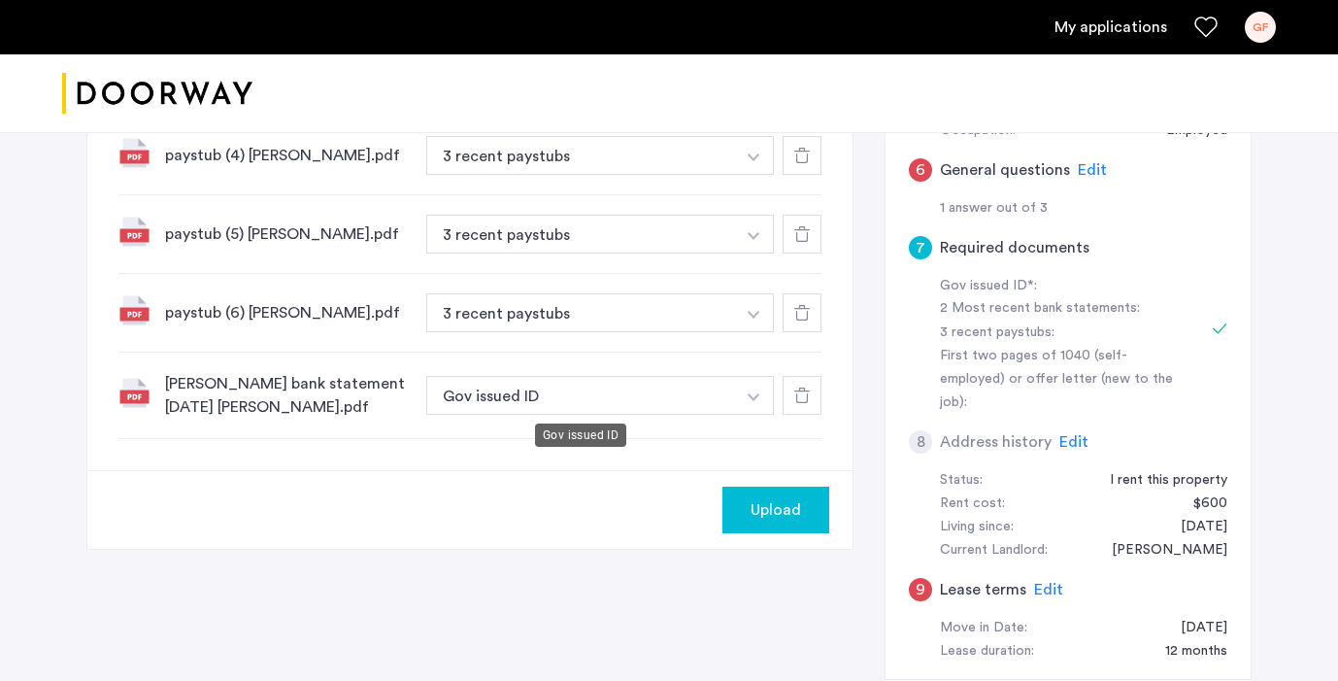
click at [693, 405] on button "Gov issued ID" at bounding box center [580, 395] width 309 height 39
click at [697, 395] on button "Gov issued ID" at bounding box center [580, 395] width 309 height 39
click at [736, 399] on button "button" at bounding box center [754, 395] width 40 height 39
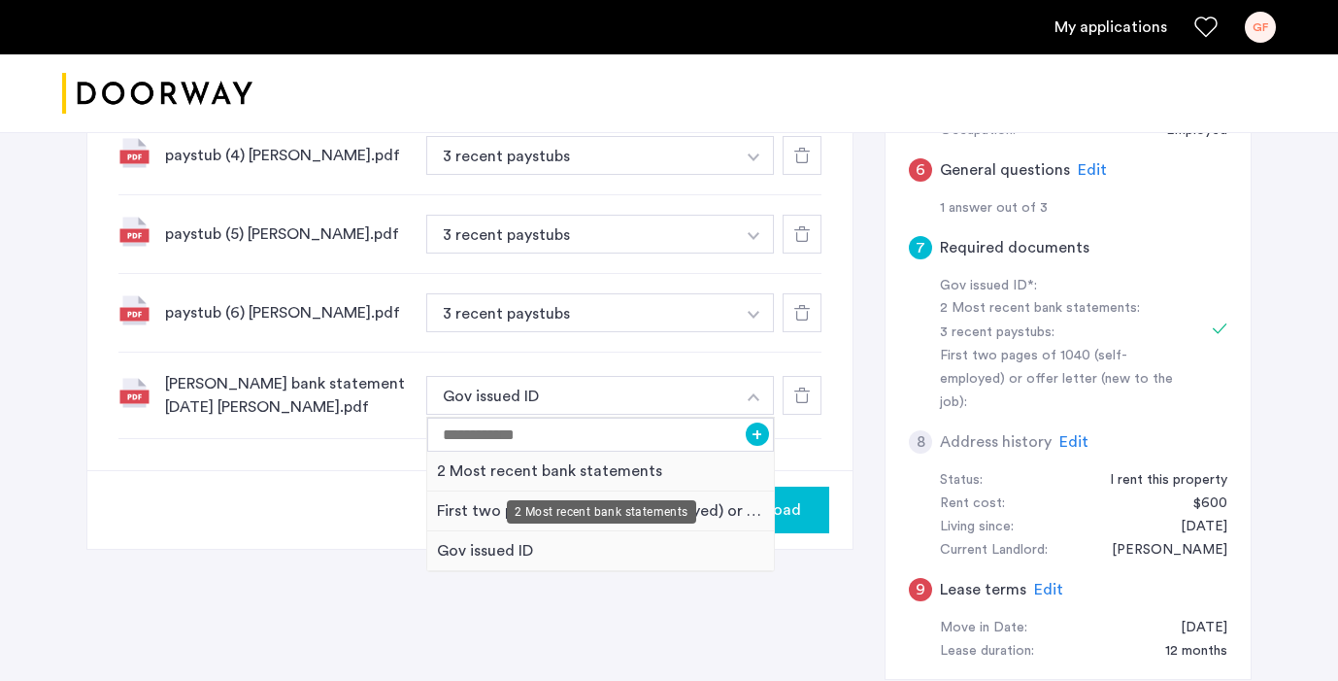
click at [653, 470] on div "2 Most recent bank statements" at bounding box center [600, 471] width 347 height 40
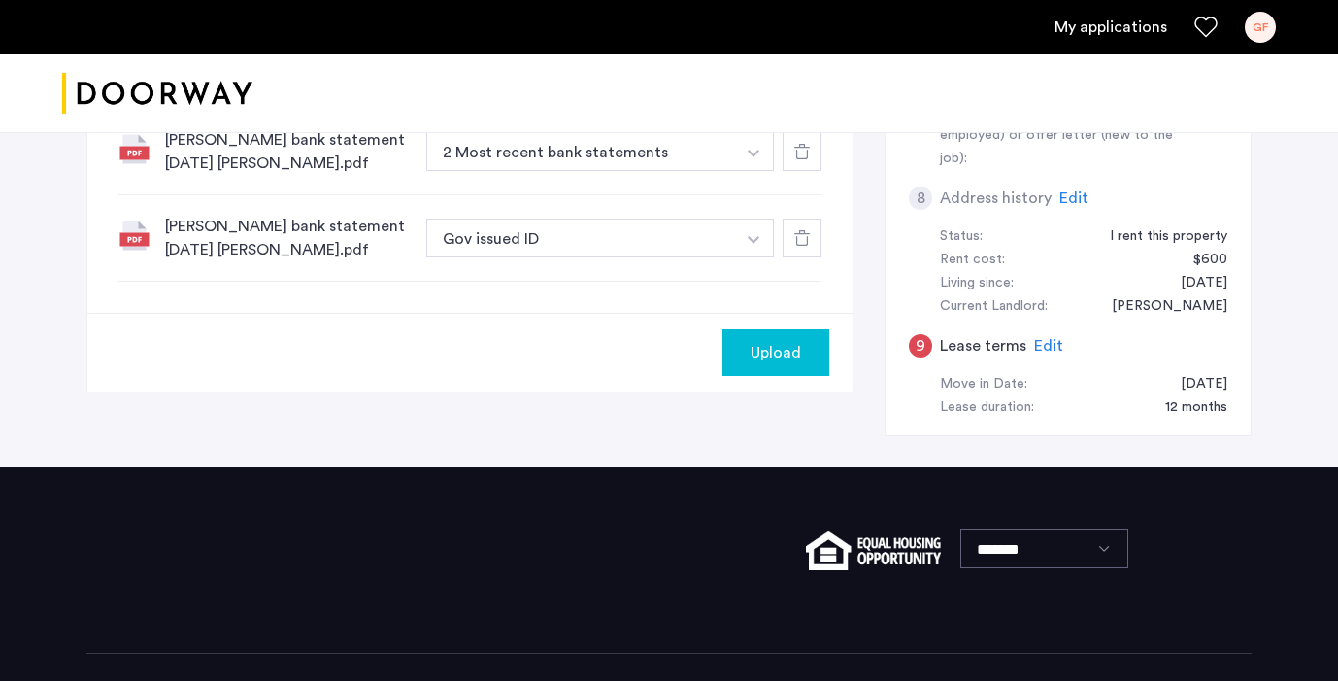
scroll to position [678, 0]
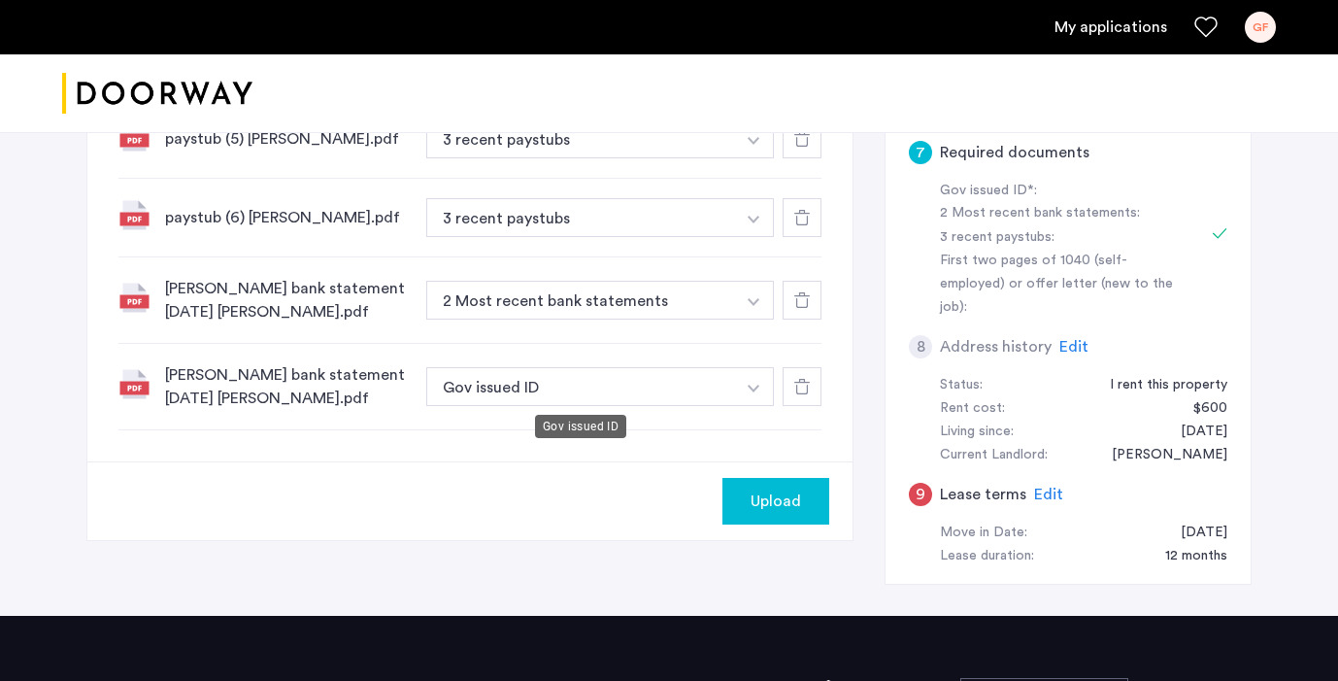
click at [638, 373] on button "Gov issued ID" at bounding box center [580, 386] width 309 height 39
click at [643, 380] on button "Gov issued ID" at bounding box center [580, 386] width 309 height 39
click at [734, 392] on button "button" at bounding box center [754, 386] width 40 height 39
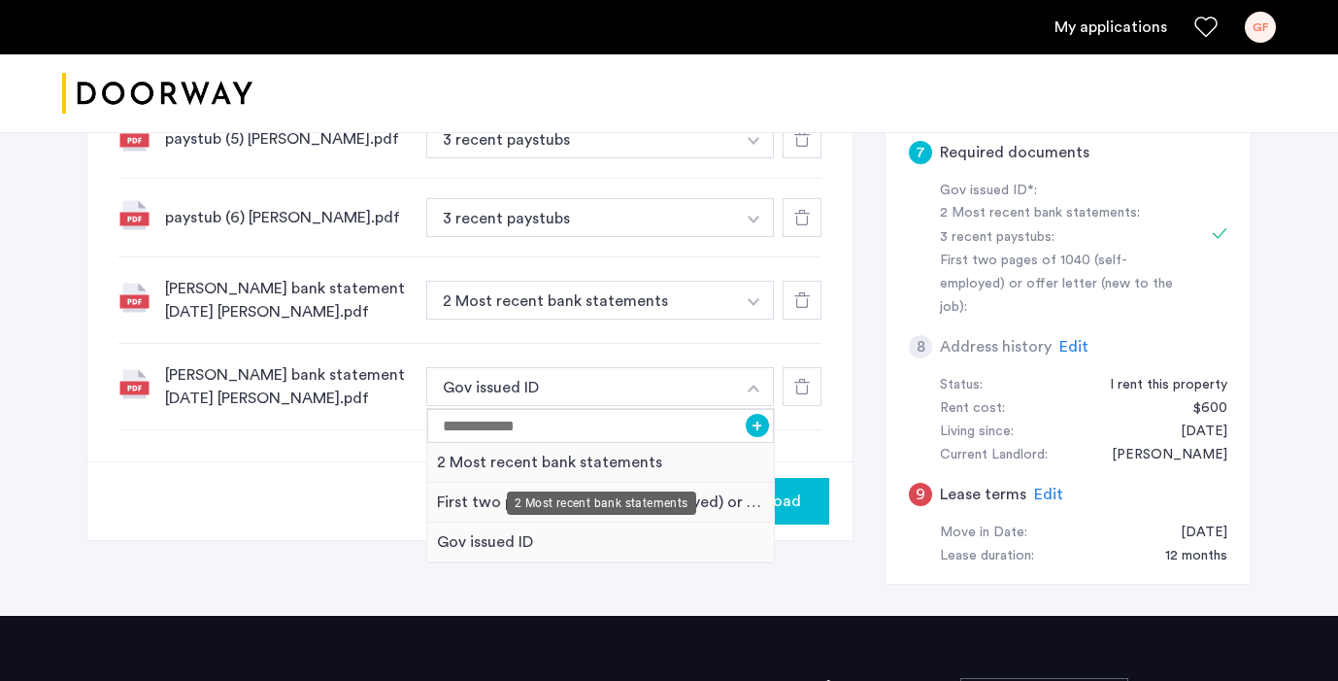
click at [598, 468] on div "2 Most recent bank statements" at bounding box center [600, 463] width 347 height 40
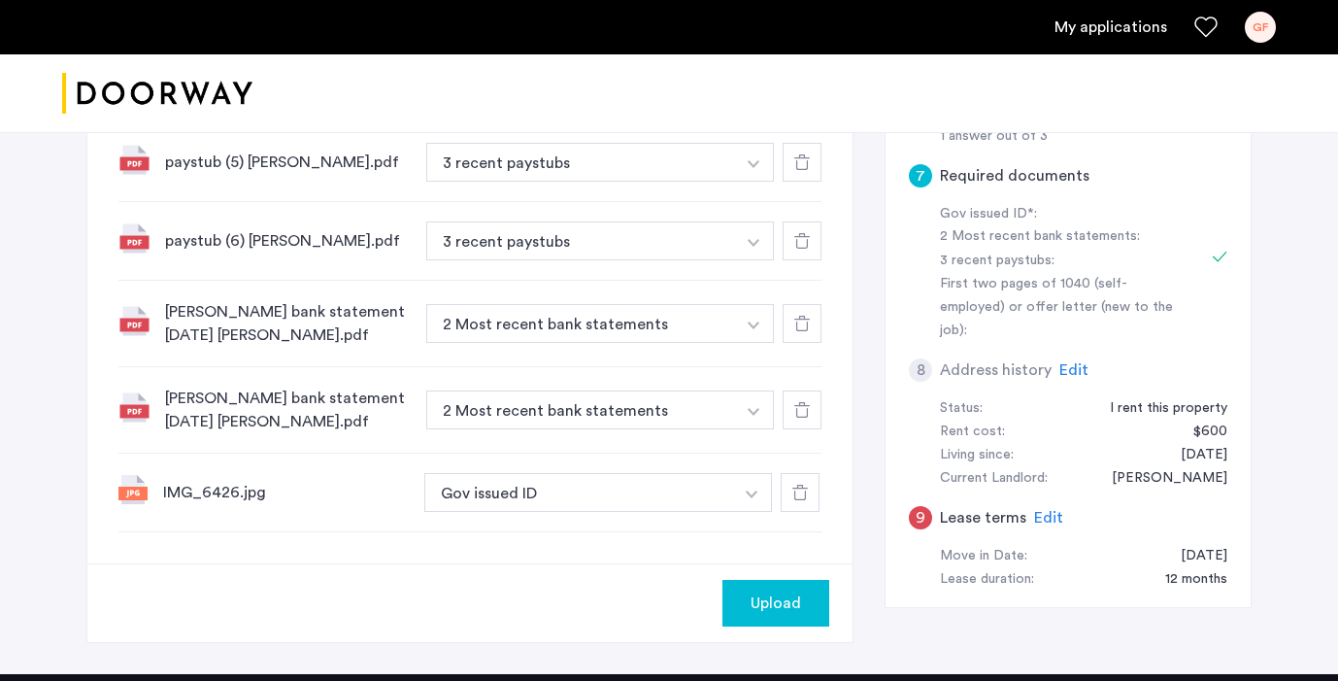
scroll to position [661, 0]
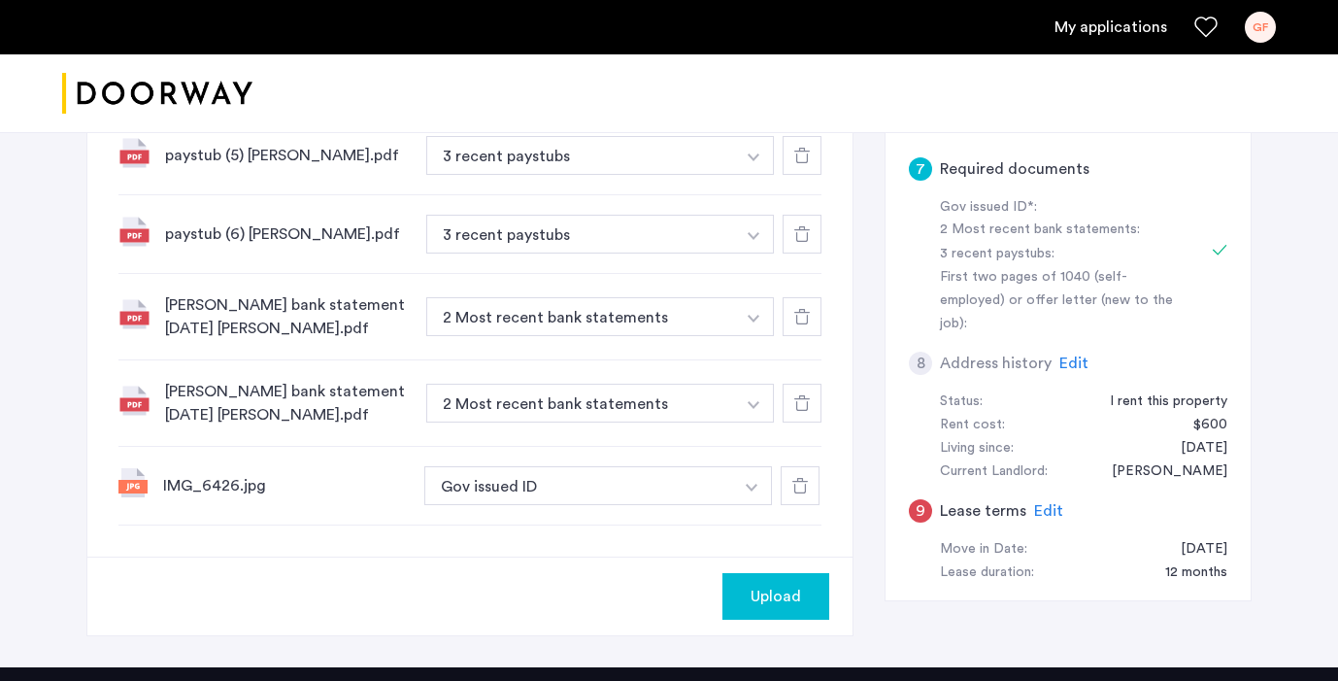
click at [784, 609] on button "Upload" at bounding box center [775, 596] width 107 height 47
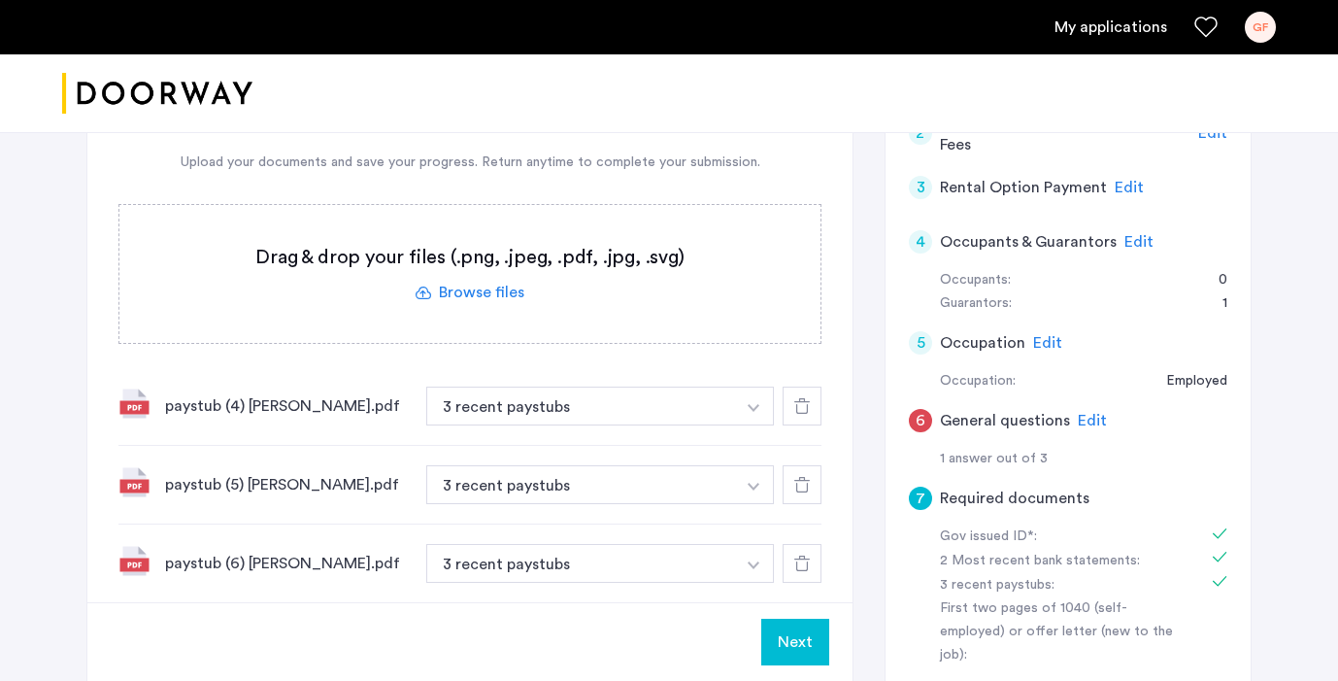
scroll to position [361, 0]
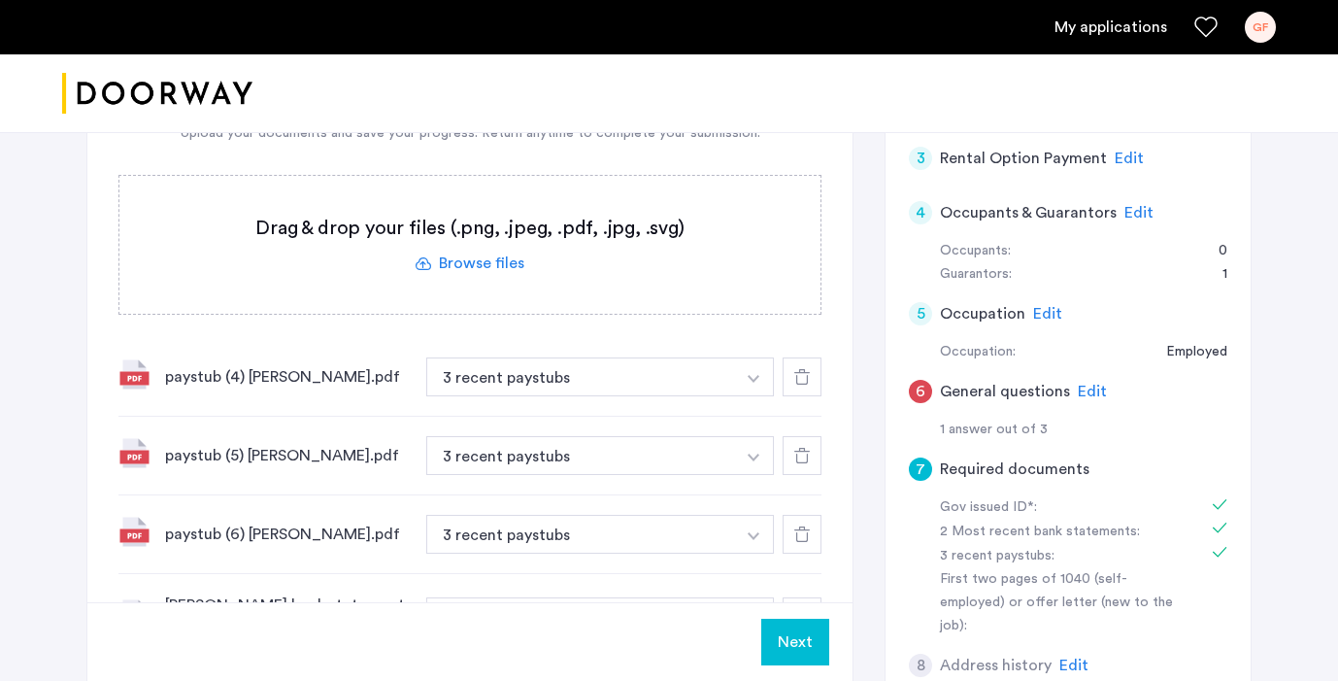
click at [1086, 387] on span "Edit" at bounding box center [1092, 391] width 29 height 16
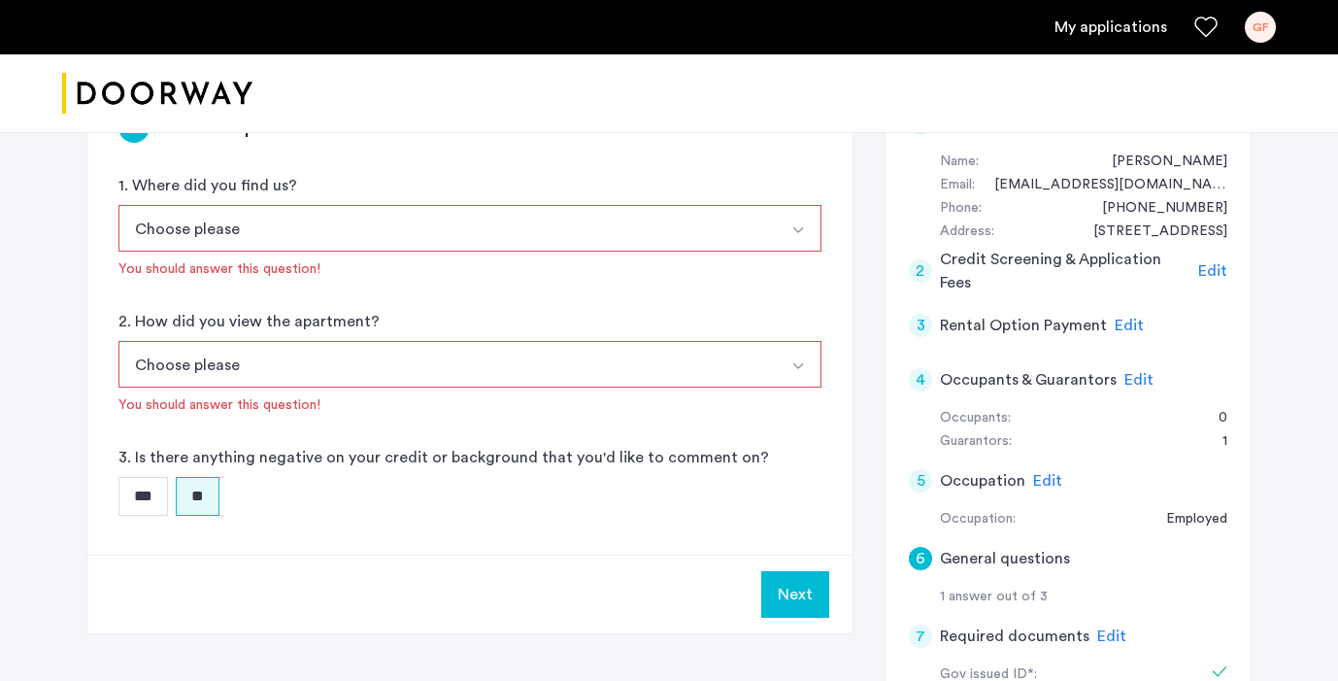
scroll to position [142, 0]
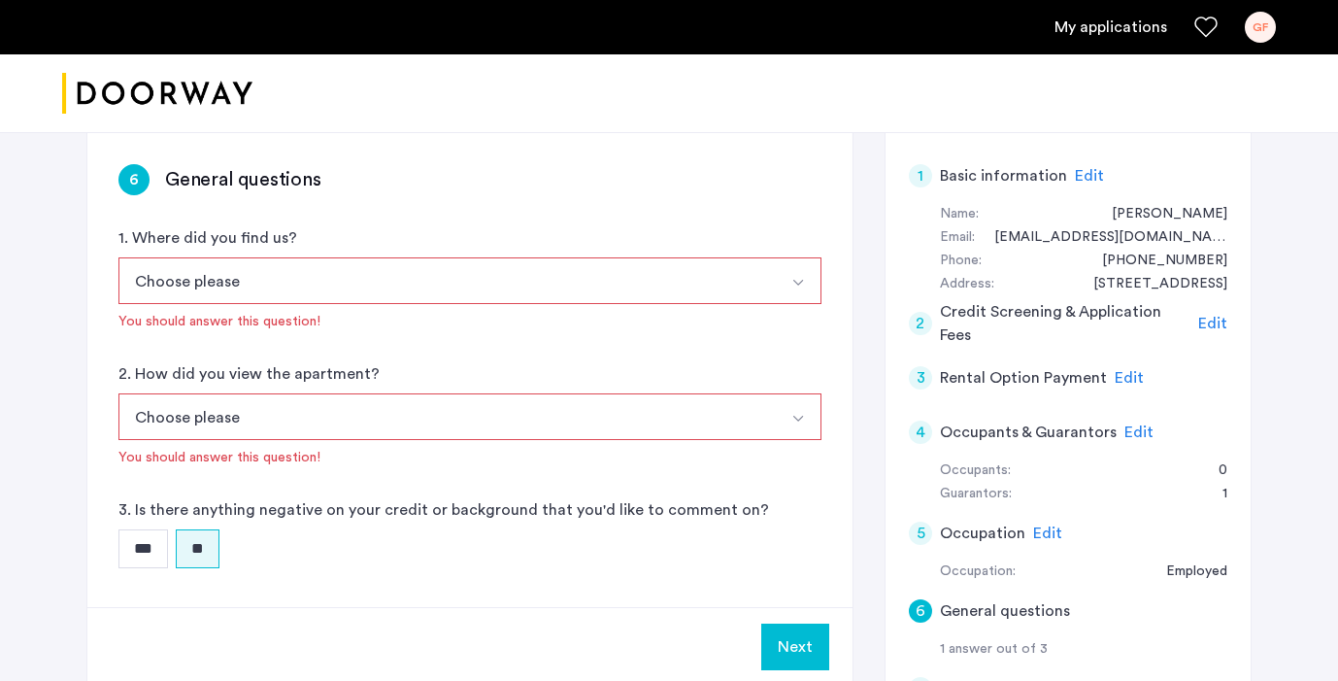
click at [389, 263] on button "Choose please" at bounding box center [446, 280] width 657 height 47
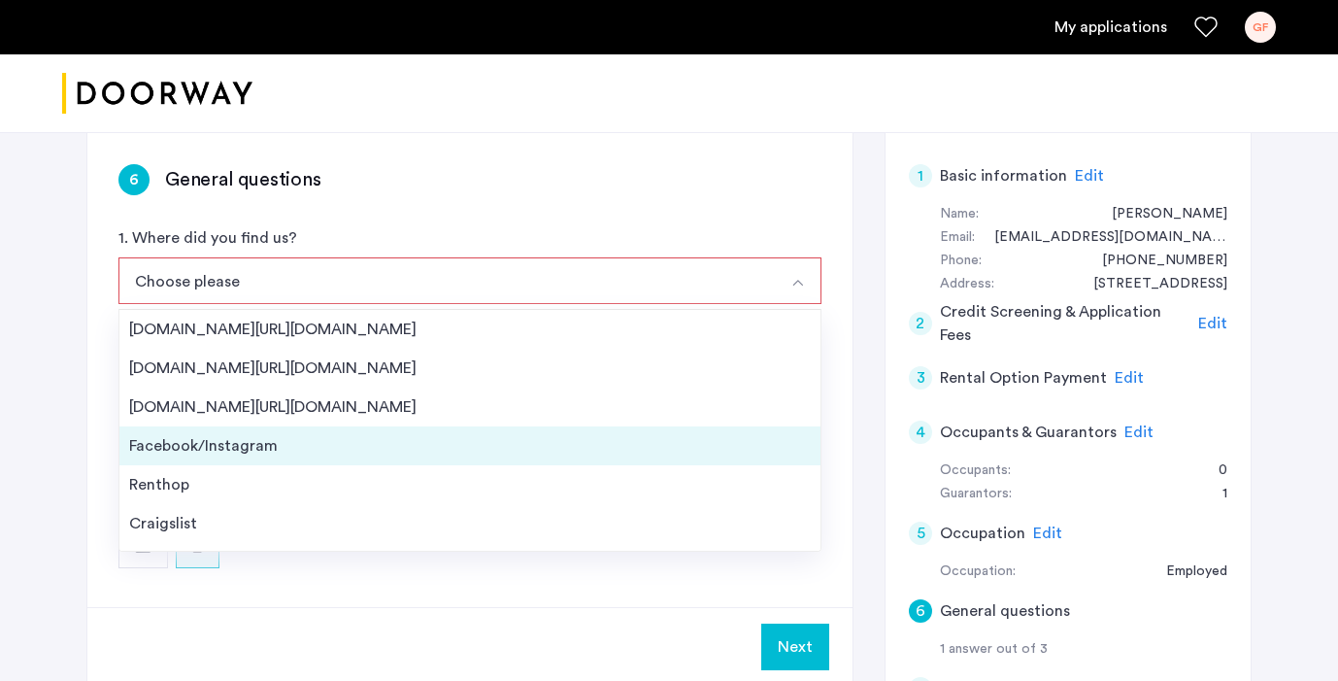
click at [350, 443] on div "Facebook/Instagram" at bounding box center [470, 445] width 682 height 23
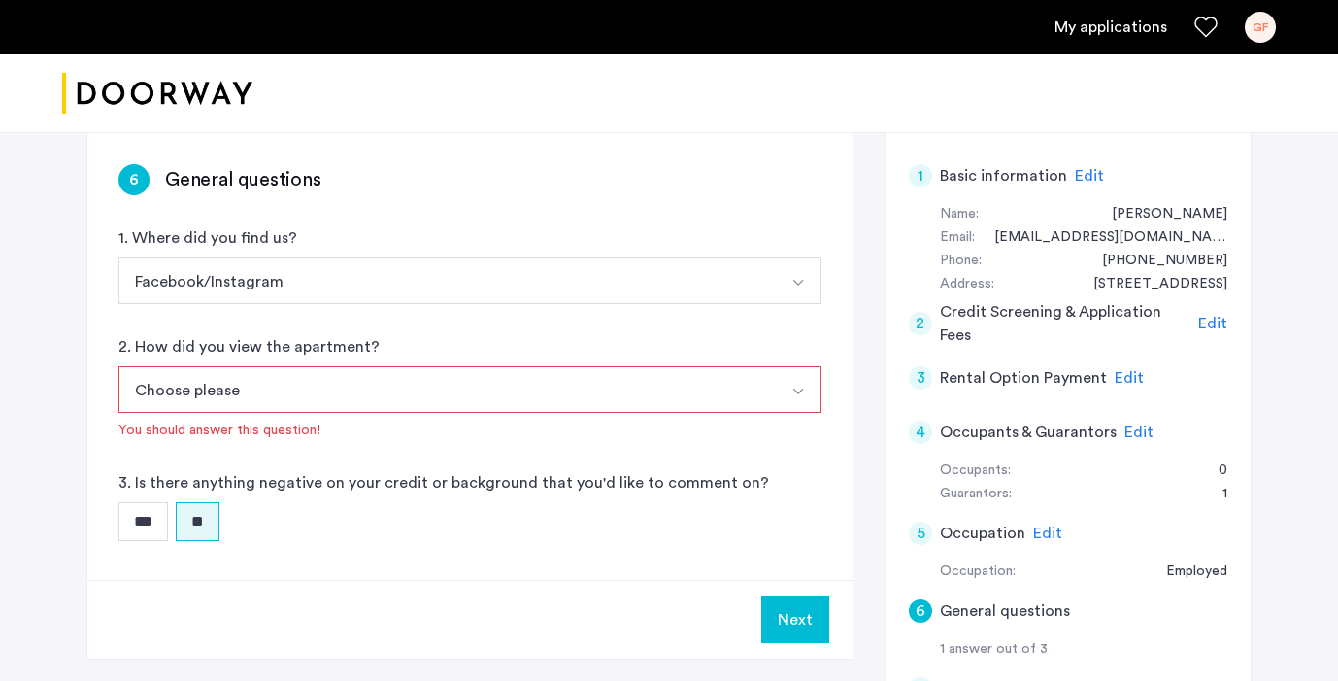
click at [350, 398] on button "Choose please" at bounding box center [446, 389] width 657 height 47
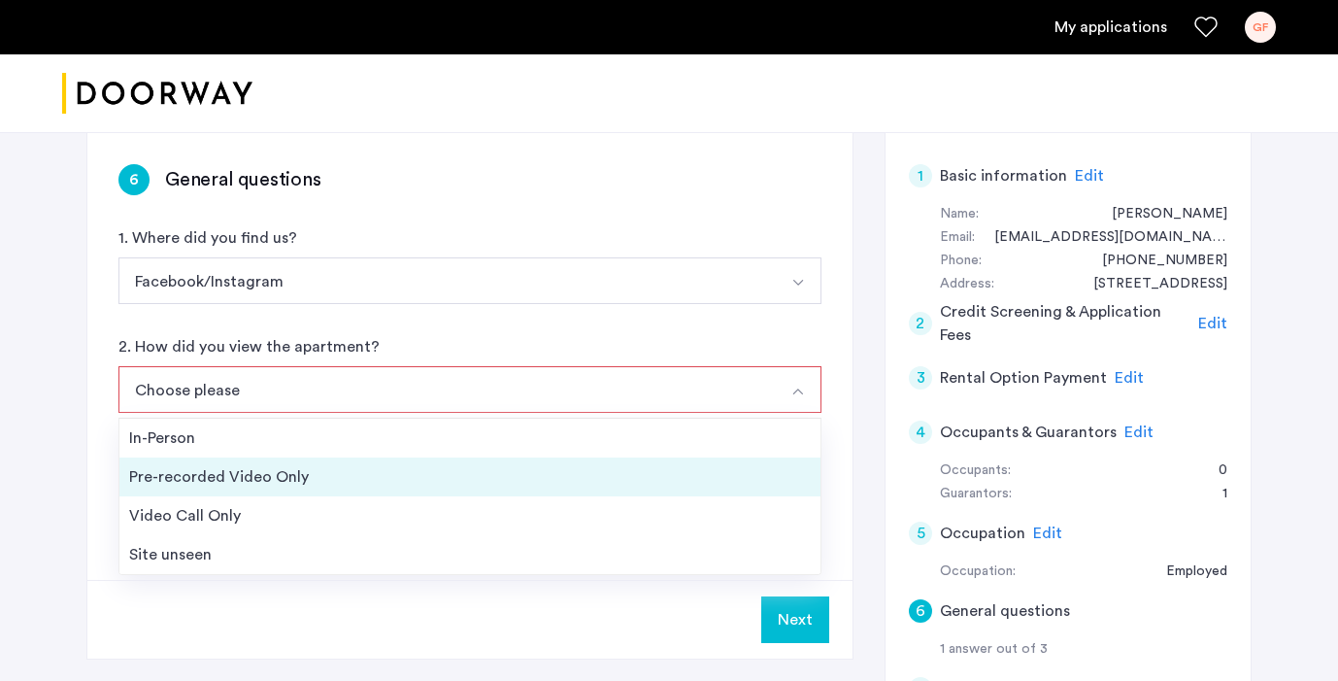
click at [347, 457] on li "Pre-recorded Video Only" at bounding box center [469, 476] width 701 height 39
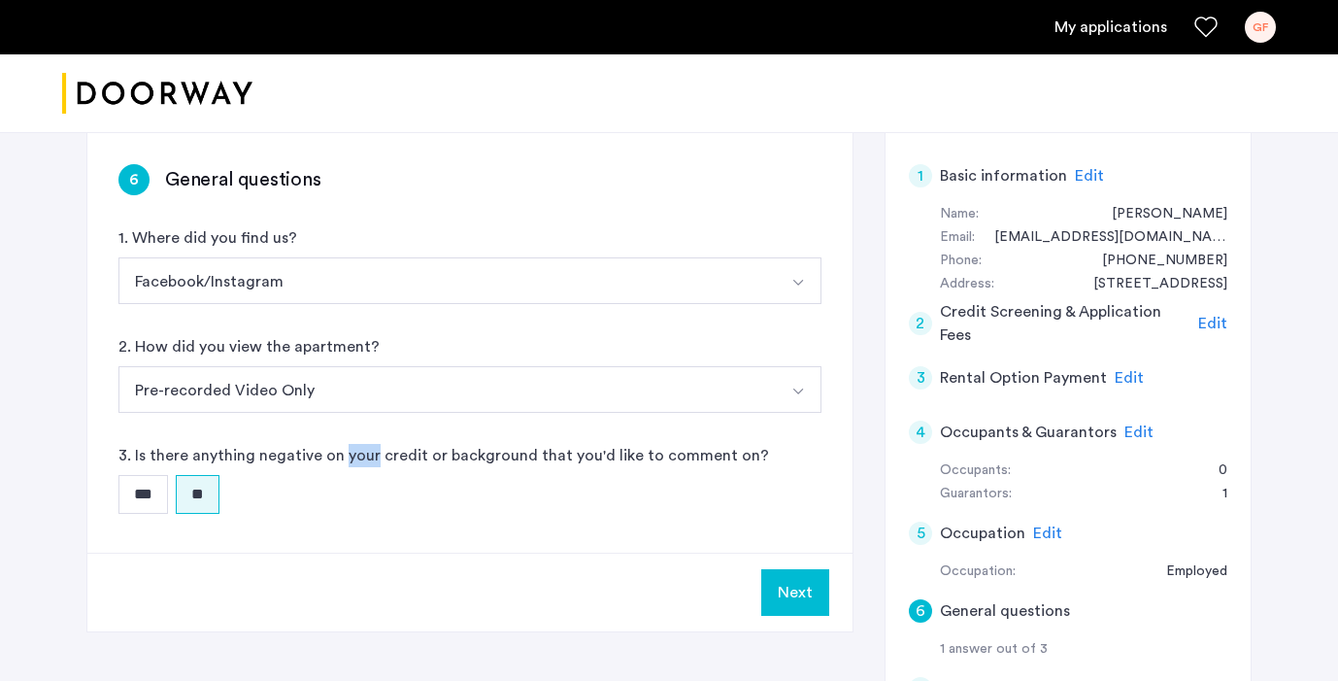
click at [347, 457] on label "3. Is there anything negative on your credit or background that you'd like to c…" at bounding box center [443, 455] width 650 height 23
click at [346, 406] on button "Pre-recorded Video Only" at bounding box center [446, 389] width 657 height 47
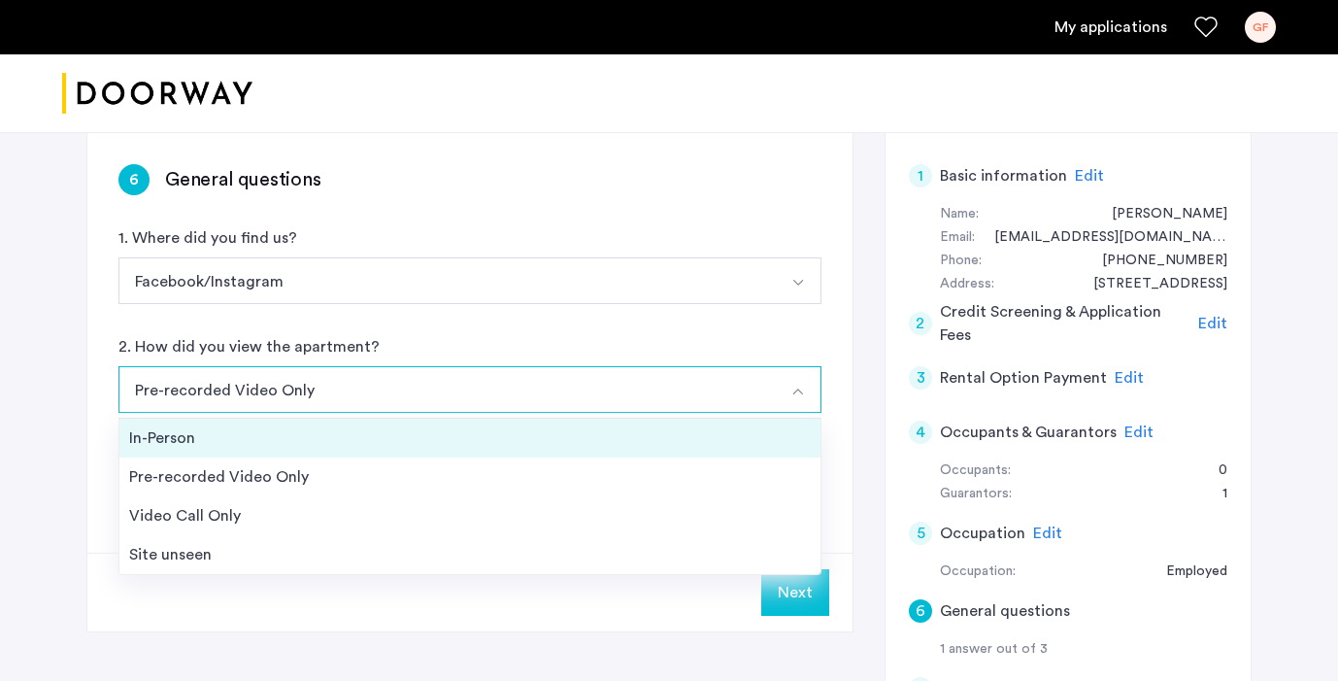
click at [333, 428] on div "In-Person" at bounding box center [470, 437] width 682 height 23
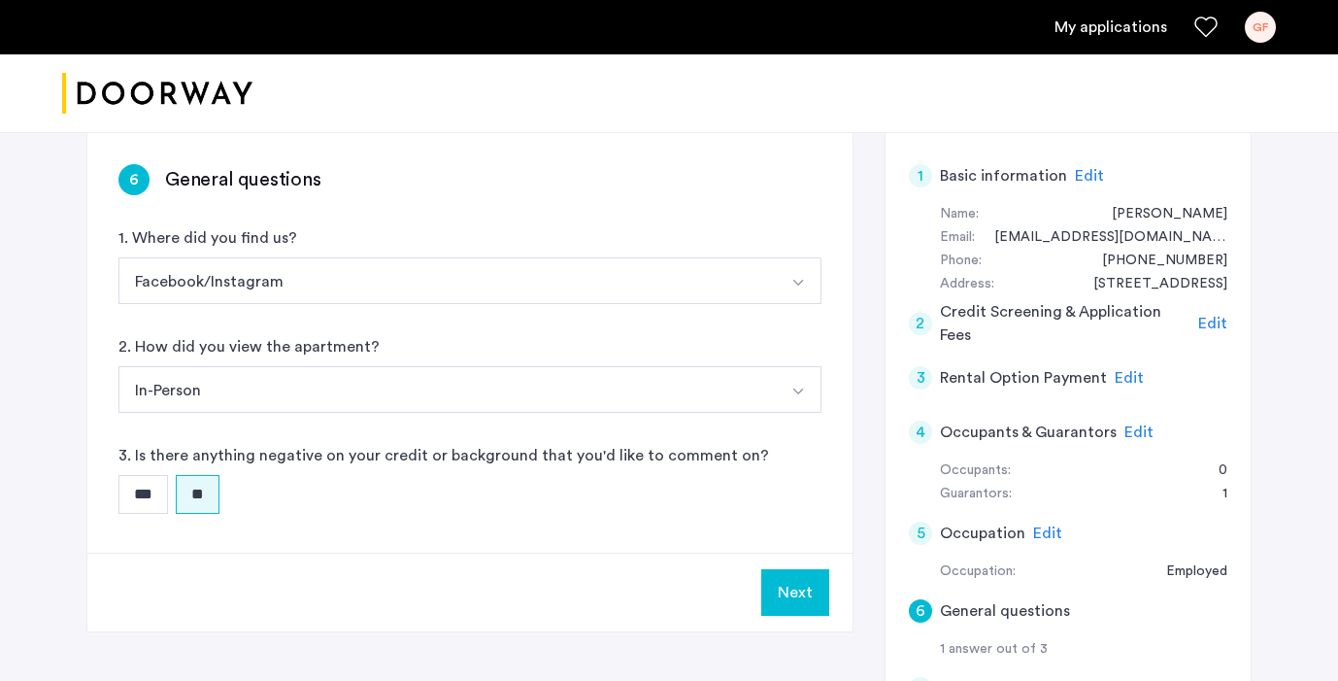
click at [773, 585] on button "Next" at bounding box center [795, 592] width 68 height 47
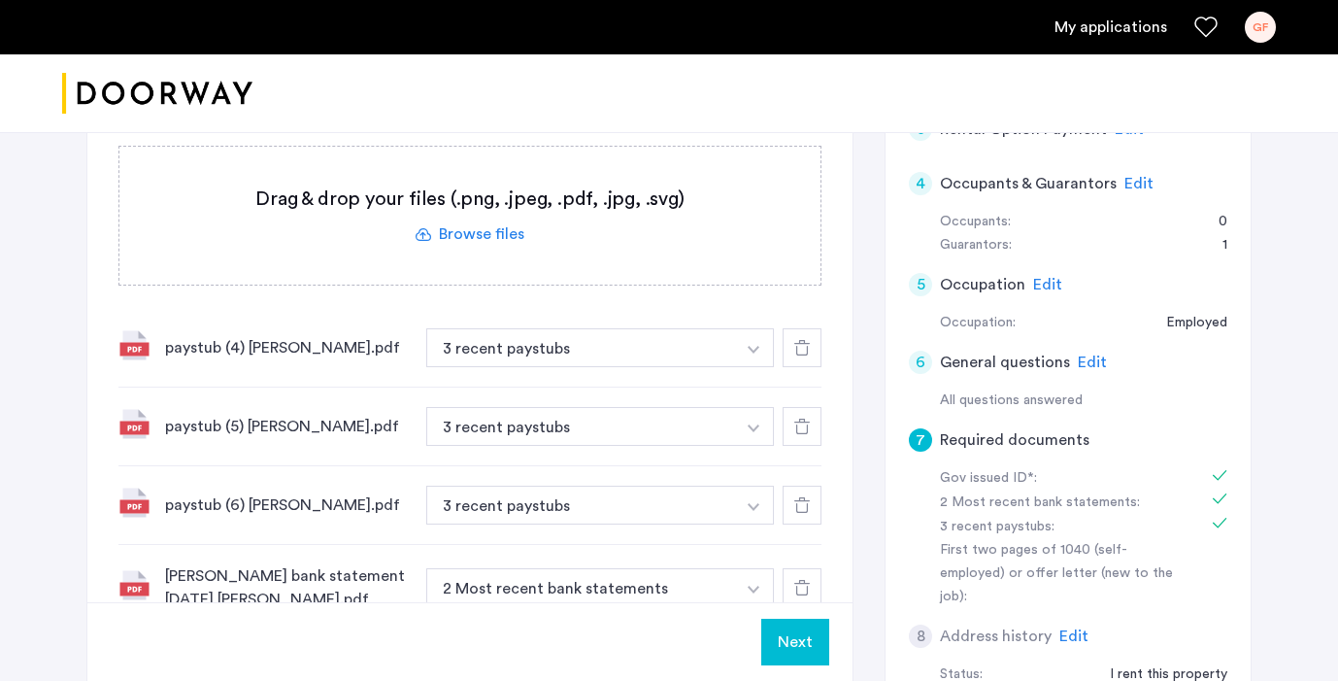
scroll to position [567, 0]
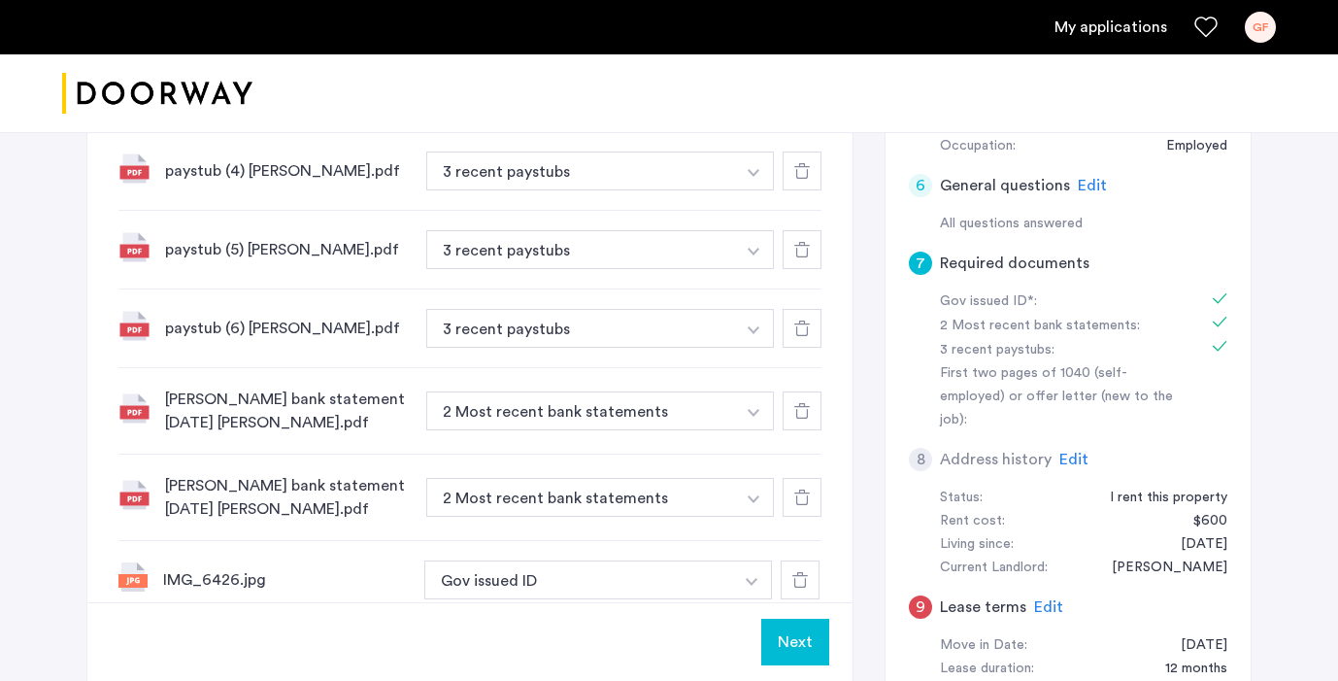
click at [787, 627] on button "Next" at bounding box center [795, 641] width 68 height 47
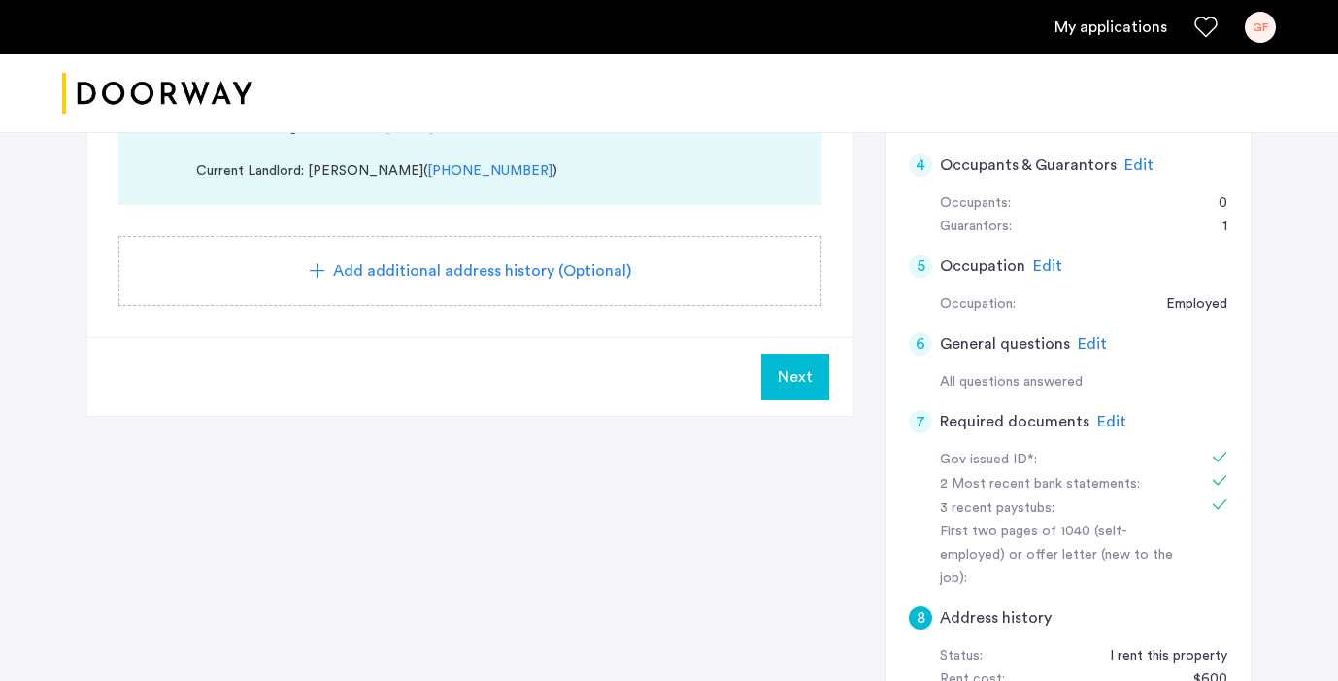
scroll to position [414, 0]
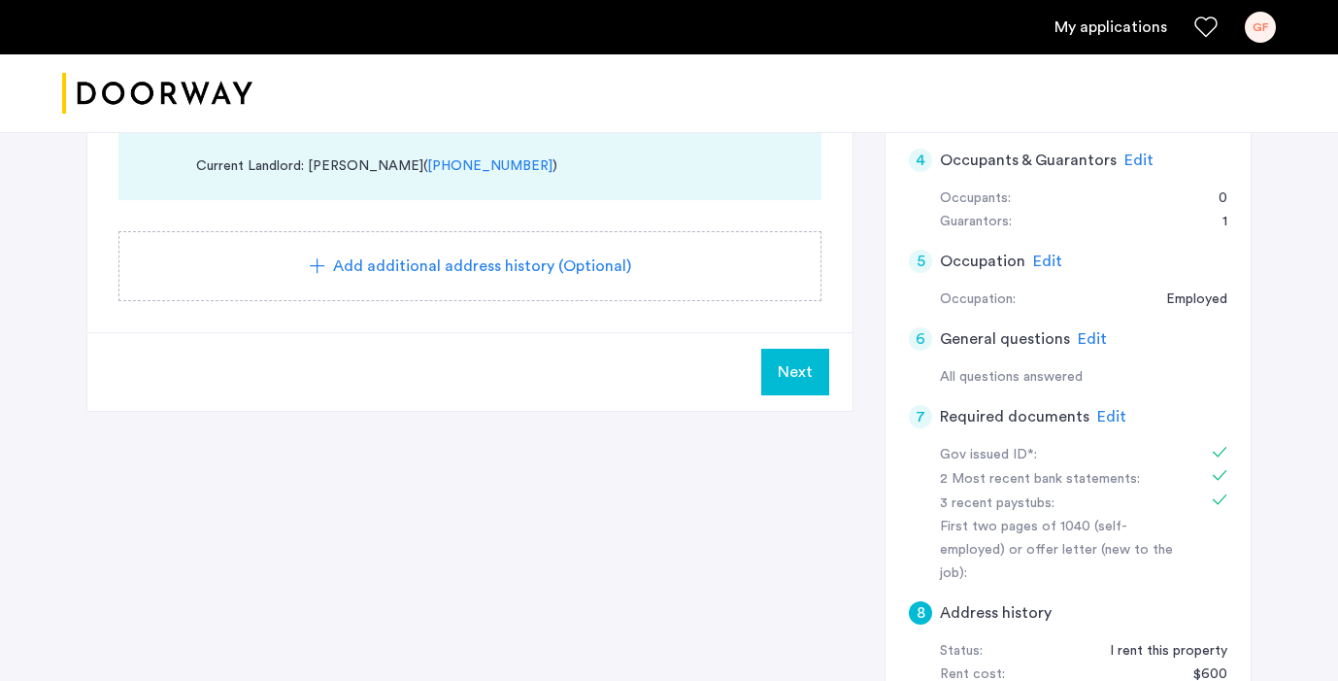
click at [804, 381] on span "Next" at bounding box center [795, 371] width 35 height 23
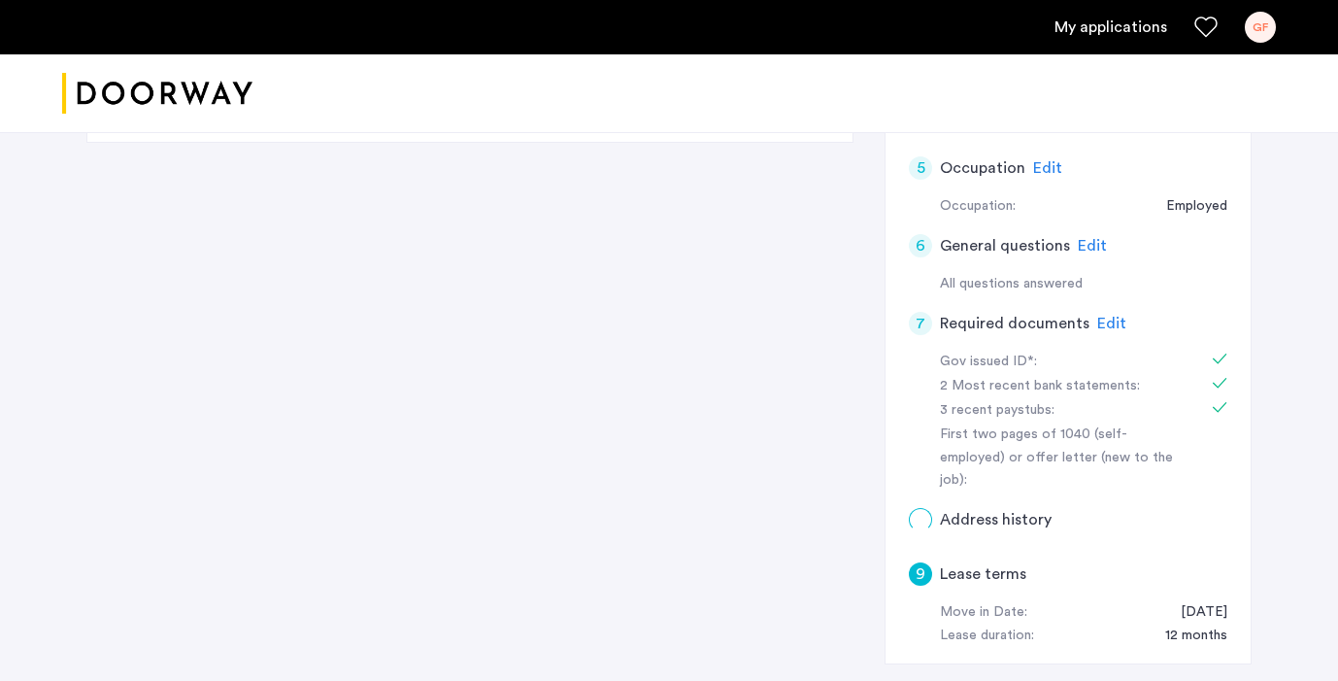
scroll to position [0, 0]
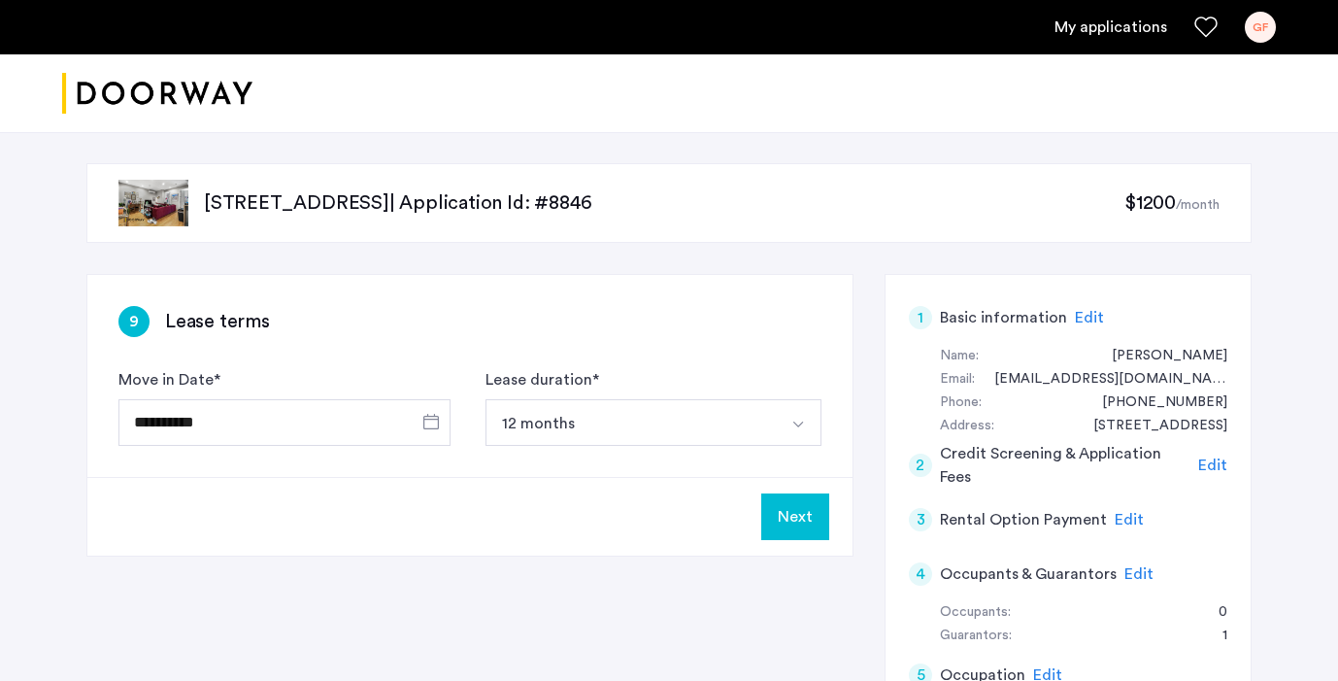
click at [824, 514] on button "Next" at bounding box center [795, 516] width 68 height 47
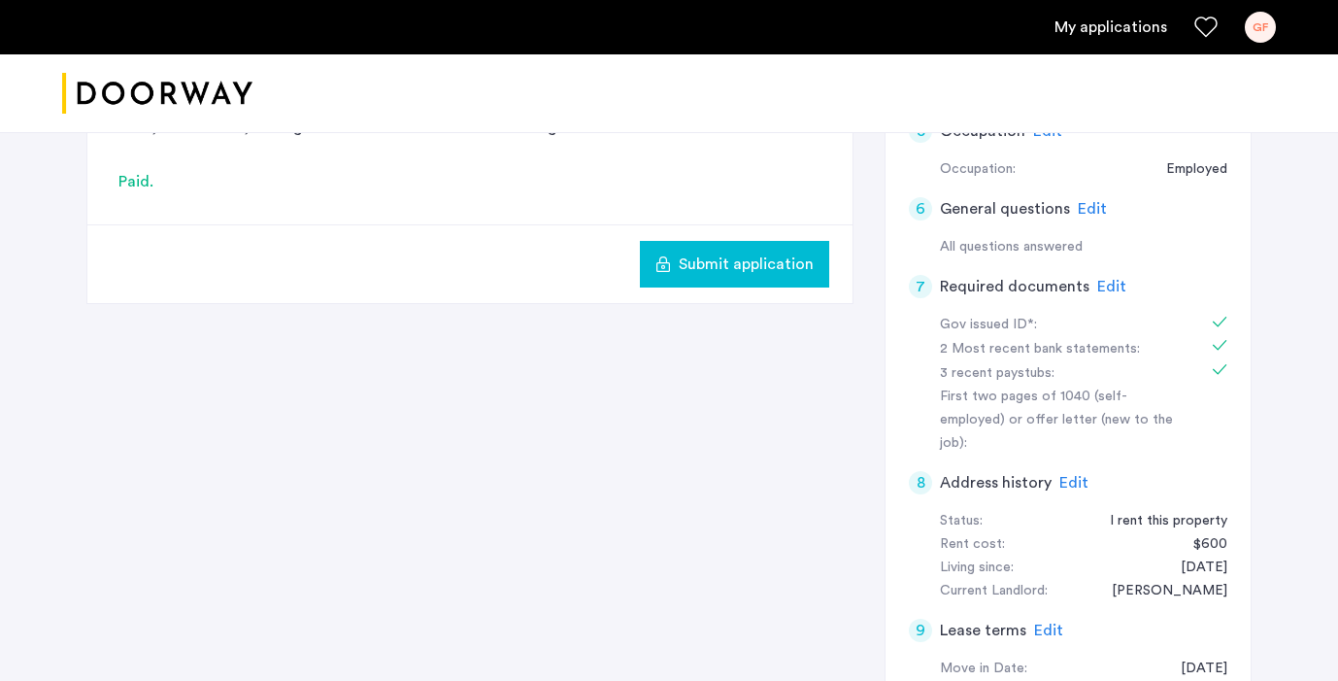
scroll to position [445, 0]
